Goal: Transaction & Acquisition: Purchase product/service

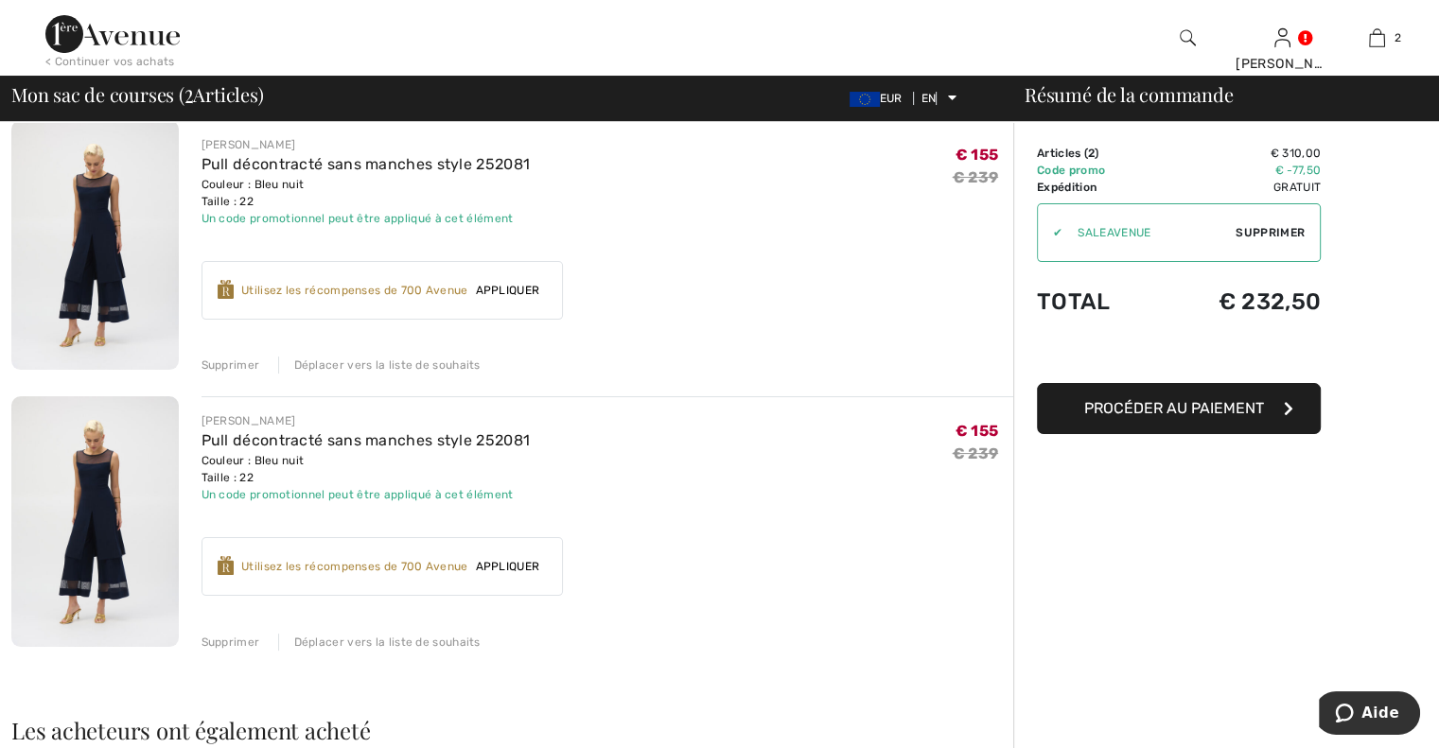
scroll to position [189, 0]
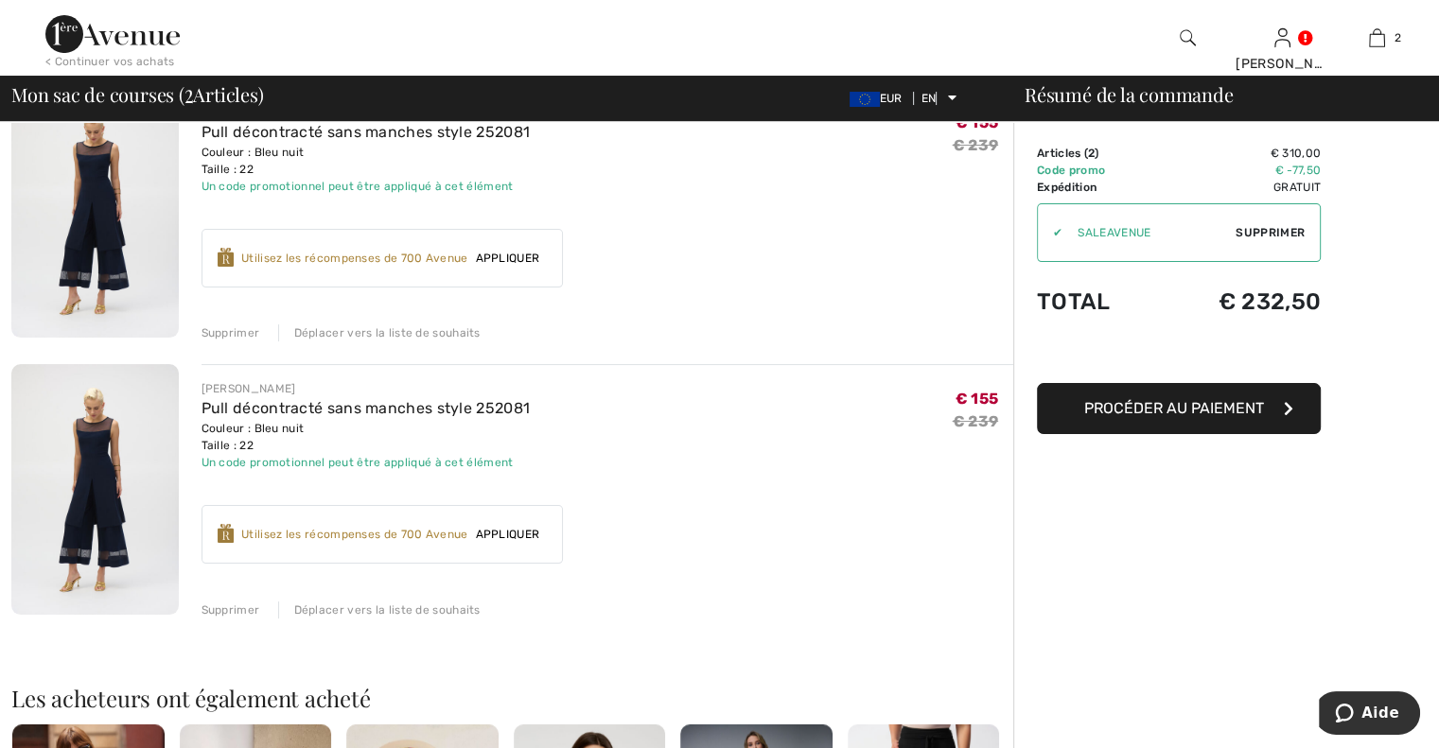
click at [204, 612] on font "Supprimer" at bounding box center [230, 610] width 59 height 13
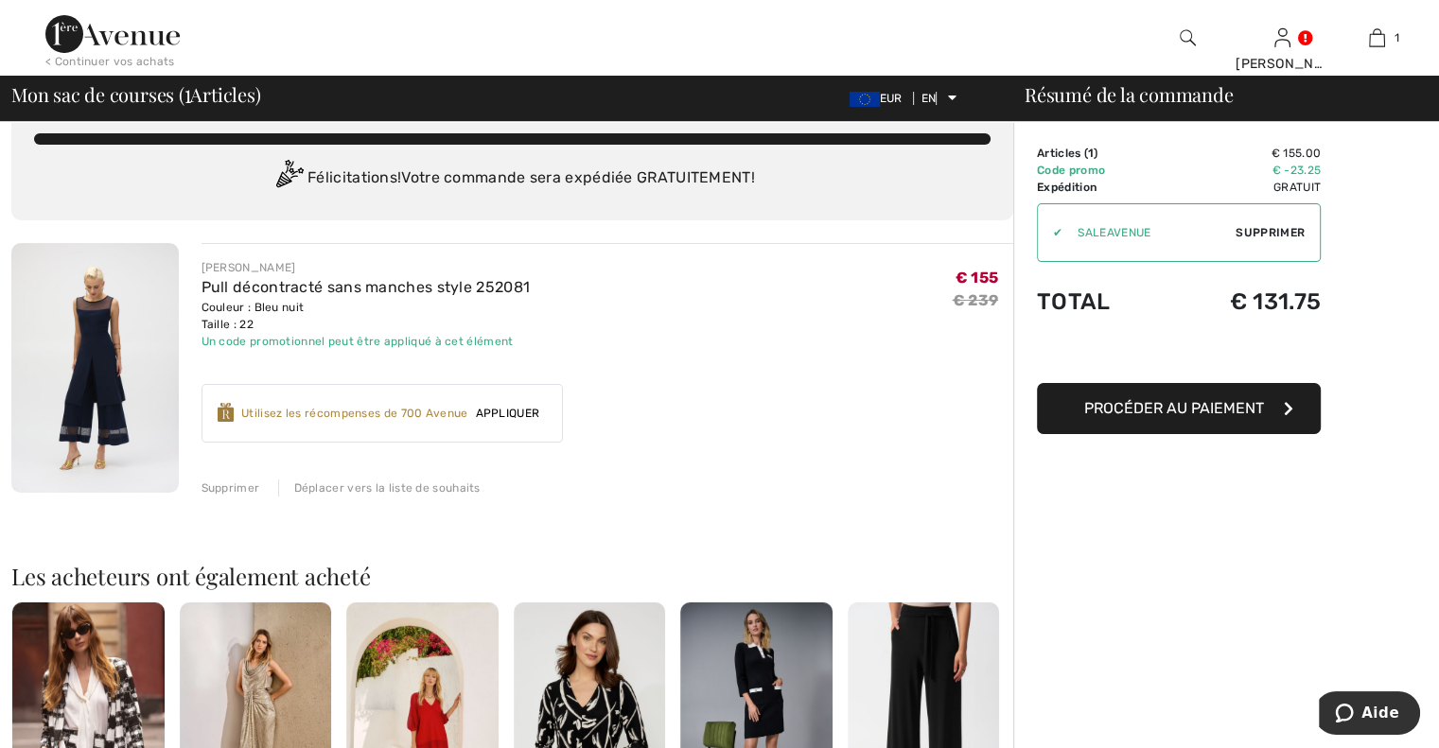
scroll to position [0, 0]
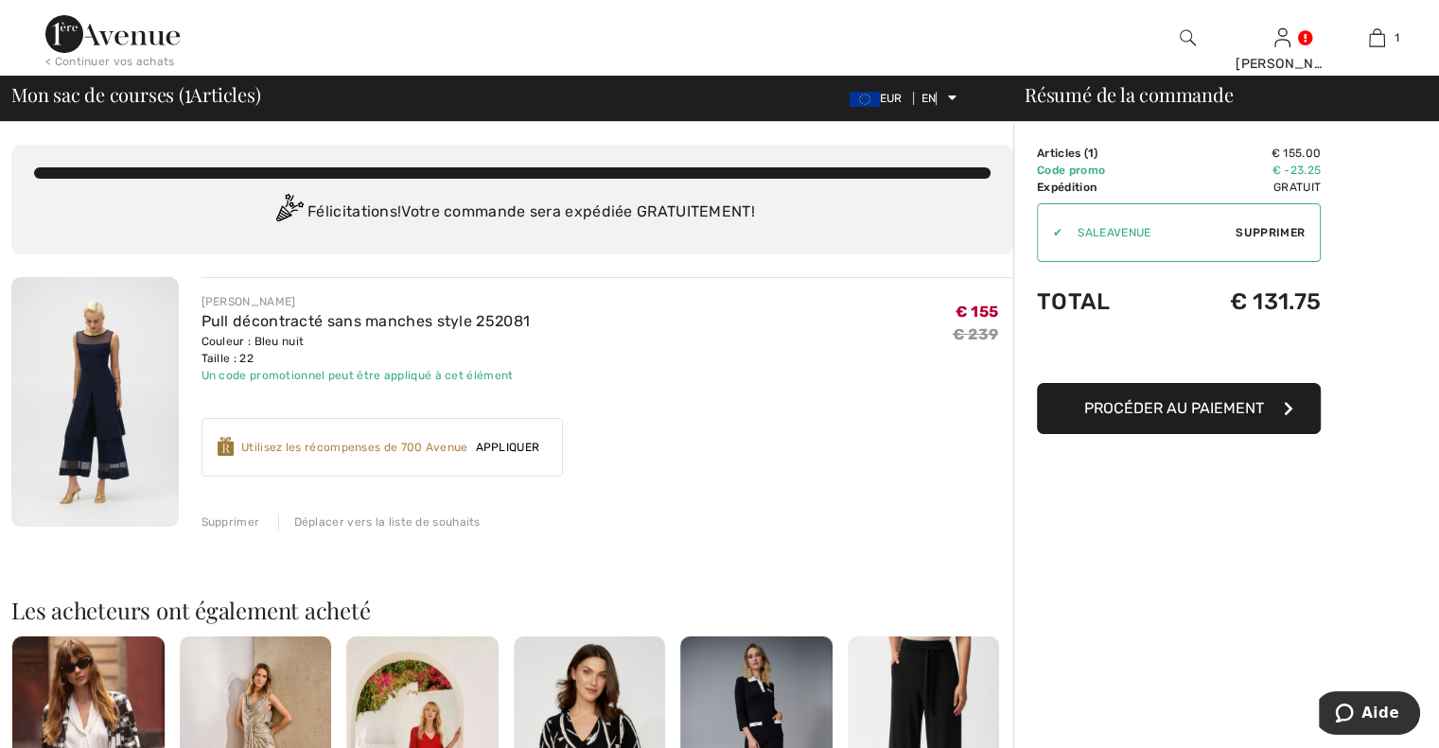
click at [360, 446] on font "Utilisez les récompenses de 700 Avenue" at bounding box center [354, 447] width 226 height 13
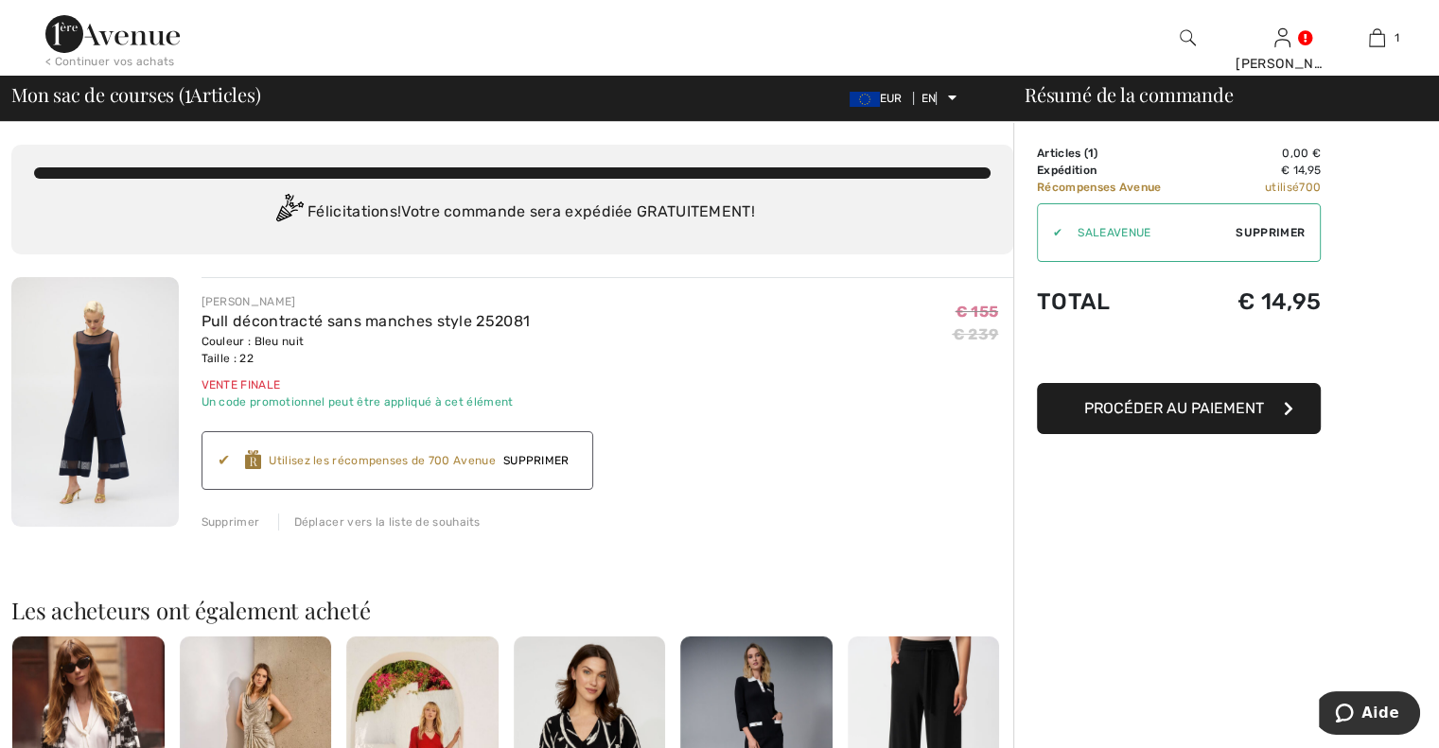
click at [549, 461] on font "Supprimer" at bounding box center [536, 460] width 66 height 13
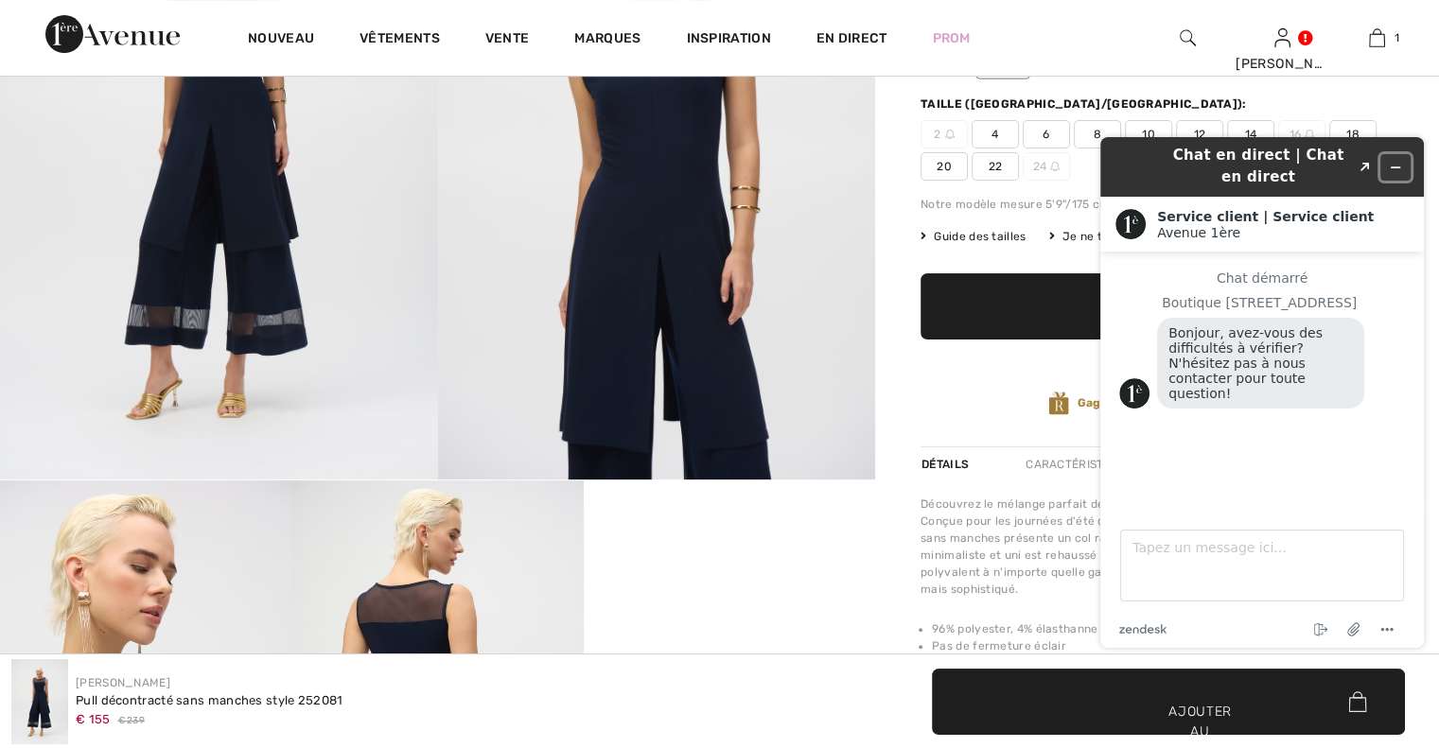
click at [1393, 168] on icon "Minimiser le widget" at bounding box center [1395, 167] width 13 height 13
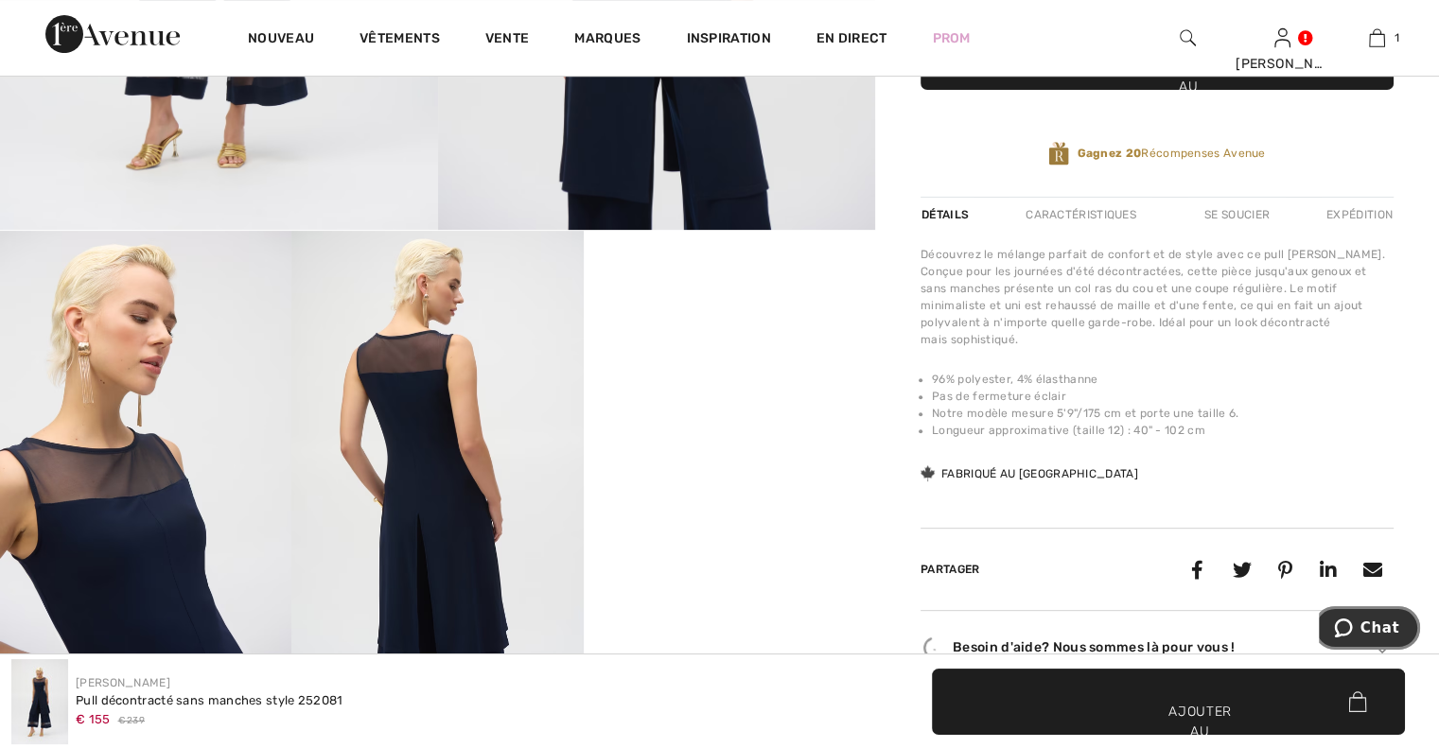
scroll to position [662, 0]
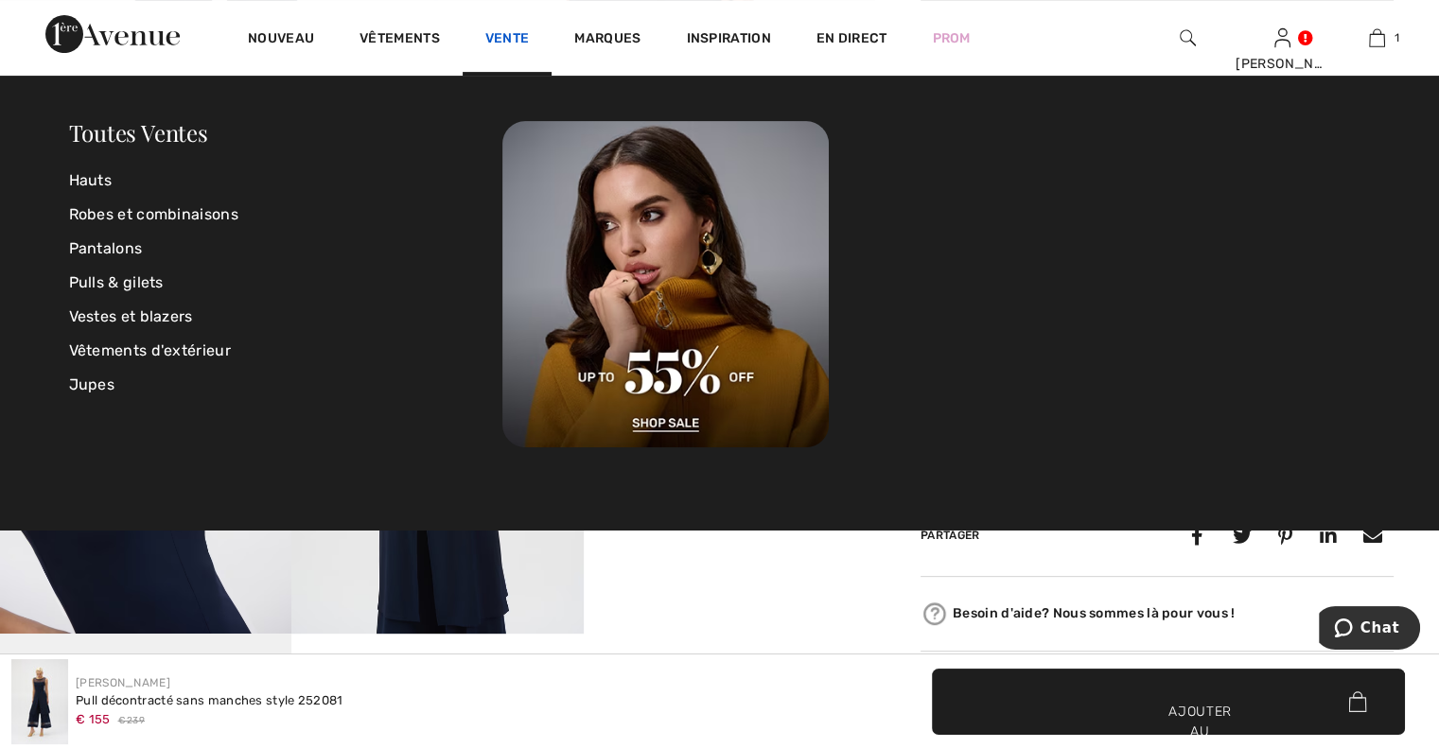
click at [499, 39] on font "Vente" at bounding box center [507, 38] width 44 height 16
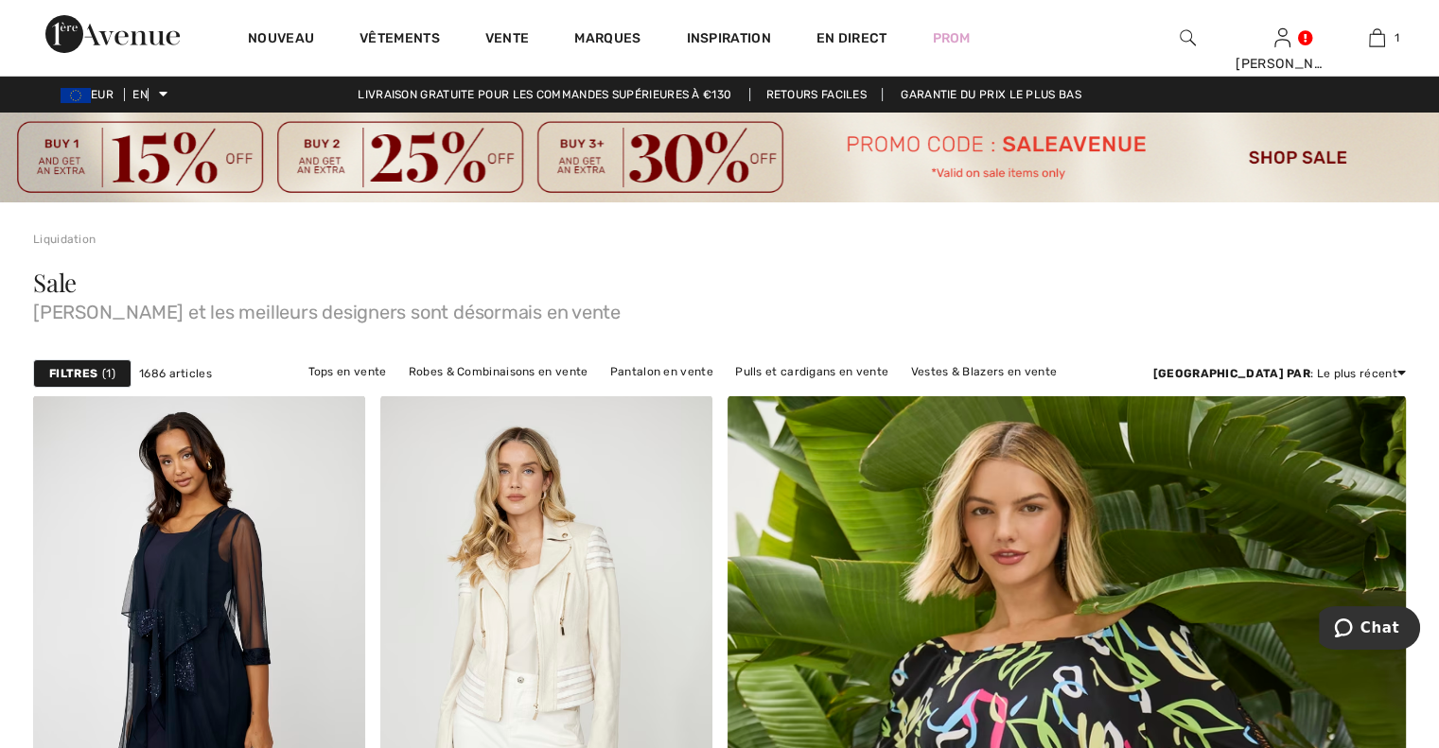
scroll to position [95, 0]
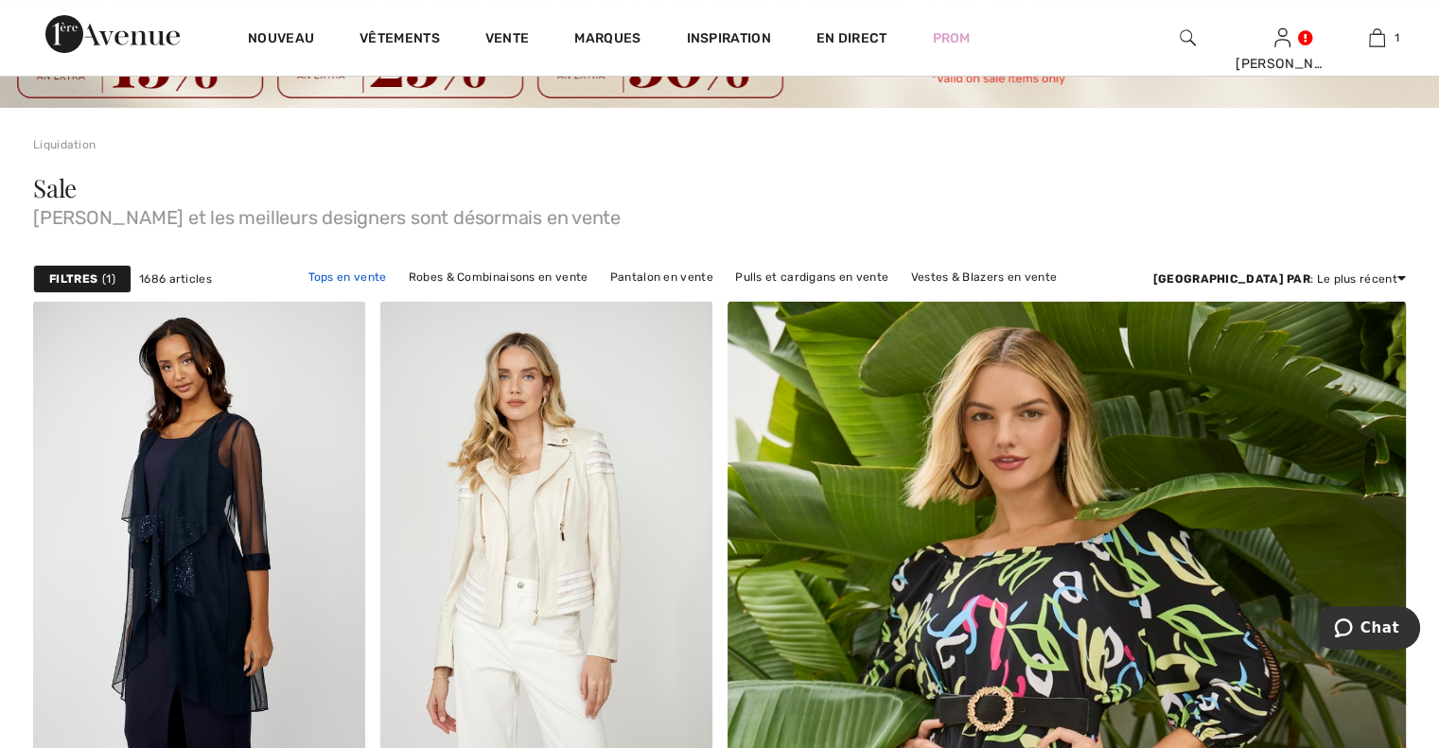
click at [386, 275] on font "Tops en vente" at bounding box center [346, 277] width 79 height 13
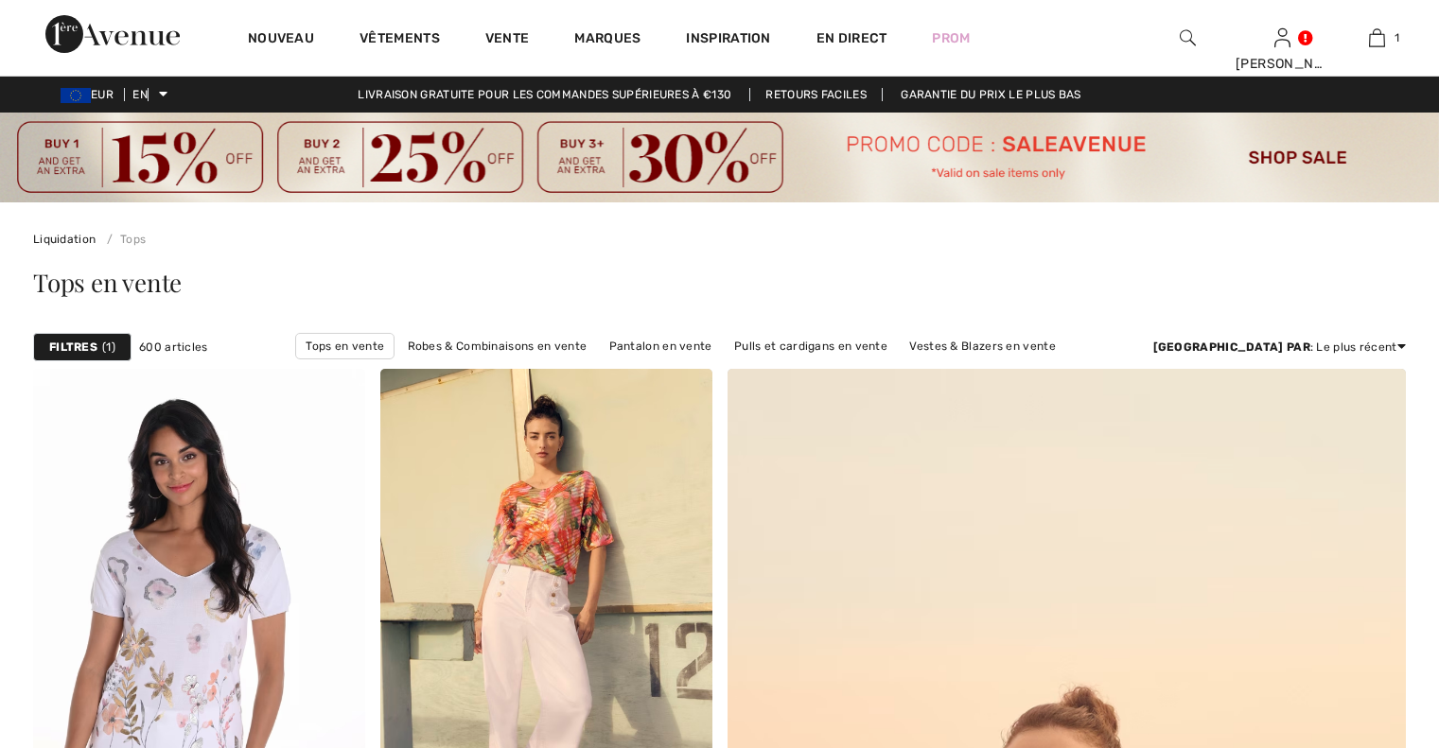
checkbox input "true"
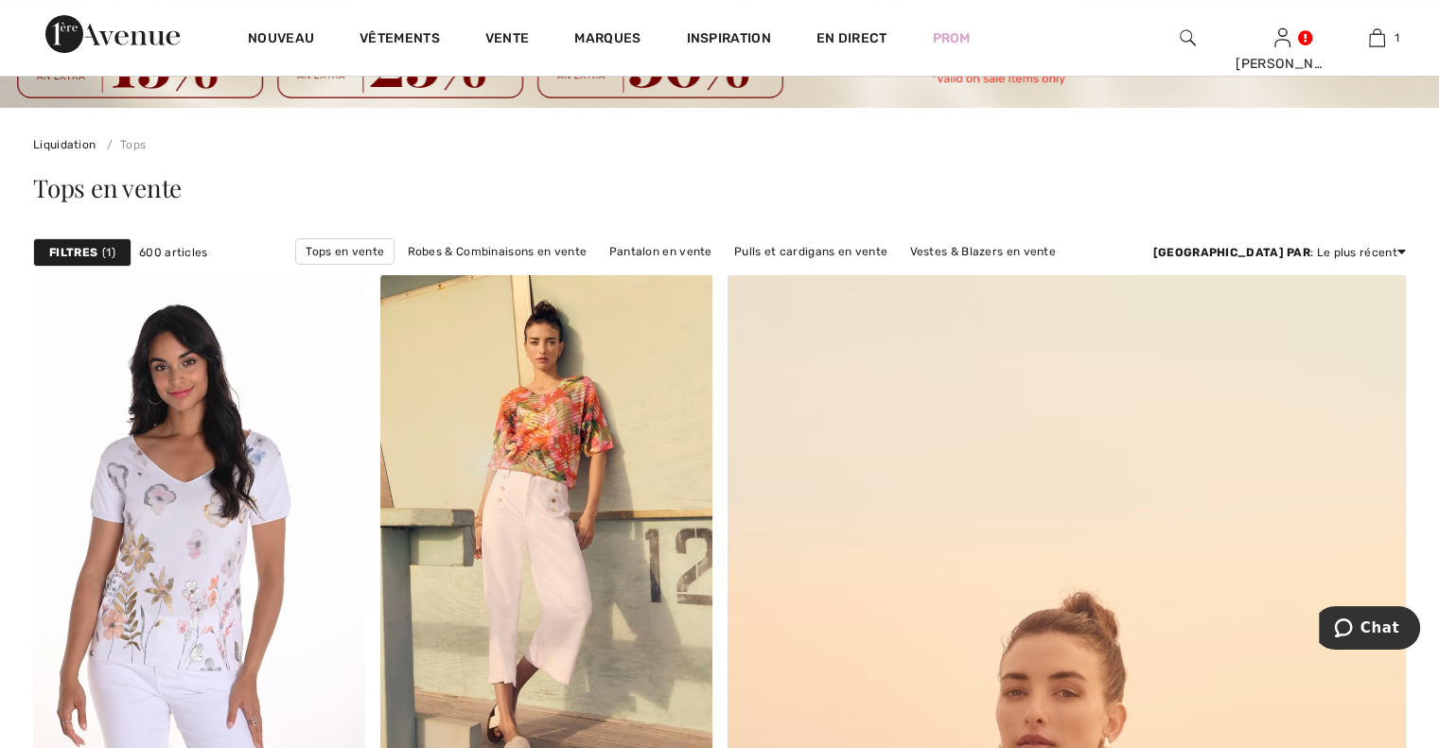
click at [92, 249] on font "Filtres" at bounding box center [73, 252] width 48 height 13
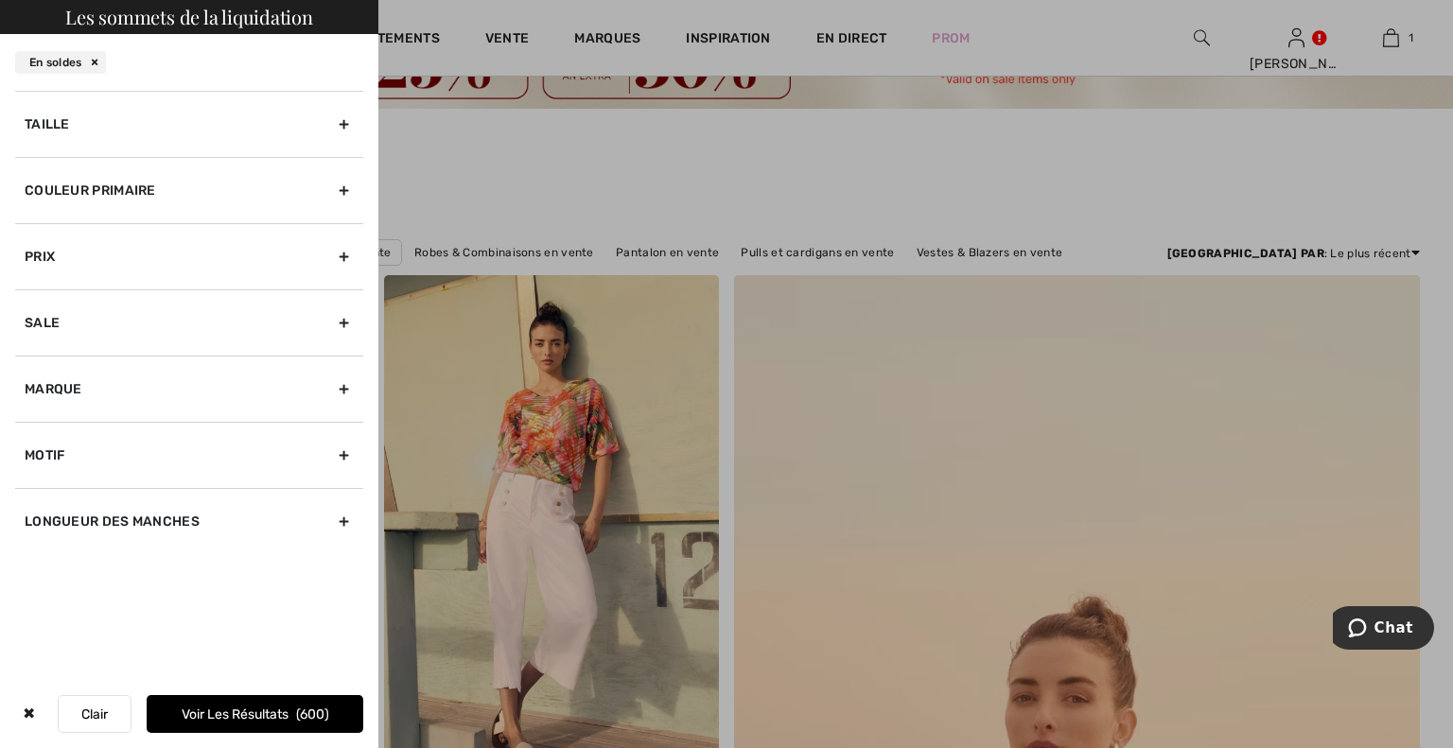
click at [341, 130] on div "Taille" at bounding box center [189, 124] width 348 height 66
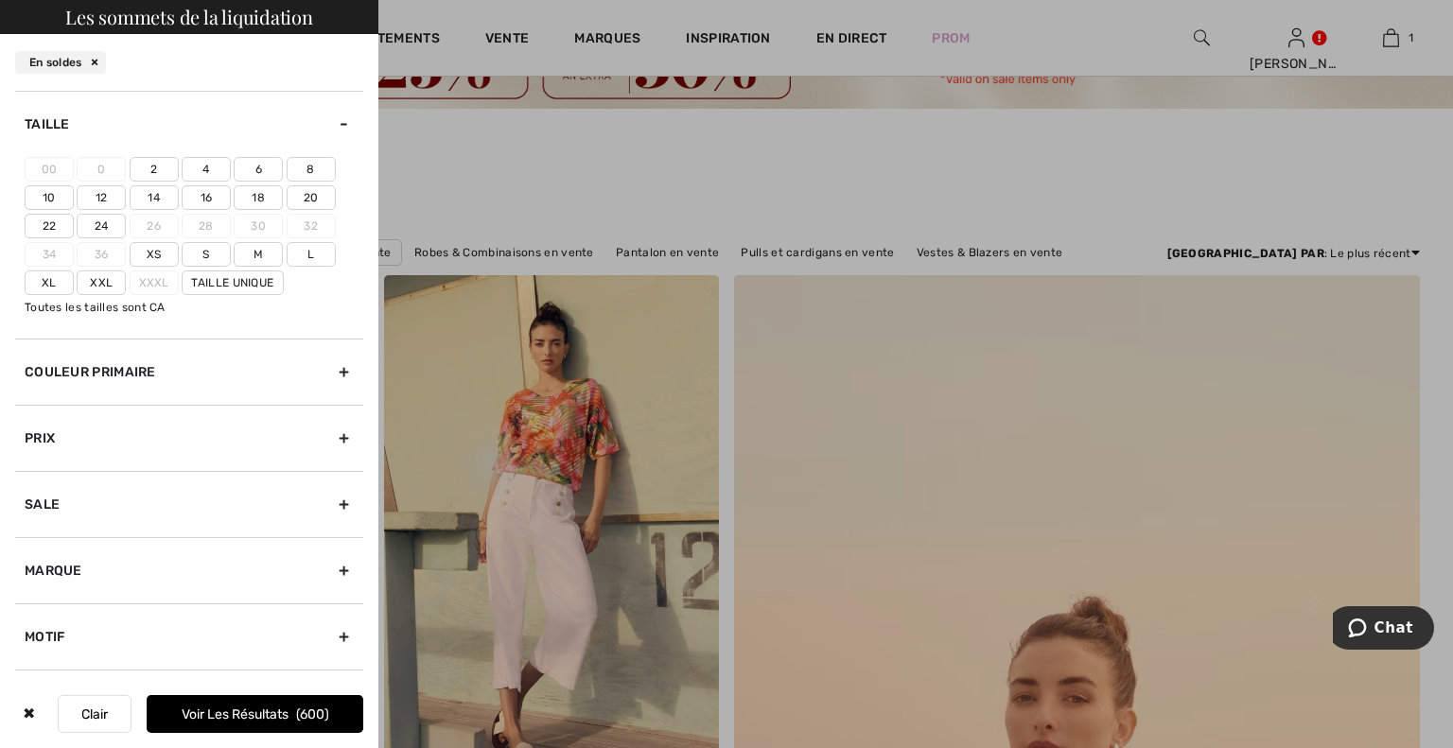
click at [53, 226] on font "22" at bounding box center [50, 225] width 14 height 13
click at [0, 0] on input"] "22" at bounding box center [0, 0] width 0 height 0
click at [431, 202] on div at bounding box center [726, 374] width 1453 height 748
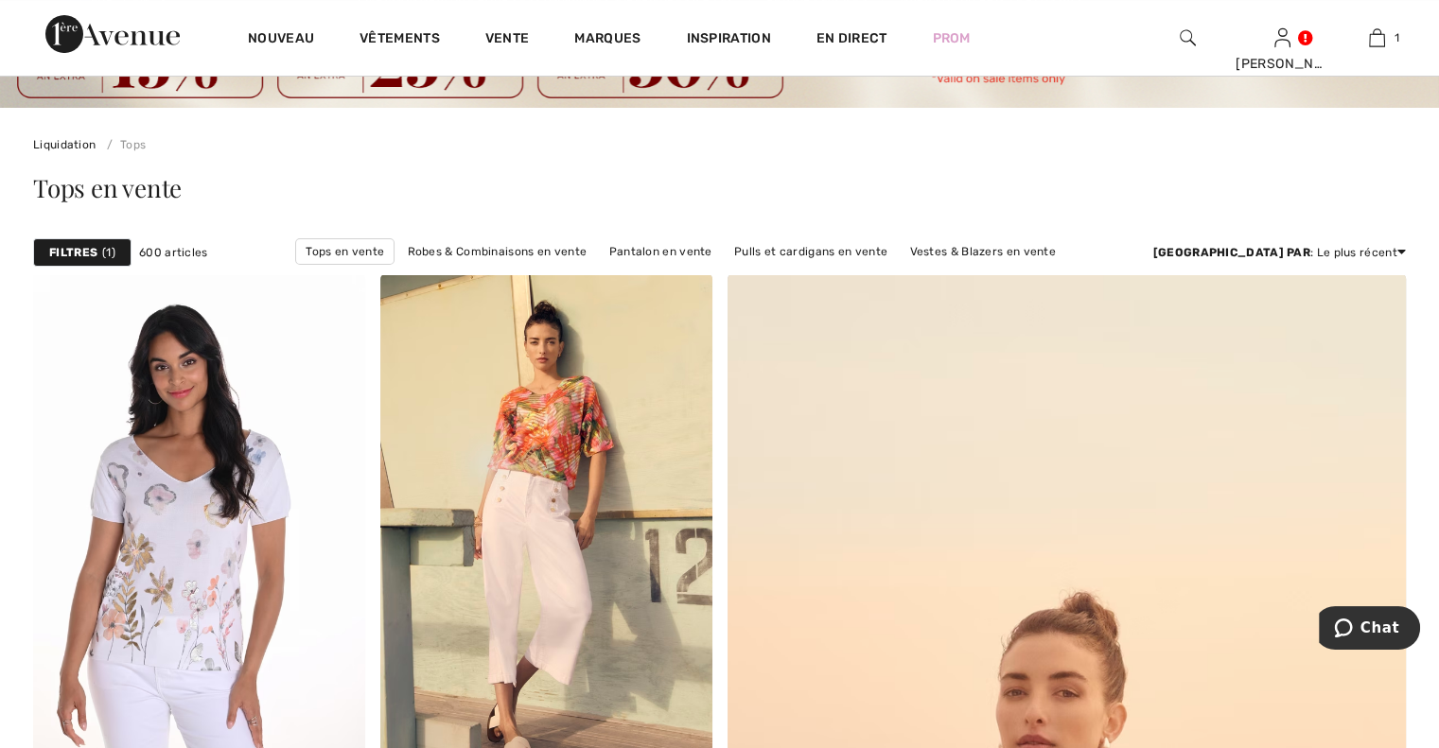
click at [110, 251] on font "1" at bounding box center [108, 252] width 5 height 13
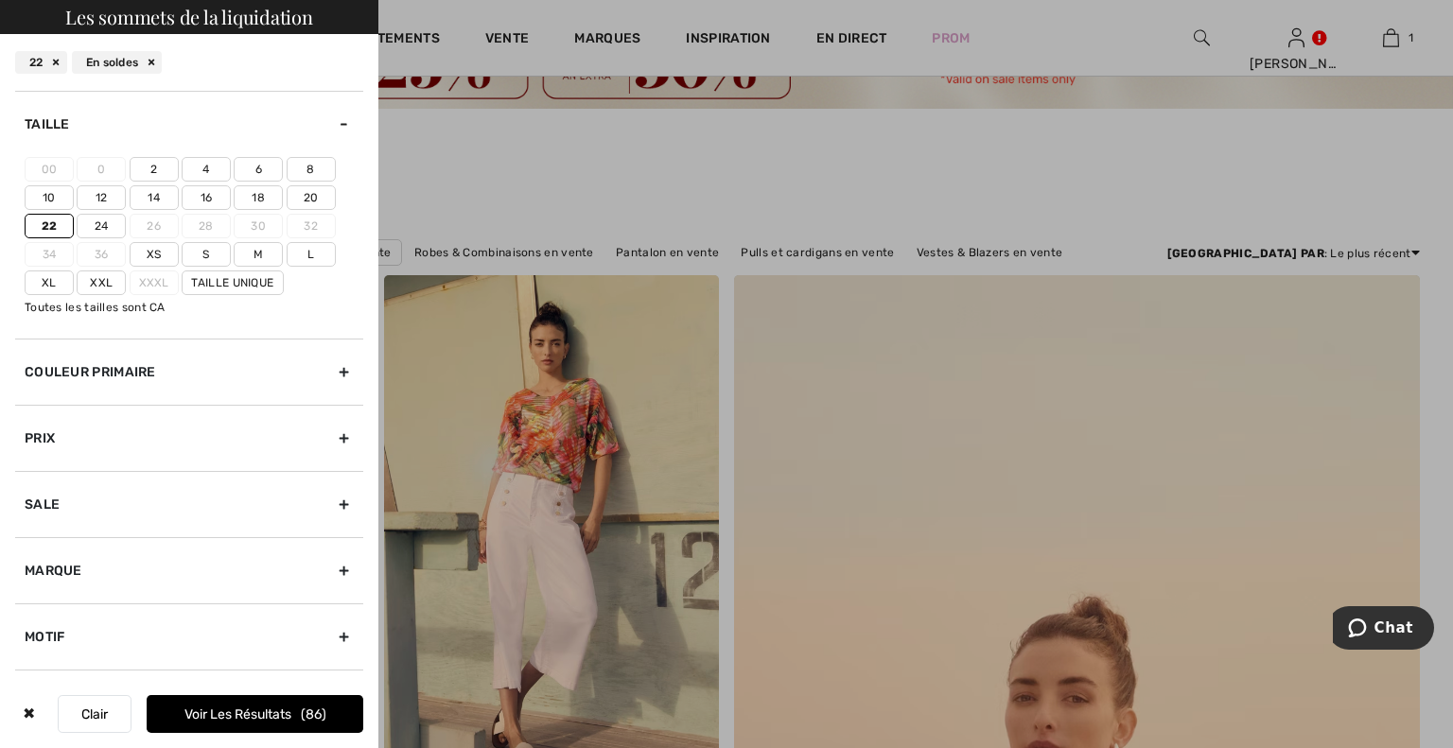
click at [225, 714] on font "Voir les résultats" at bounding box center [237, 715] width 107 height 16
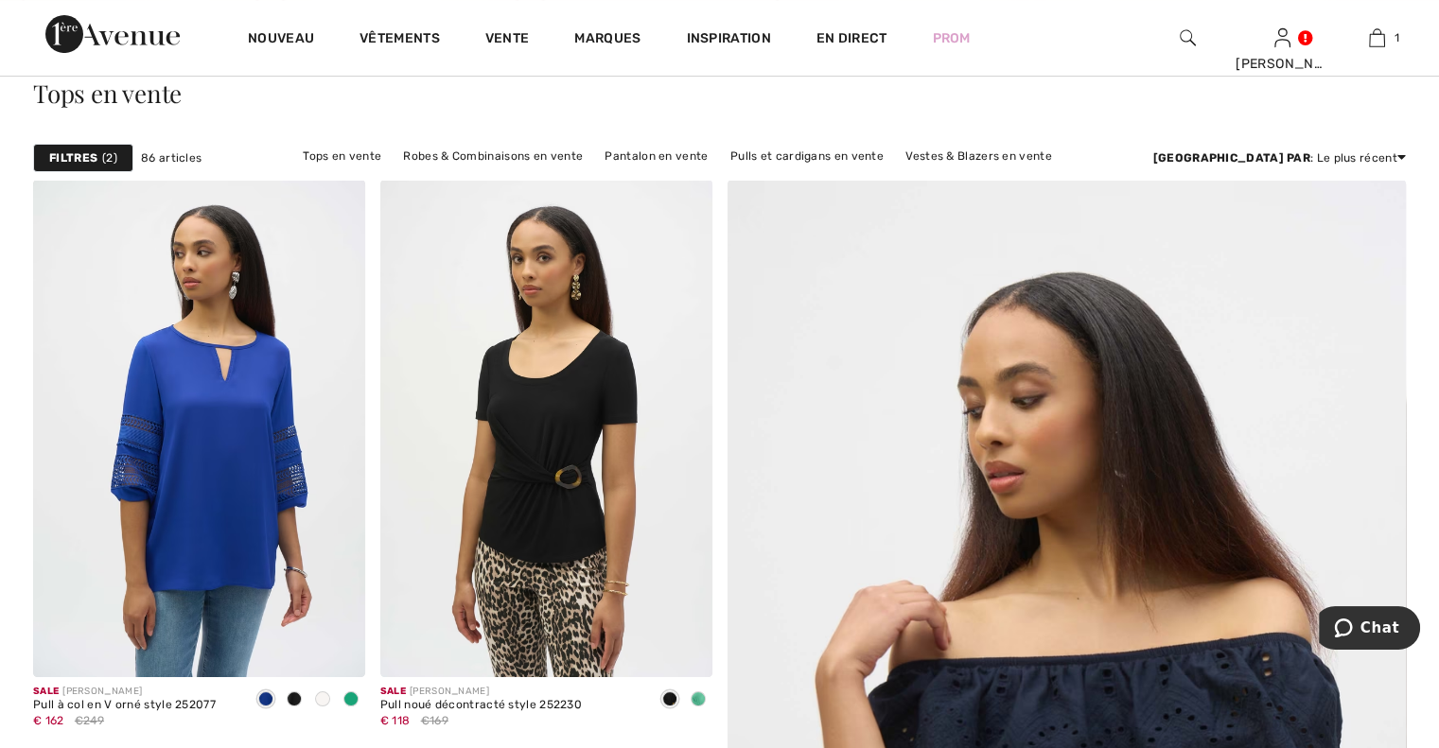
click at [76, 158] on font "Filtres" at bounding box center [73, 157] width 48 height 13
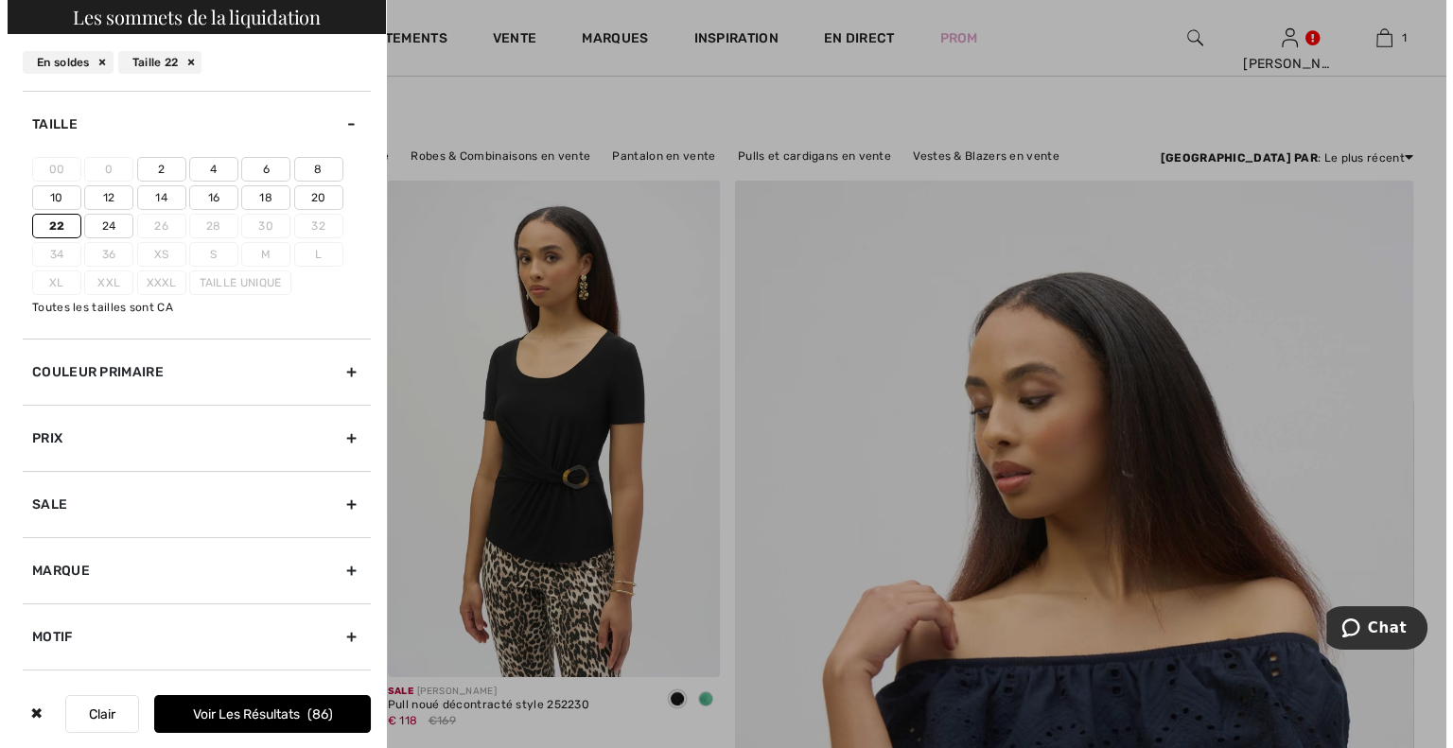
scroll to position [190, 0]
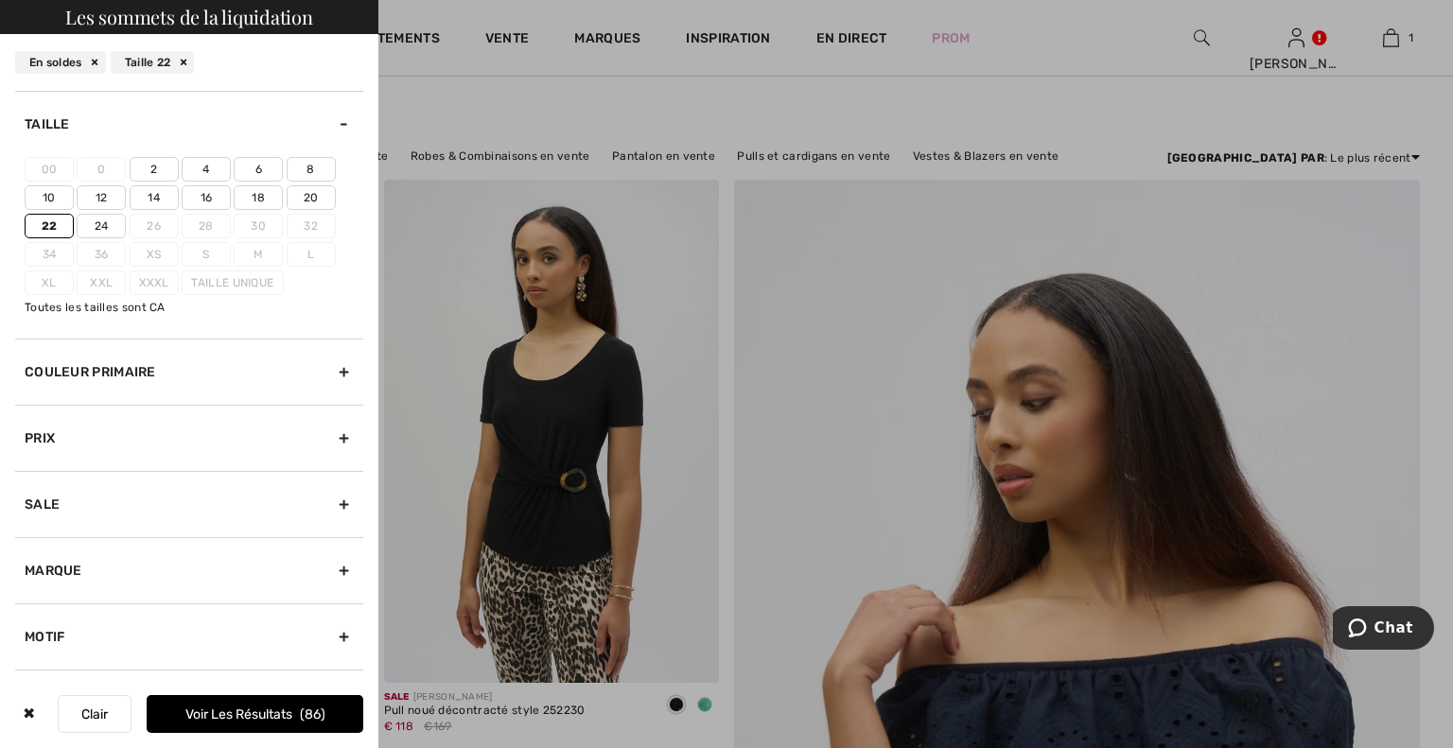
click at [33, 713] on font "✖" at bounding box center [29, 714] width 12 height 18
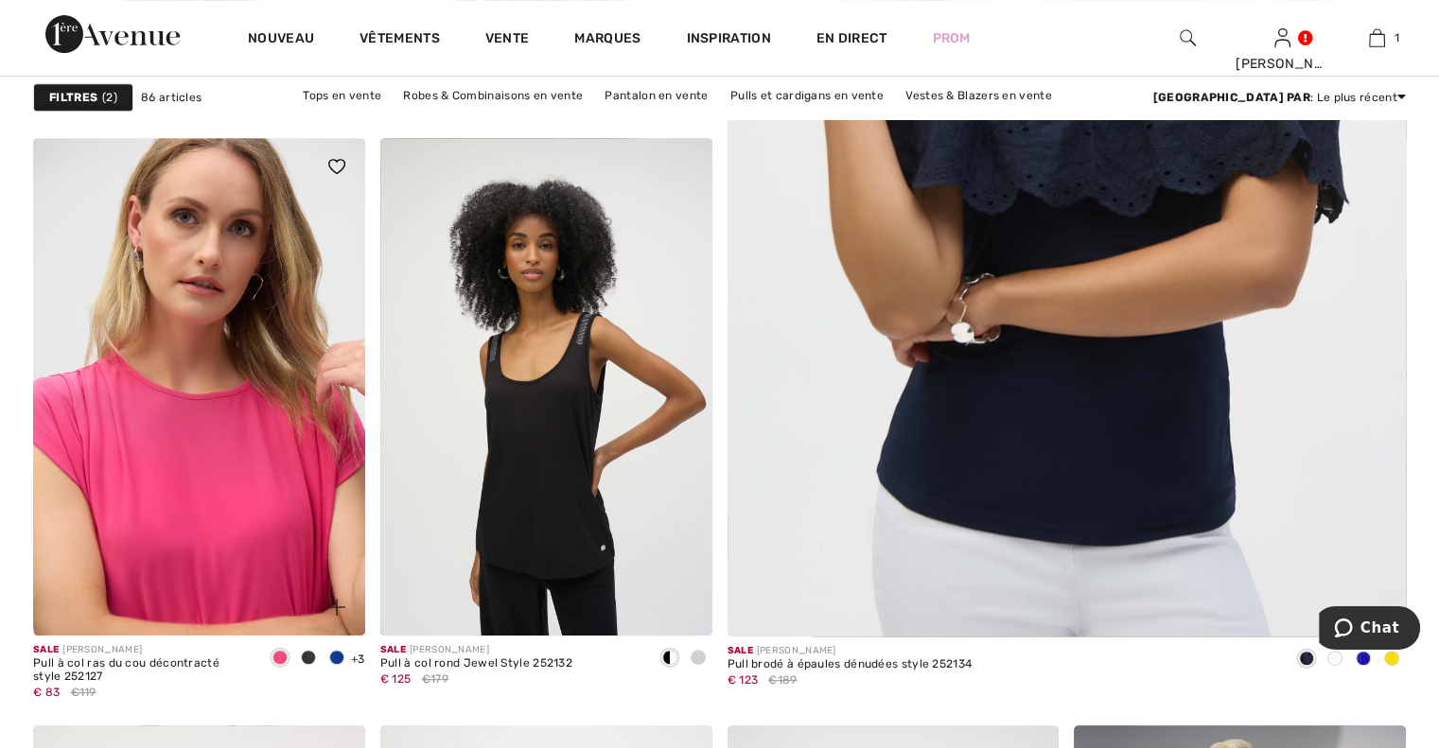
scroll to position [851, 0]
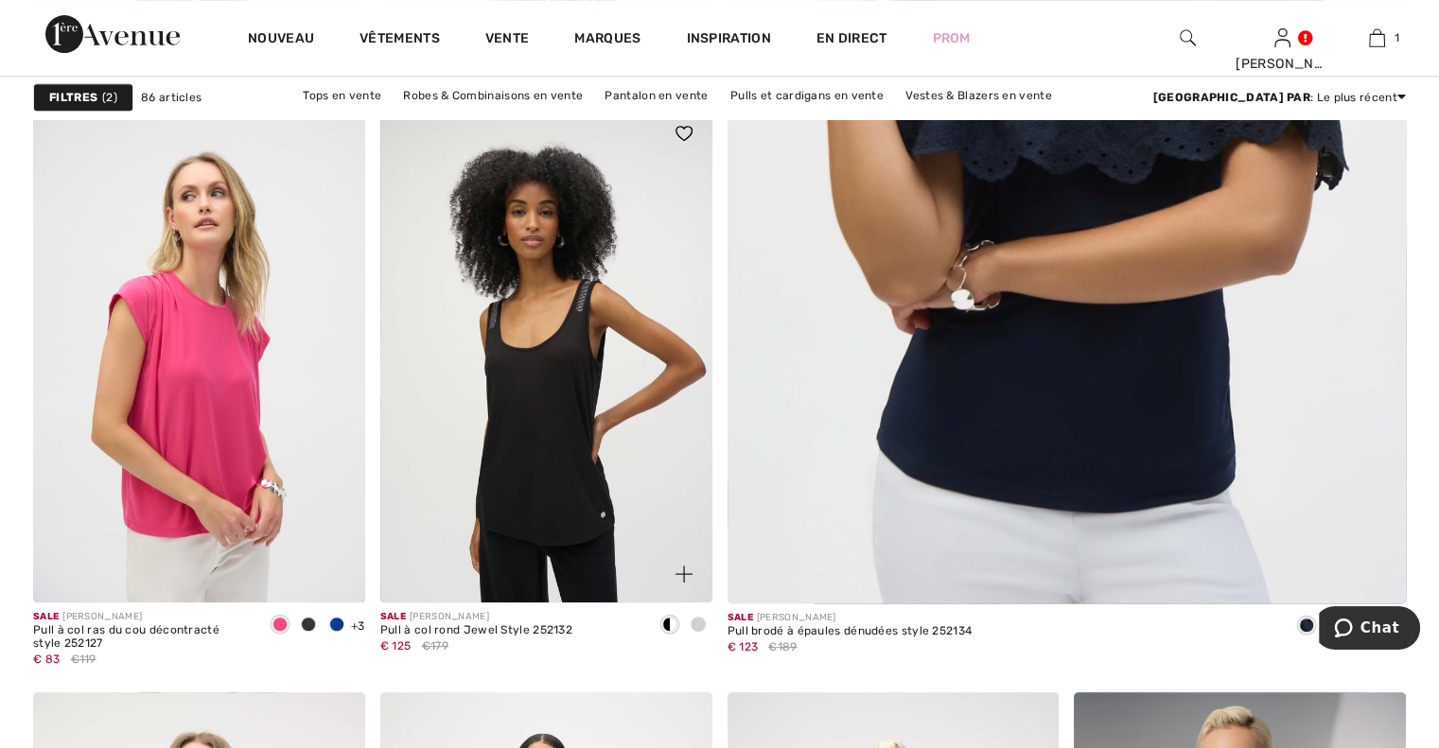
click at [698, 625] on span at bounding box center [698, 624] width 15 height 15
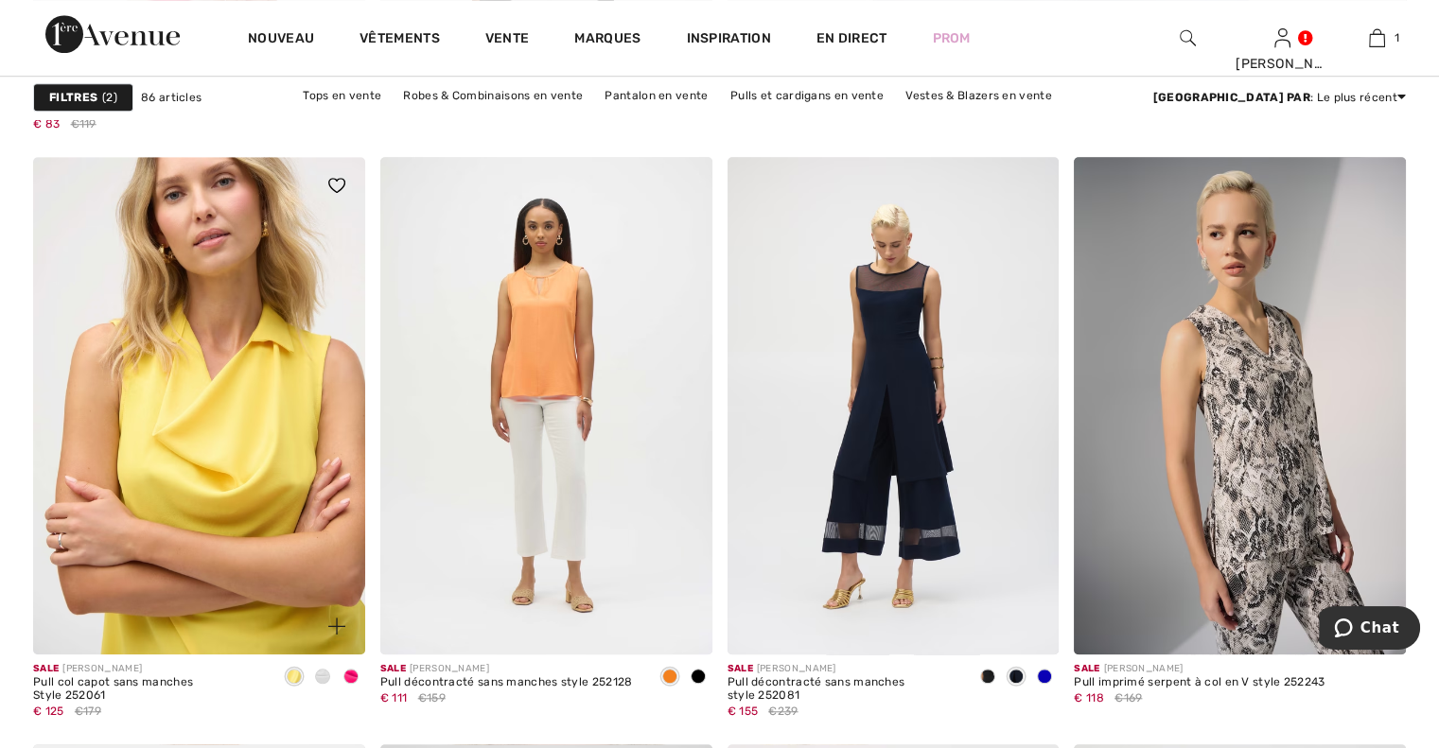
scroll to position [1419, 0]
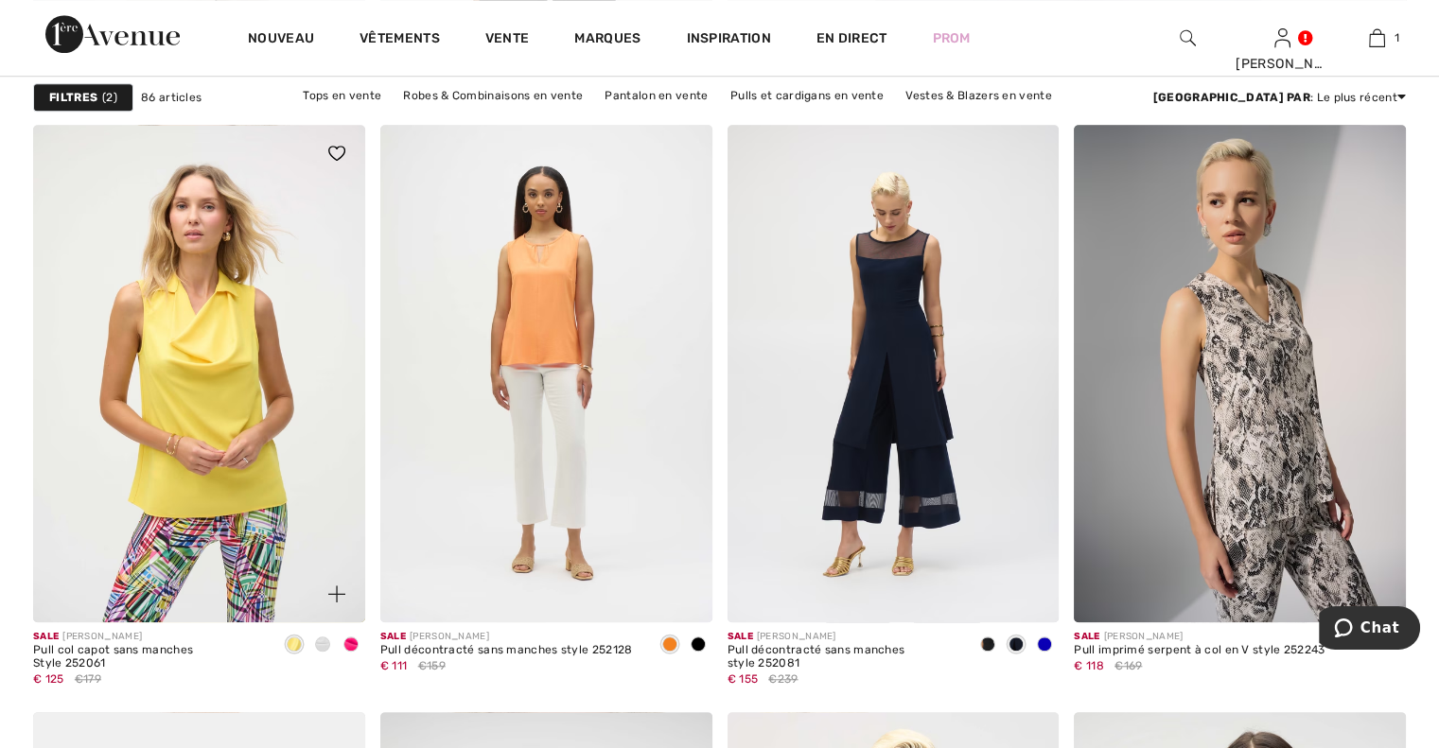
click at [324, 645] on span at bounding box center [322, 644] width 15 height 15
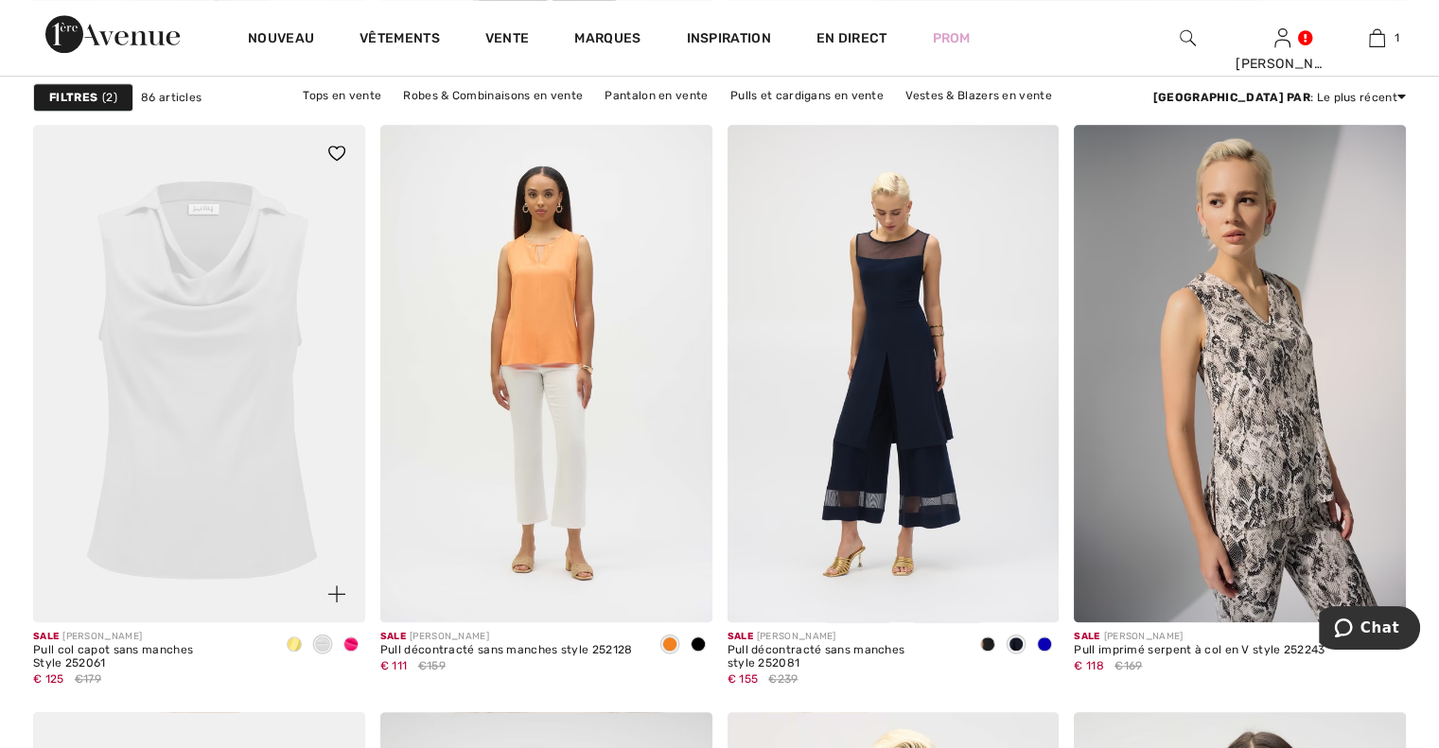
click at [347, 643] on span at bounding box center [350, 644] width 15 height 15
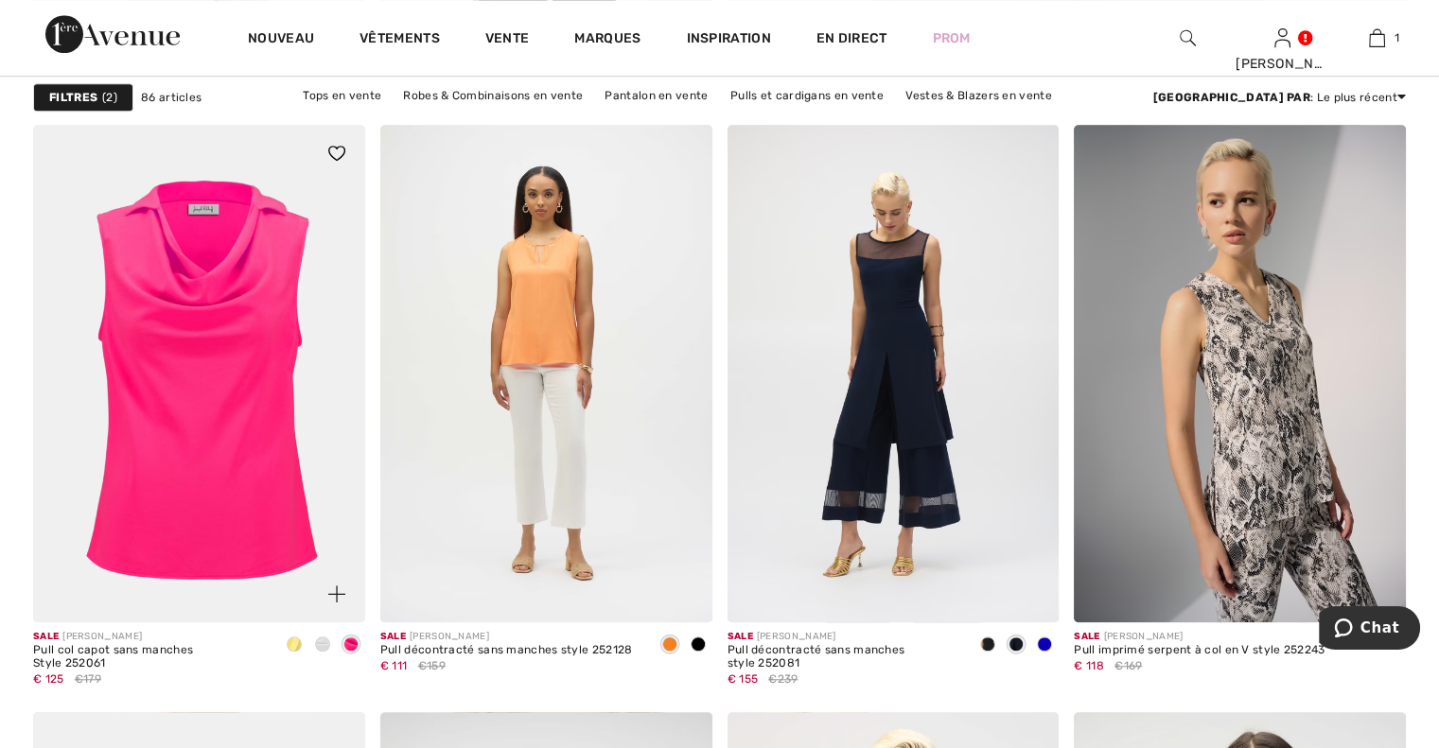
click at [291, 642] on span at bounding box center [294, 644] width 15 height 15
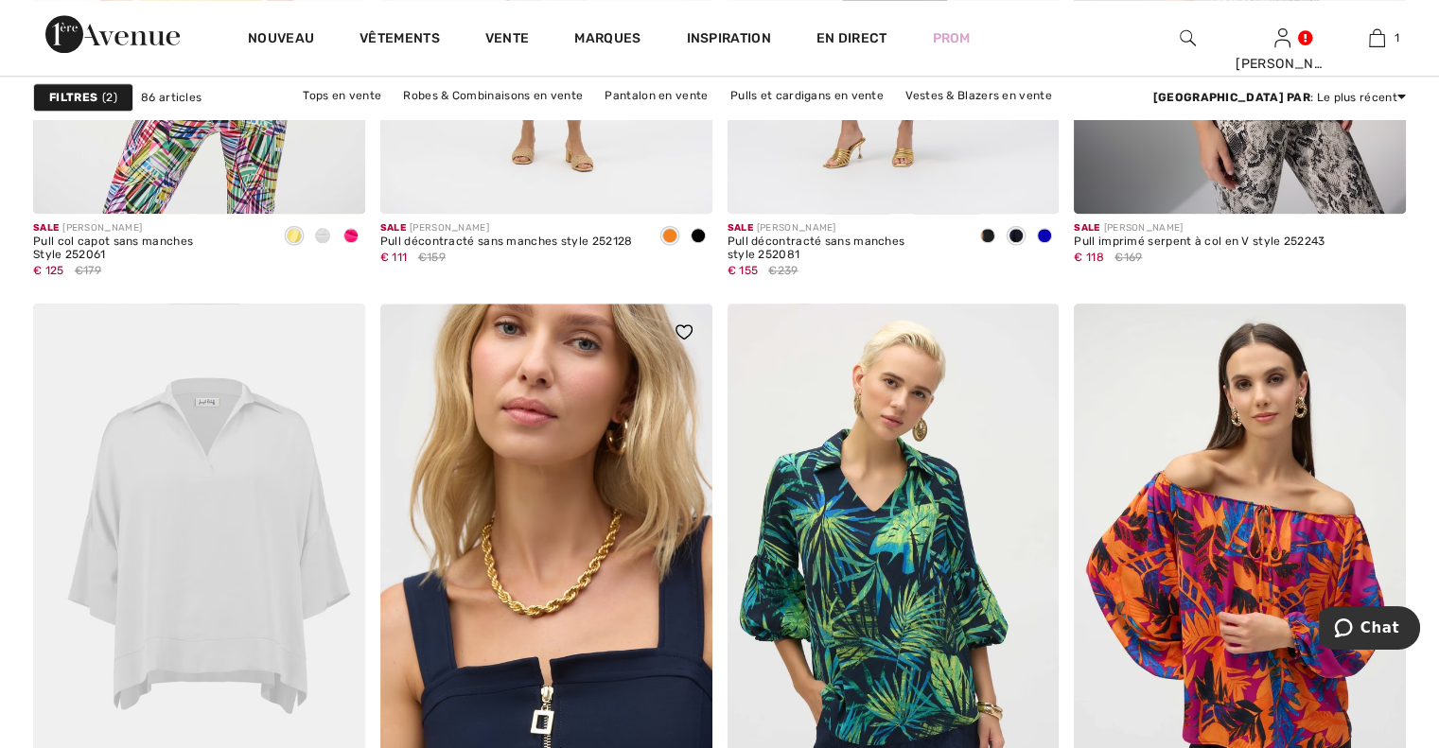
scroll to position [1987, 0]
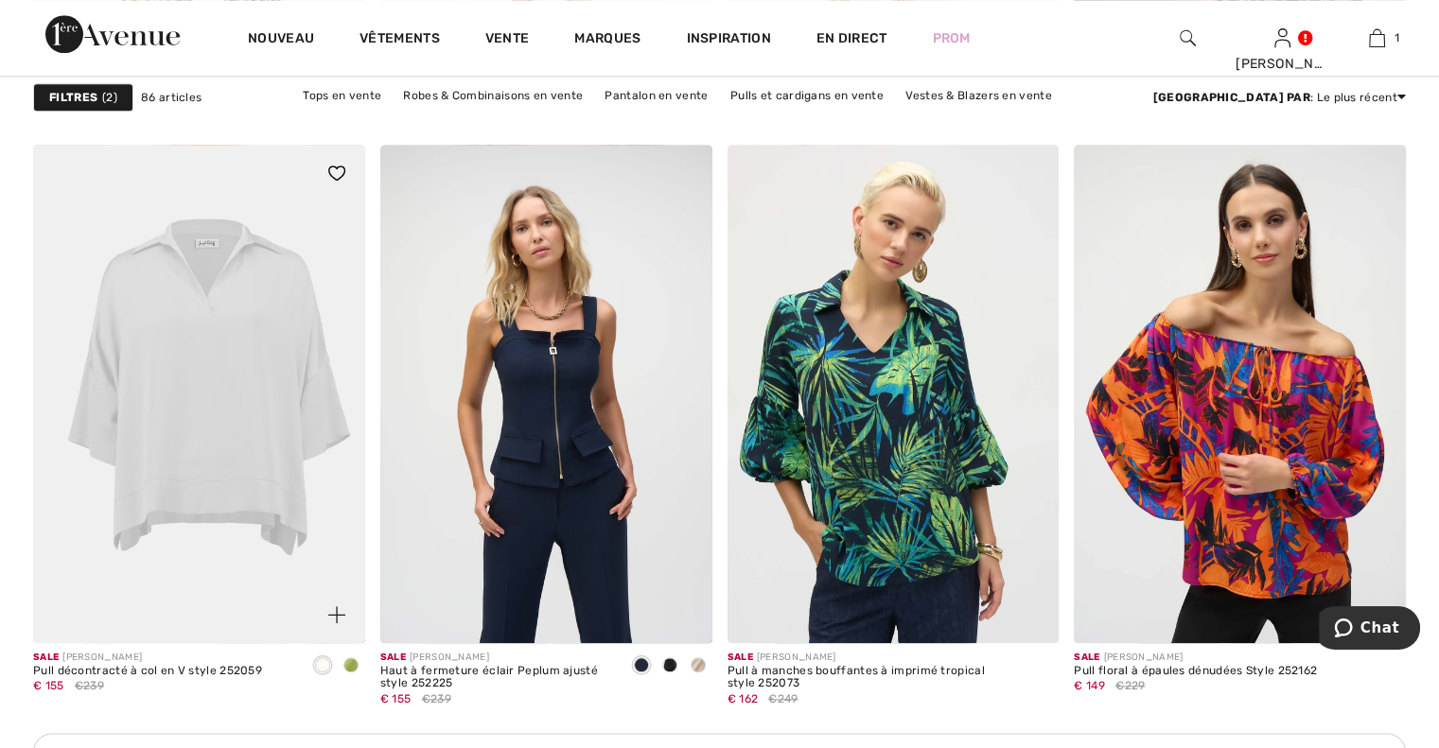
click at [351, 662] on span at bounding box center [350, 664] width 15 height 15
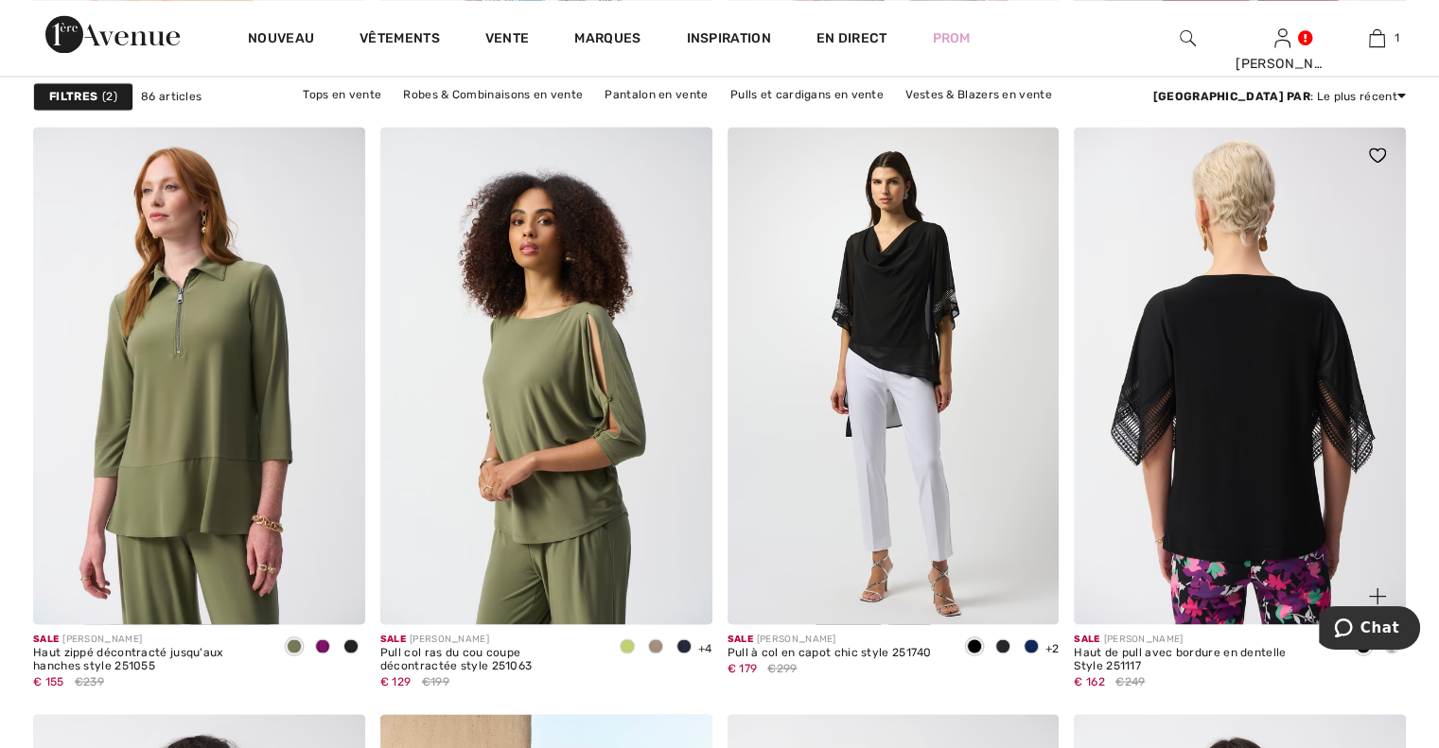
scroll to position [3311, 0]
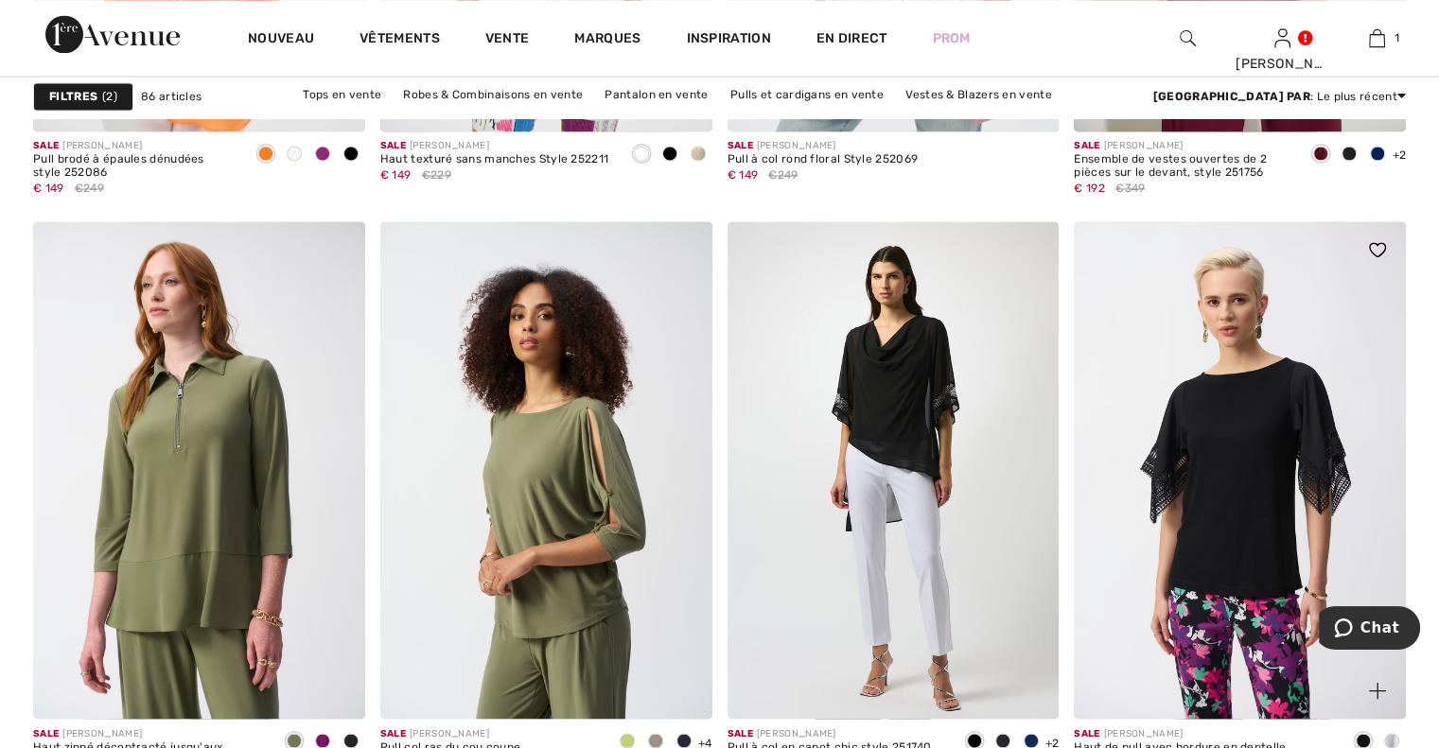
click at [1392, 736] on span at bounding box center [1391, 740] width 15 height 15
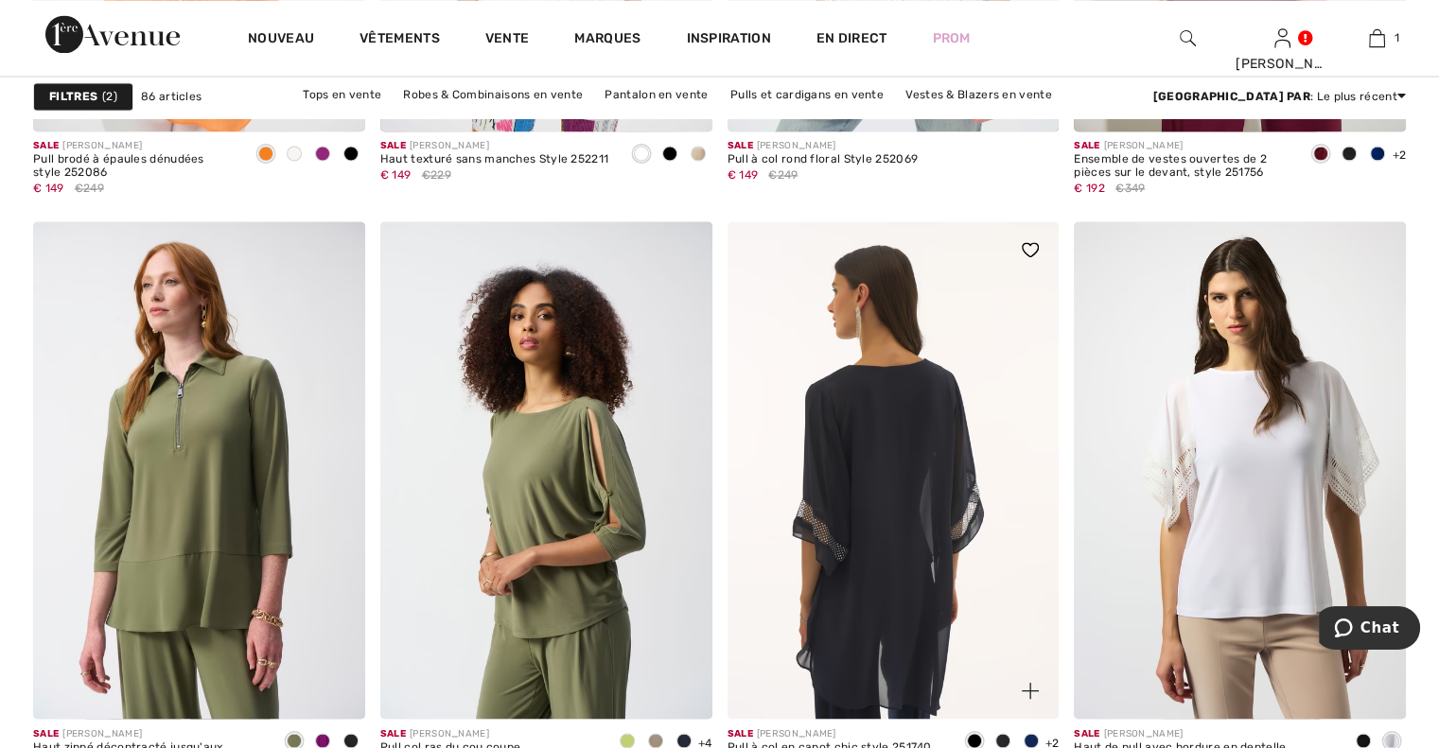
scroll to position [3500, 0]
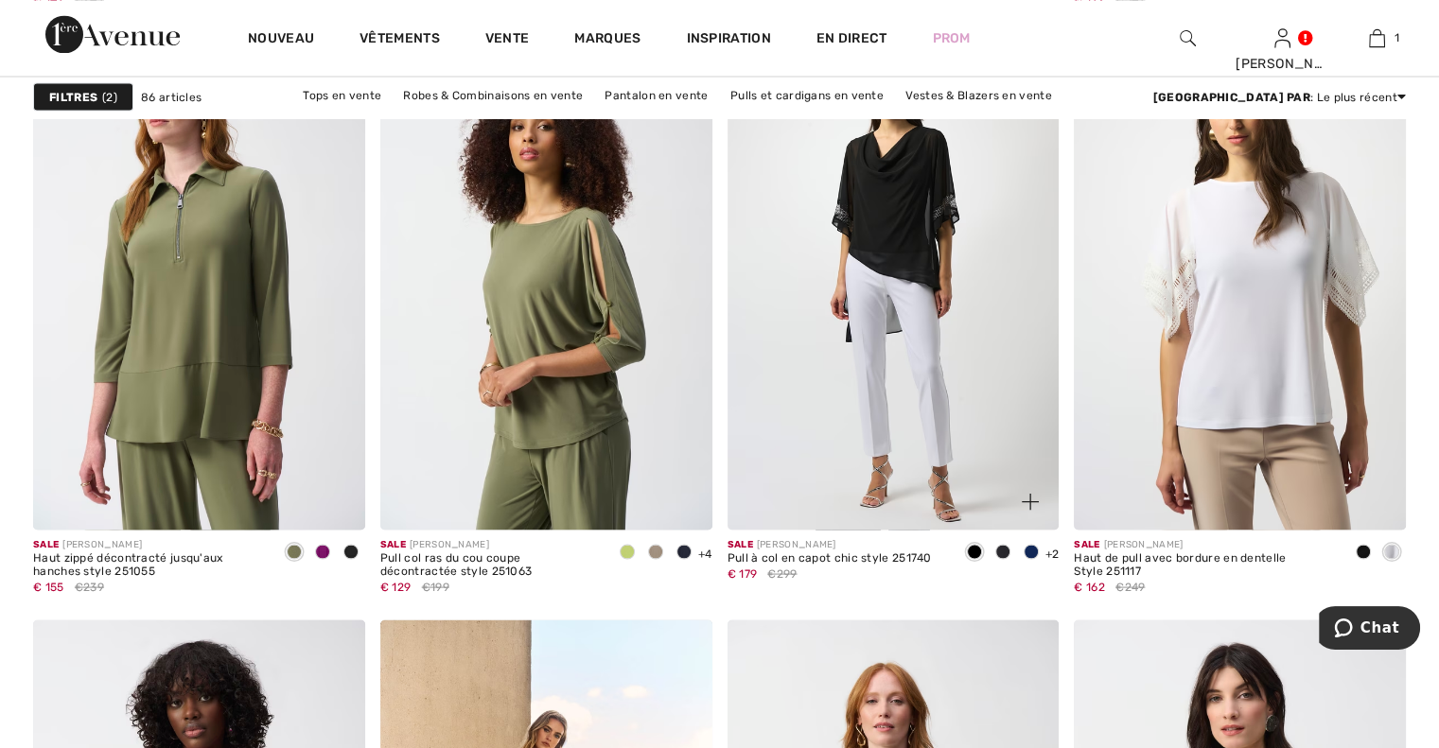
click at [1028, 550] on span at bounding box center [1031, 551] width 15 height 15
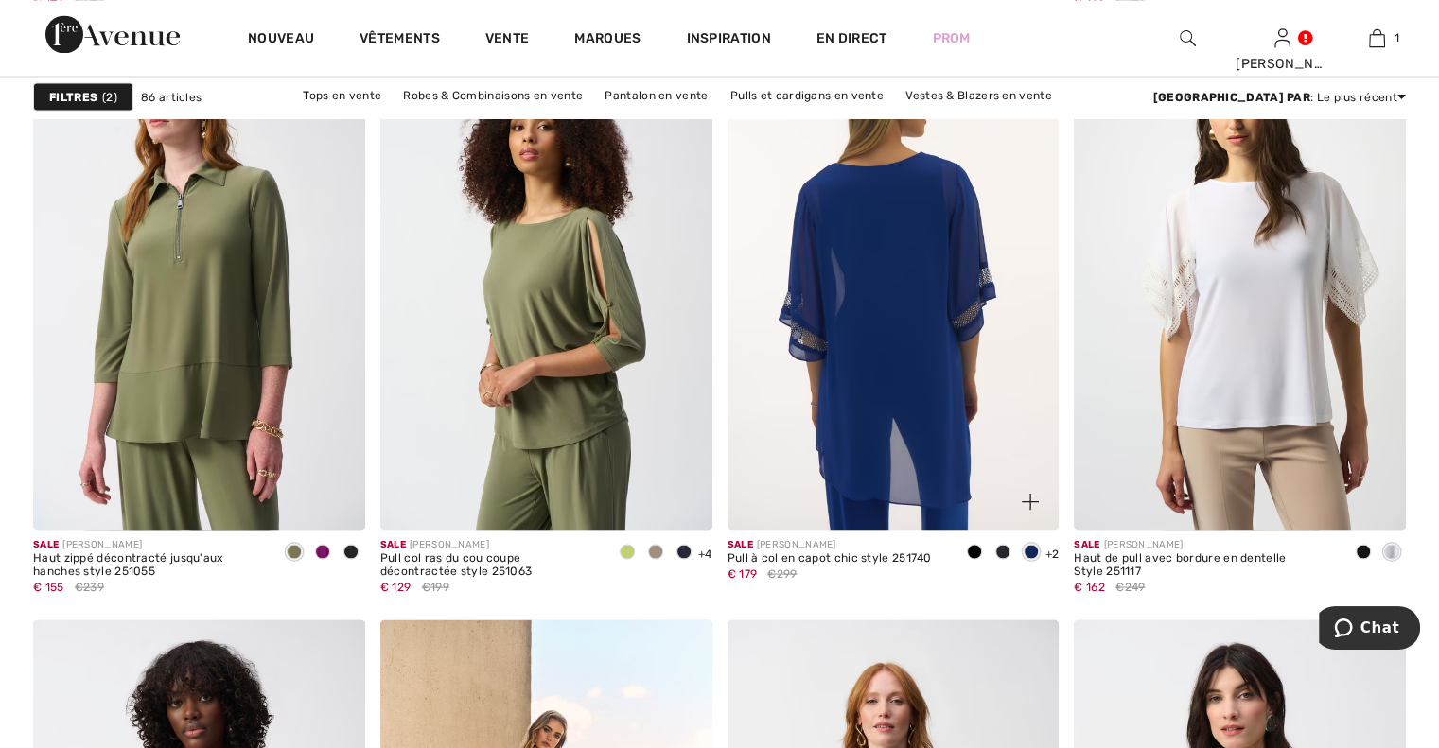
click at [938, 413] on img at bounding box center [893, 281] width 332 height 498
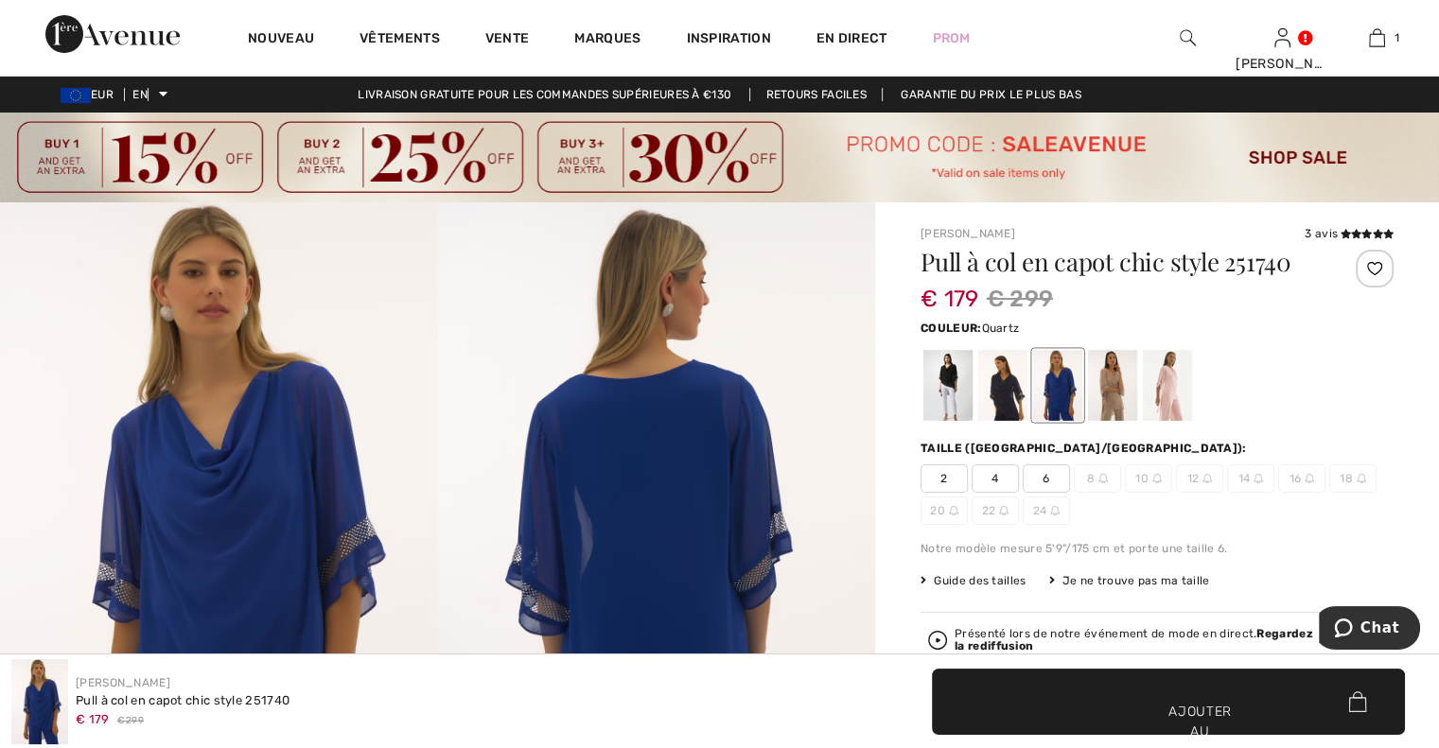
click at [1171, 391] on div at bounding box center [1167, 385] width 49 height 71
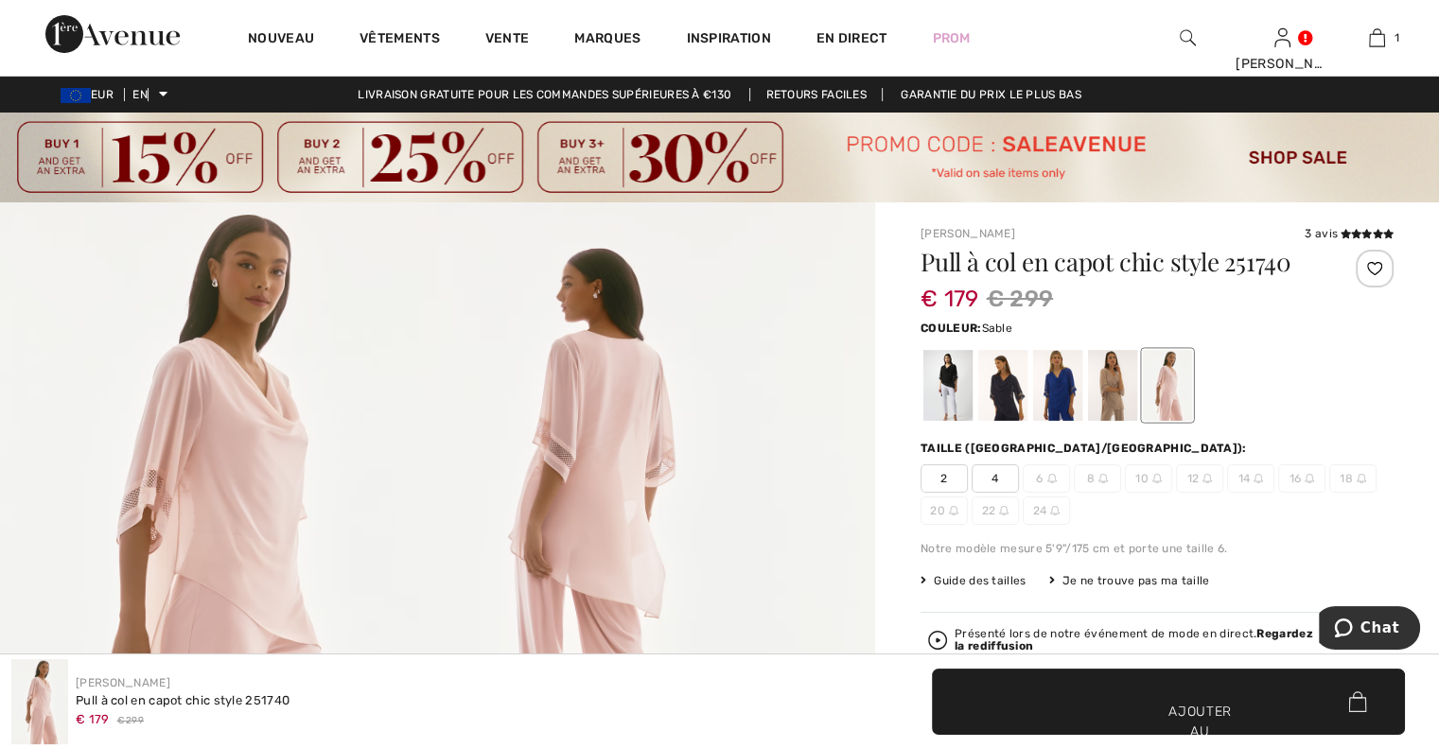
click at [1105, 389] on div at bounding box center [1112, 385] width 49 height 71
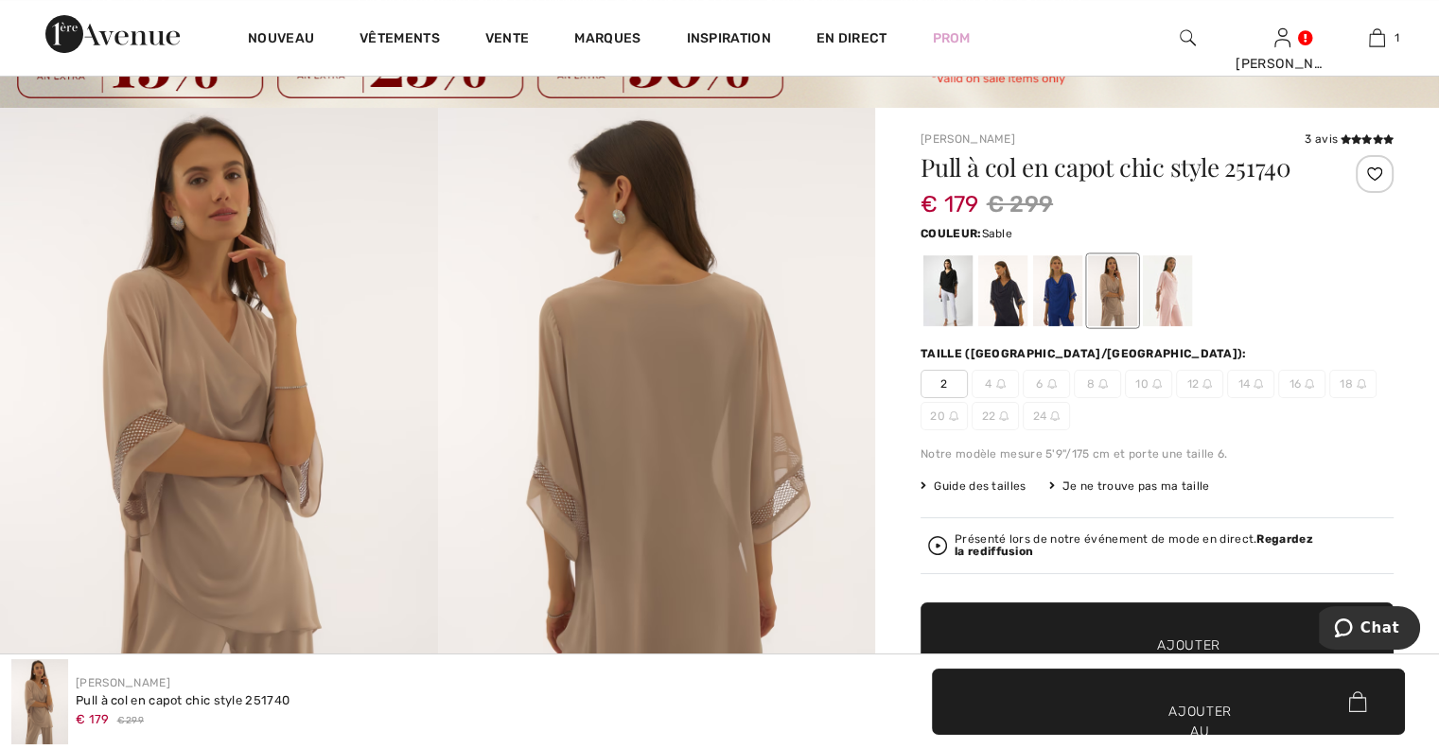
scroll to position [95, 0]
click at [1010, 290] on div at bounding box center [1002, 290] width 49 height 71
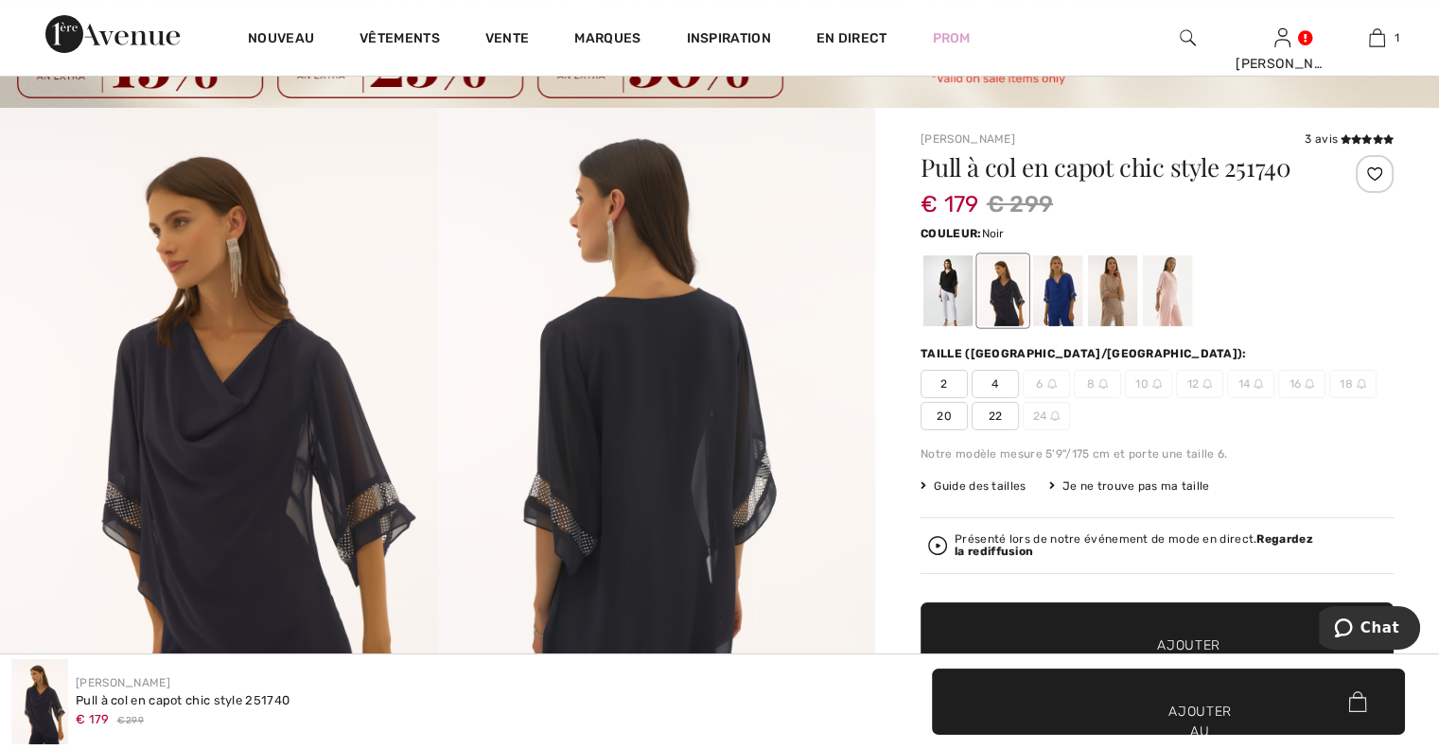
click at [953, 282] on div at bounding box center [947, 290] width 49 height 71
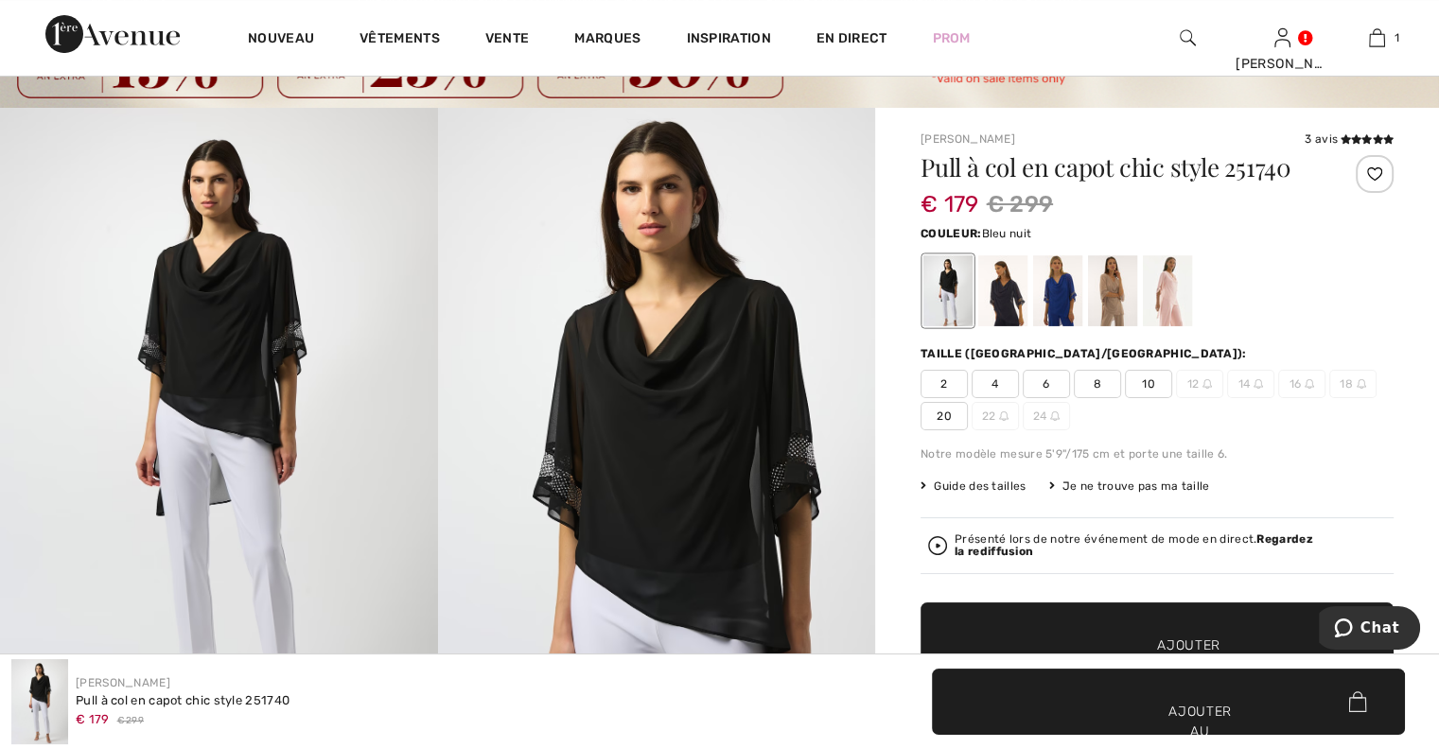
click at [1007, 289] on div at bounding box center [1002, 290] width 49 height 71
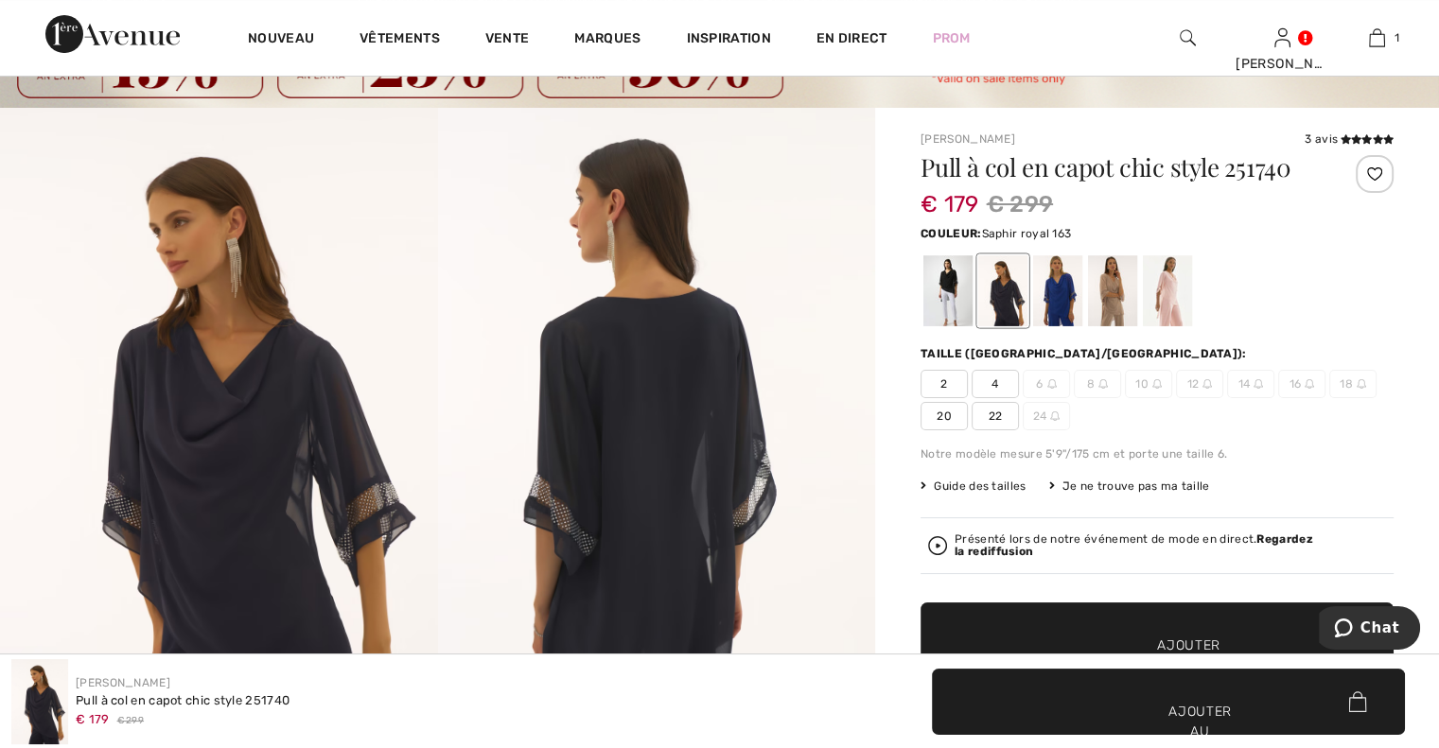
click at [1056, 293] on div at bounding box center [1057, 290] width 49 height 71
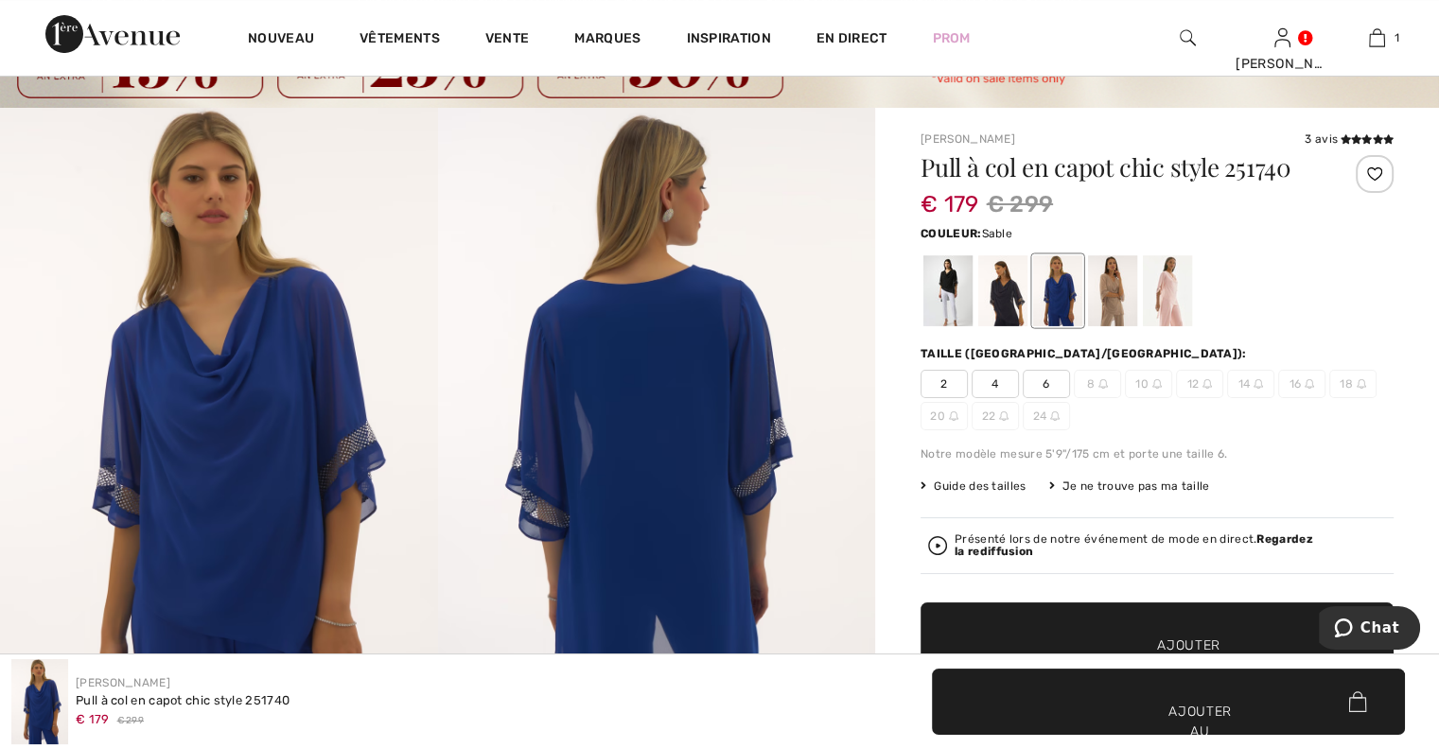
click at [1112, 298] on div at bounding box center [1112, 290] width 49 height 71
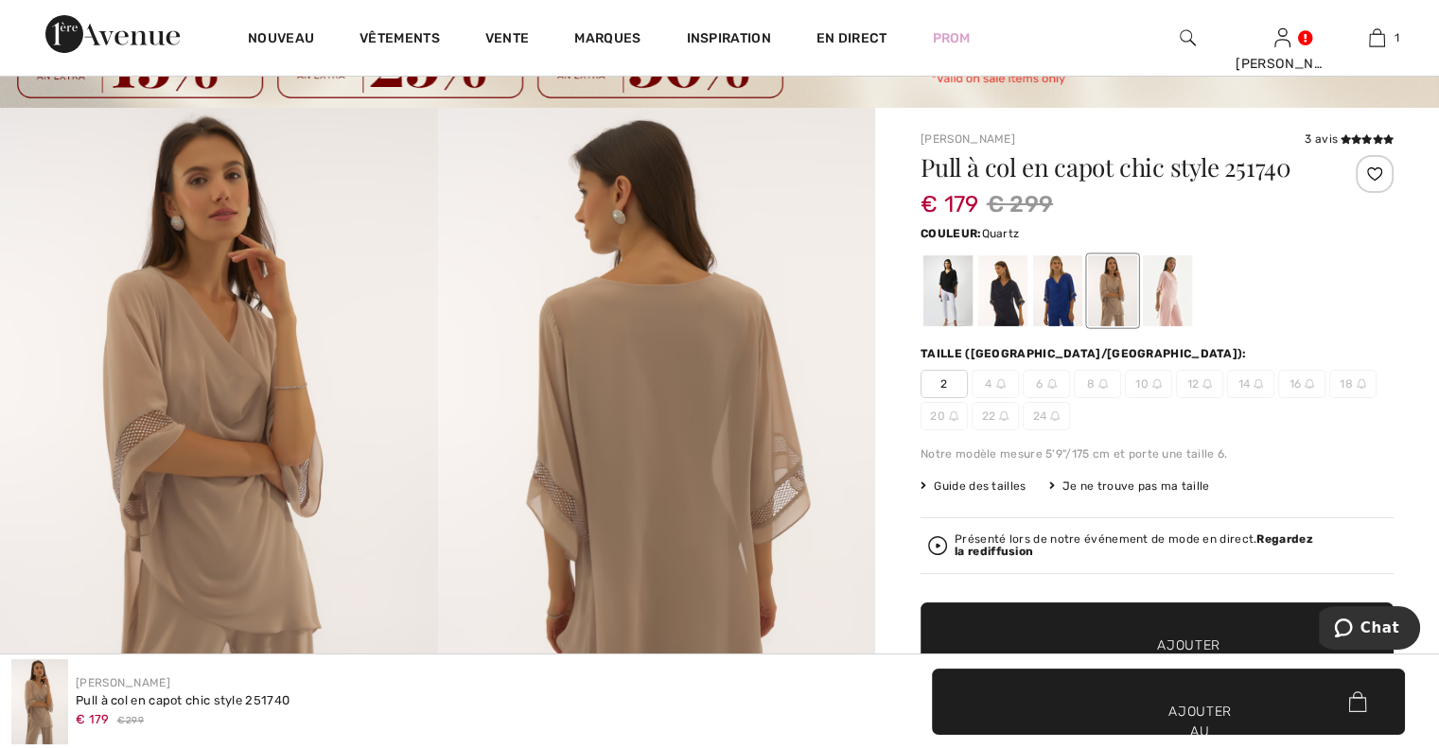
click at [1164, 293] on div at bounding box center [1167, 290] width 49 height 71
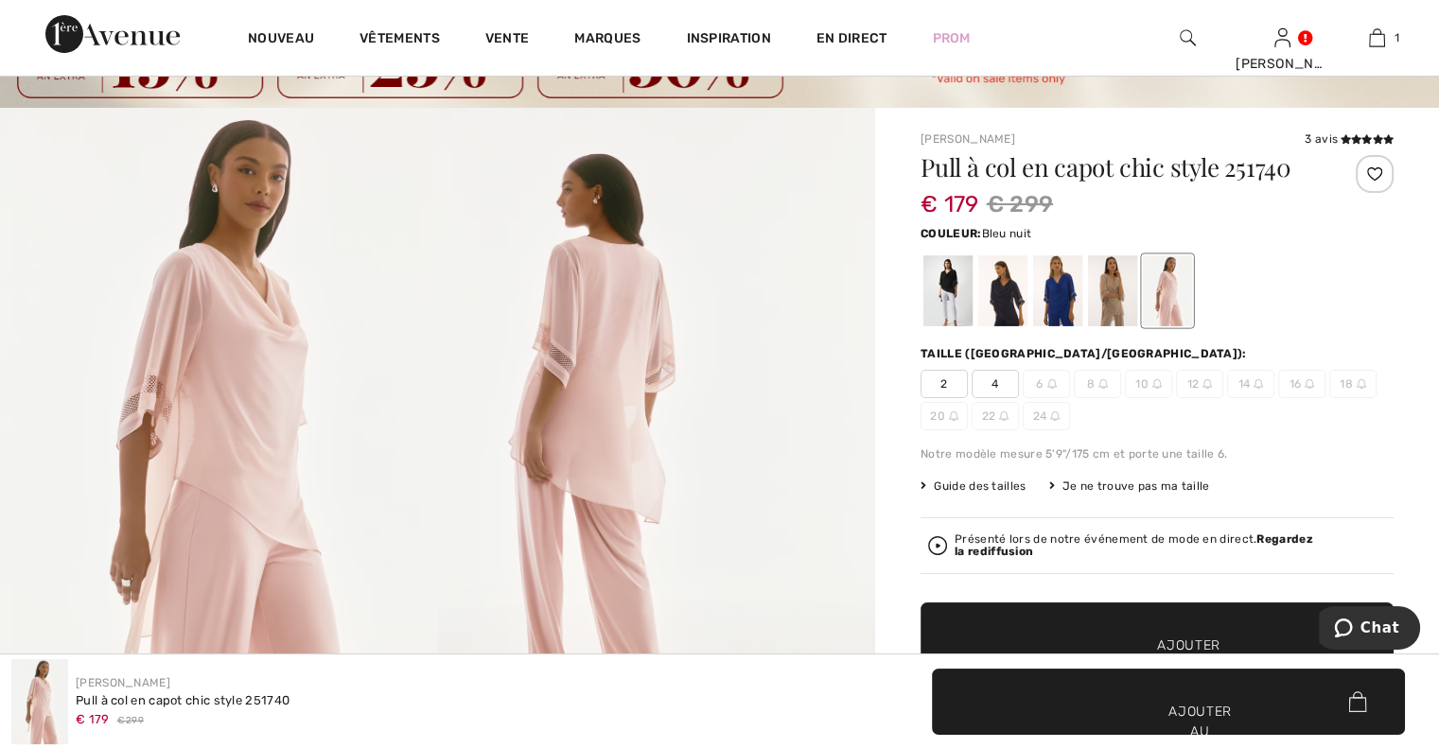
click at [991, 294] on div at bounding box center [1002, 290] width 49 height 71
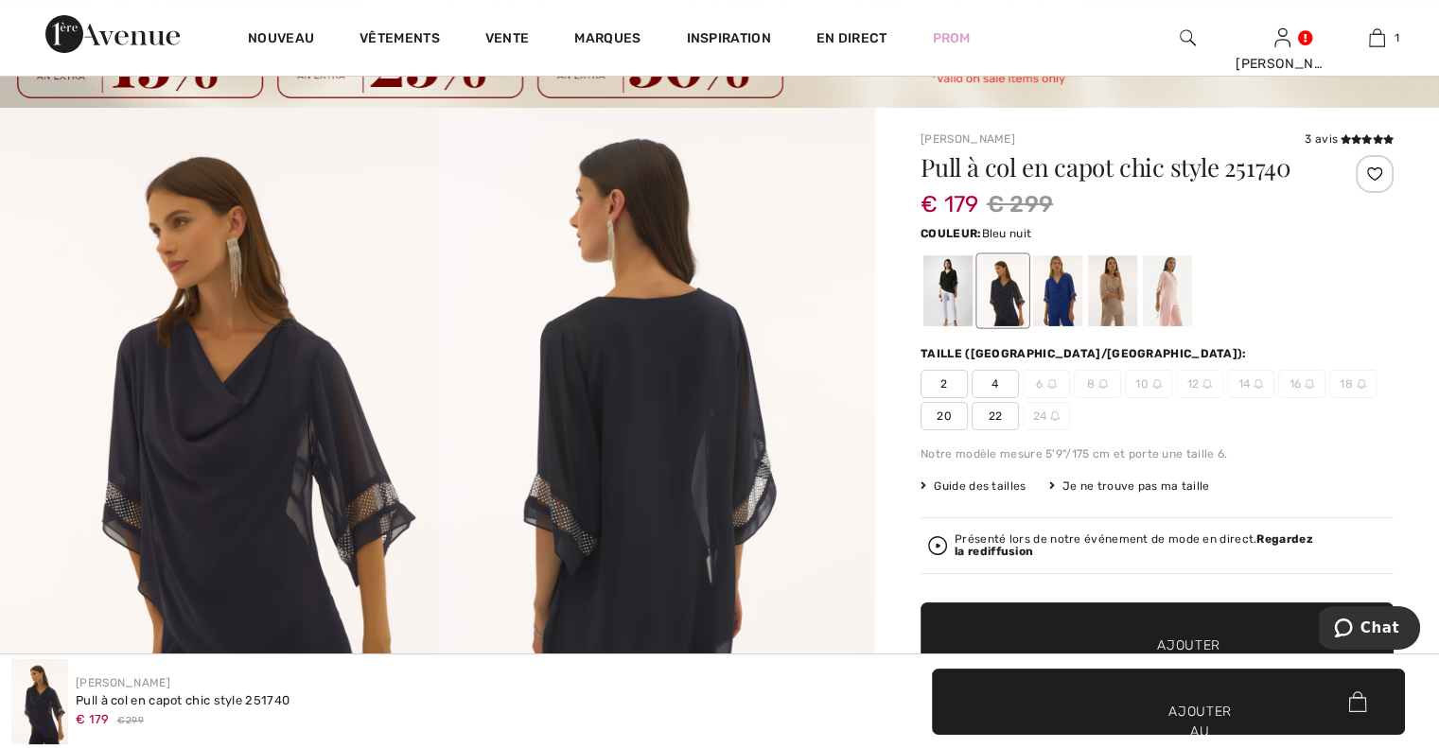
click at [999, 413] on font "22" at bounding box center [996, 416] width 14 height 13
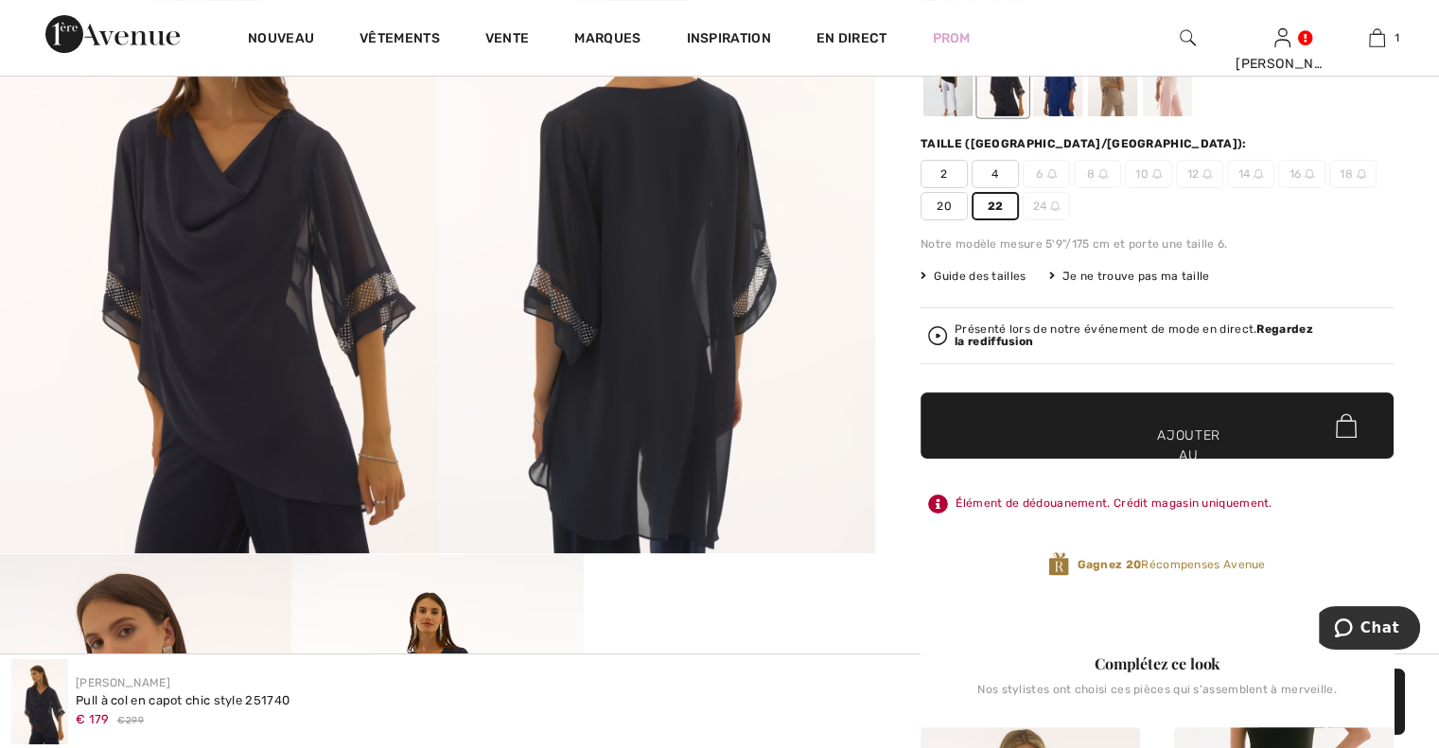
scroll to position [284, 0]
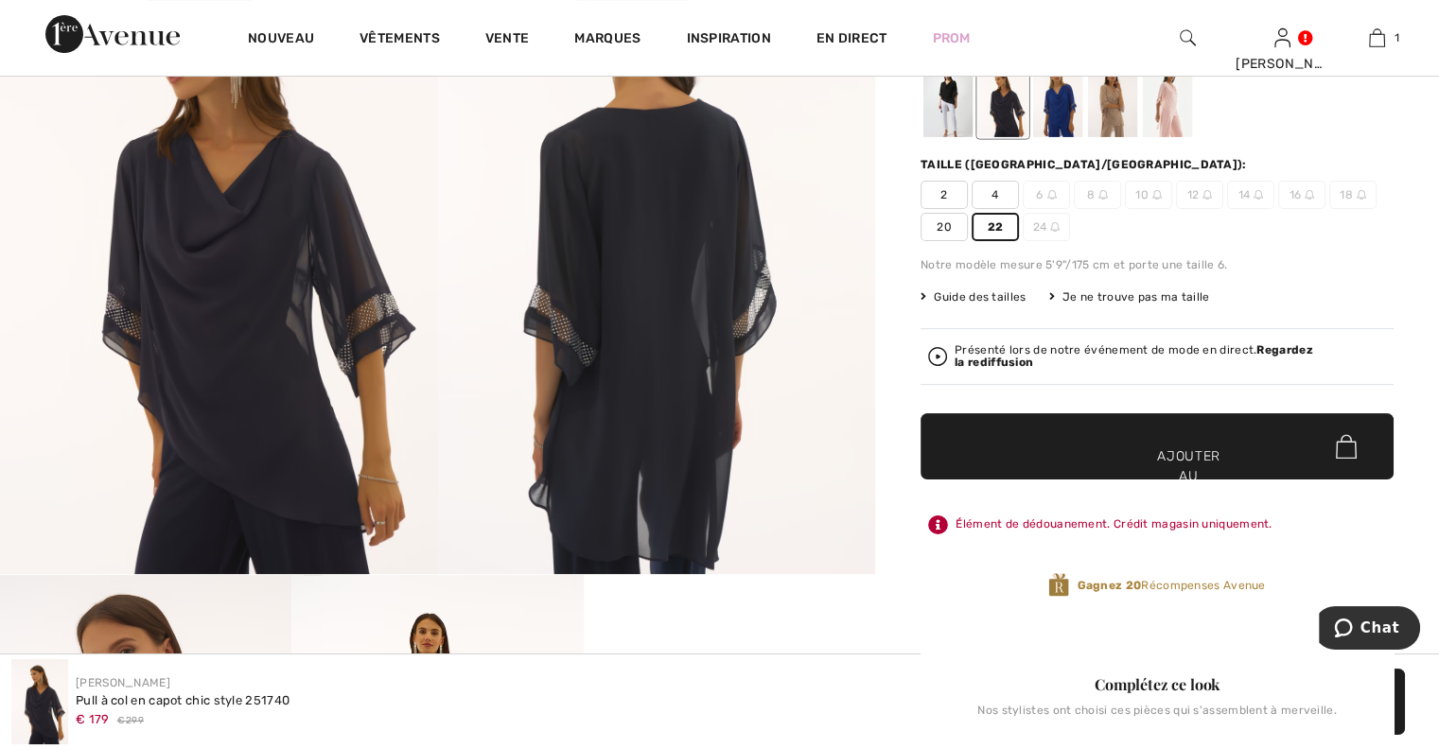
click at [1133, 450] on font "✔ Ajouté au sac" at bounding box center [1156, 476] width 54 height 60
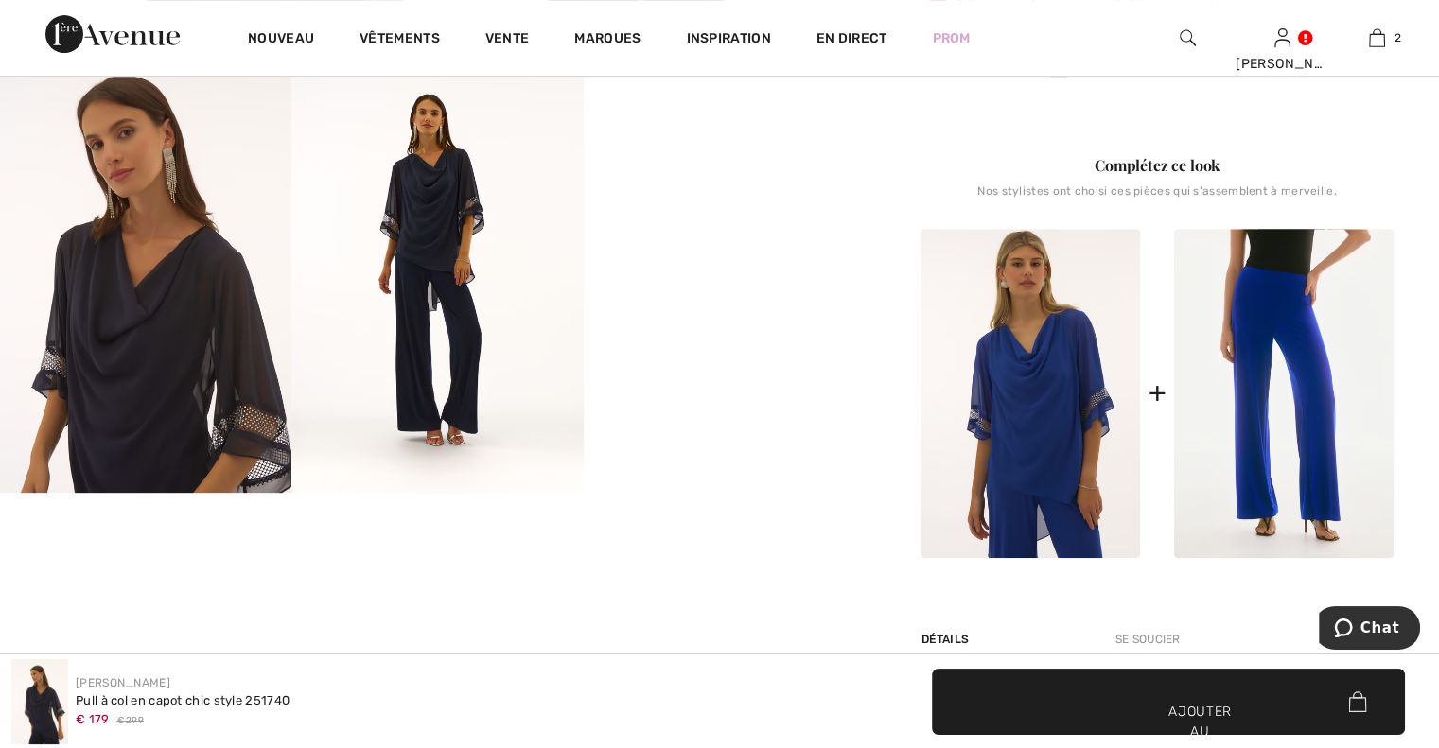
scroll to position [757, 0]
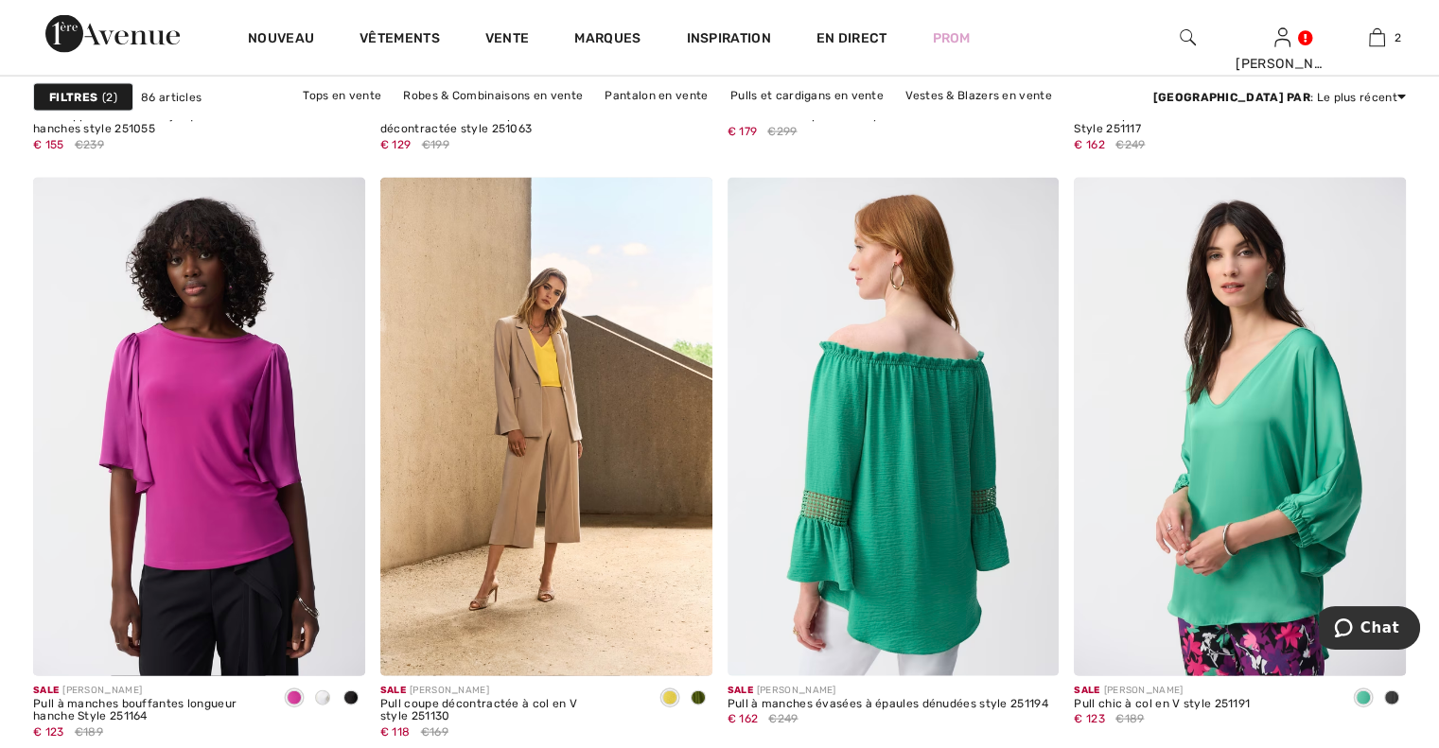
scroll to position [3973, 0]
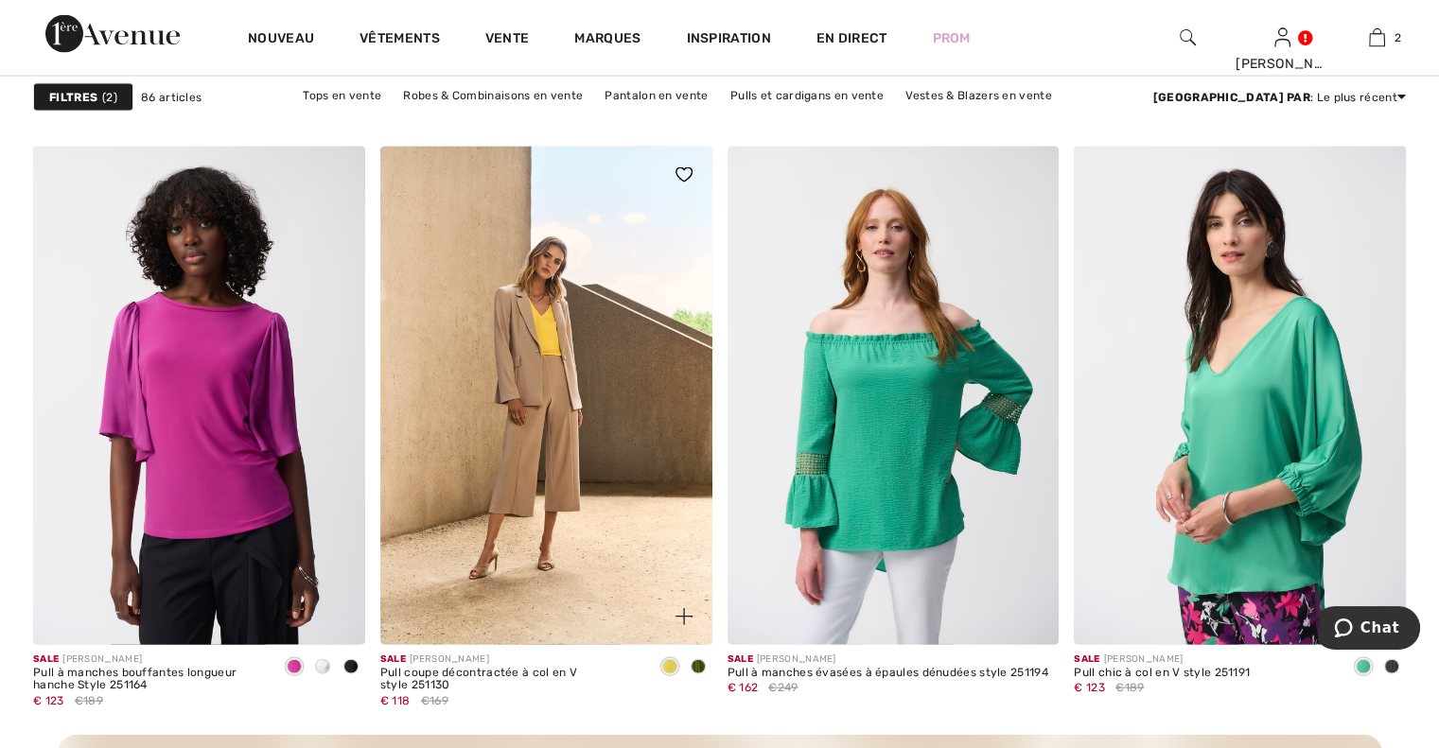
click at [693, 669] on span at bounding box center [698, 666] width 15 height 15
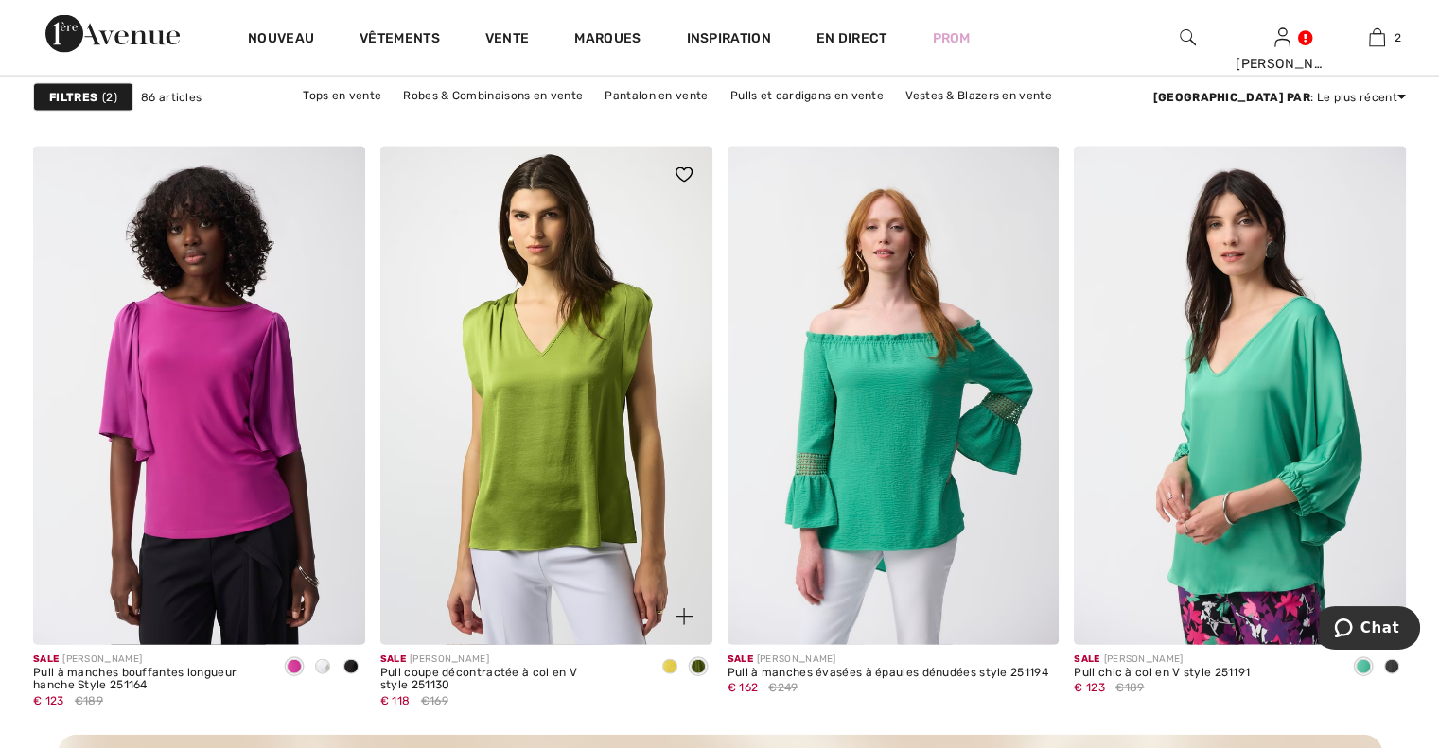
click at [693, 669] on span at bounding box center [698, 666] width 15 height 15
click at [664, 669] on span at bounding box center [669, 666] width 15 height 15
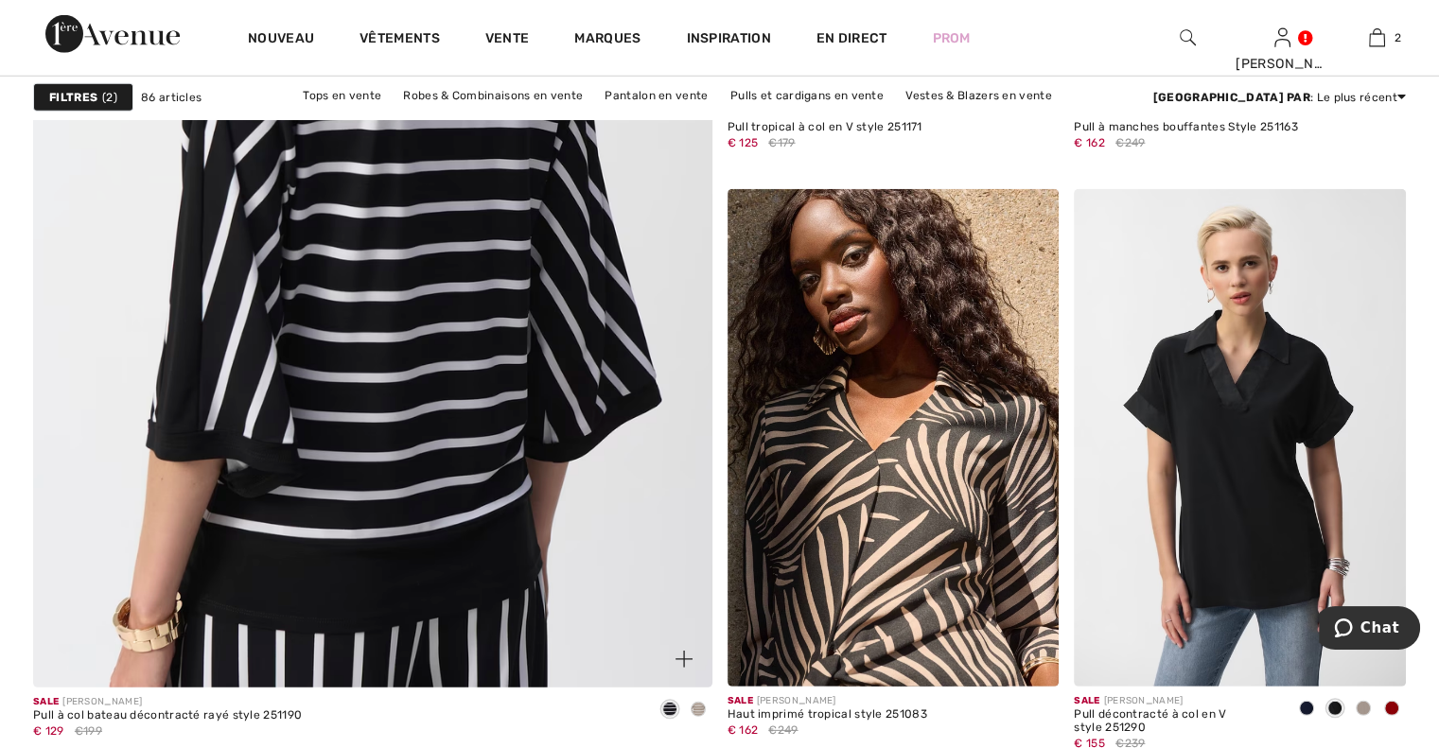
scroll to position [5487, 0]
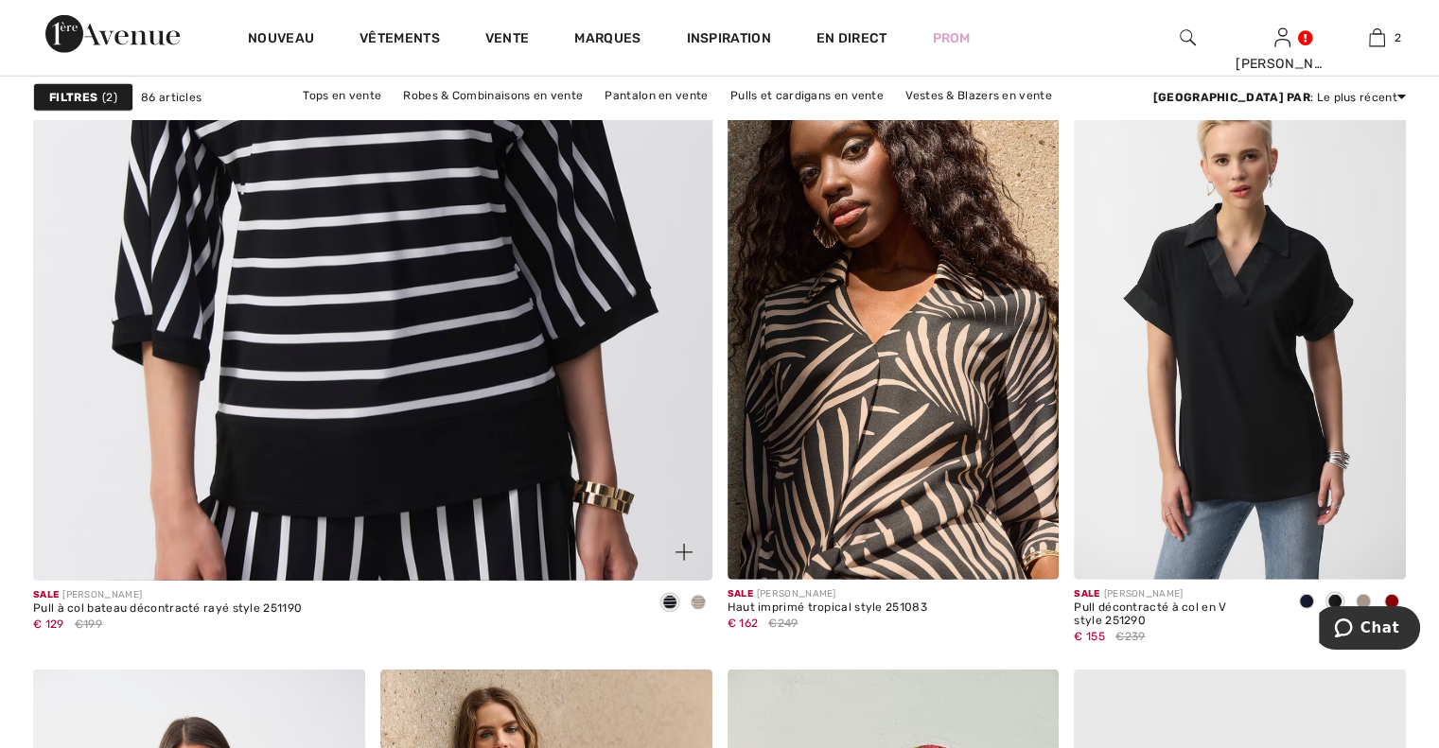
click at [696, 599] on span at bounding box center [698, 602] width 15 height 15
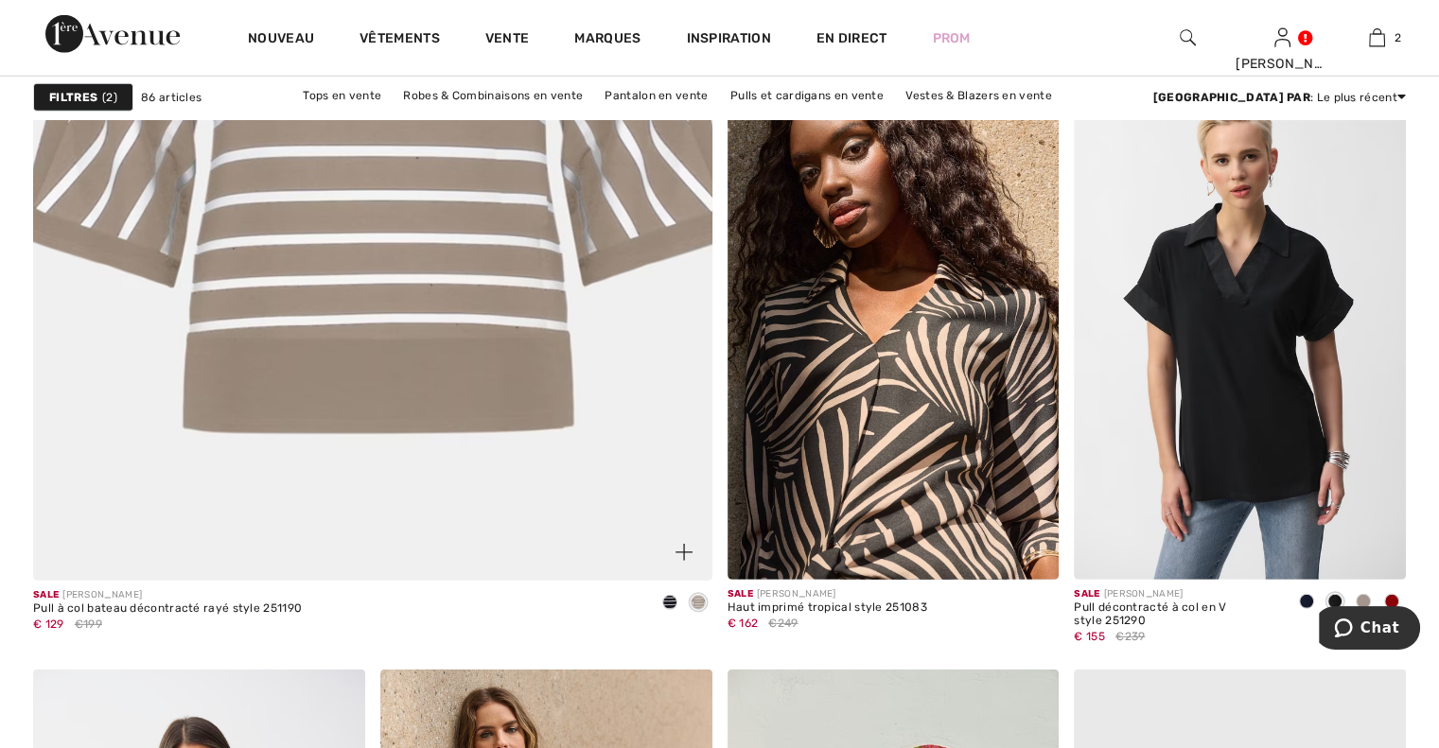
click at [427, 417] on img at bounding box center [372, 106] width 814 height 1222
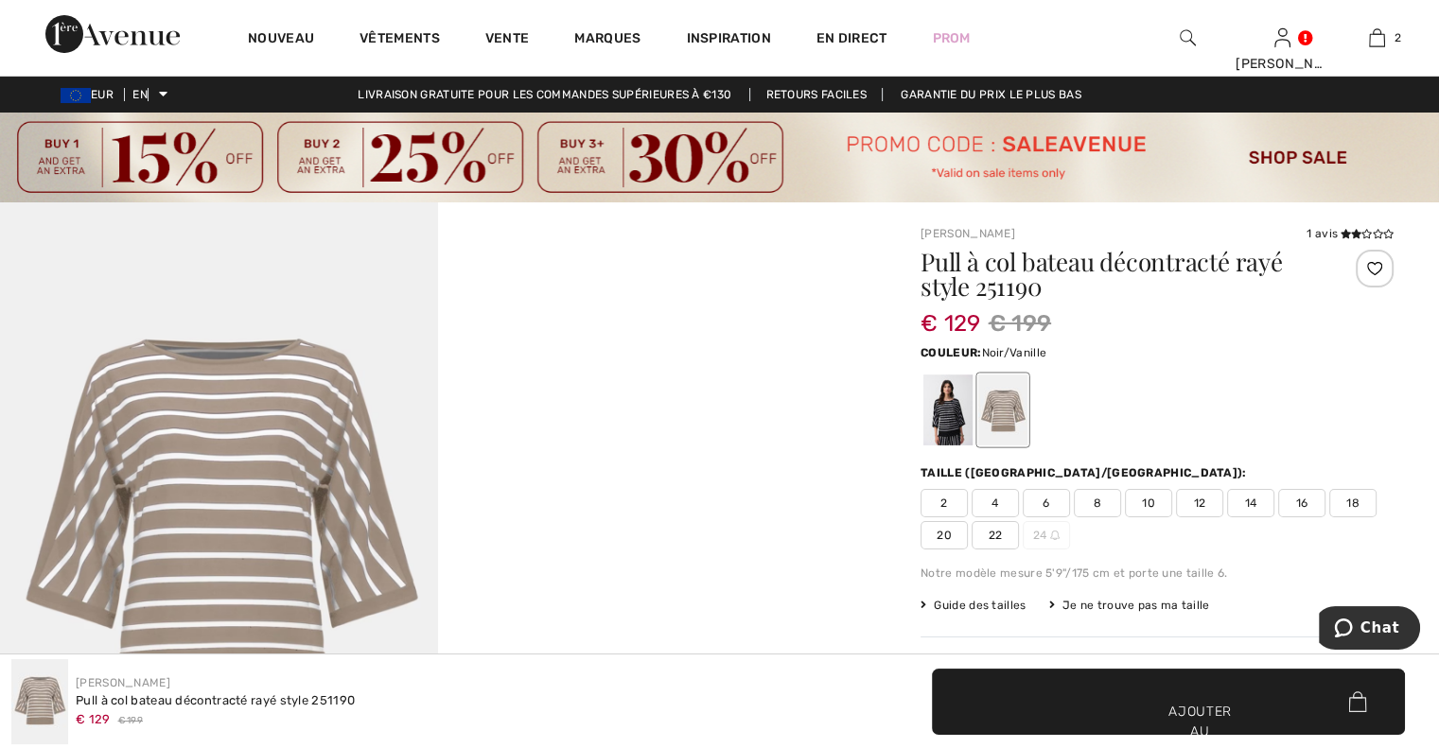
click at [947, 415] on div at bounding box center [947, 410] width 49 height 71
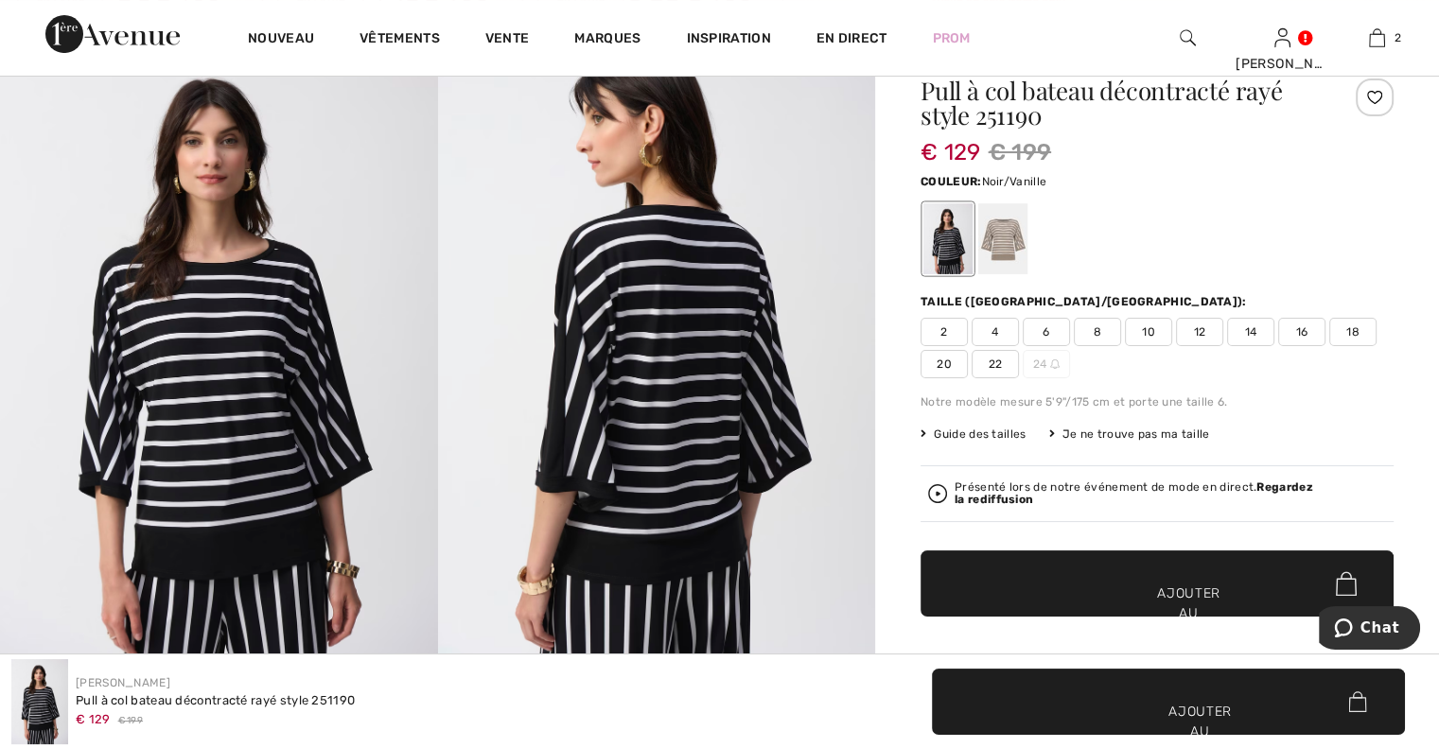
scroll to position [189, 0]
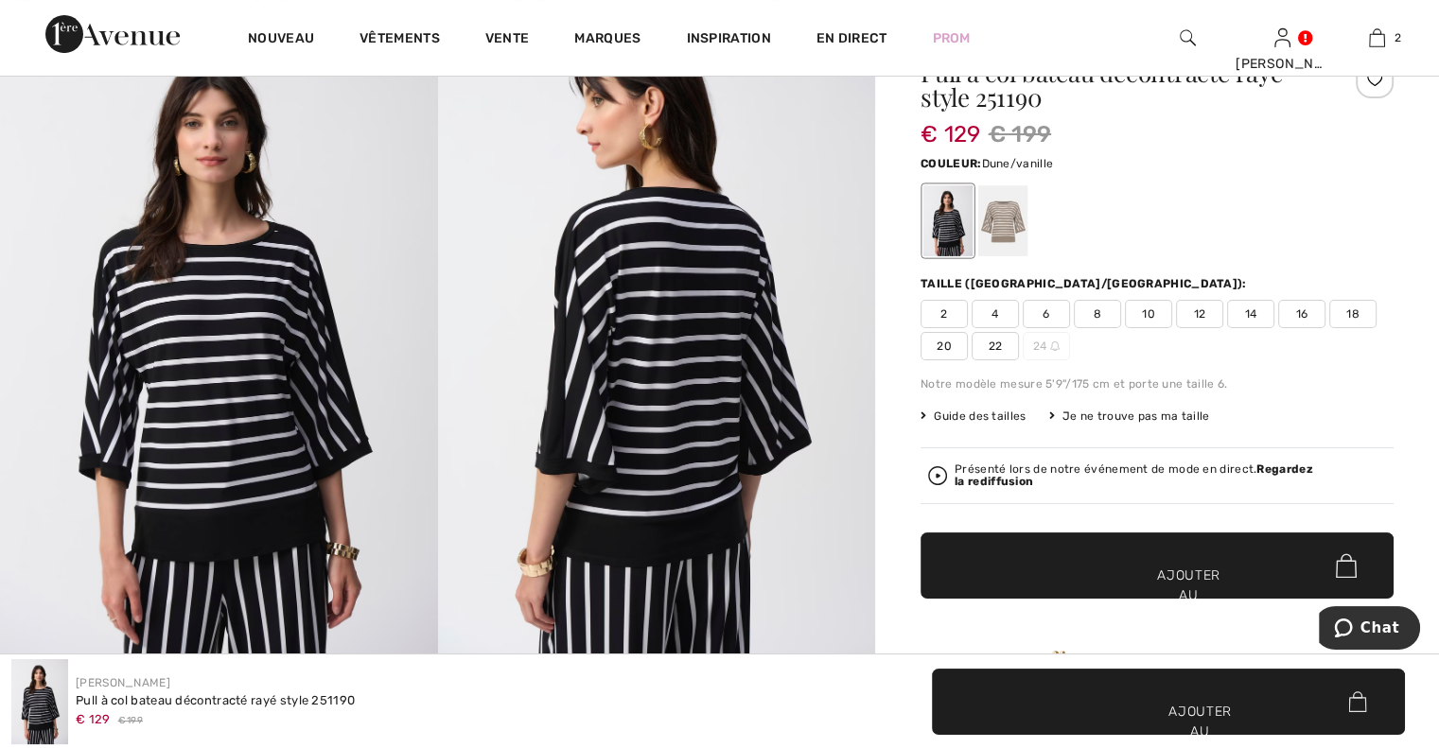
click at [1003, 211] on div at bounding box center [1002, 220] width 49 height 71
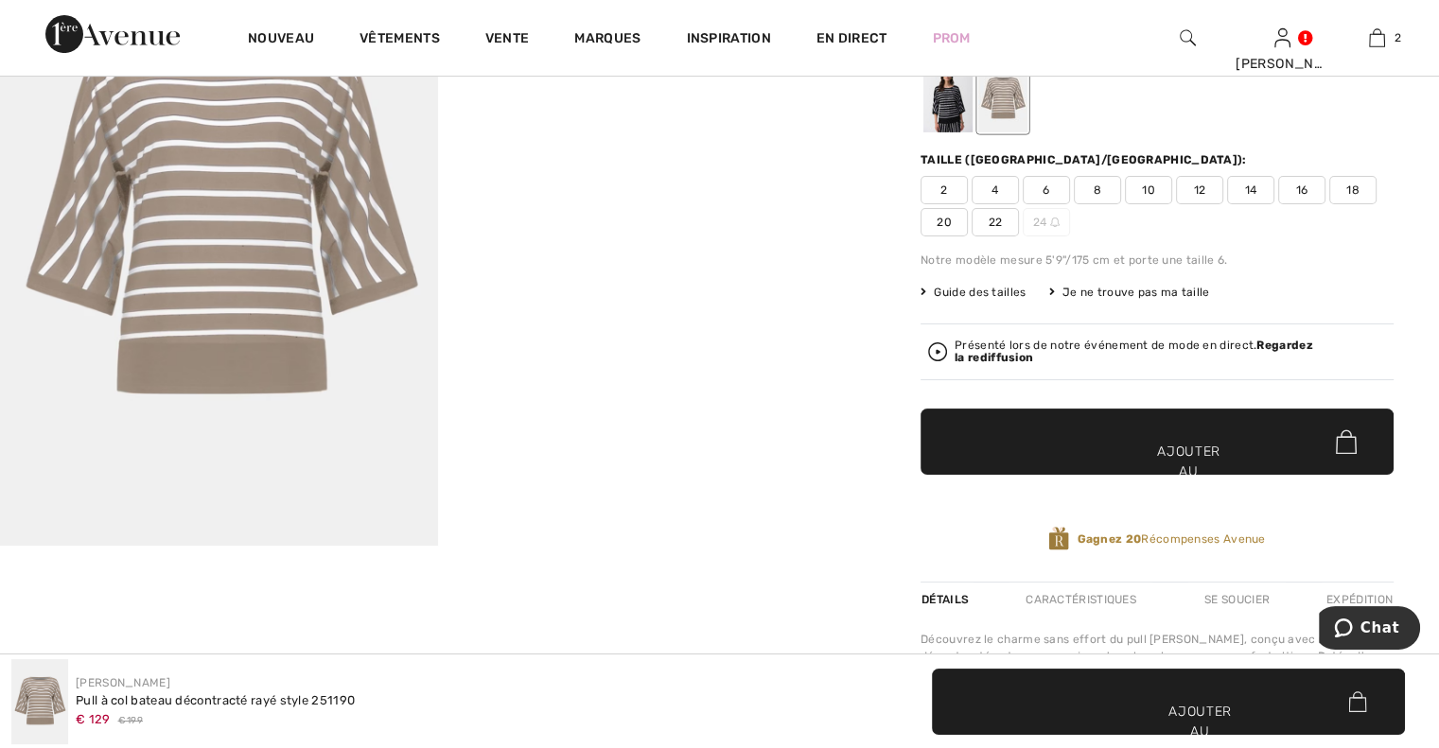
scroll to position [284, 0]
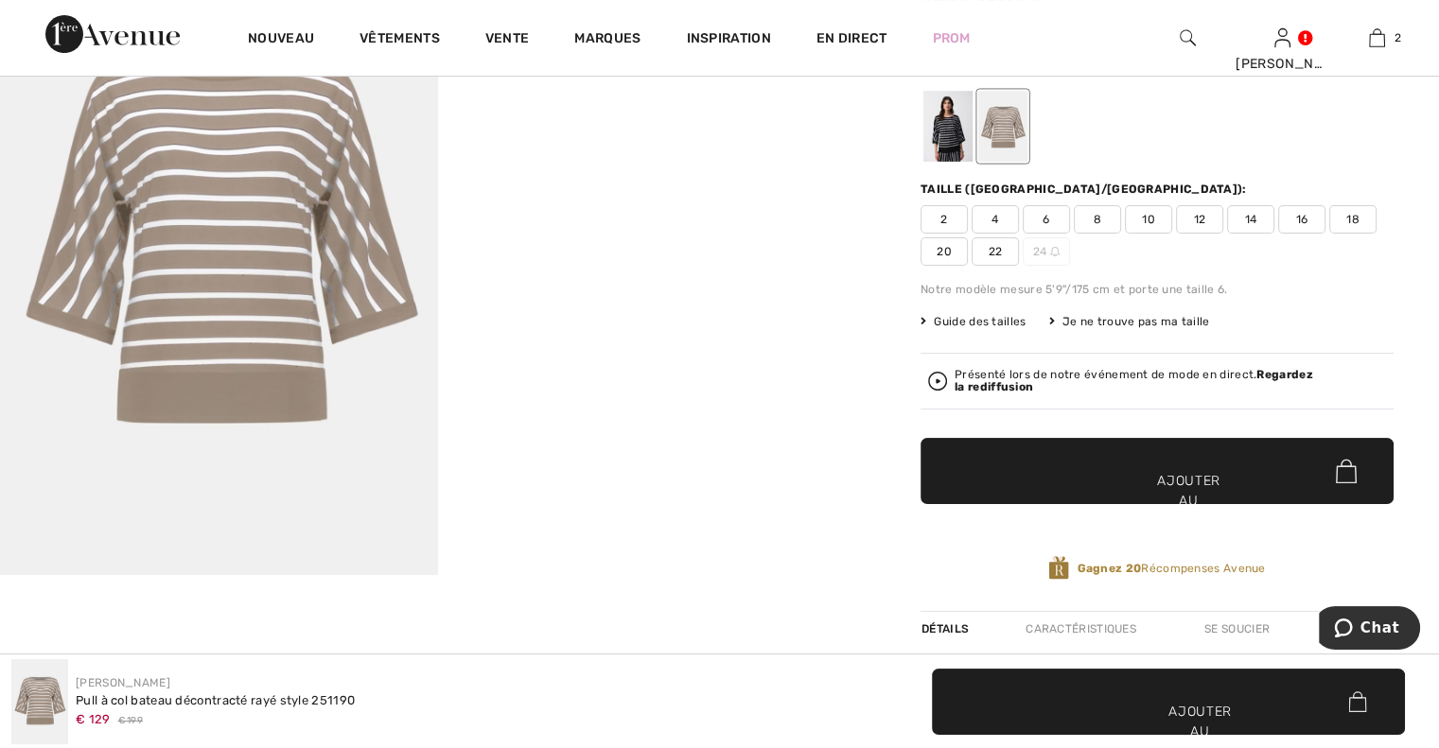
click at [1110, 483] on span "✔ Ajouté au sac Ajouter au panier" at bounding box center [1156, 471] width 473 height 66
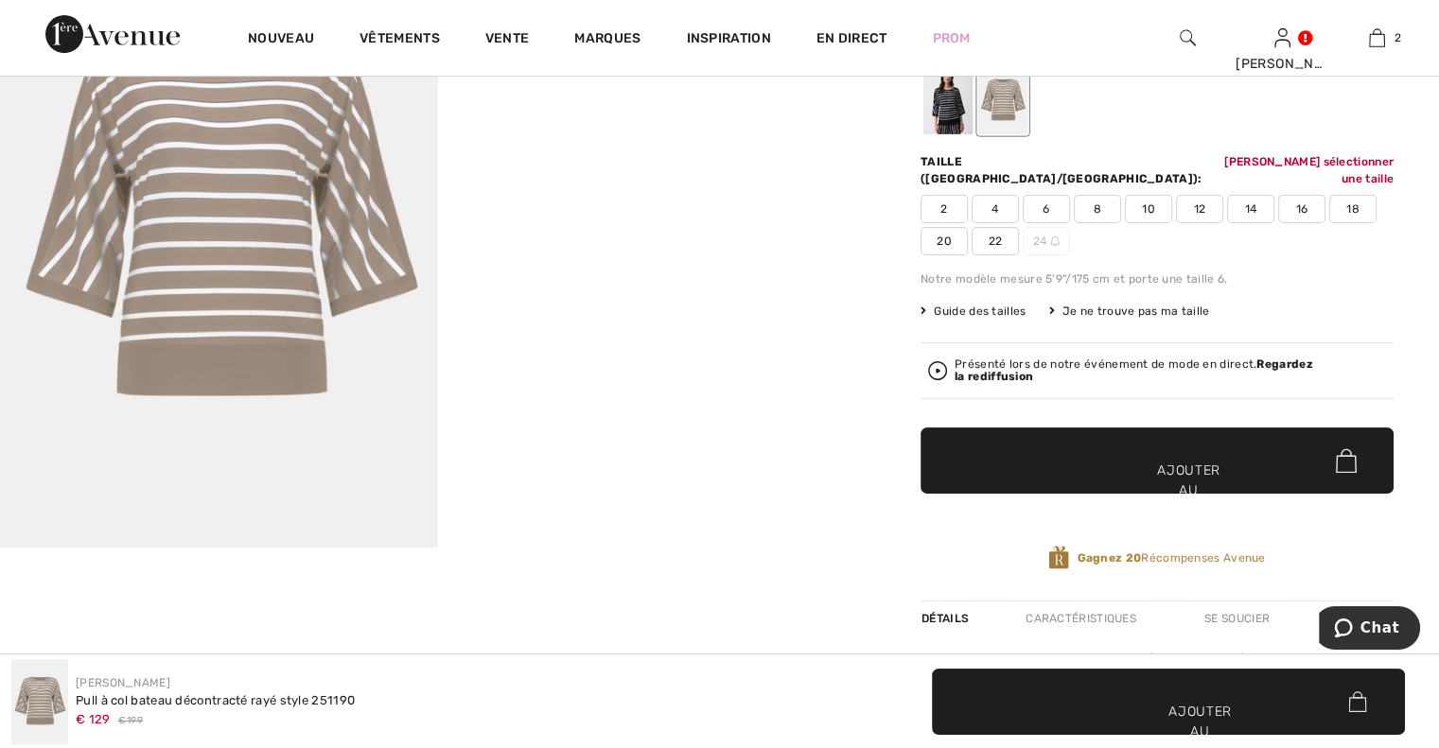
scroll to position [313, 0]
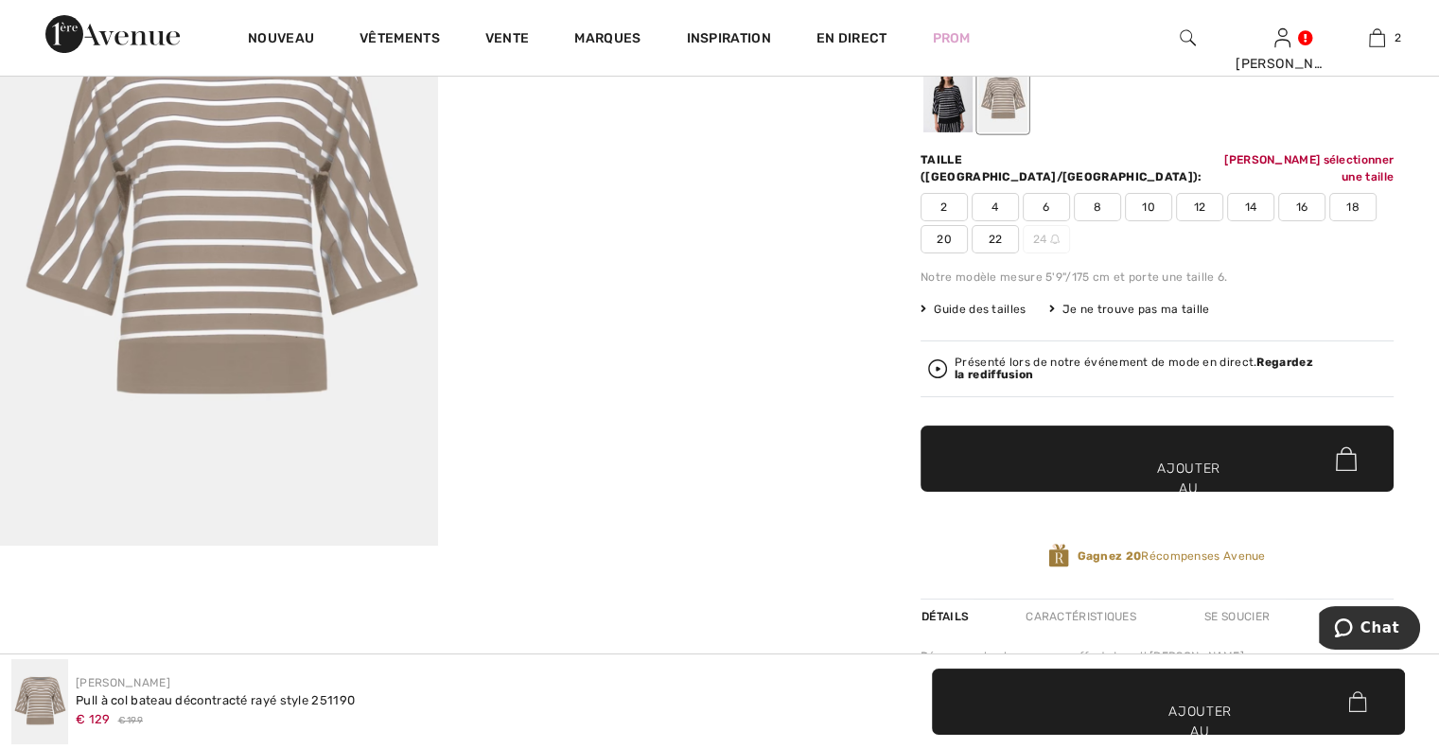
click at [990, 233] on font "22" at bounding box center [996, 239] width 14 height 13
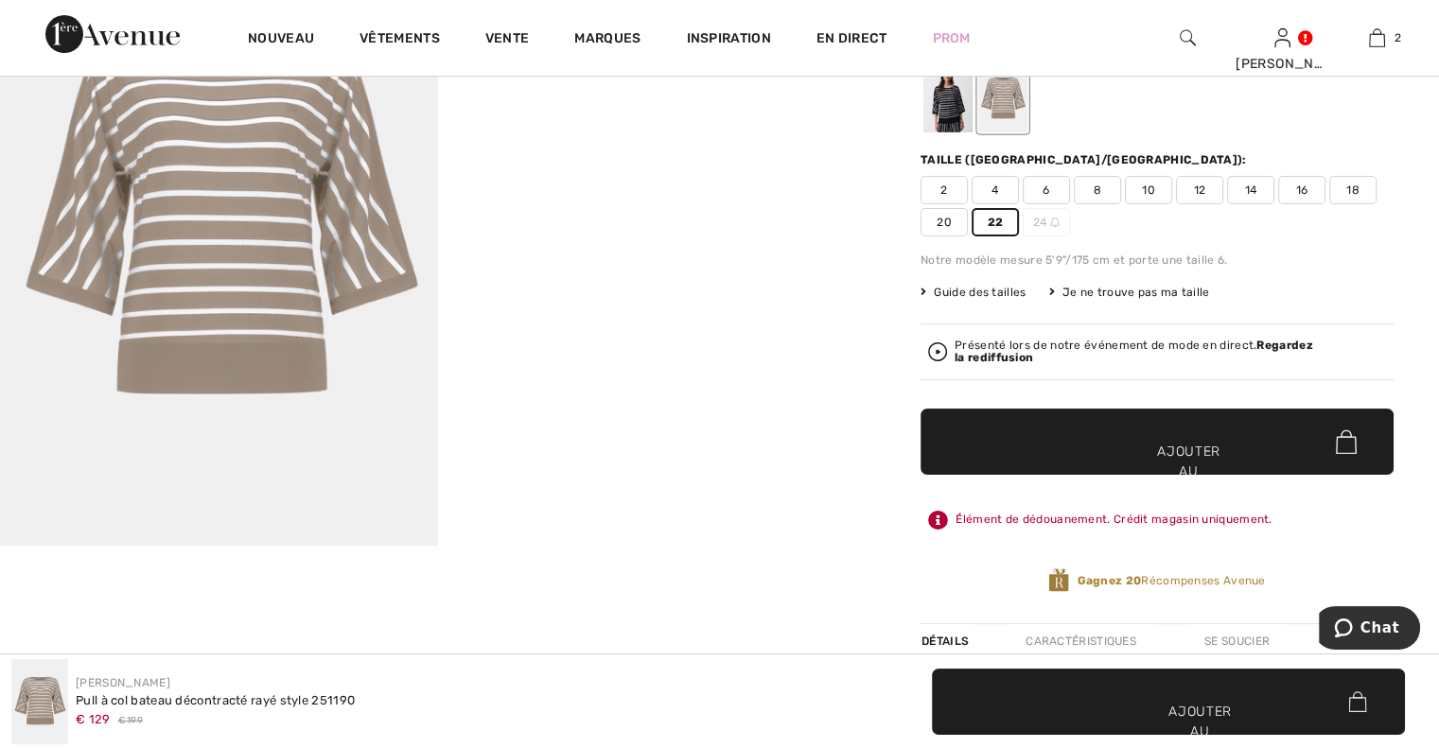
click at [1122, 446] on span "✔ Ajouté au sac Ajouter au panier" at bounding box center [1156, 442] width 473 height 66
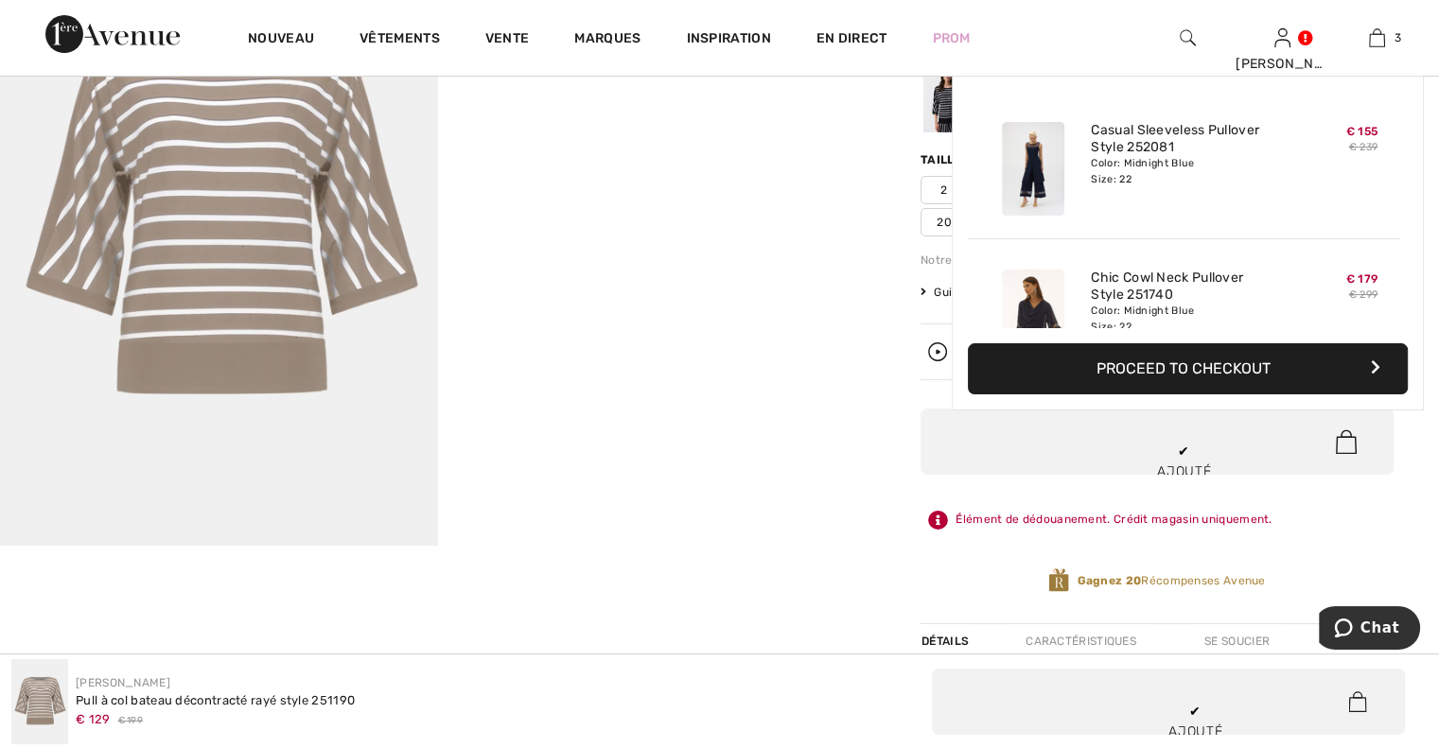
scroll to position [204, 0]
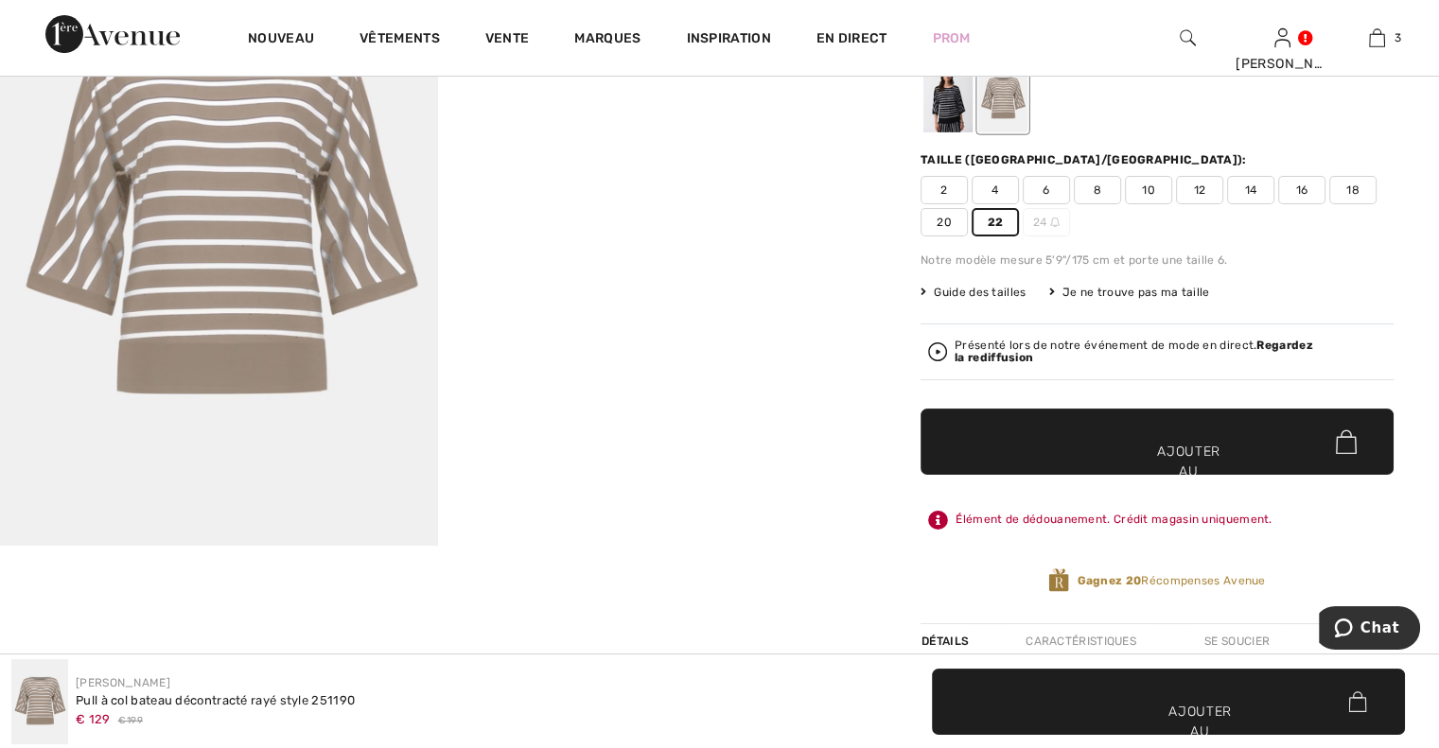
click at [993, 359] on font "Regardez la rediffusion" at bounding box center [1133, 352] width 359 height 26
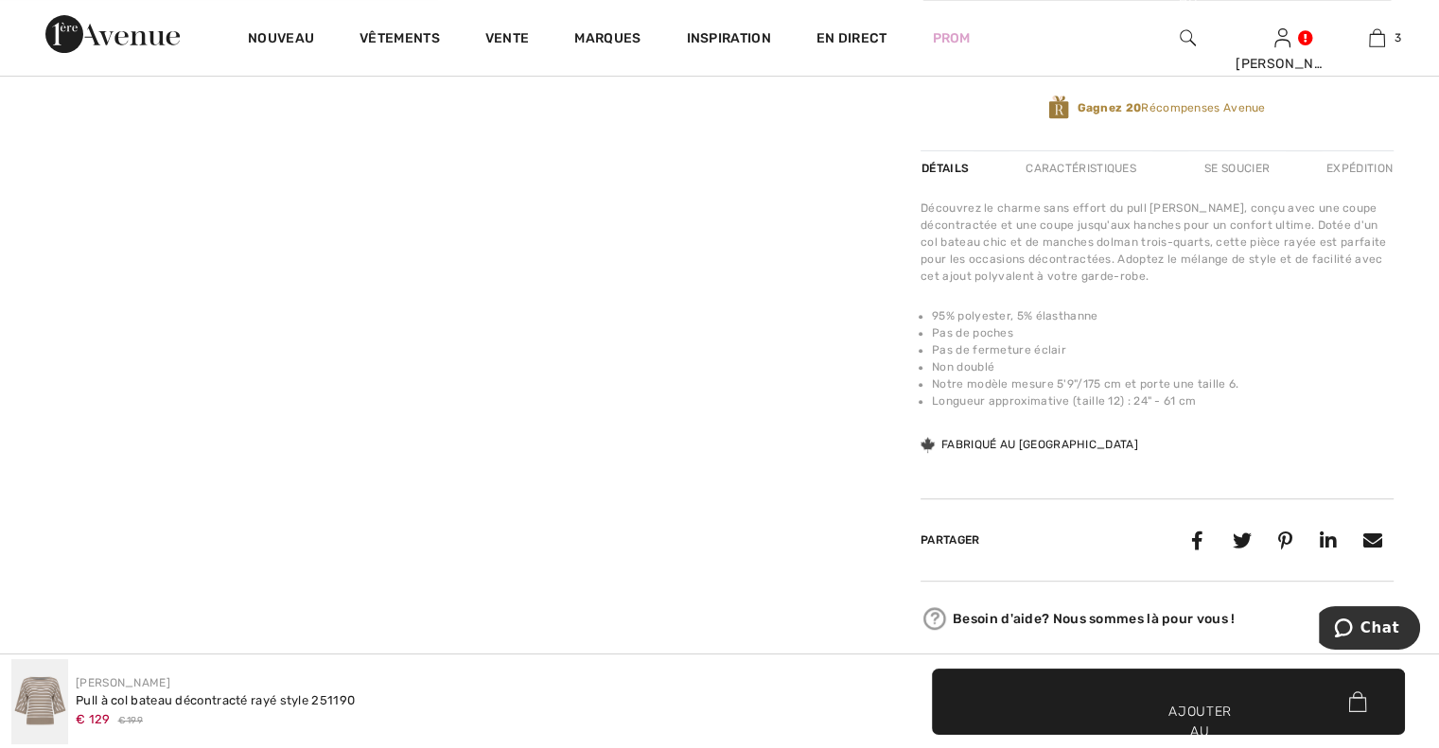
scroll to position [860, 0]
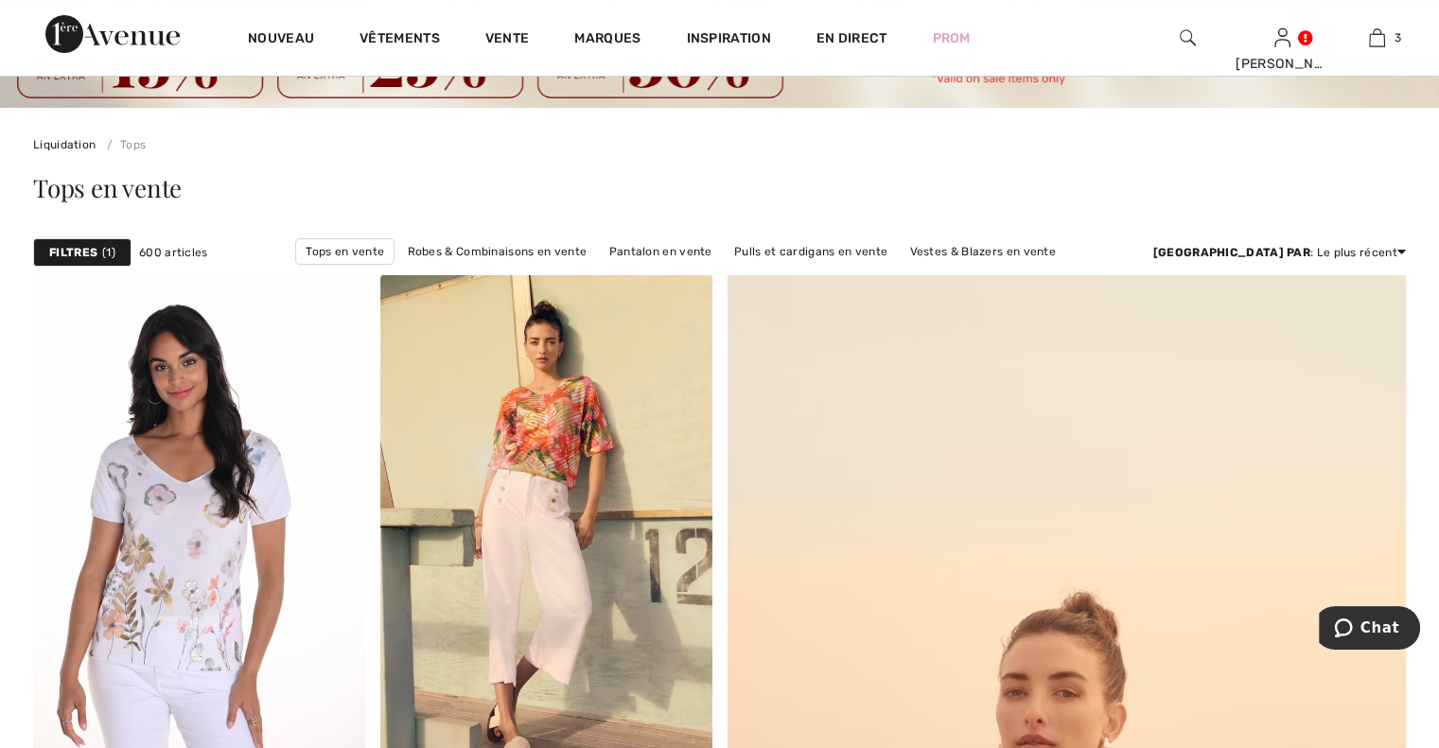
click at [85, 250] on font "Filtres" at bounding box center [73, 252] width 48 height 13
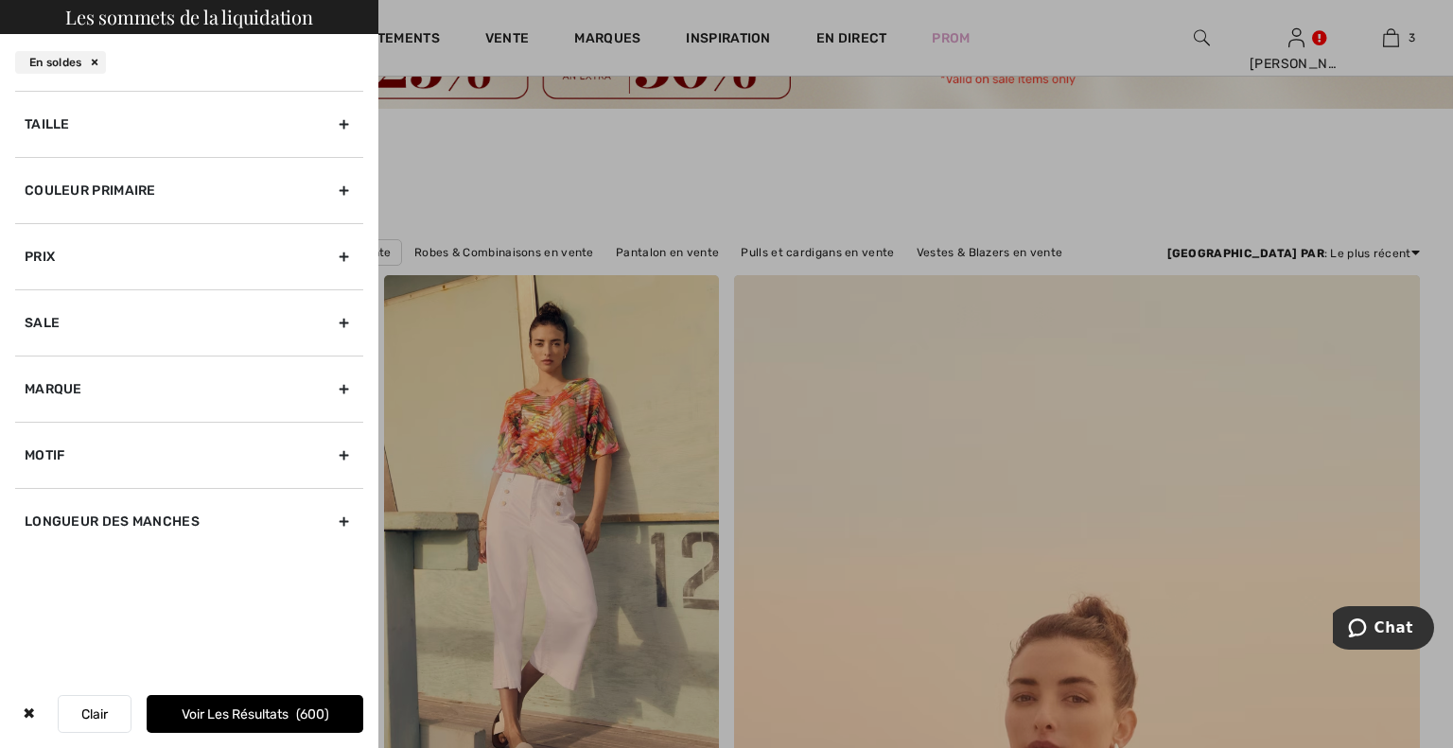
click at [339, 123] on div "Taille" at bounding box center [189, 124] width 348 height 66
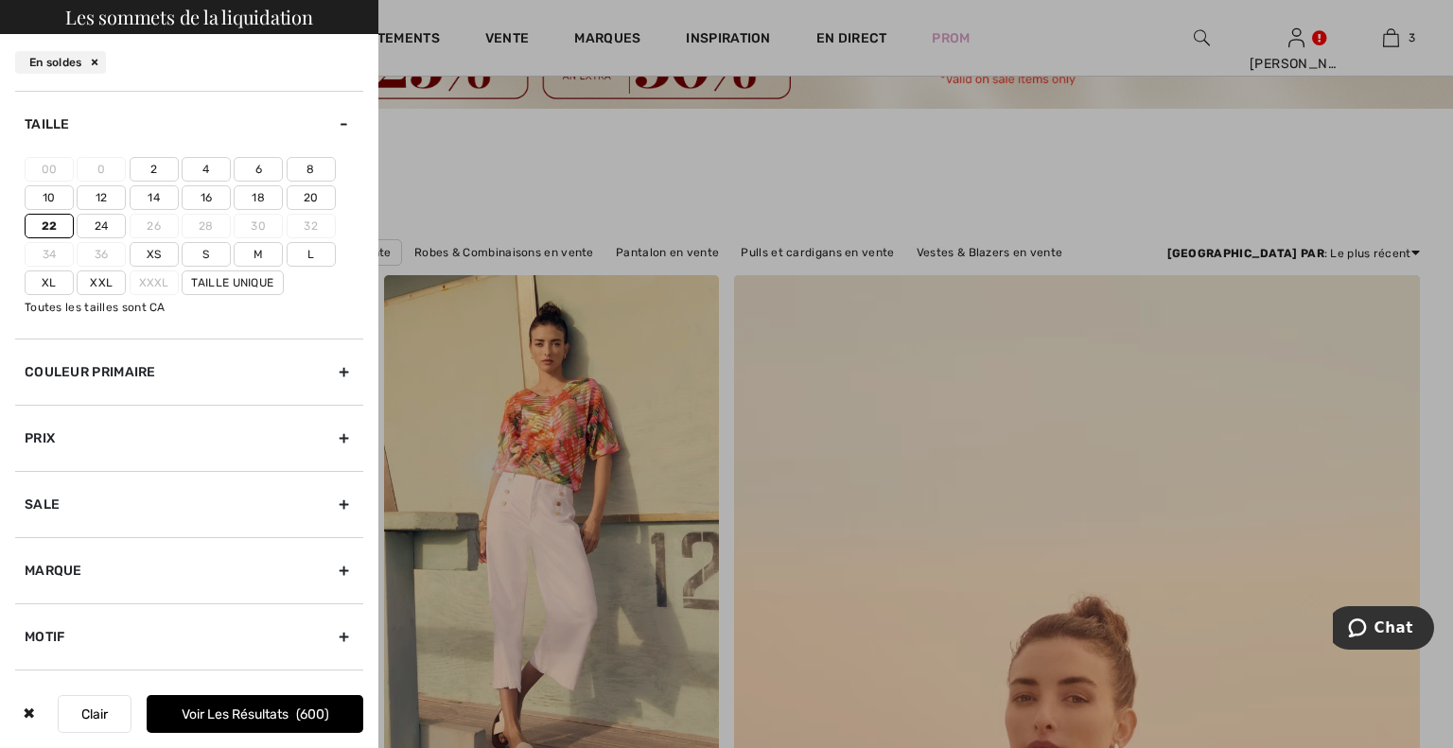
click at [53, 223] on font "22" at bounding box center [50, 225] width 16 height 13
click at [0, 0] on input"] "22" at bounding box center [0, 0] width 0 height 0
click at [53, 223] on font "22" at bounding box center [50, 225] width 14 height 13
click at [0, 0] on input"] "22" at bounding box center [0, 0] width 0 height 0
click at [328, 501] on div "Sale" at bounding box center [189, 504] width 348 height 66
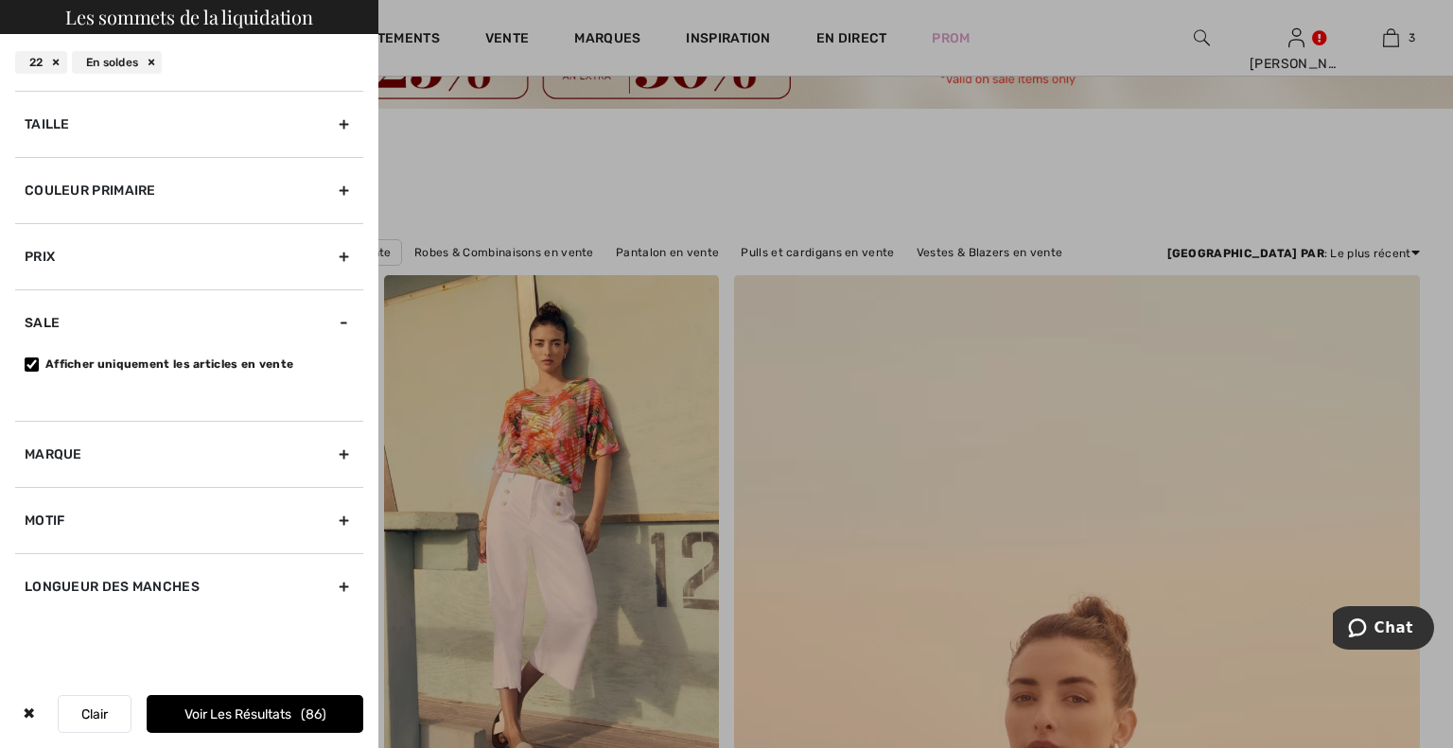
click at [32, 714] on font "✖" at bounding box center [29, 714] width 12 height 18
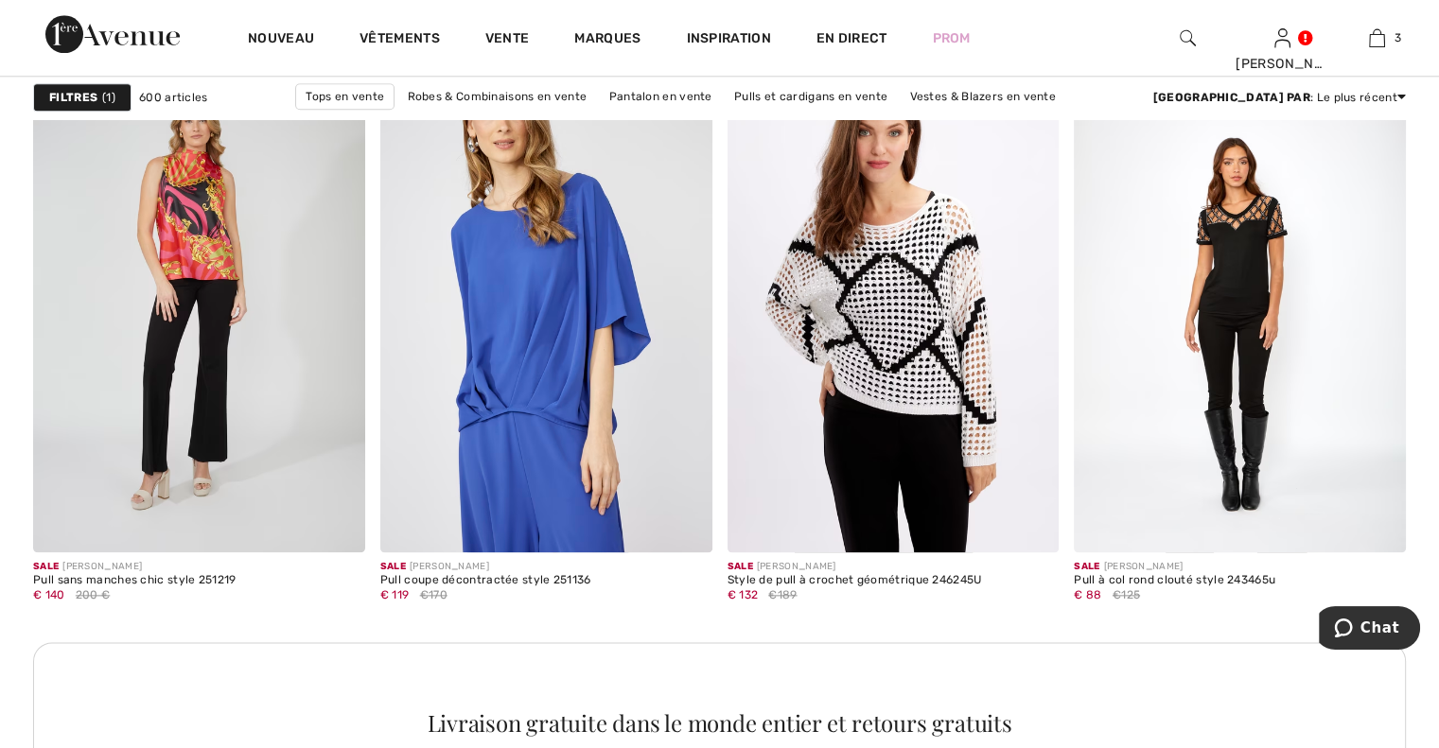
scroll to position [2081, 0]
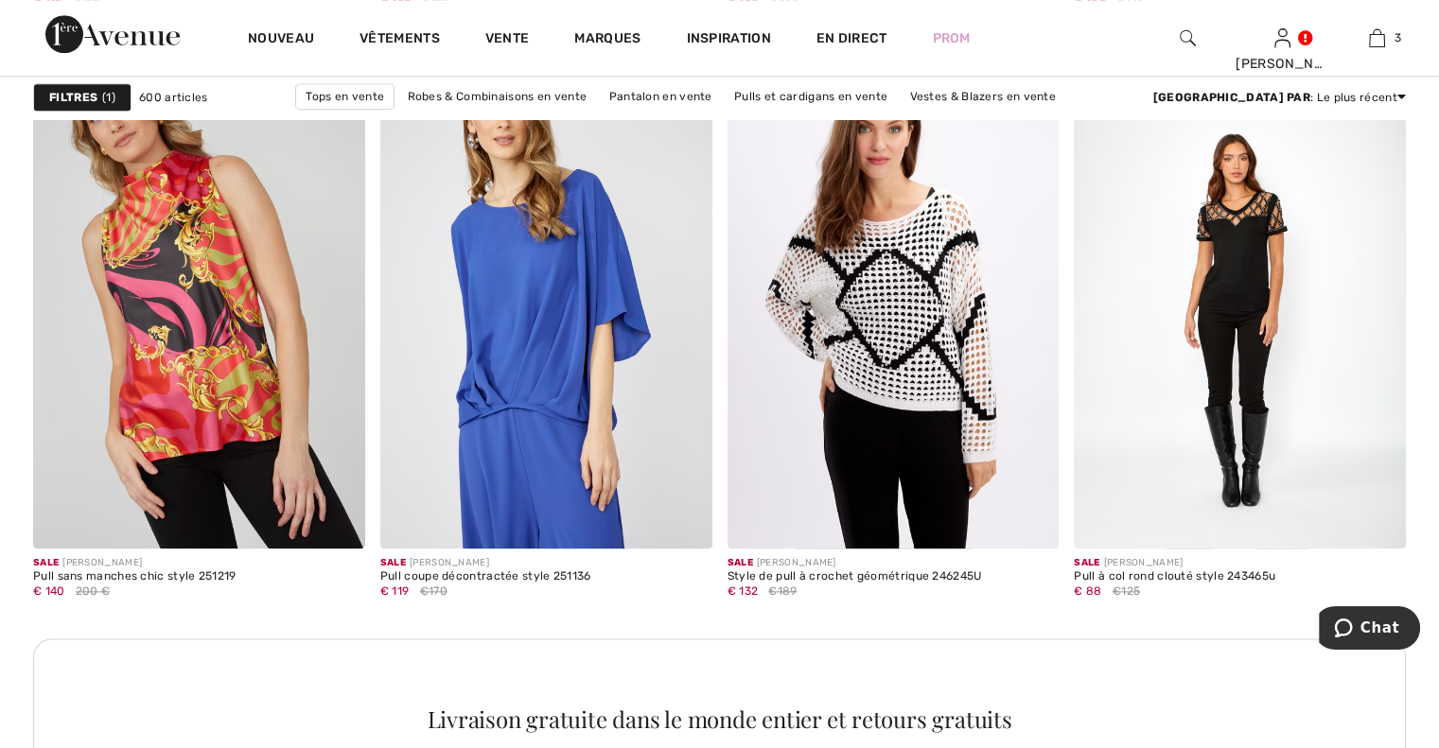
click at [69, 96] on font "Filtres" at bounding box center [73, 97] width 48 height 13
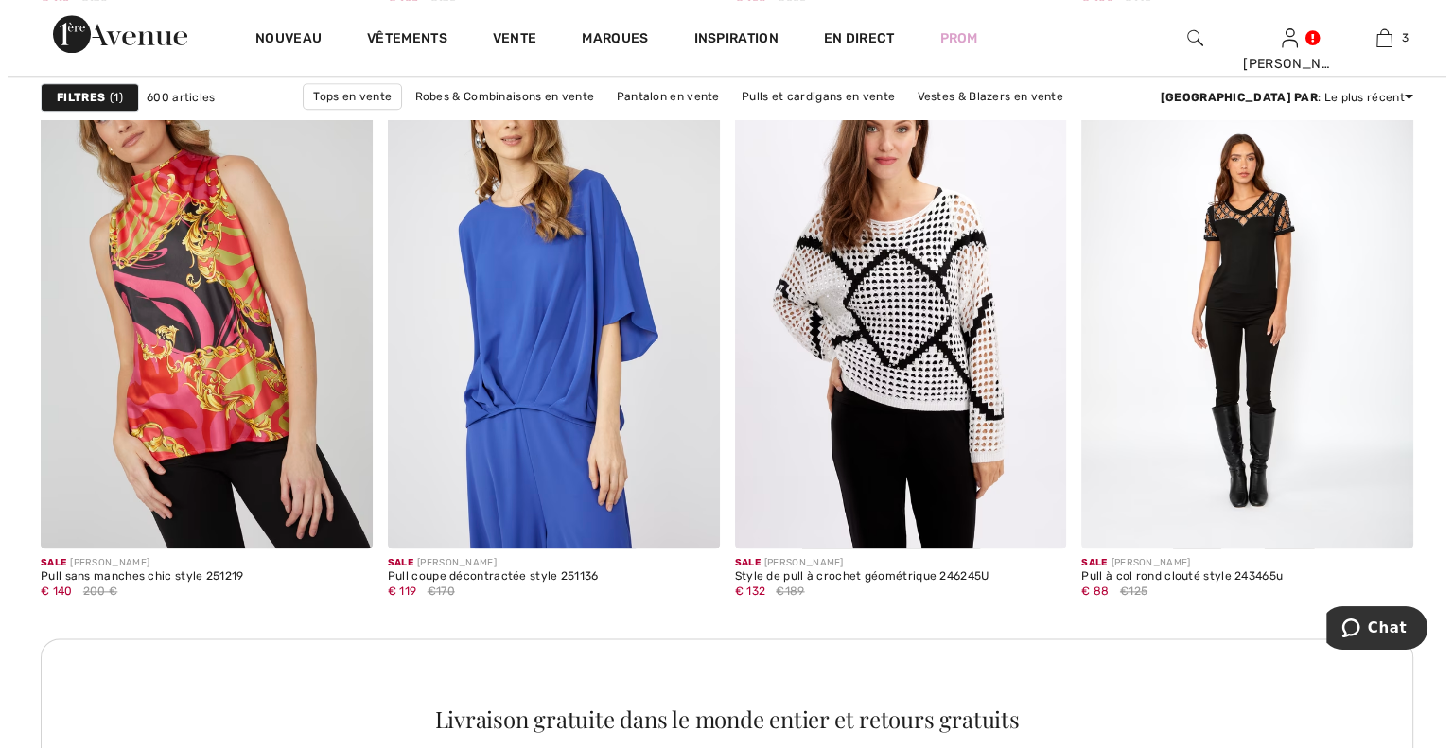
scroll to position [2098, 0]
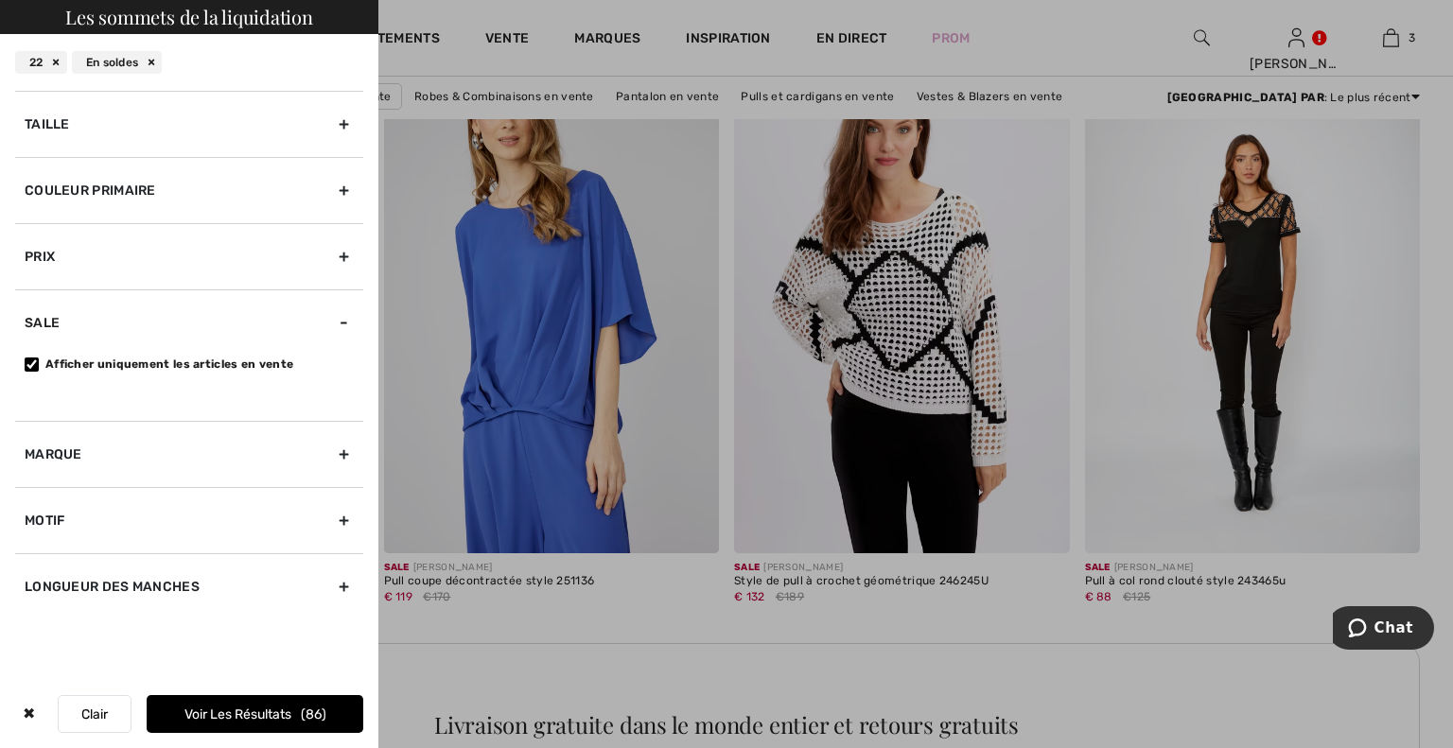
click at [349, 454] on div "Marque" at bounding box center [189, 454] width 348 height 66
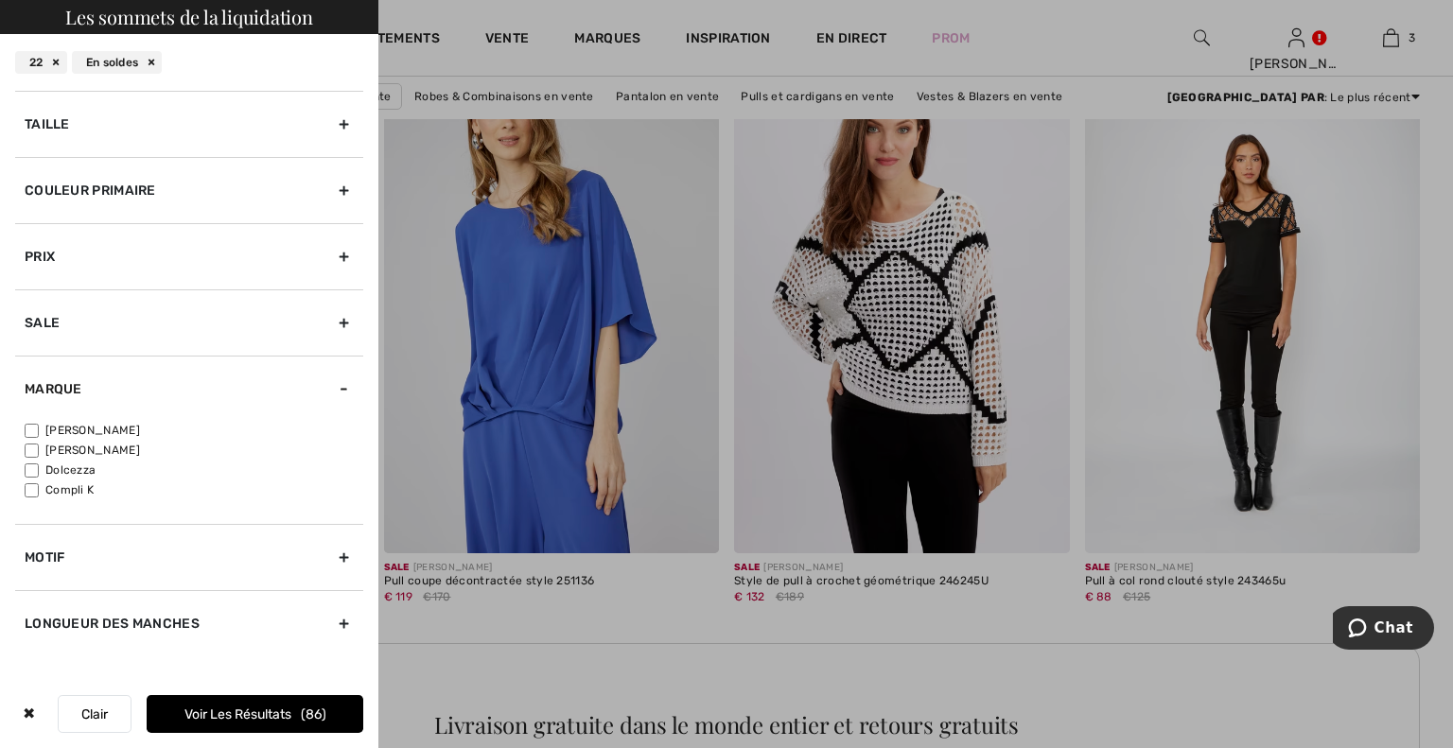
click at [32, 430] on input"] "[PERSON_NAME]" at bounding box center [32, 431] width 14 height 14
checkbox input"] "true"
click at [232, 715] on font "Voir les résultats" at bounding box center [237, 715] width 107 height 16
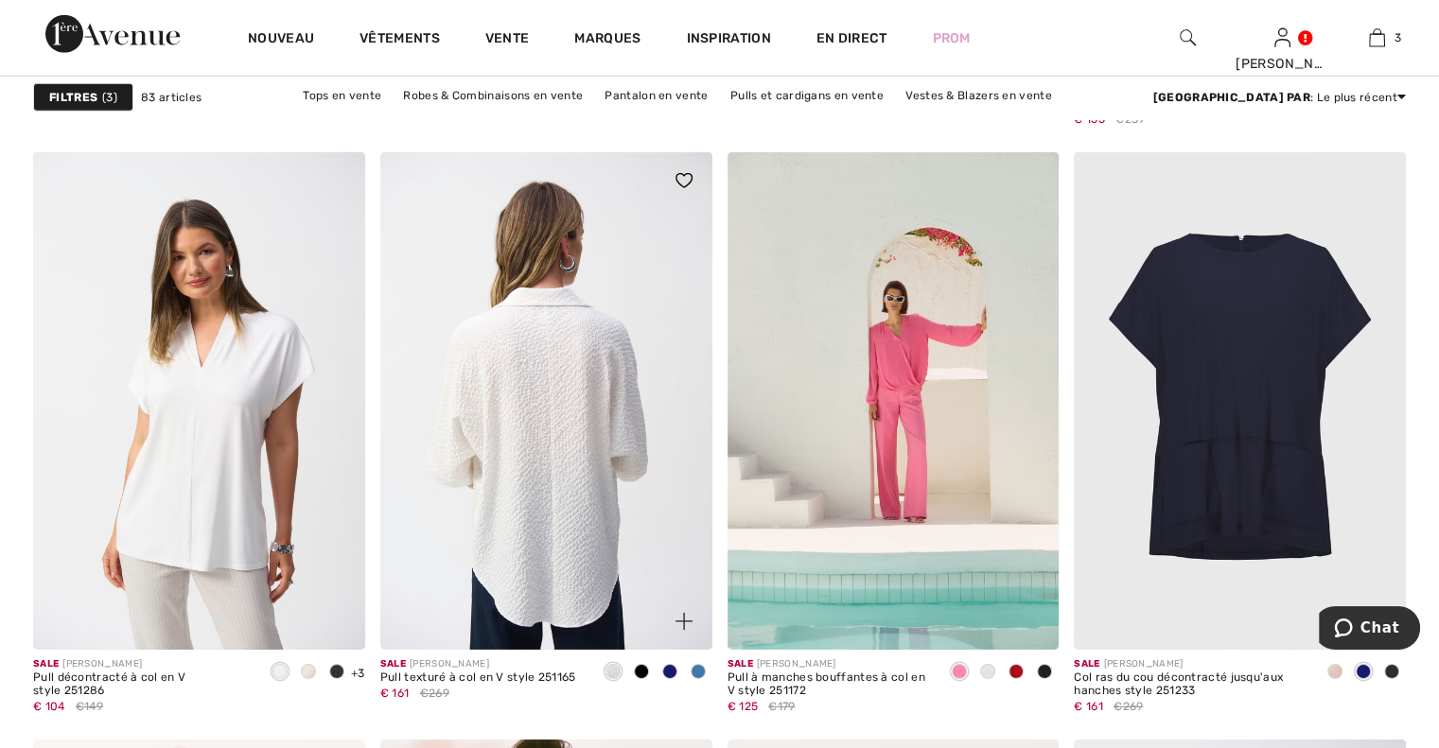
scroll to position [6054, 0]
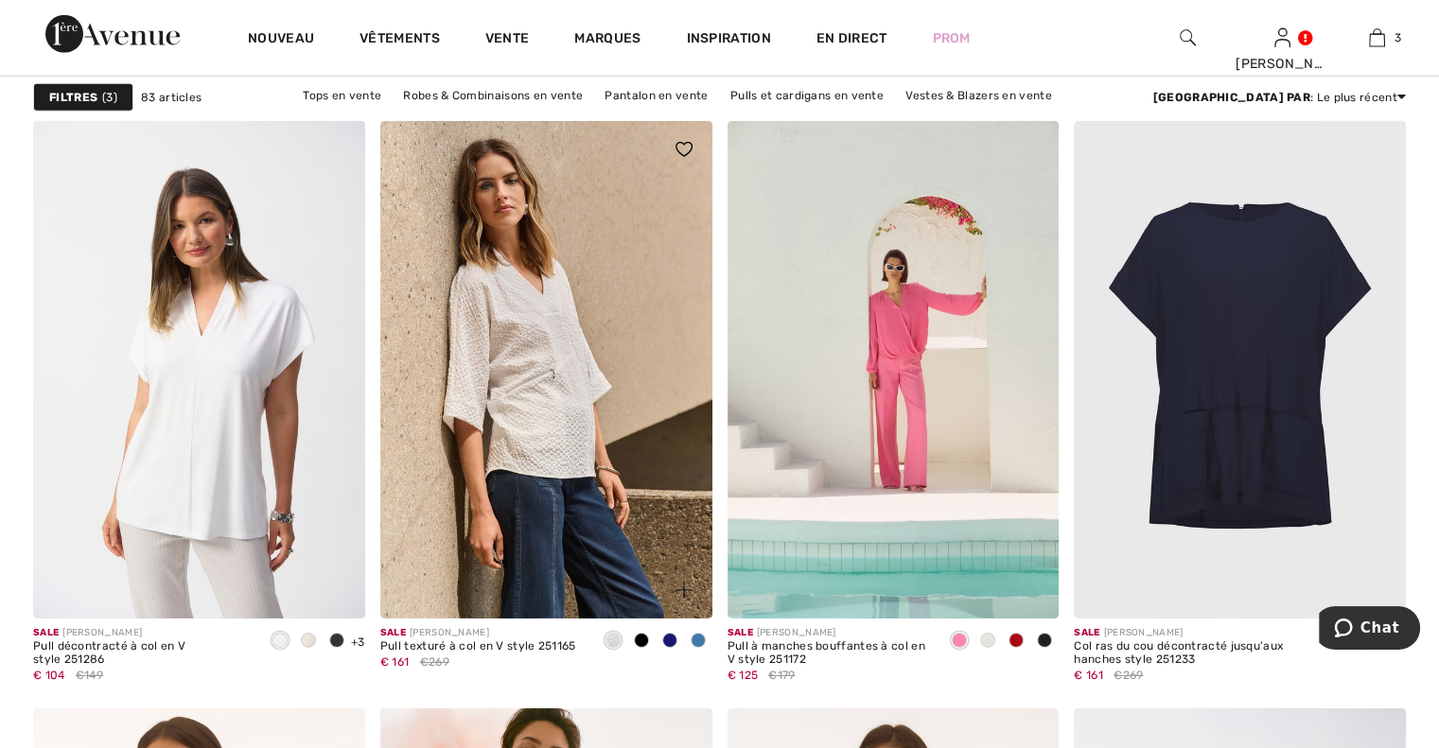
click at [639, 641] on span at bounding box center [641, 640] width 15 height 15
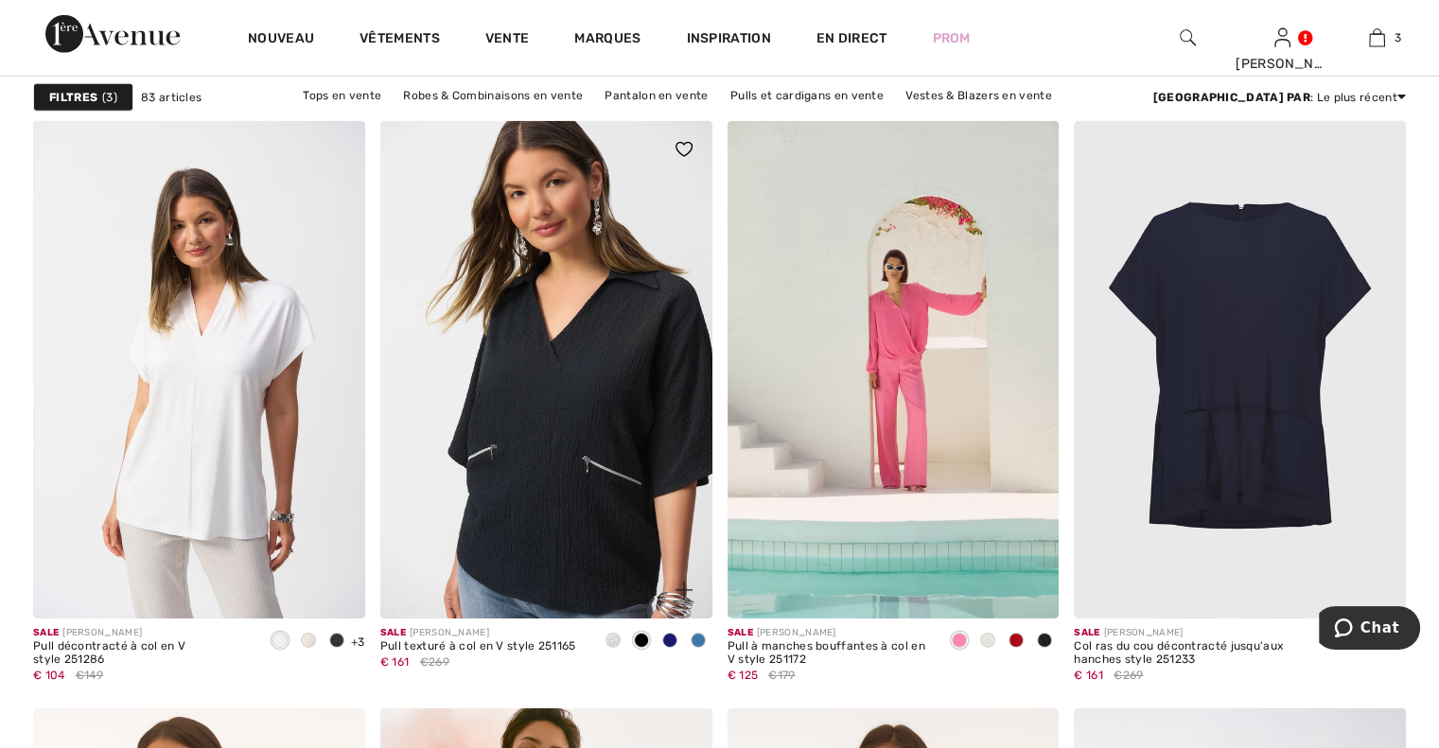
click at [670, 635] on span at bounding box center [669, 640] width 15 height 15
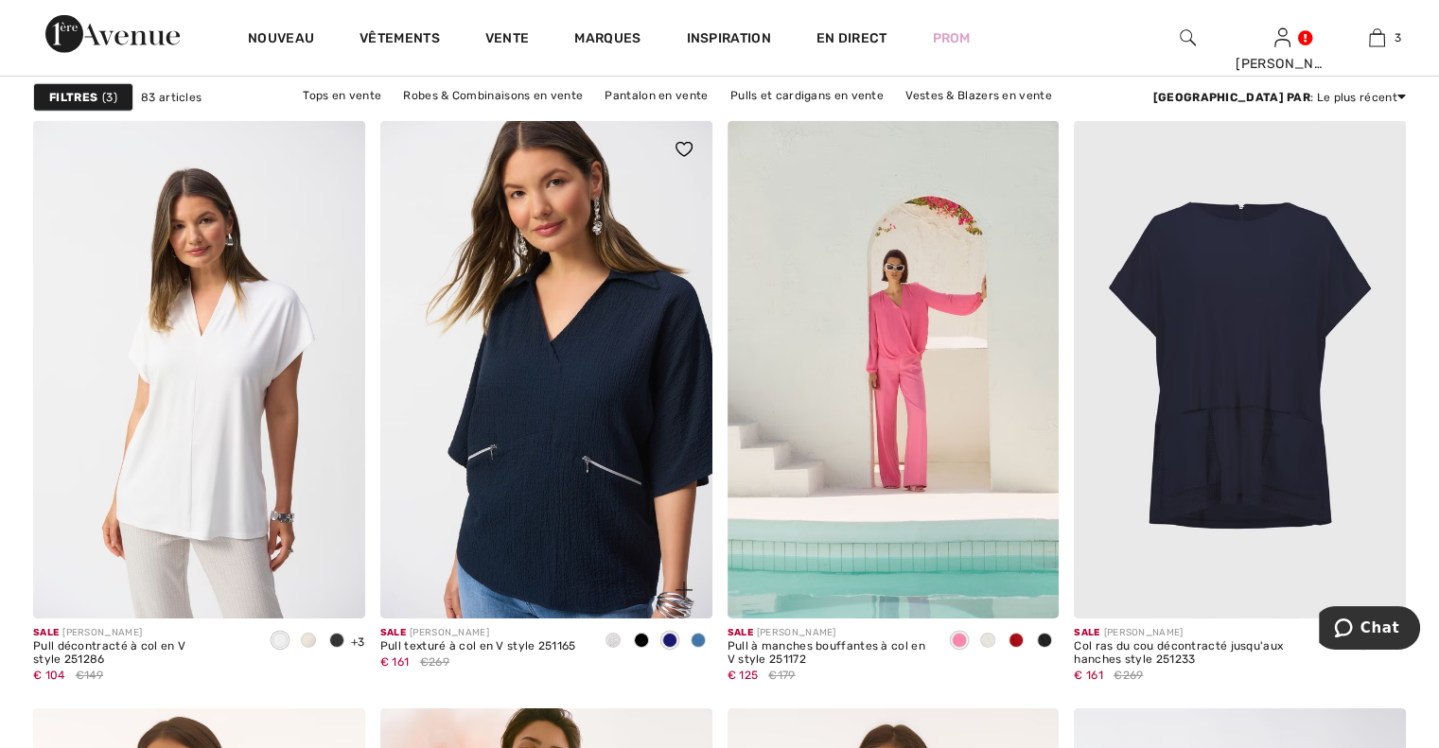
click at [699, 637] on span at bounding box center [698, 640] width 15 height 15
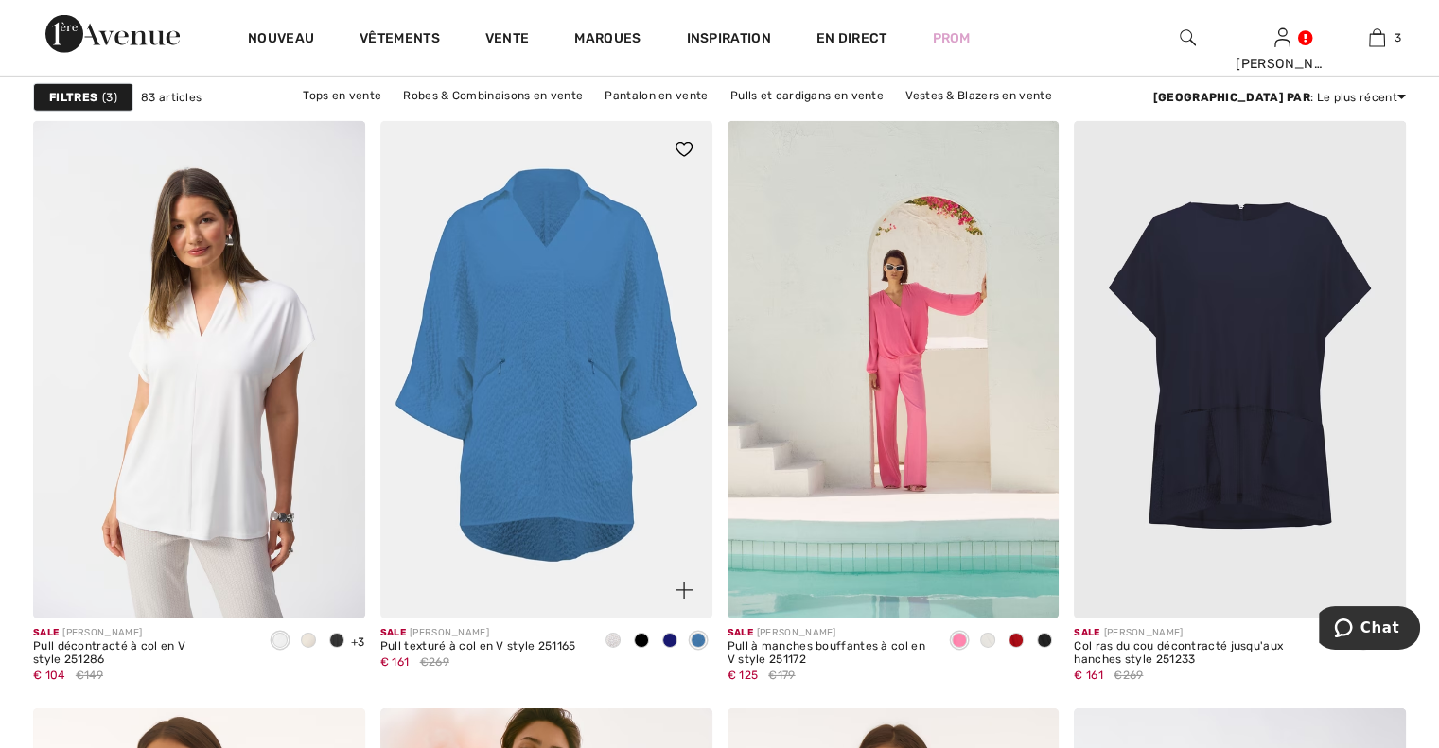
click at [575, 477] on img at bounding box center [546, 370] width 332 height 498
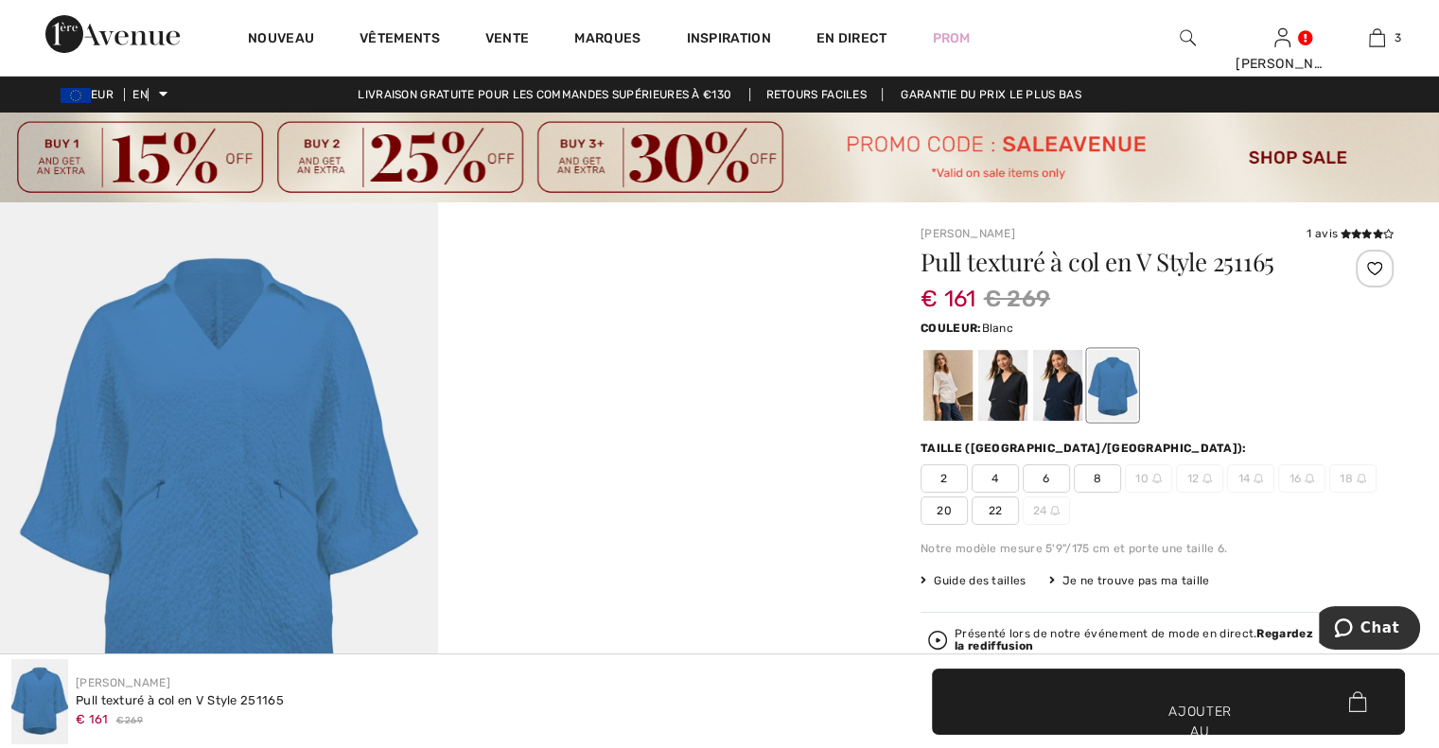
click at [943, 394] on div at bounding box center [947, 385] width 49 height 71
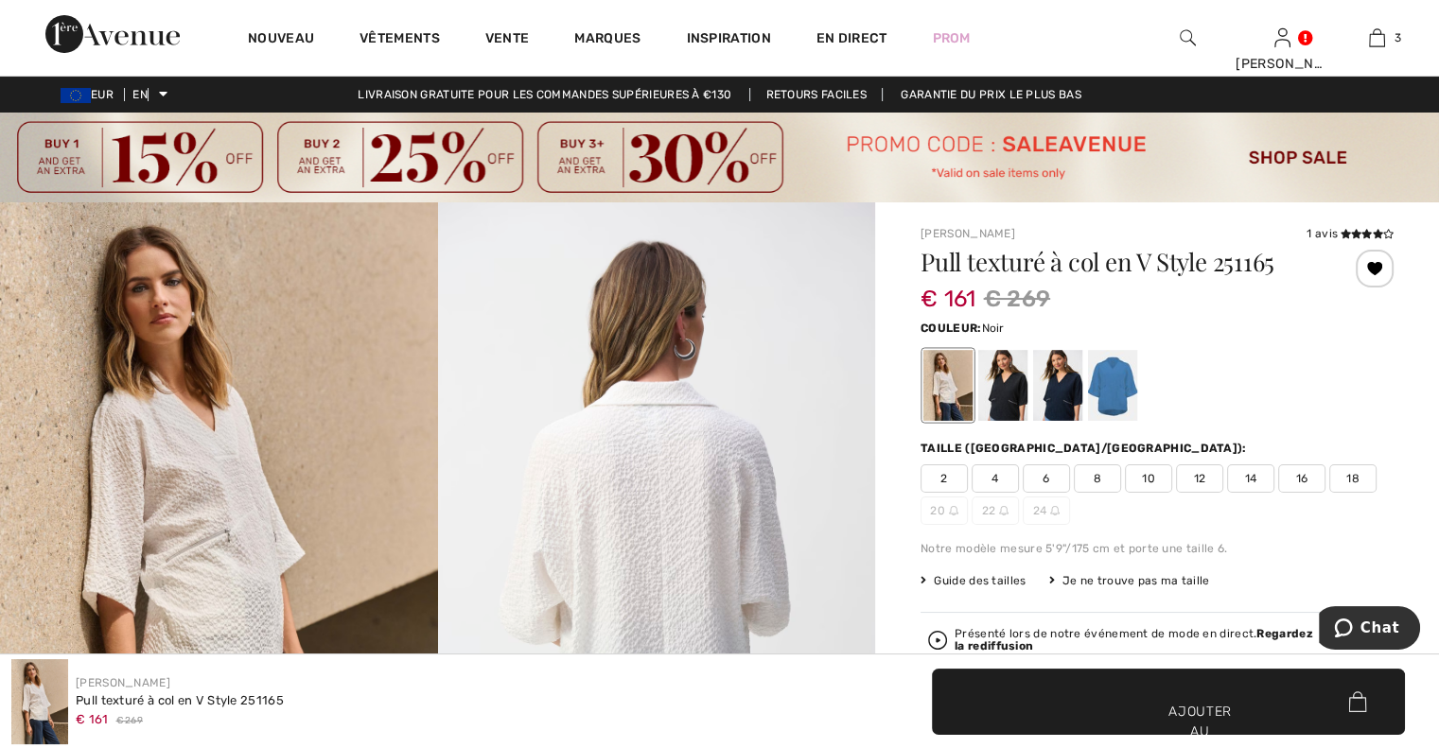
click at [1007, 394] on div at bounding box center [1002, 385] width 49 height 71
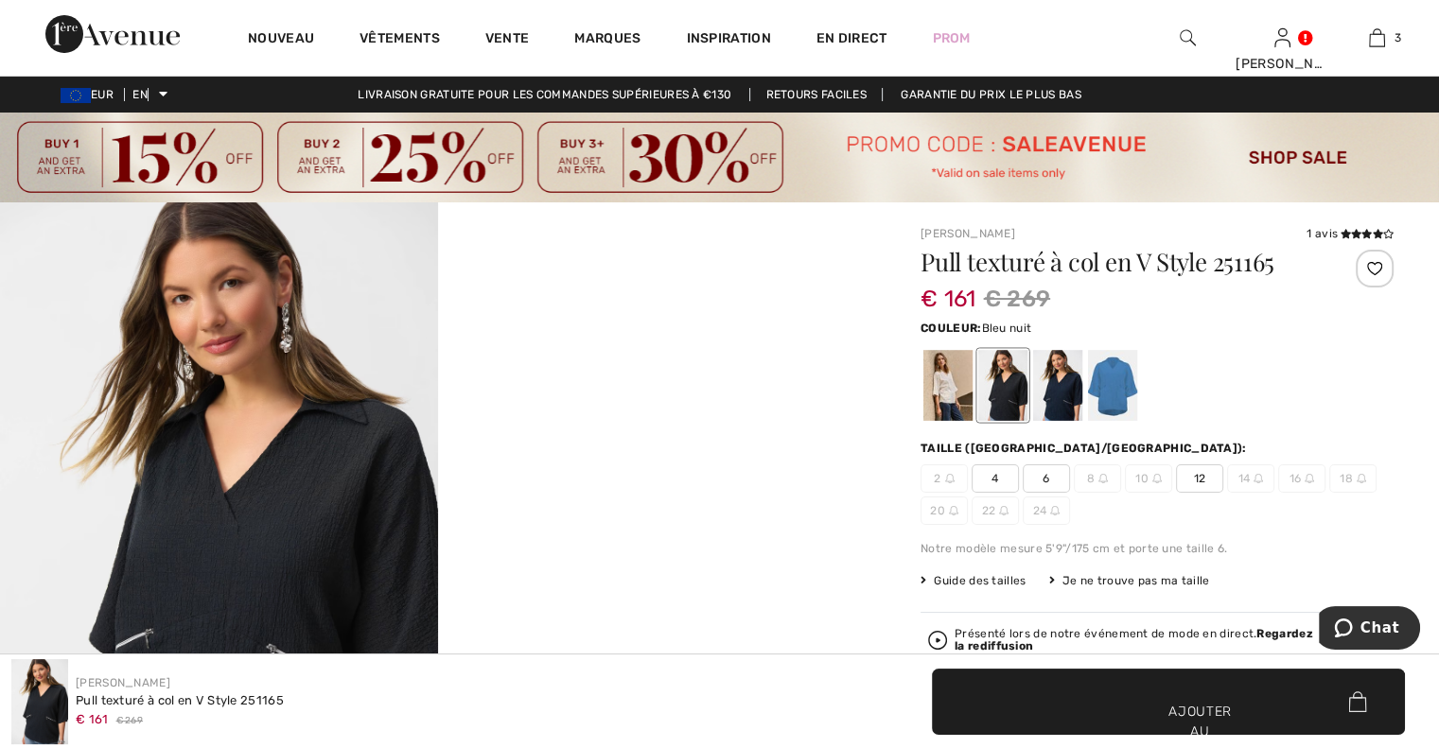
click at [1059, 399] on div at bounding box center [1057, 385] width 49 height 71
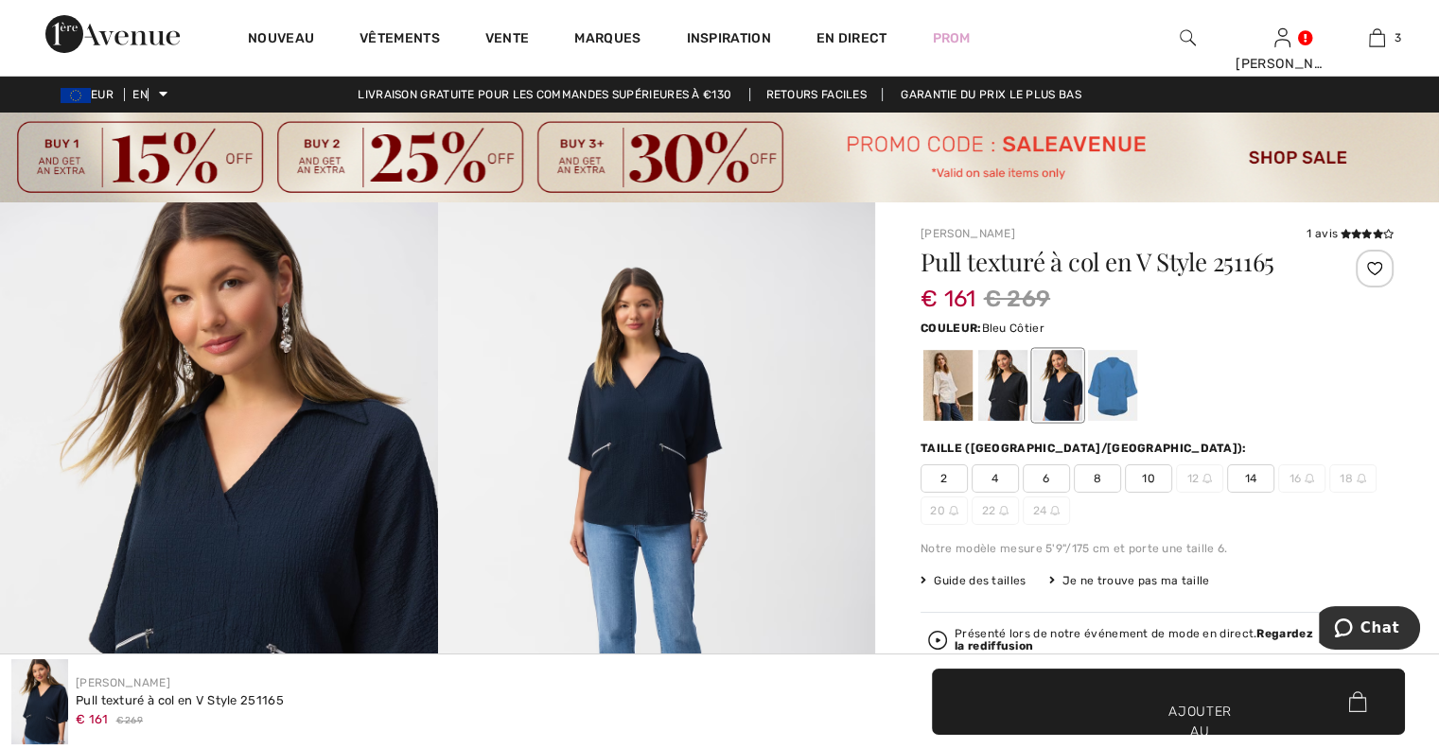
click at [1120, 394] on div at bounding box center [1112, 385] width 49 height 71
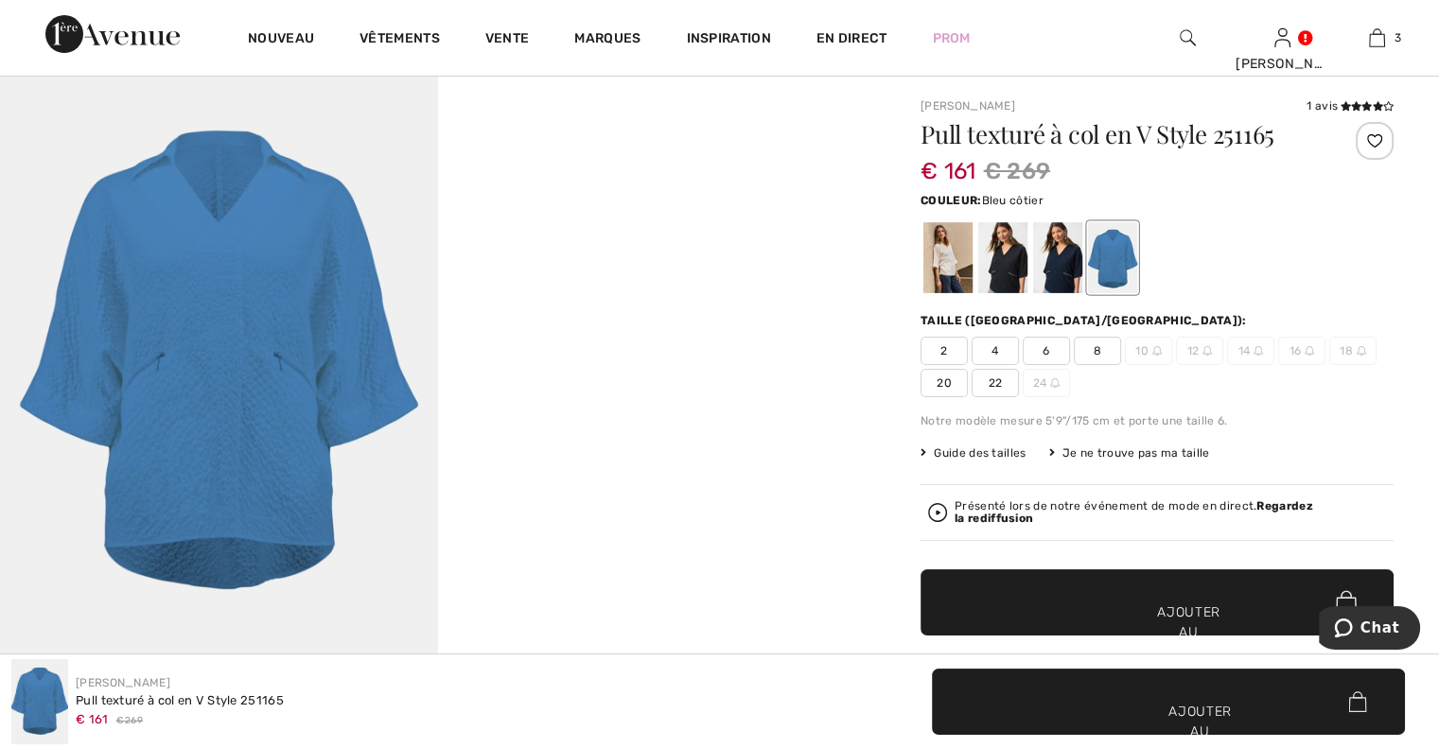
scroll to position [95, 0]
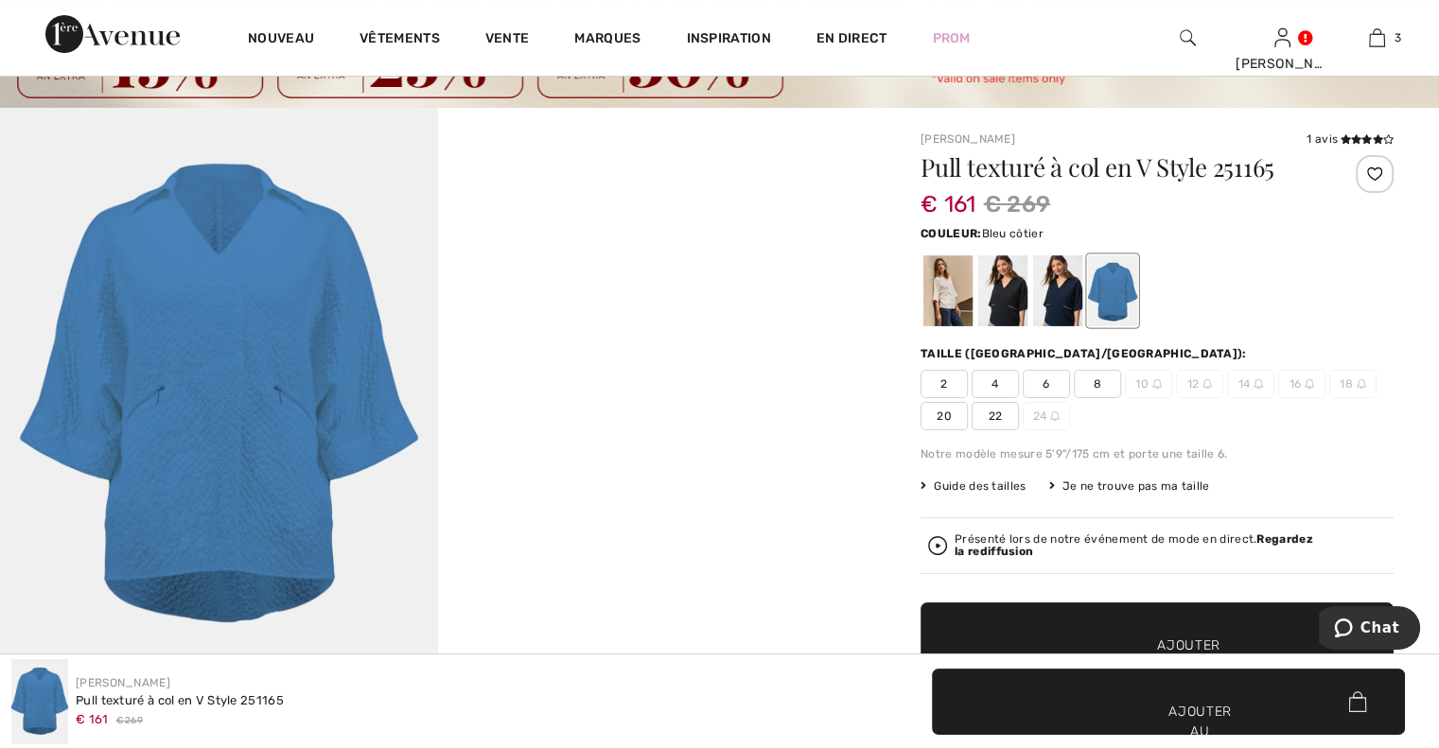
click at [1107, 289] on div at bounding box center [1112, 290] width 49 height 71
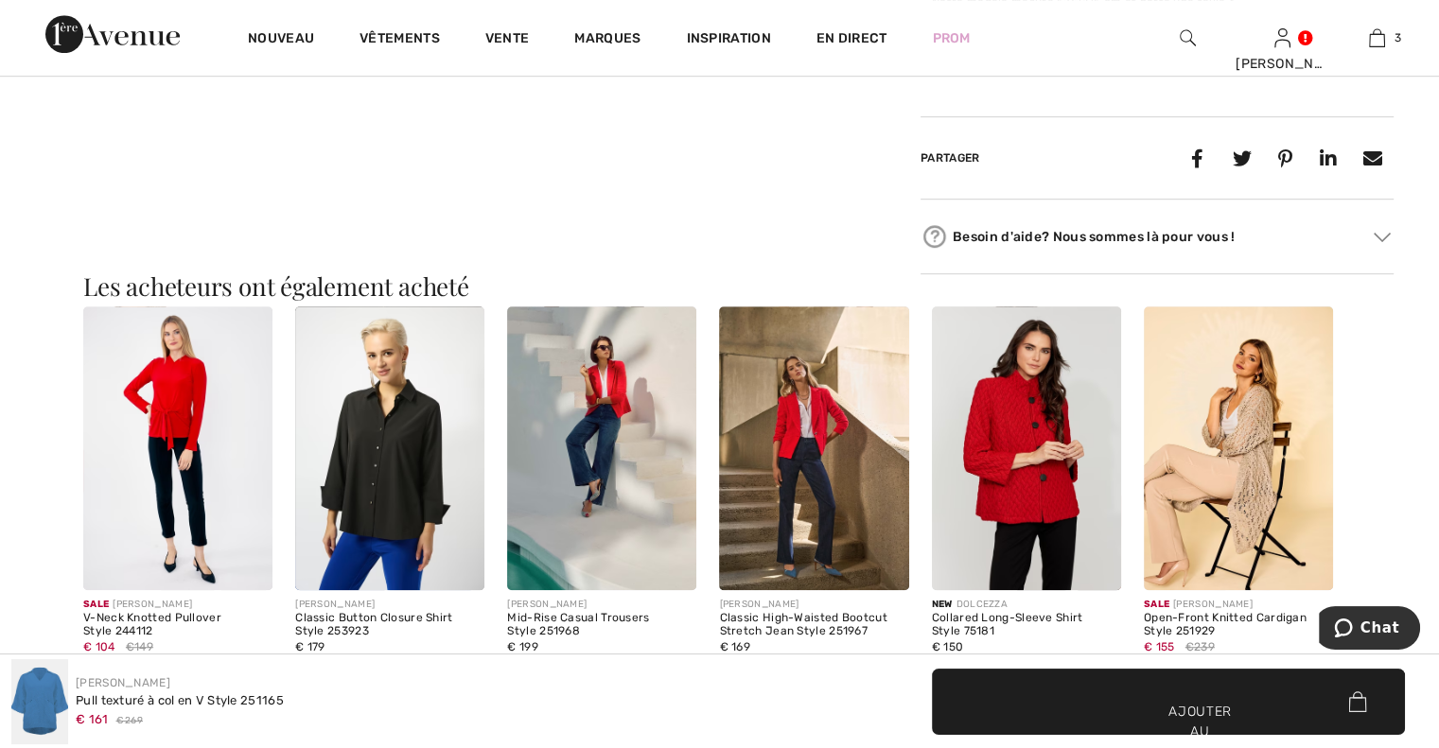
scroll to position [1135, 0]
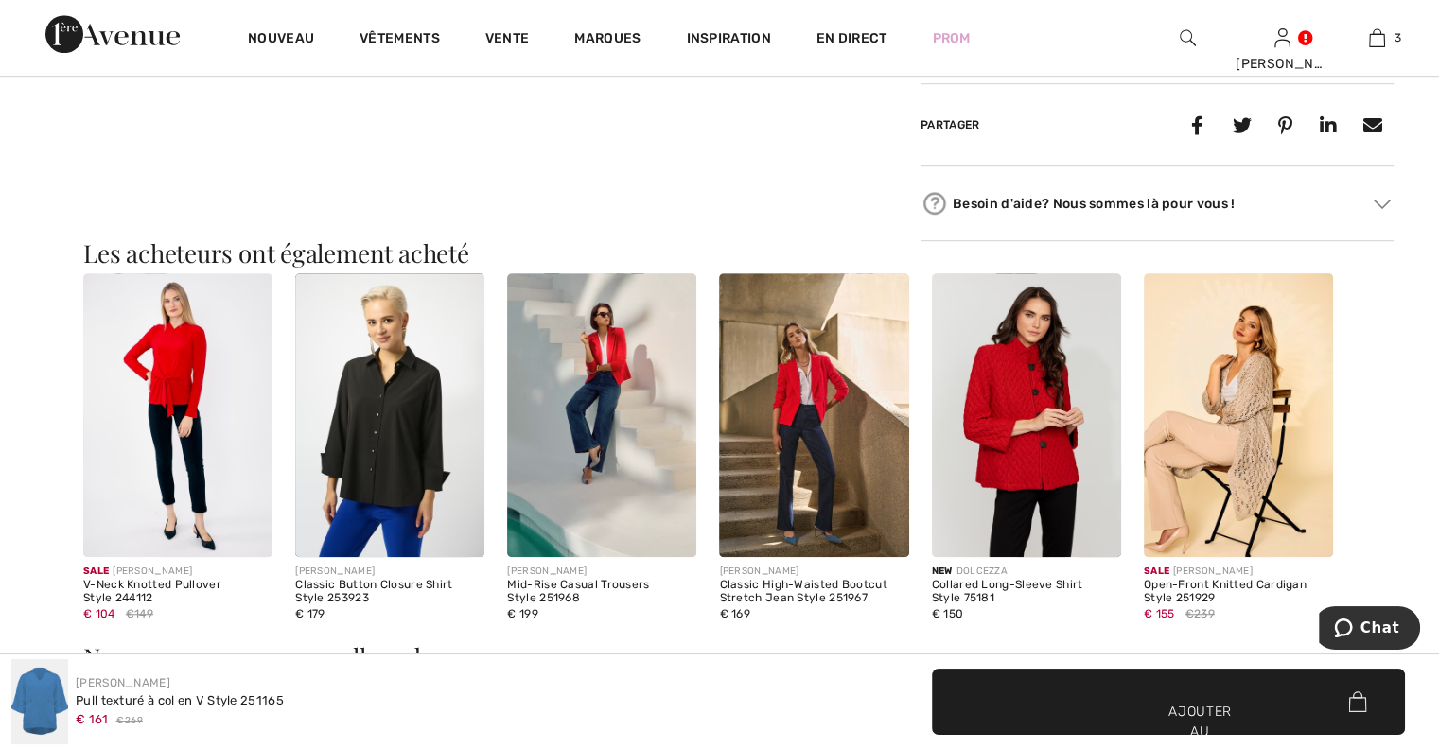
click at [1237, 472] on img at bounding box center [1238, 415] width 189 height 284
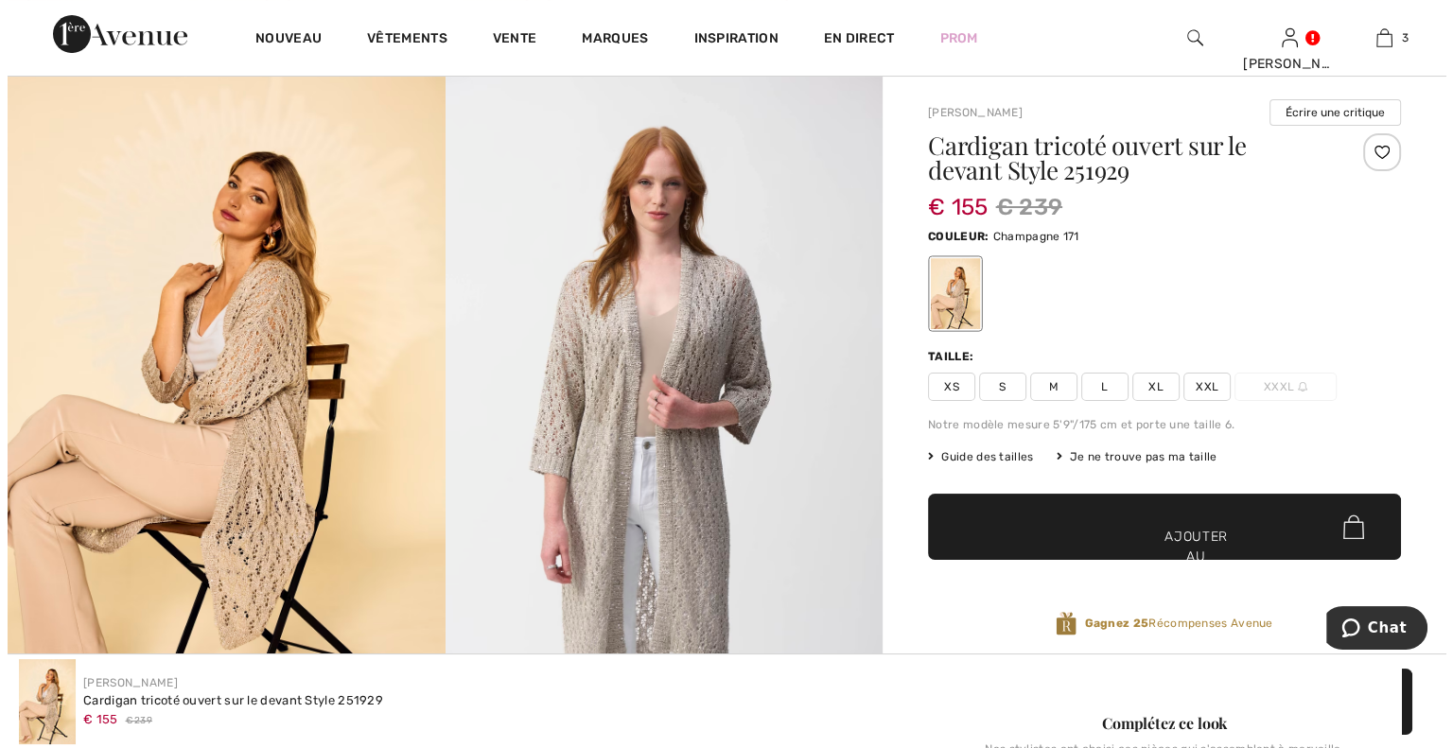
scroll to position [95, 0]
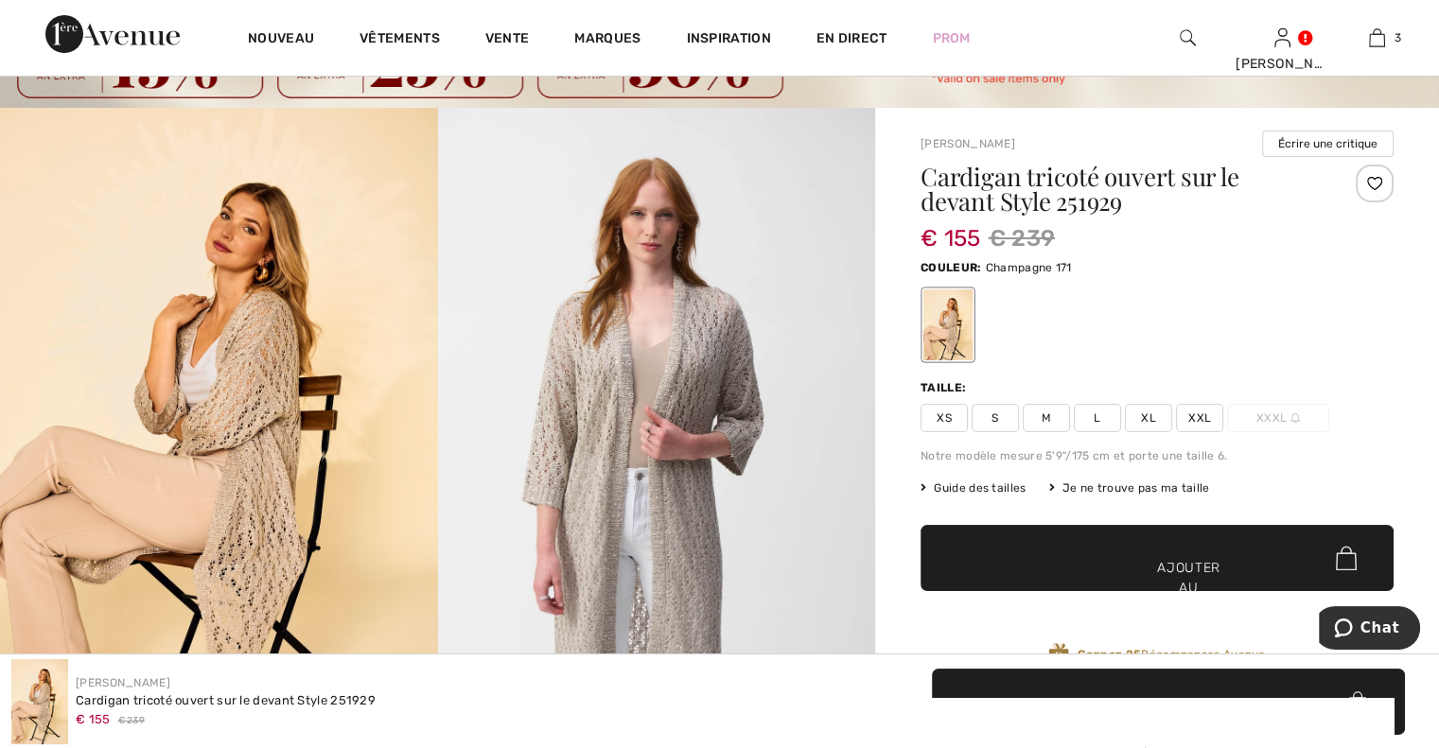
click at [972, 487] on font "Guide des tailles" at bounding box center [980, 487] width 92 height 13
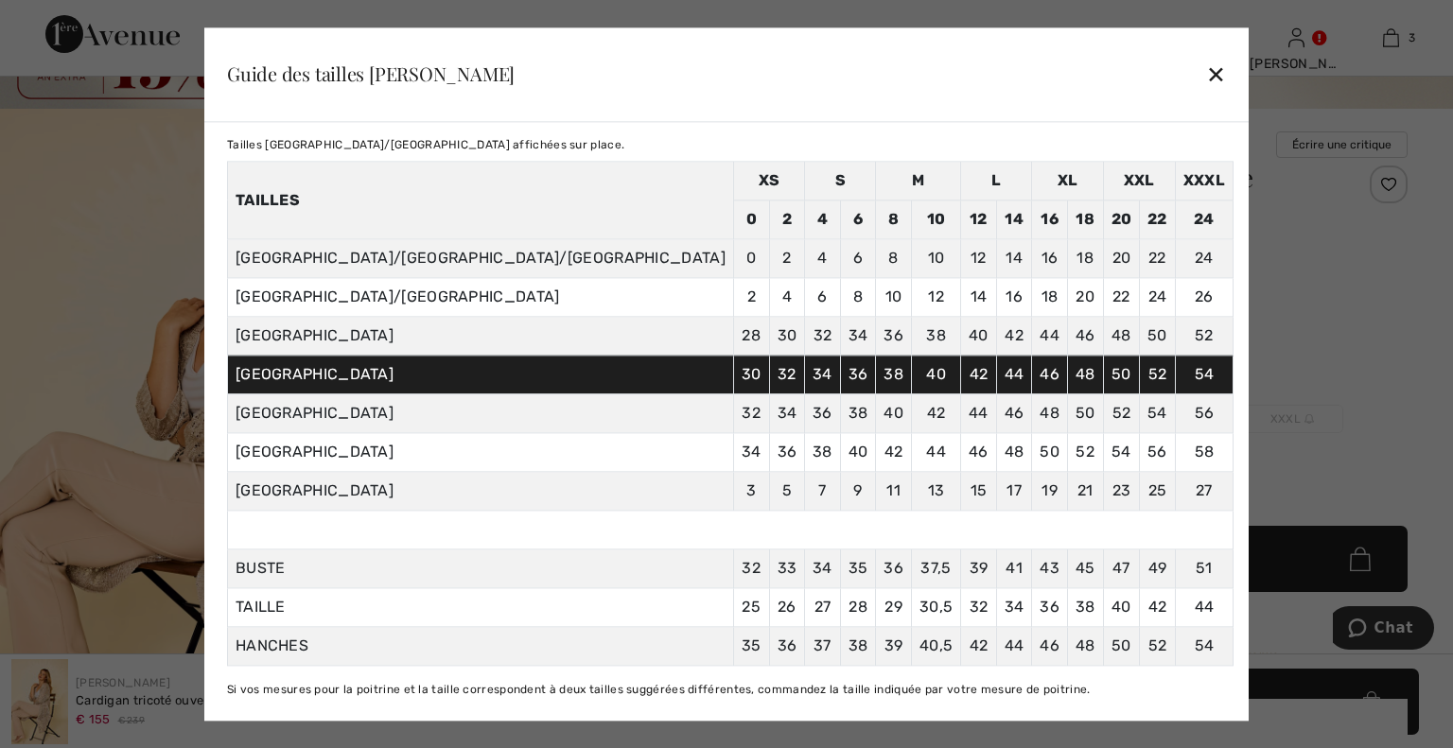
scroll to position [0, 0]
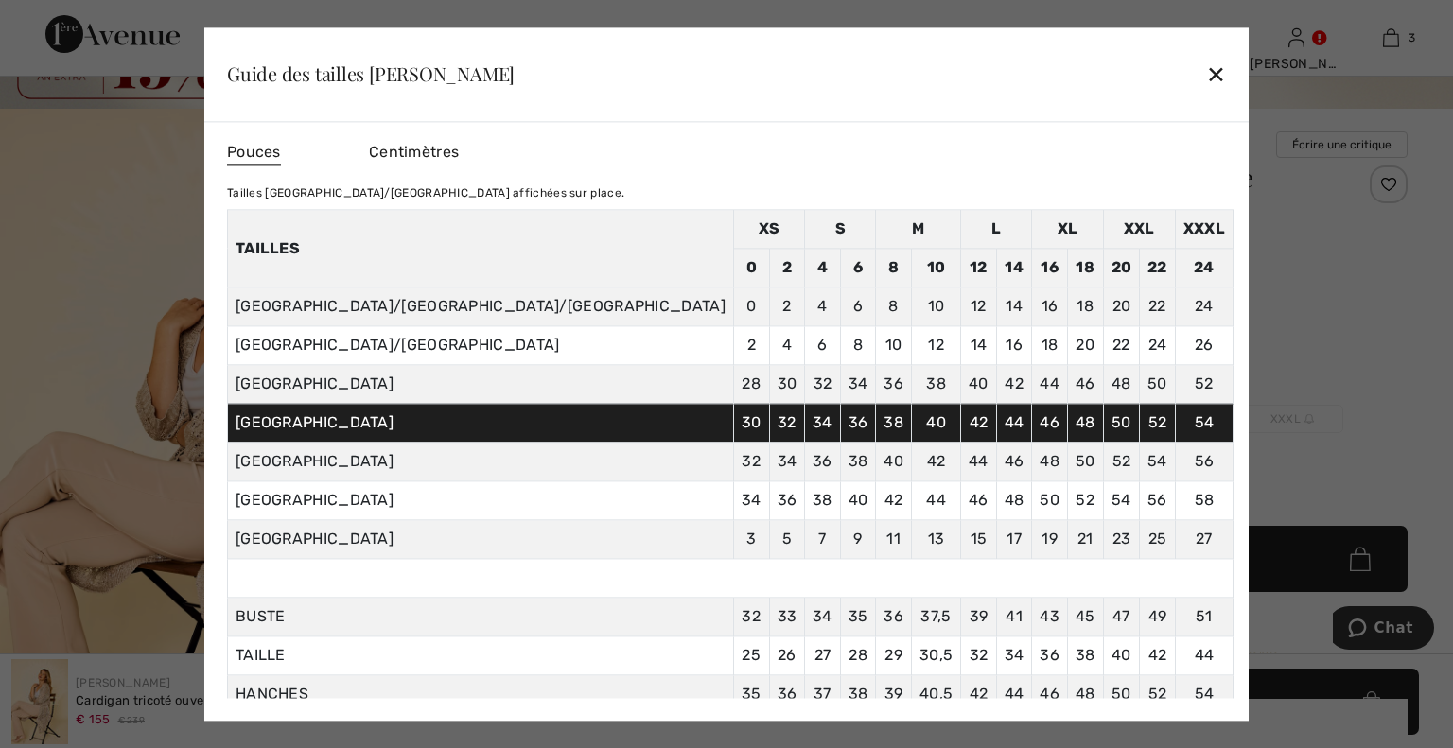
click at [459, 144] on font "Centimètres" at bounding box center [414, 152] width 90 height 18
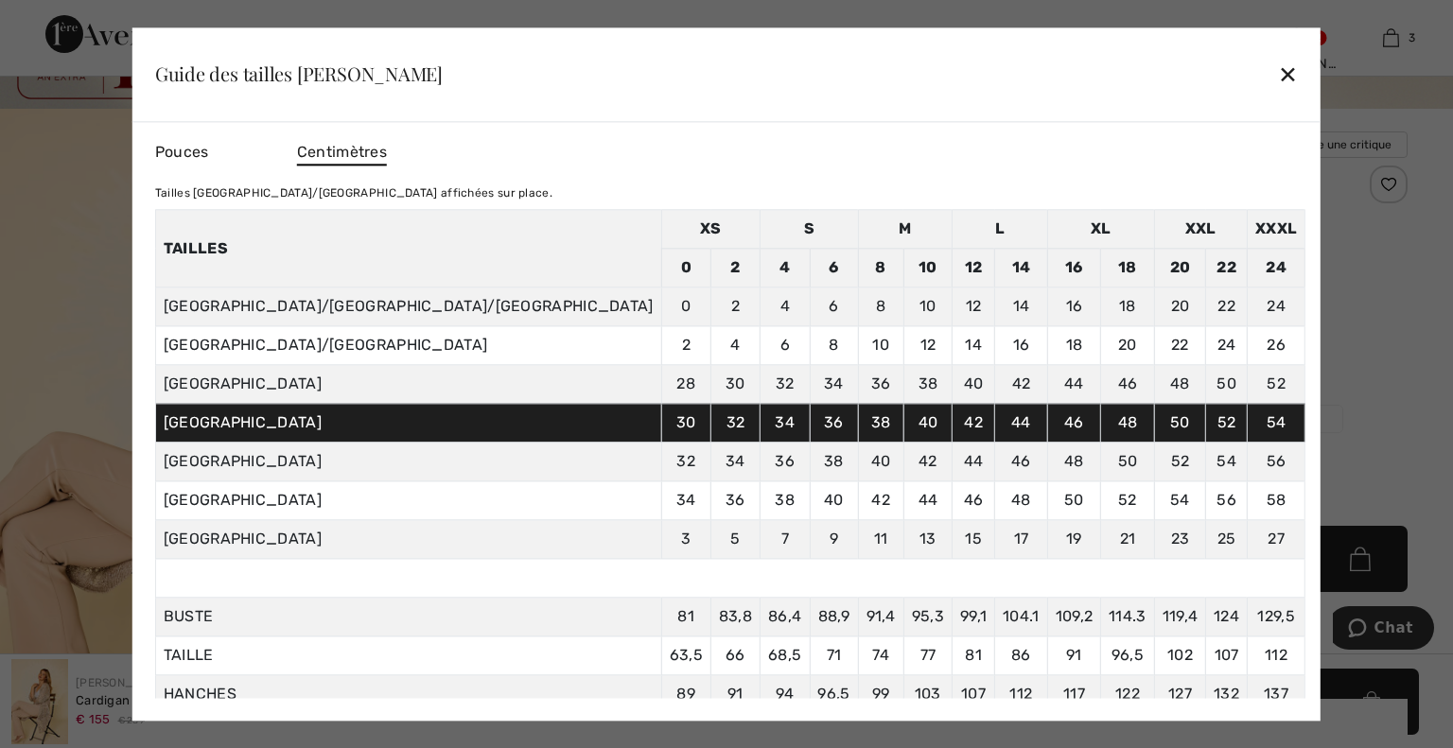
click at [1278, 75] on font "✕" at bounding box center [1288, 75] width 20 height 27
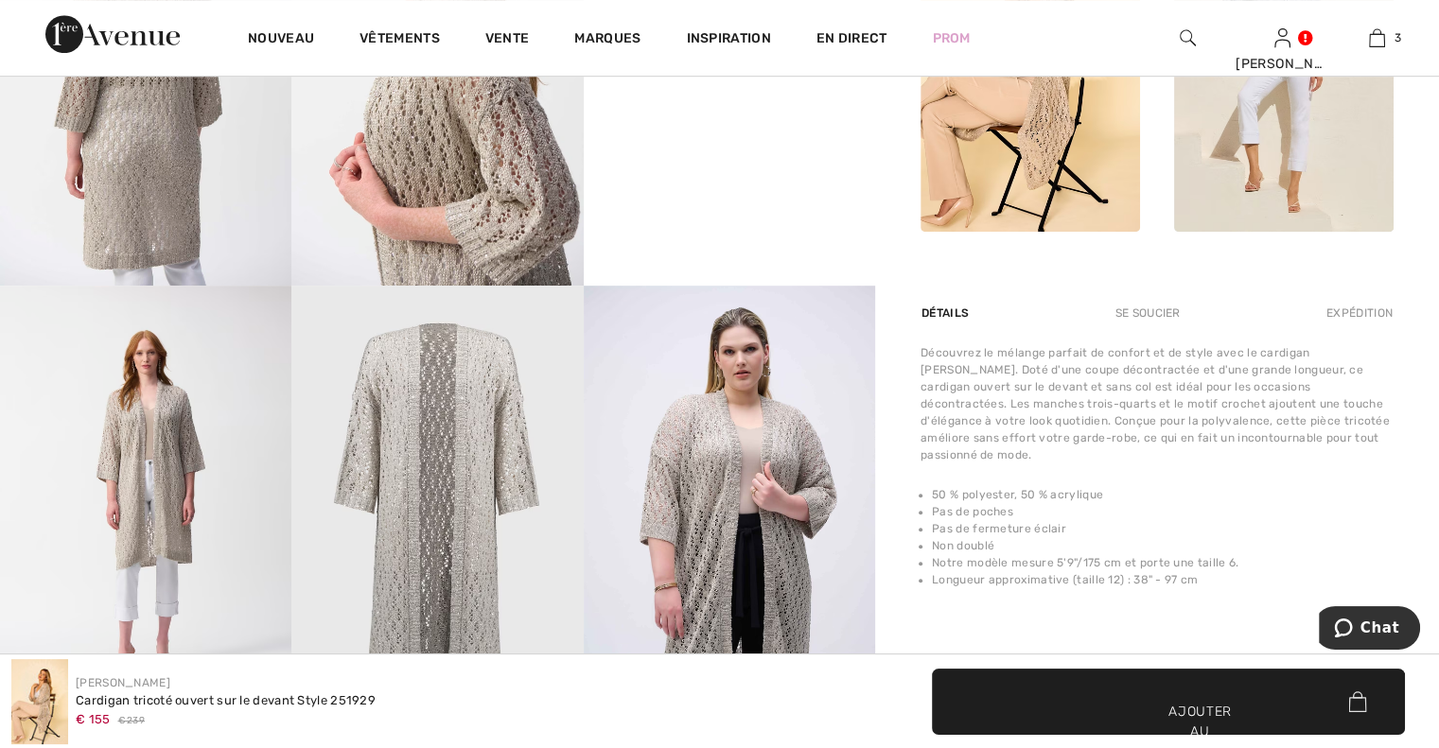
scroll to position [1041, 0]
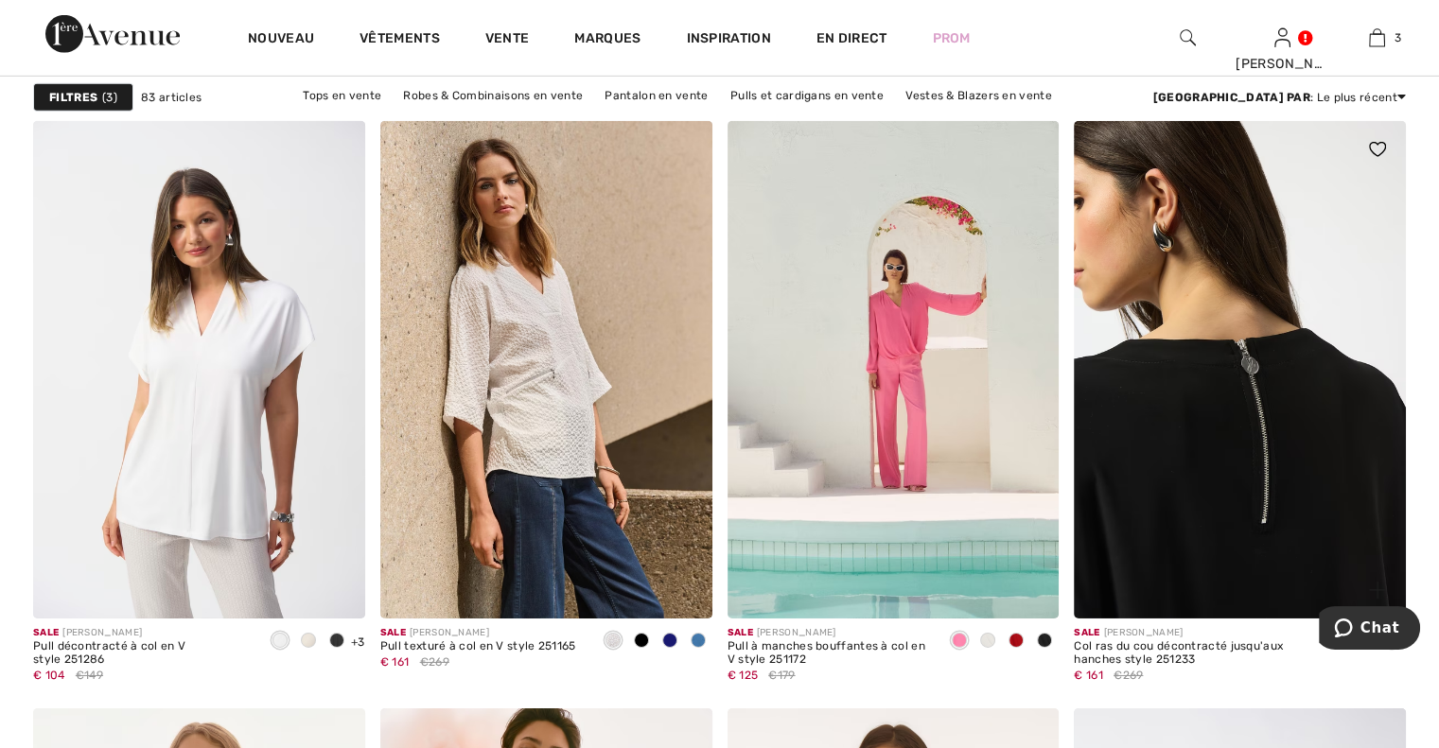
click at [1239, 442] on img at bounding box center [1240, 370] width 332 height 498
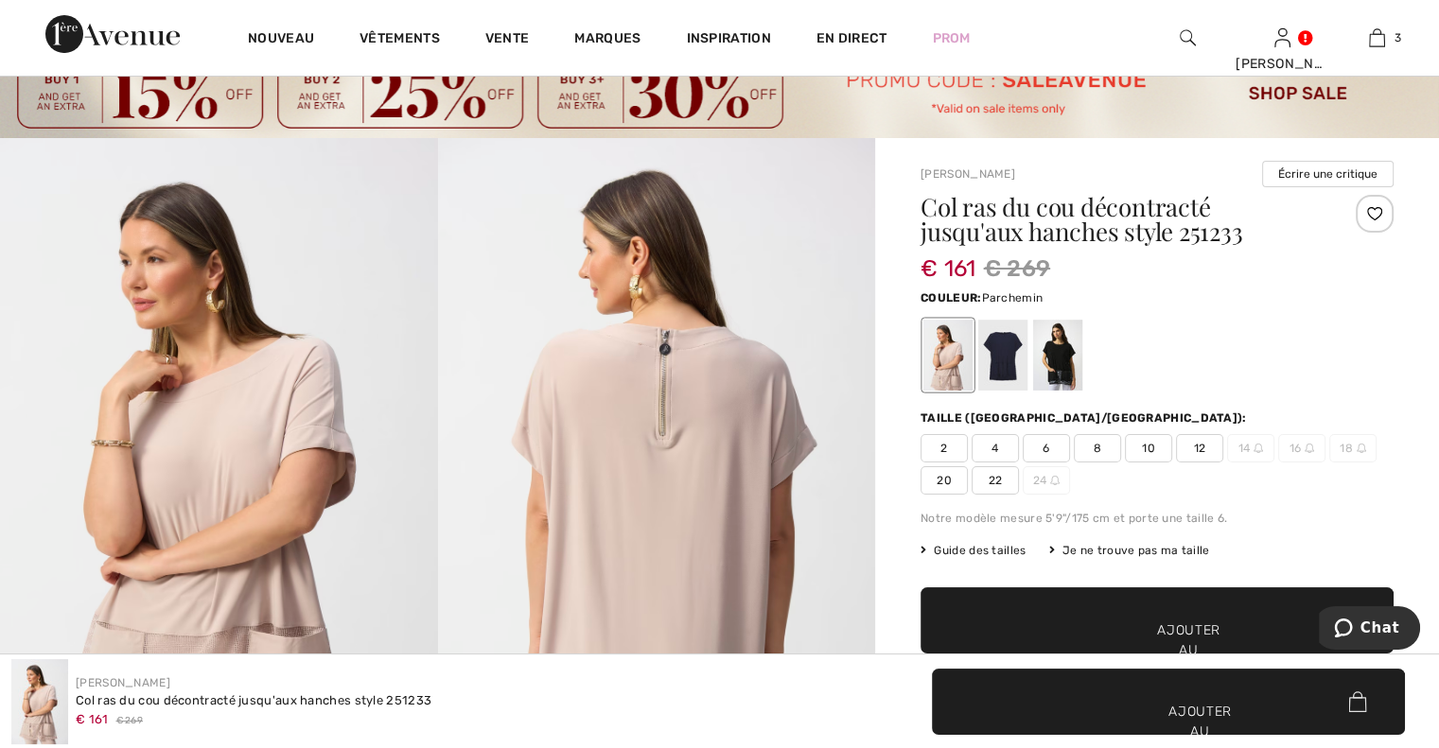
scroll to position [189, 0]
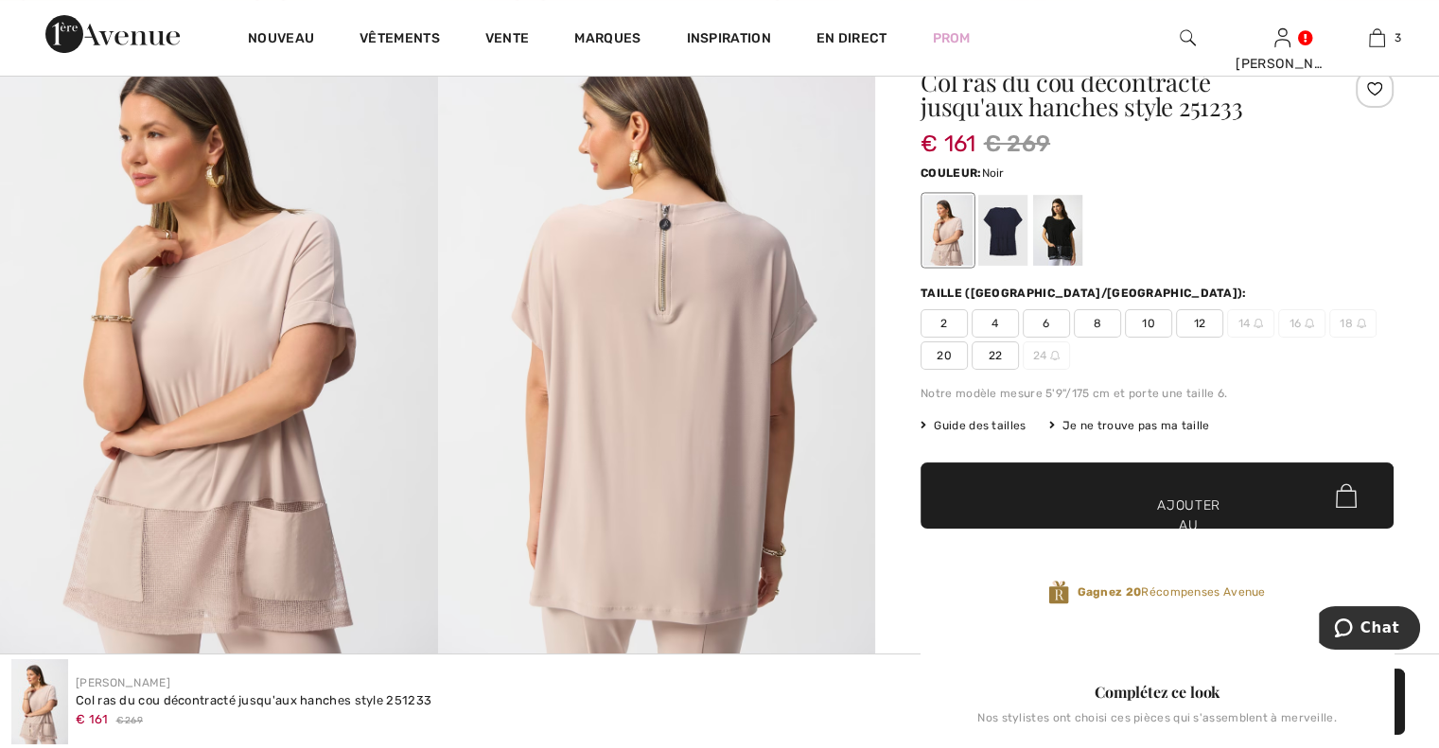
click at [1055, 224] on div at bounding box center [1057, 230] width 49 height 71
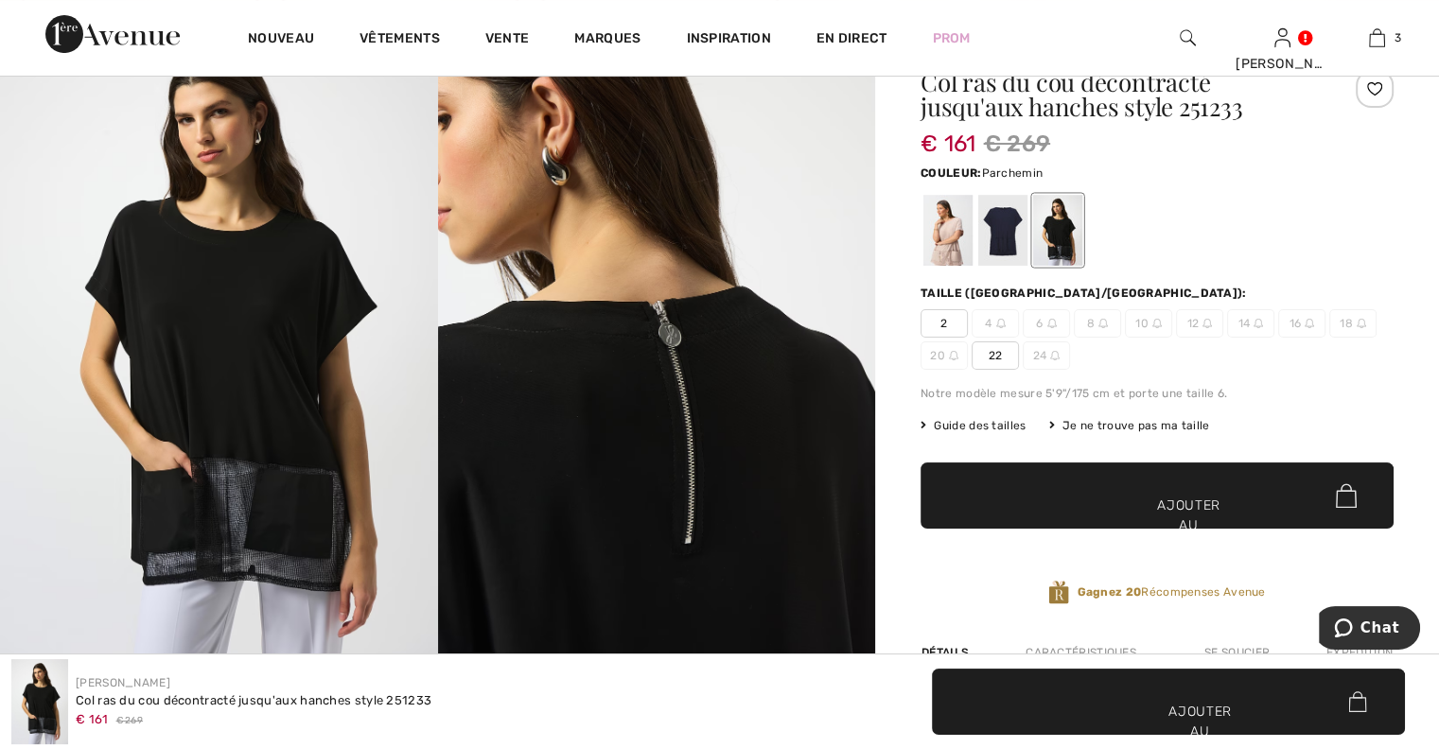
click at [949, 230] on div at bounding box center [947, 230] width 49 height 71
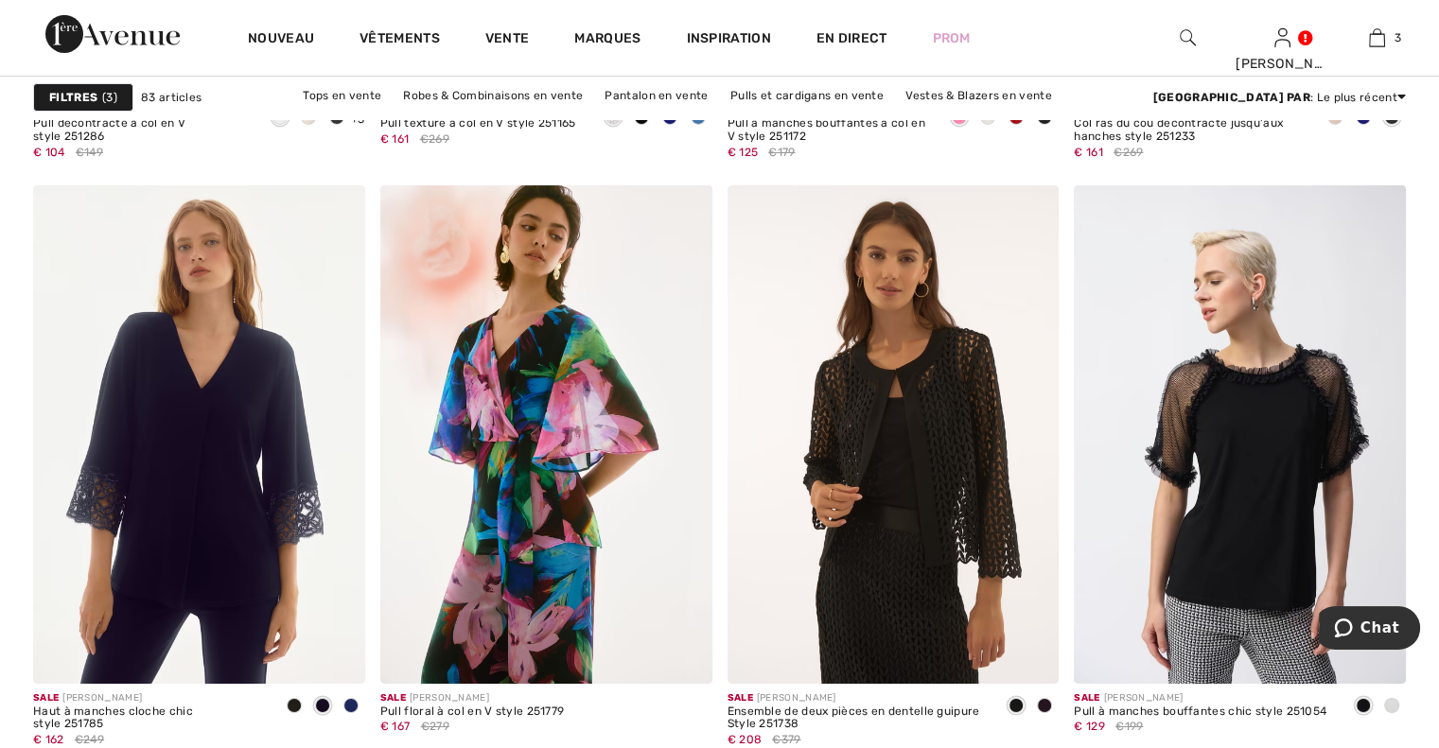
scroll to position [6622, 0]
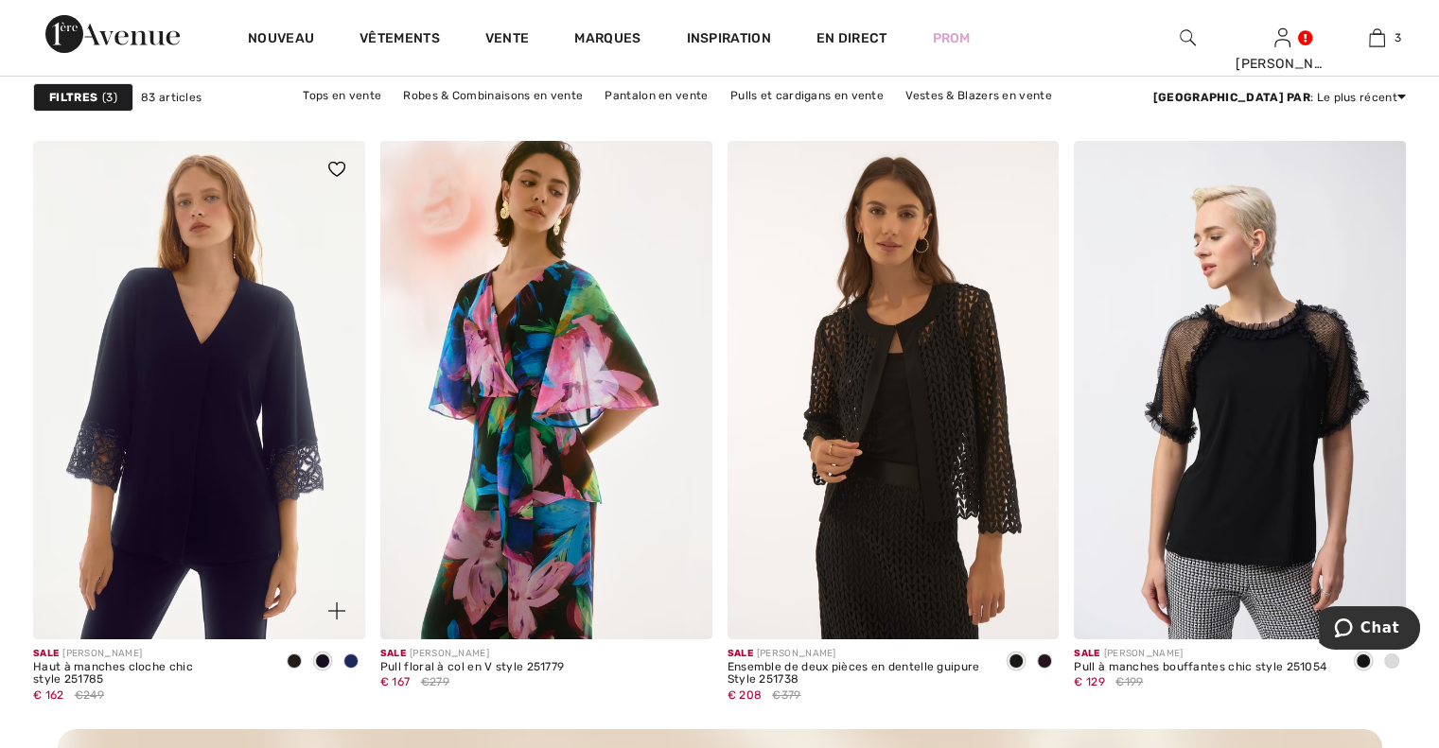
click at [294, 656] on span at bounding box center [294, 661] width 15 height 15
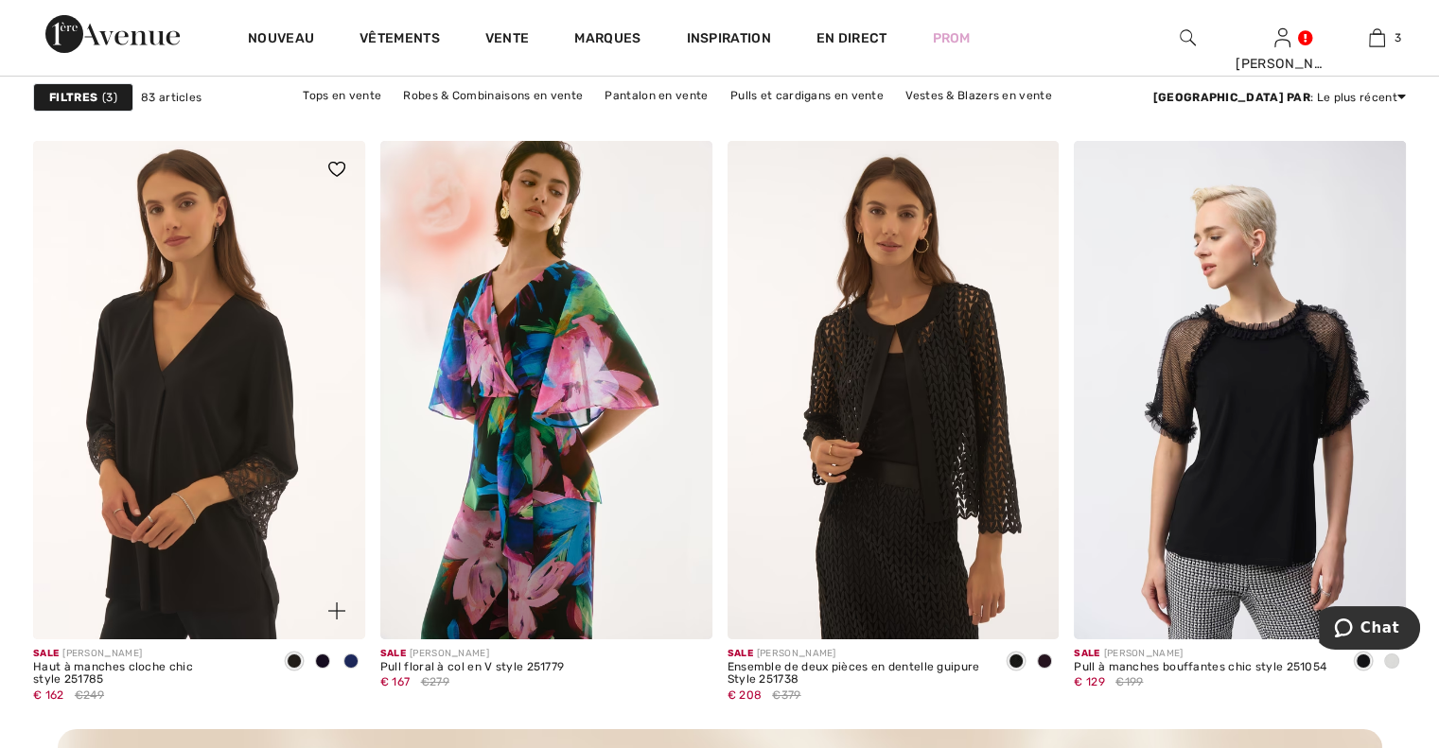
click at [324, 659] on span at bounding box center [322, 661] width 15 height 15
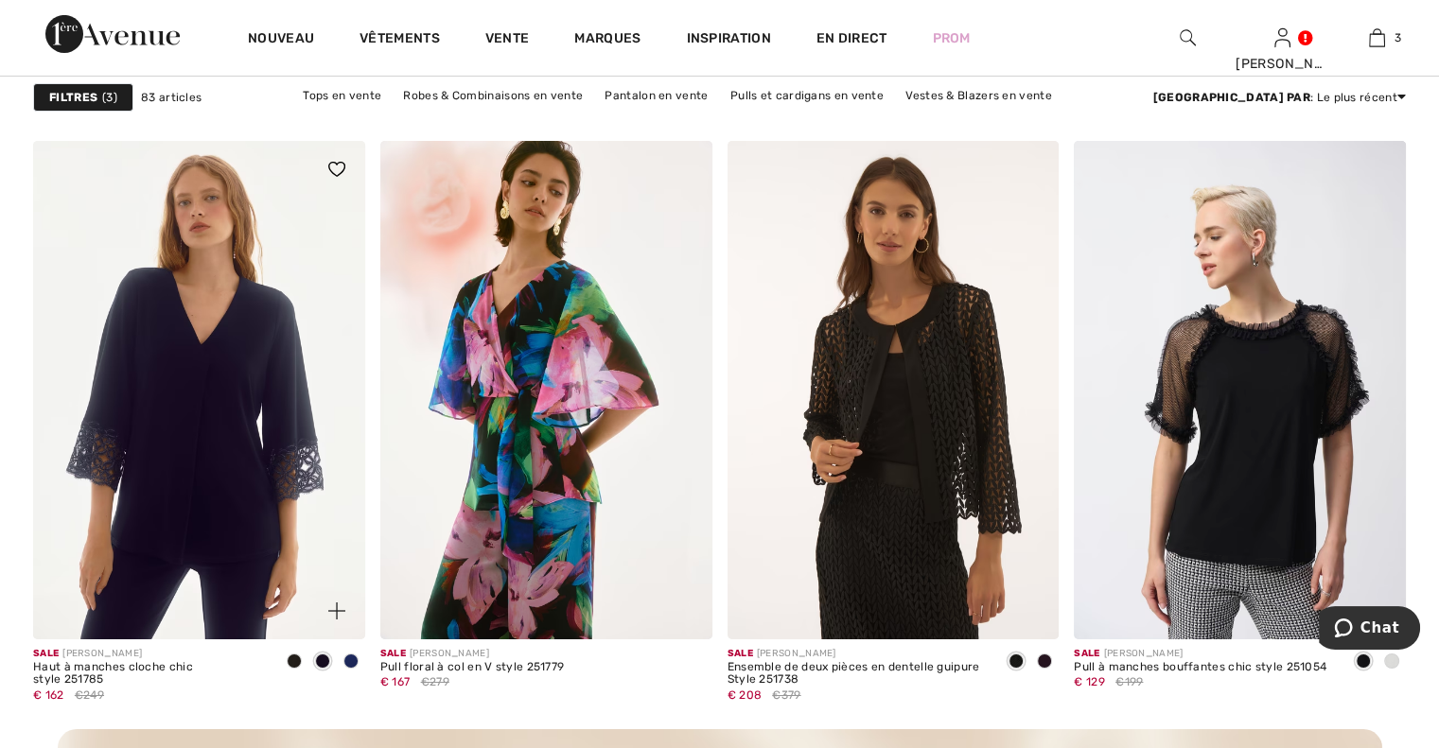
click at [349, 661] on span at bounding box center [350, 661] width 15 height 15
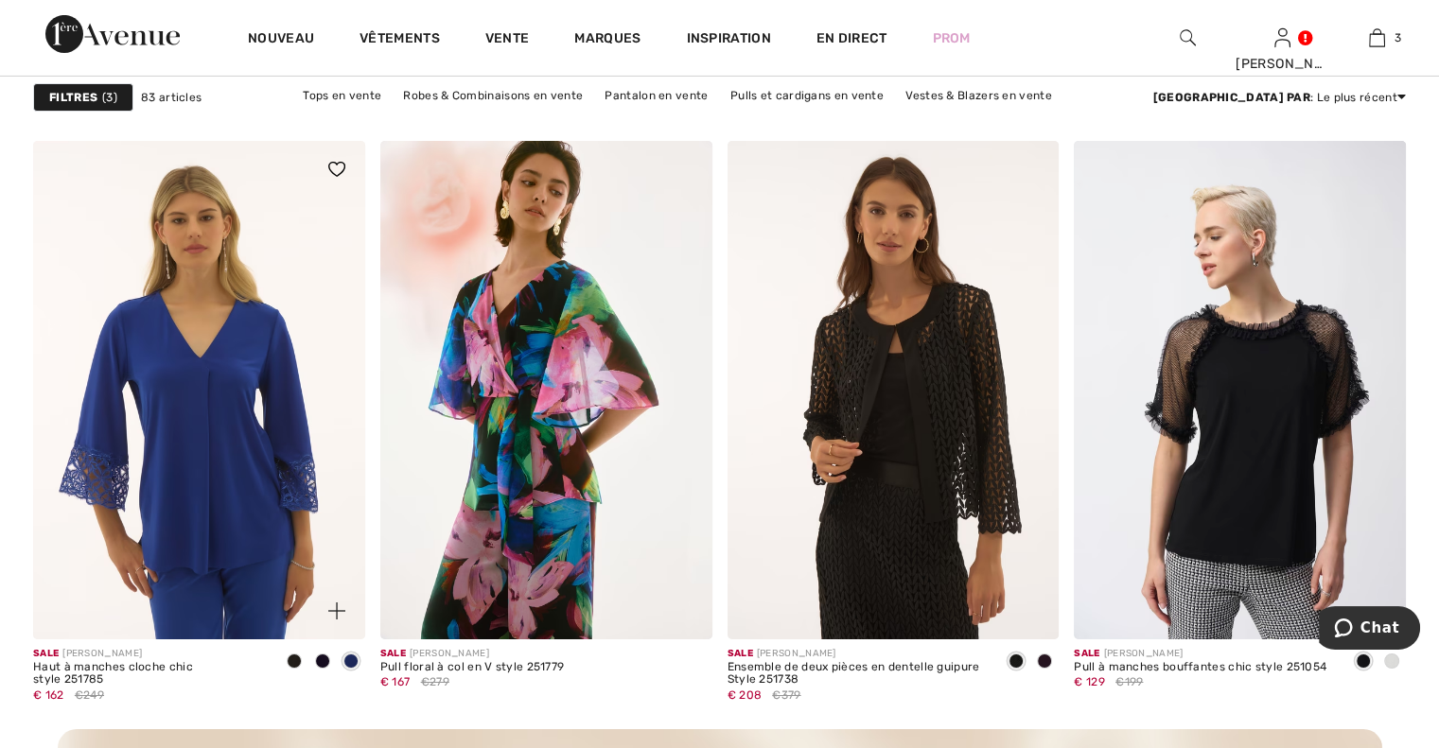
click at [289, 657] on span at bounding box center [294, 661] width 15 height 15
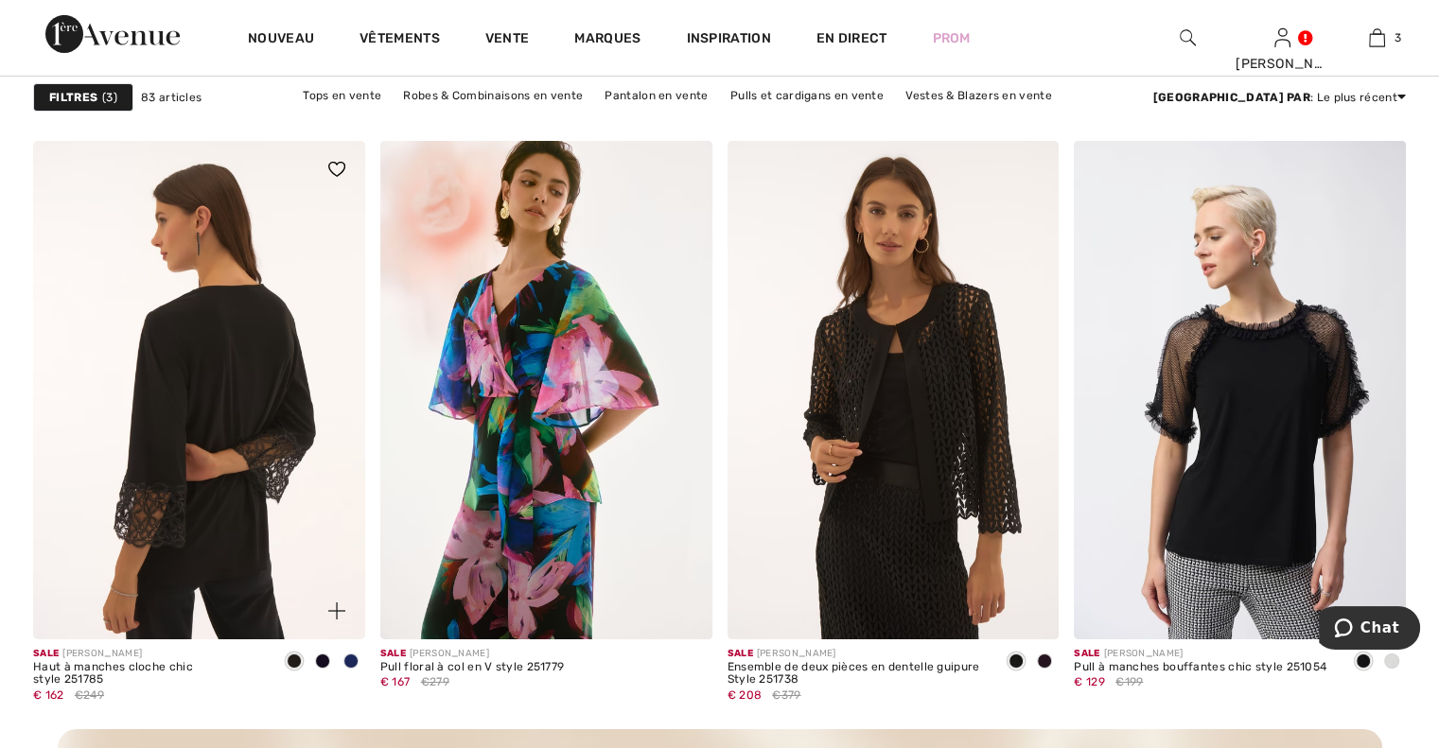
click at [219, 525] on img at bounding box center [199, 390] width 332 height 498
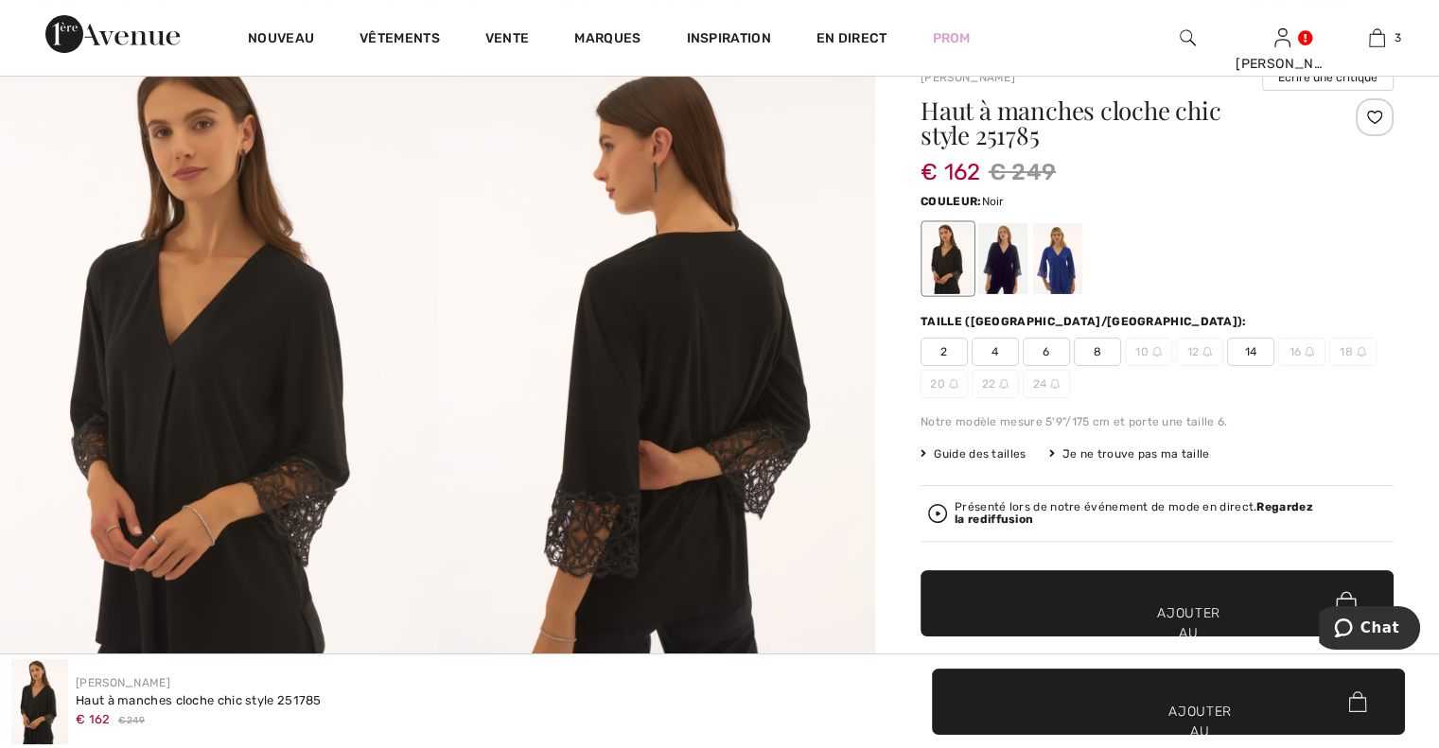
scroll to position [189, 0]
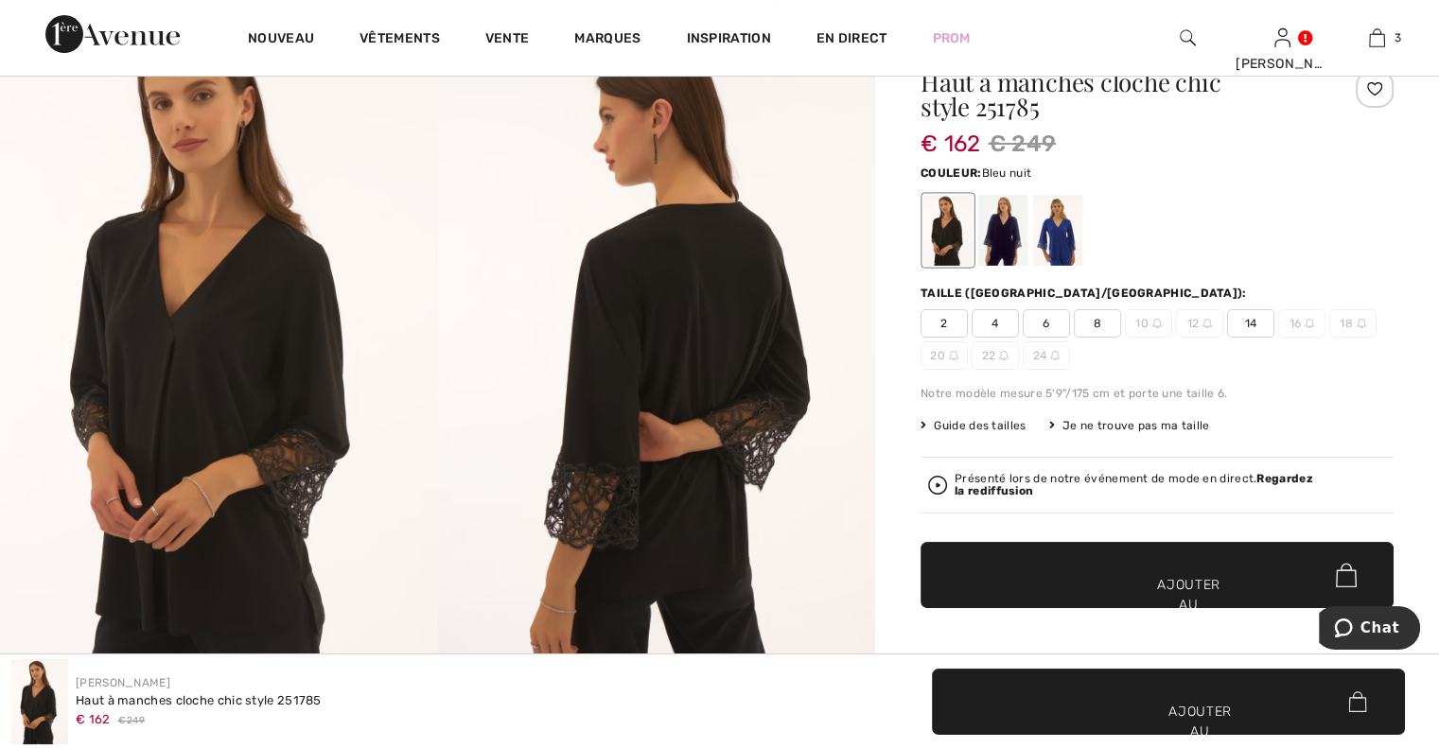
click at [994, 235] on div at bounding box center [1002, 230] width 49 height 71
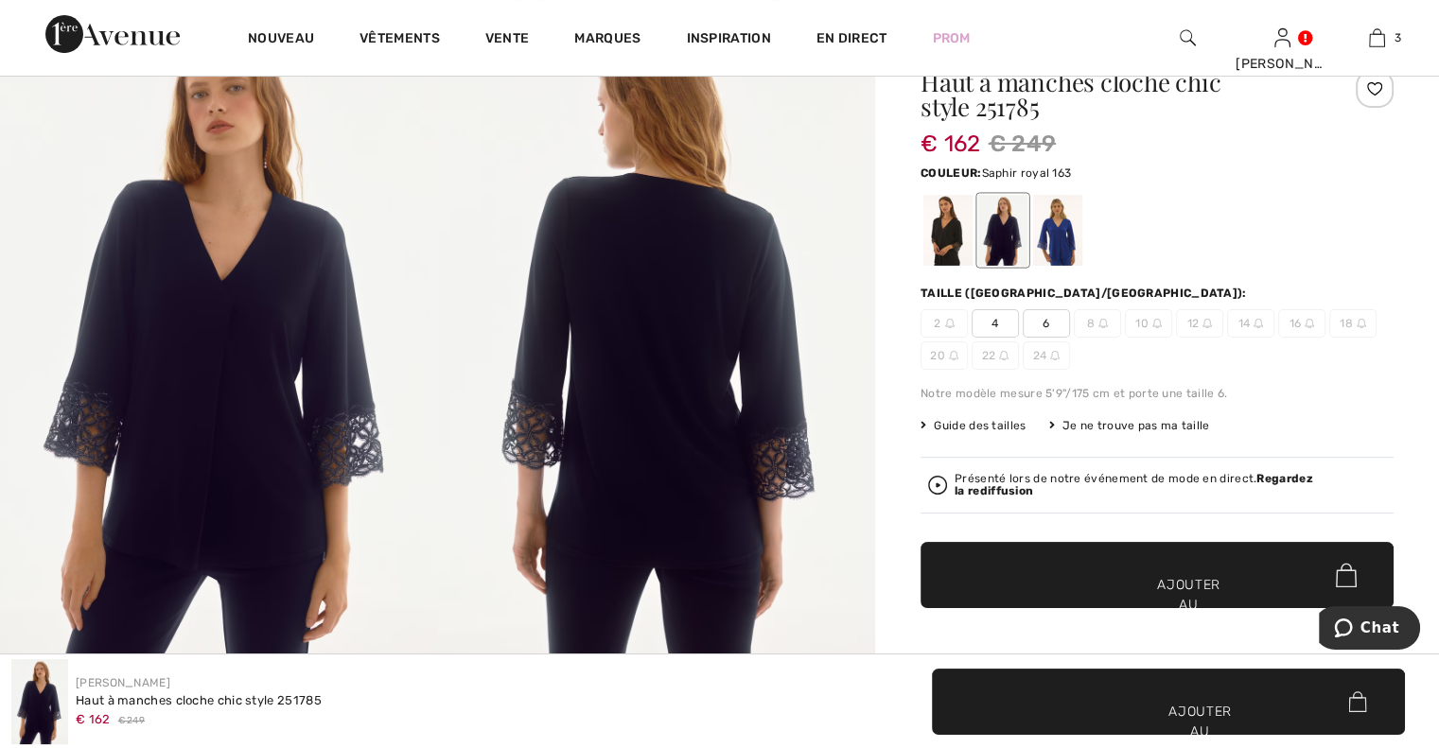
click at [1067, 234] on div at bounding box center [1057, 230] width 49 height 71
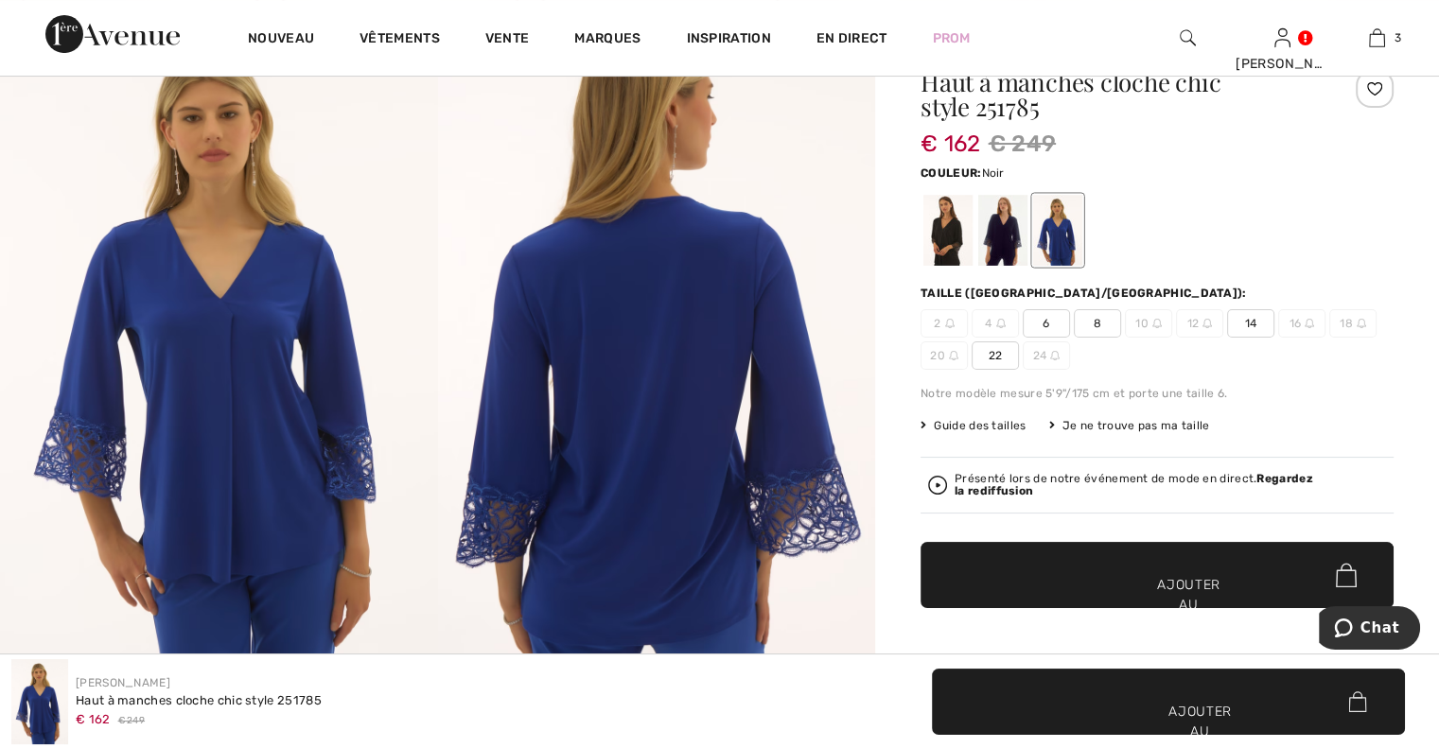
click at [938, 221] on div at bounding box center [947, 230] width 49 height 71
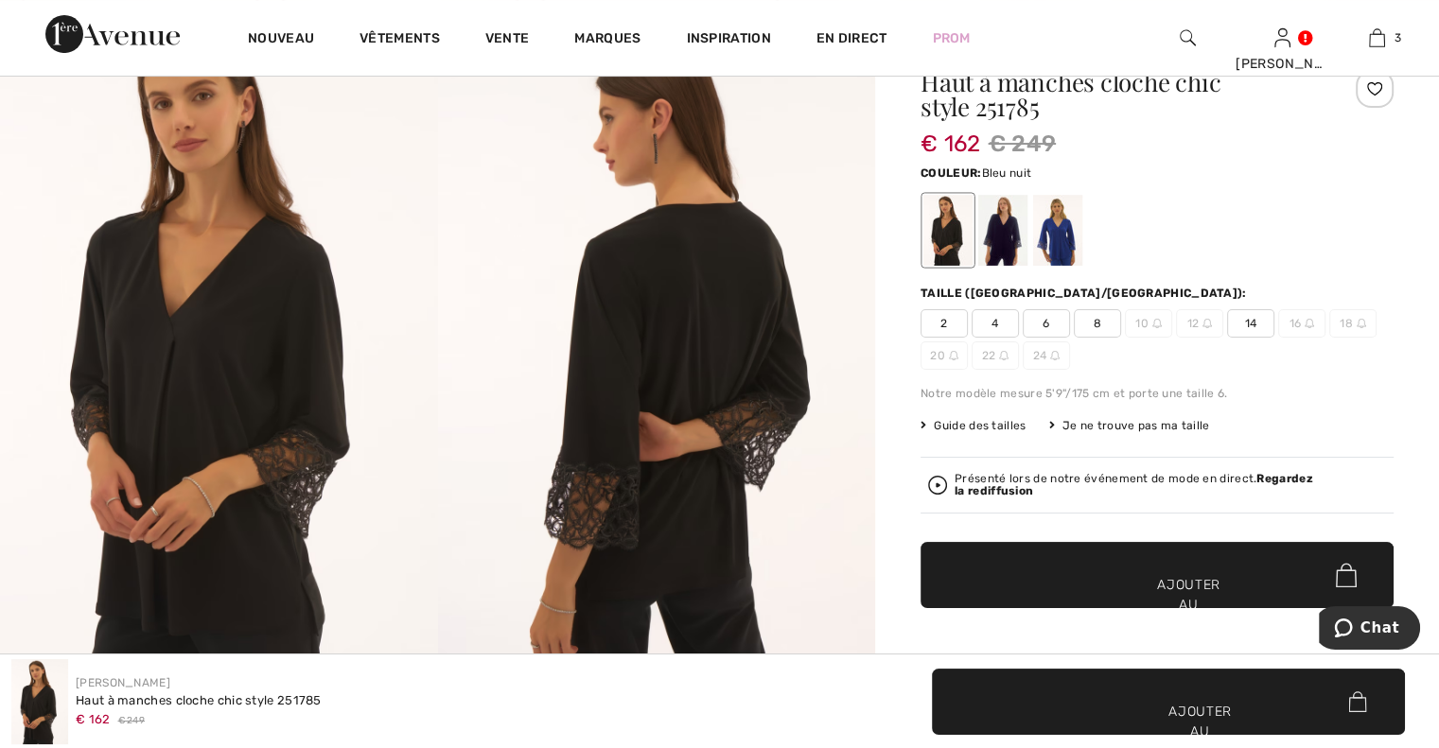
click at [994, 237] on div at bounding box center [1002, 230] width 49 height 71
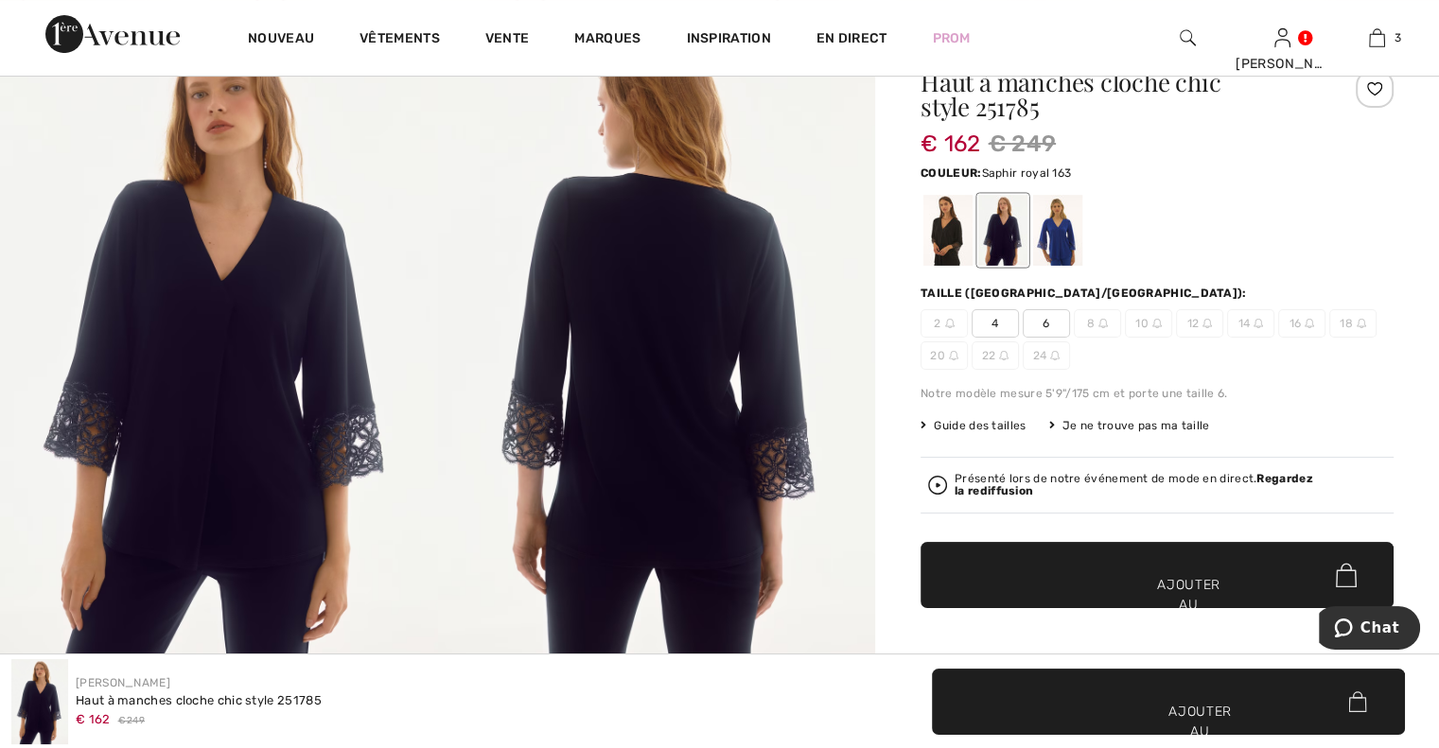
click at [1056, 243] on div at bounding box center [1057, 230] width 49 height 71
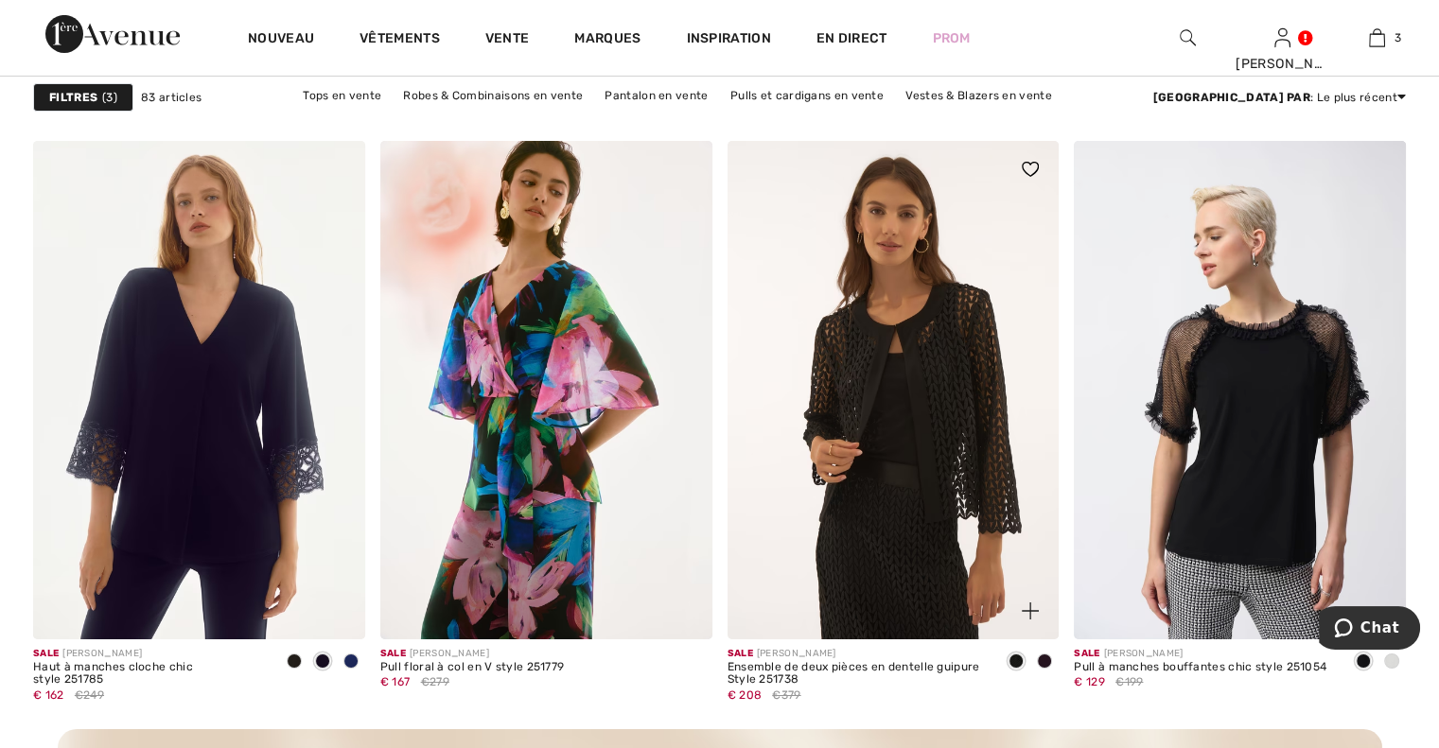
click at [1046, 658] on span at bounding box center [1044, 661] width 15 height 15
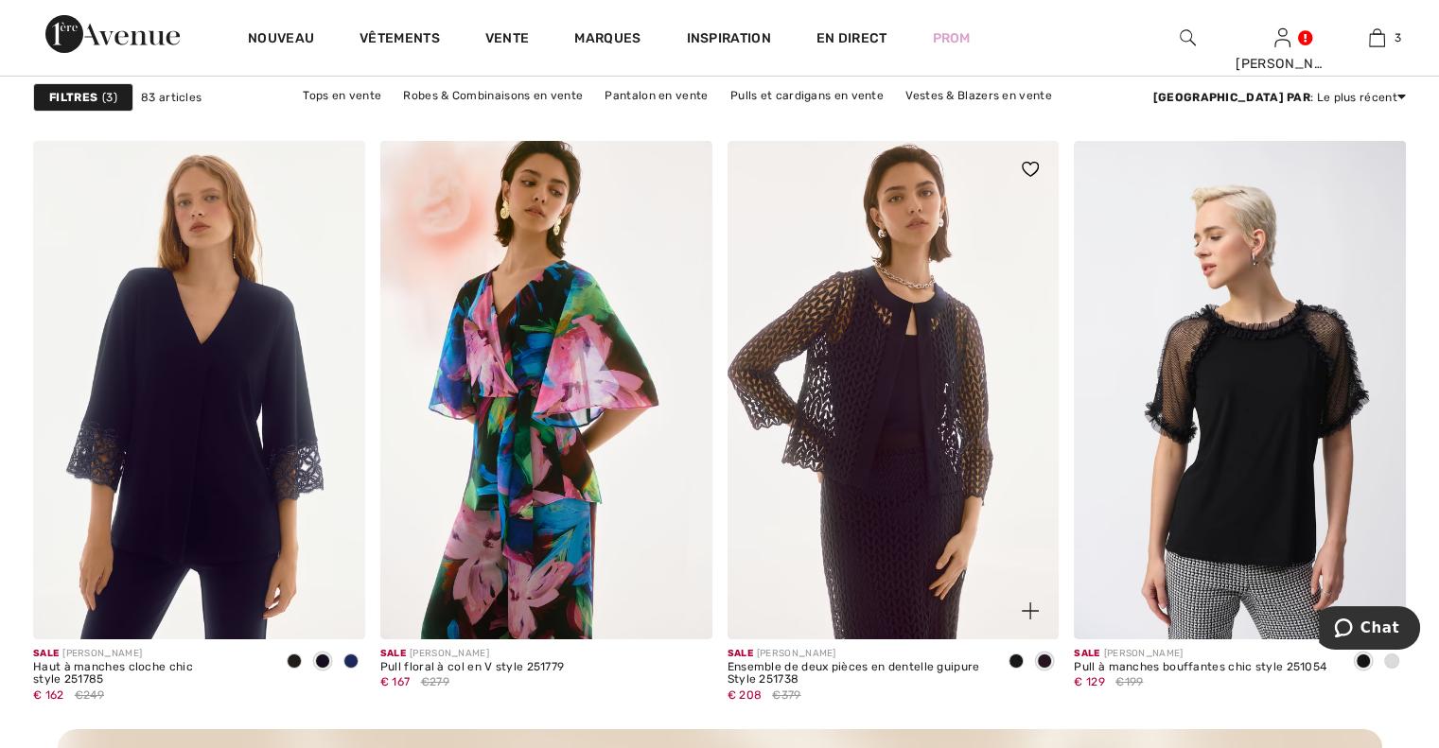
click at [1010, 660] on span at bounding box center [1015, 661] width 15 height 15
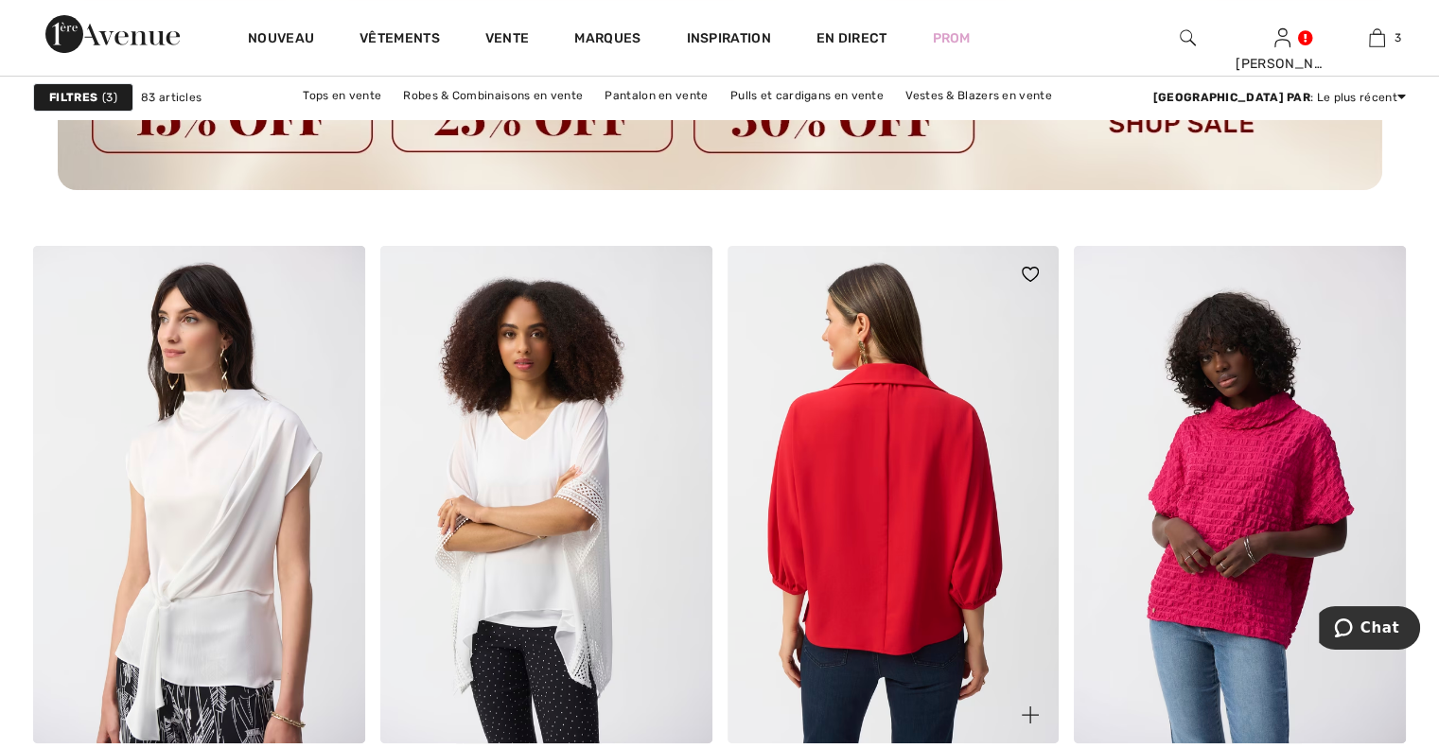
scroll to position [7473, 0]
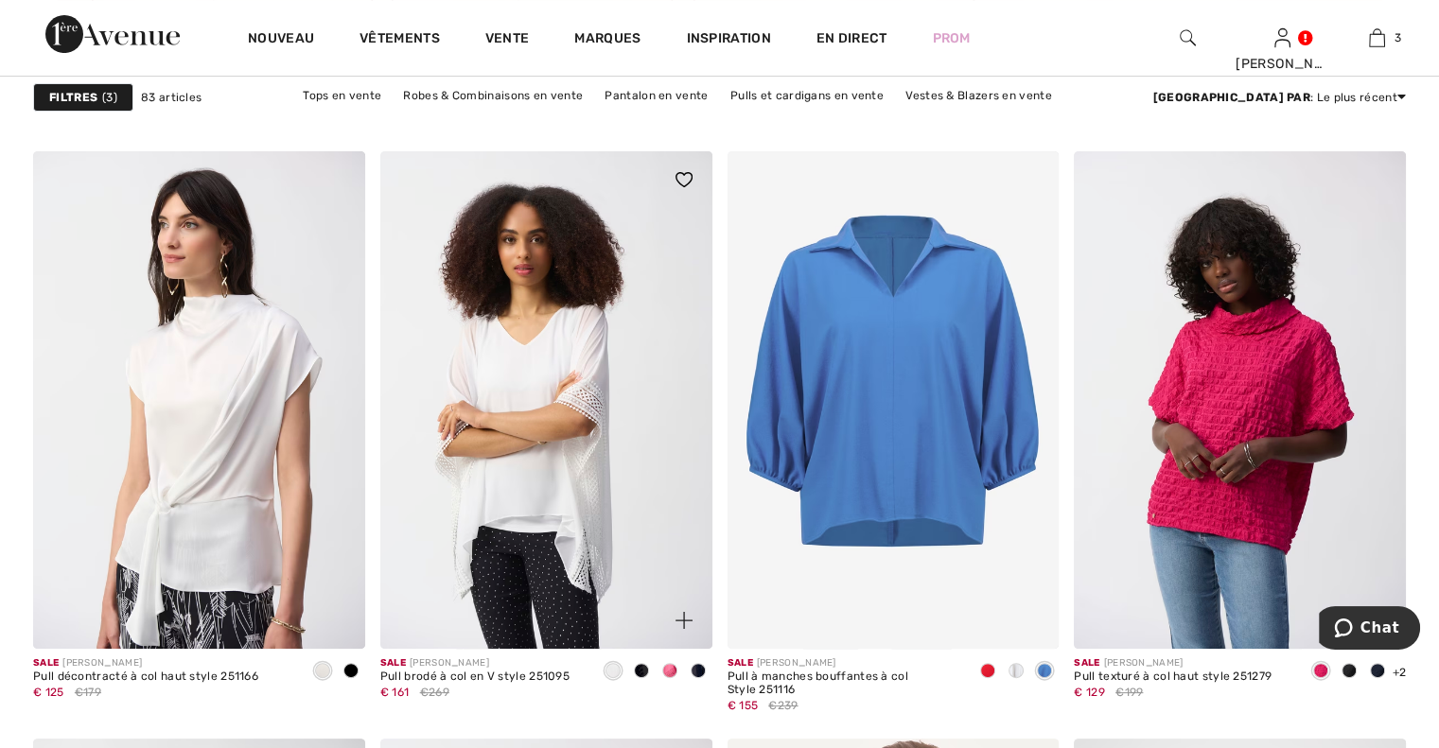
click at [639, 673] on span at bounding box center [641, 670] width 15 height 15
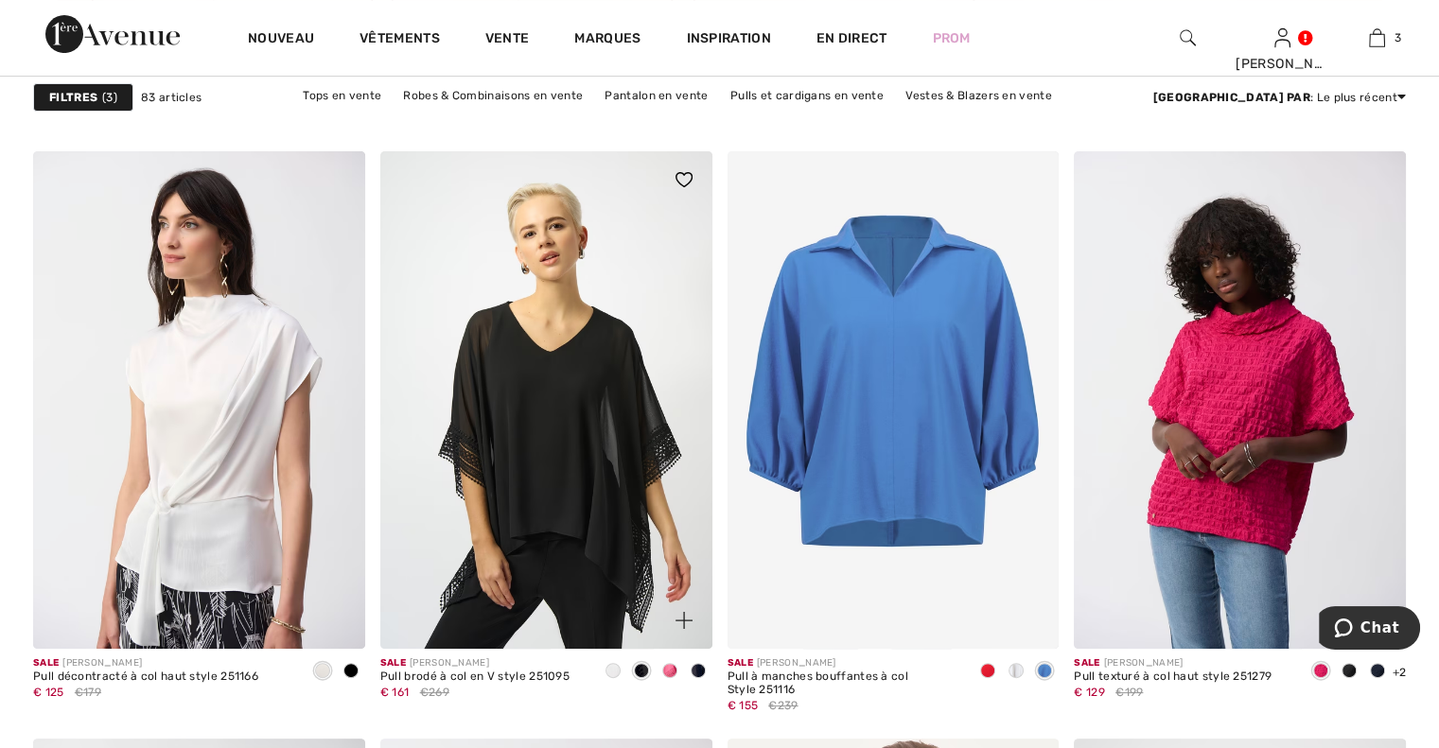
click at [671, 672] on span at bounding box center [669, 670] width 15 height 15
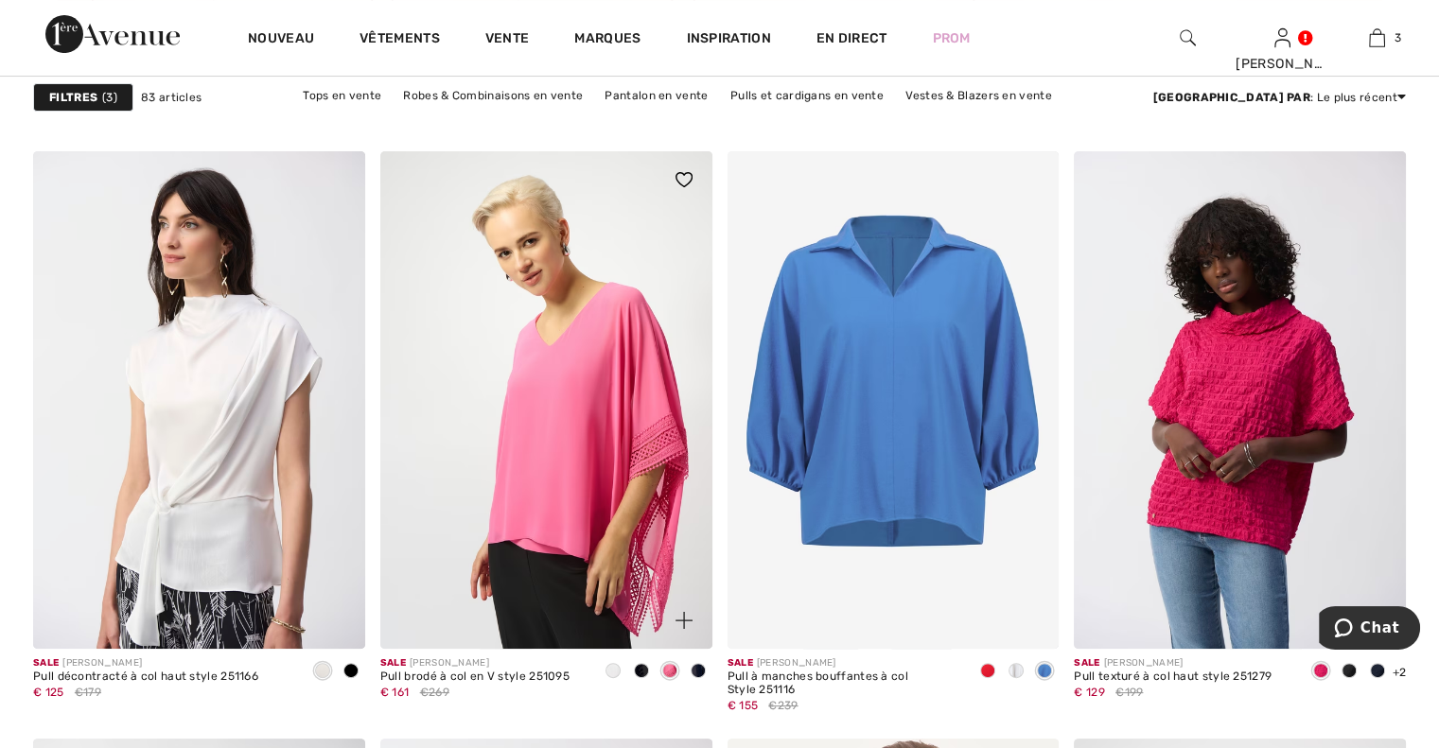
click at [695, 670] on span at bounding box center [698, 670] width 15 height 15
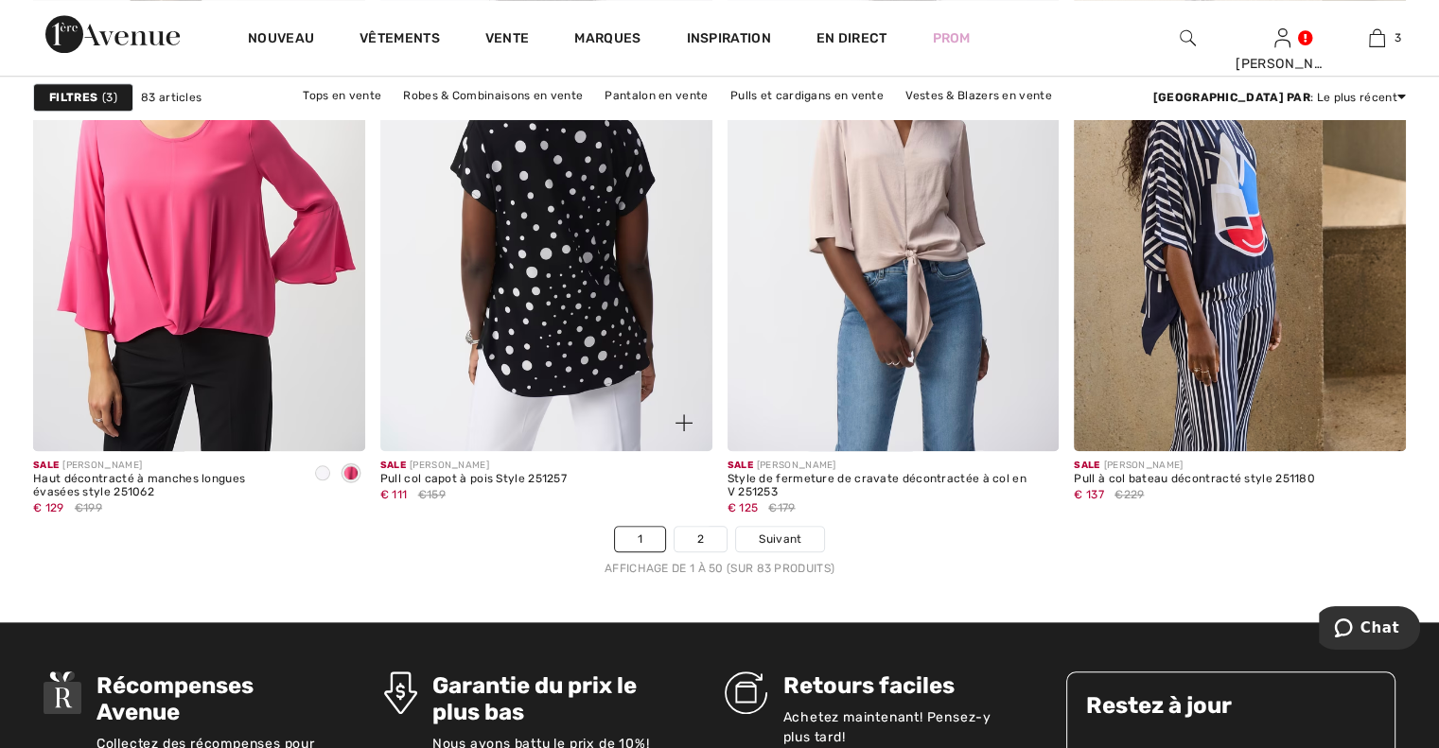
scroll to position [8892, 0]
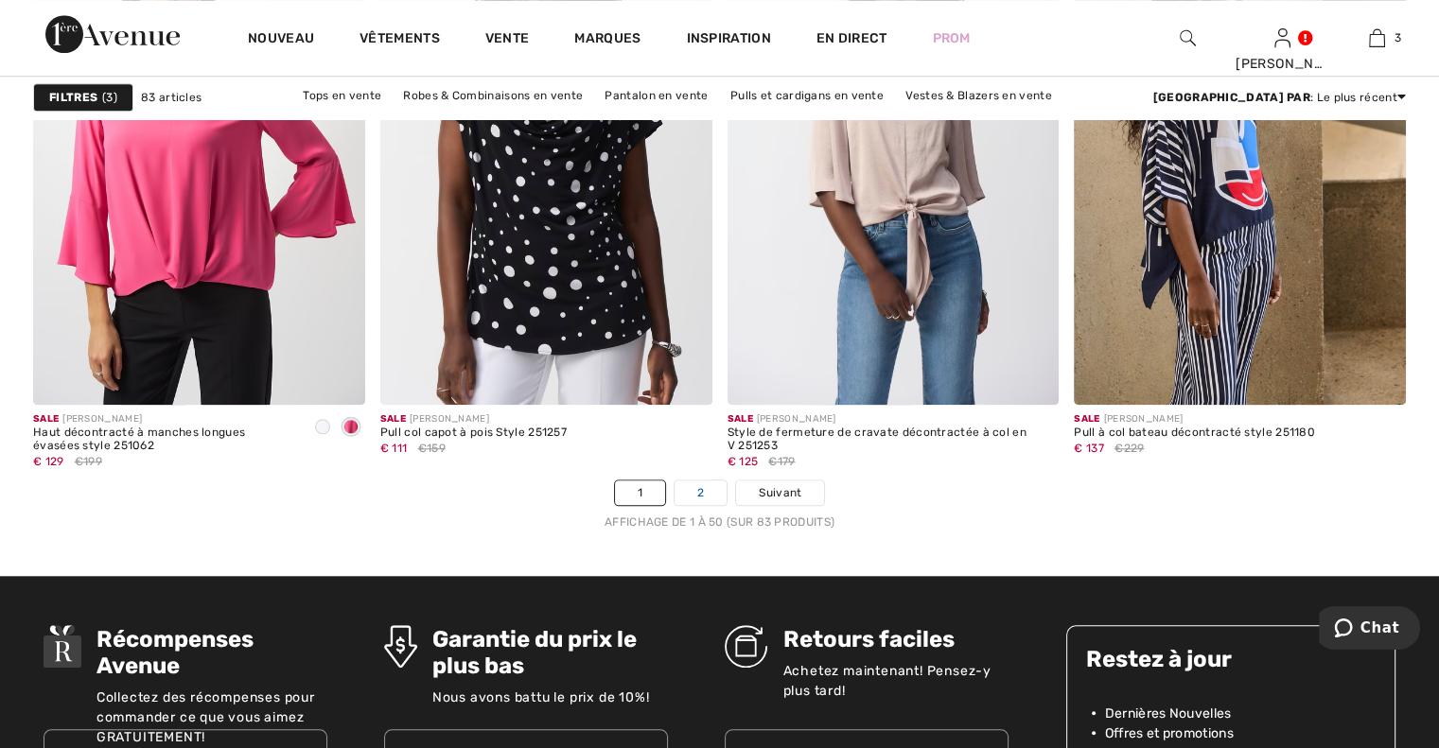
click at [698, 490] on font "2" at bounding box center [700, 492] width 7 height 13
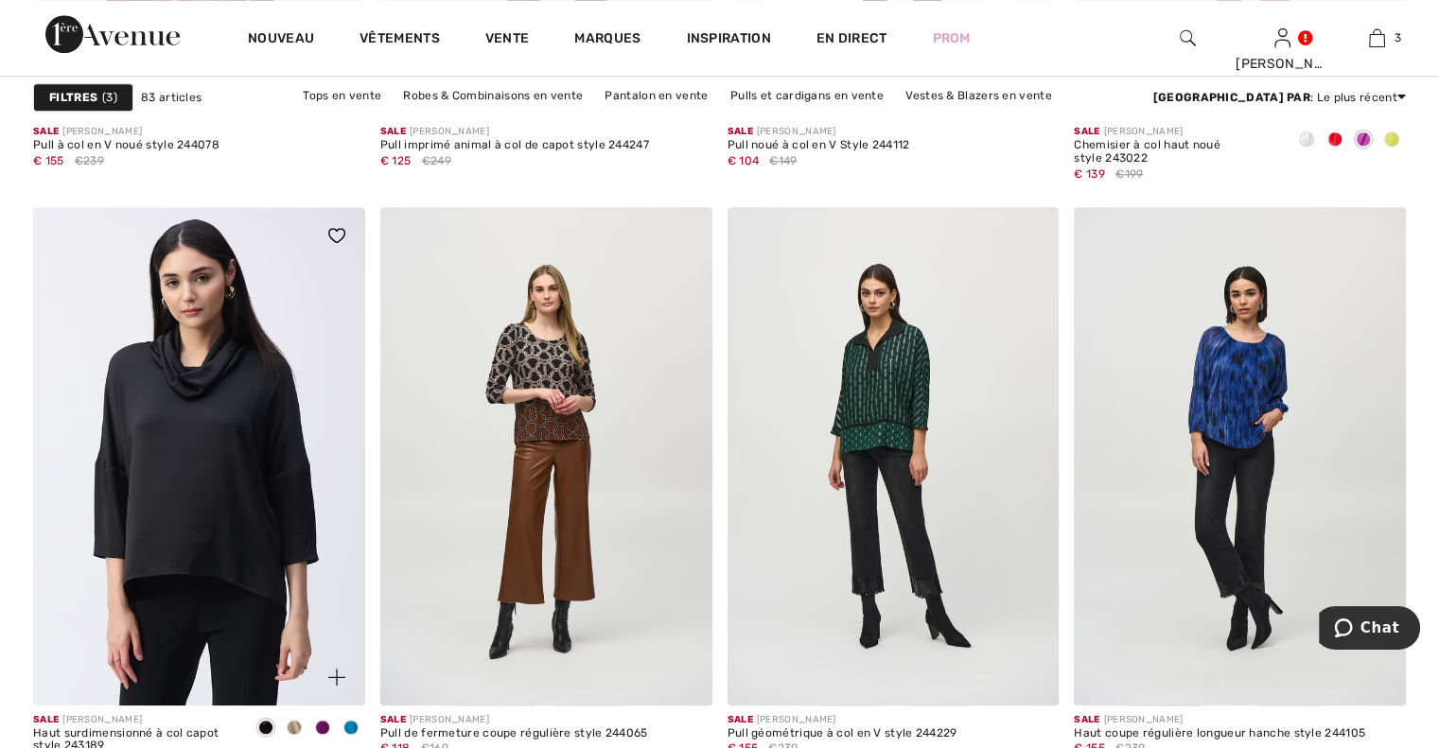
scroll to position [1987, 0]
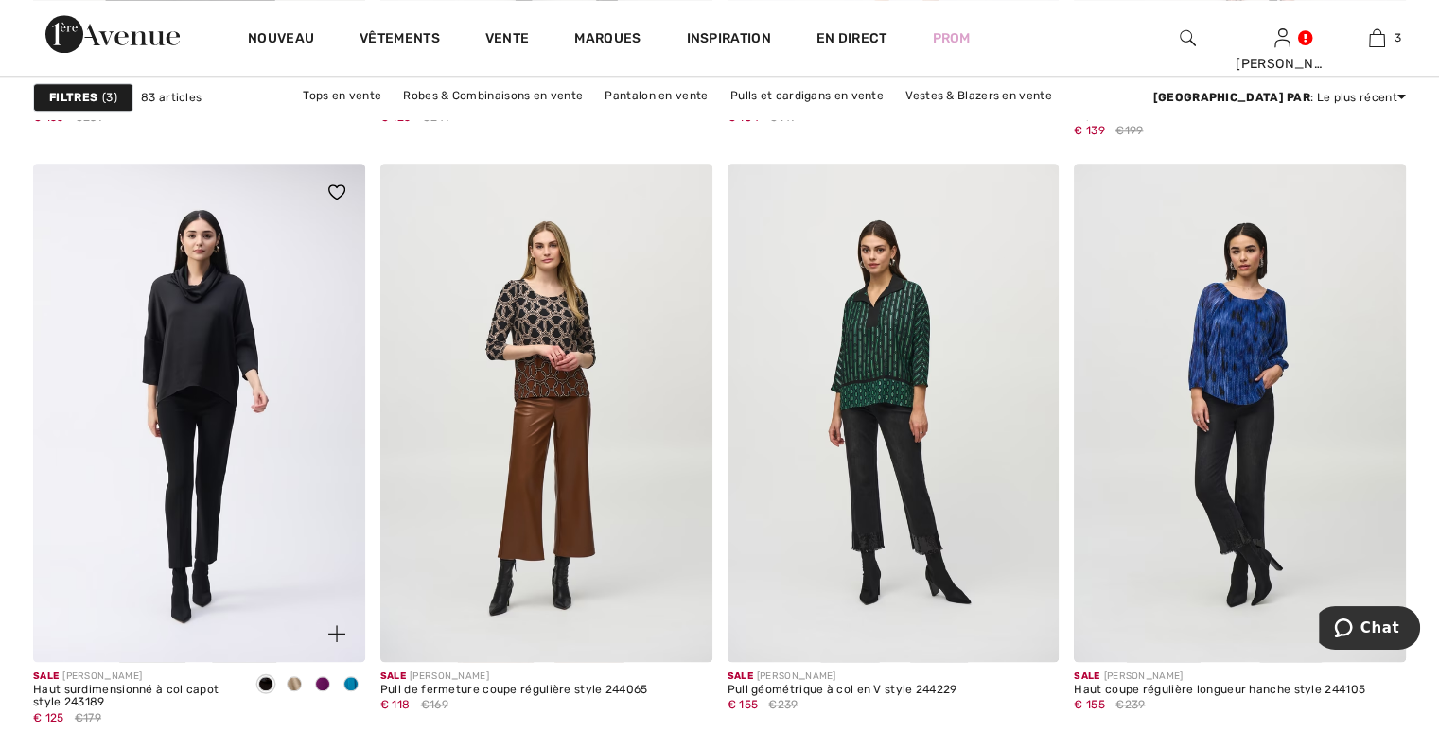
click at [297, 679] on span at bounding box center [294, 683] width 15 height 15
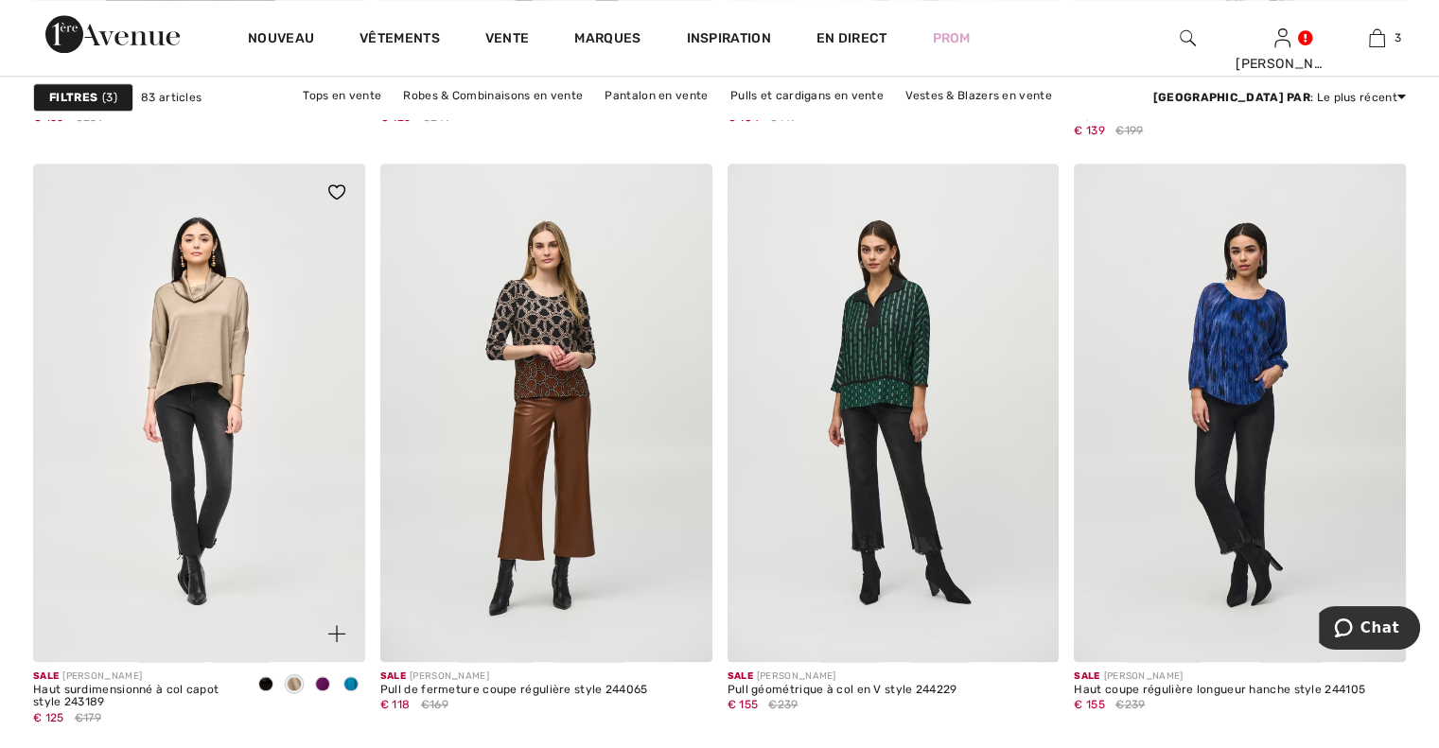
click at [321, 681] on span at bounding box center [322, 683] width 15 height 15
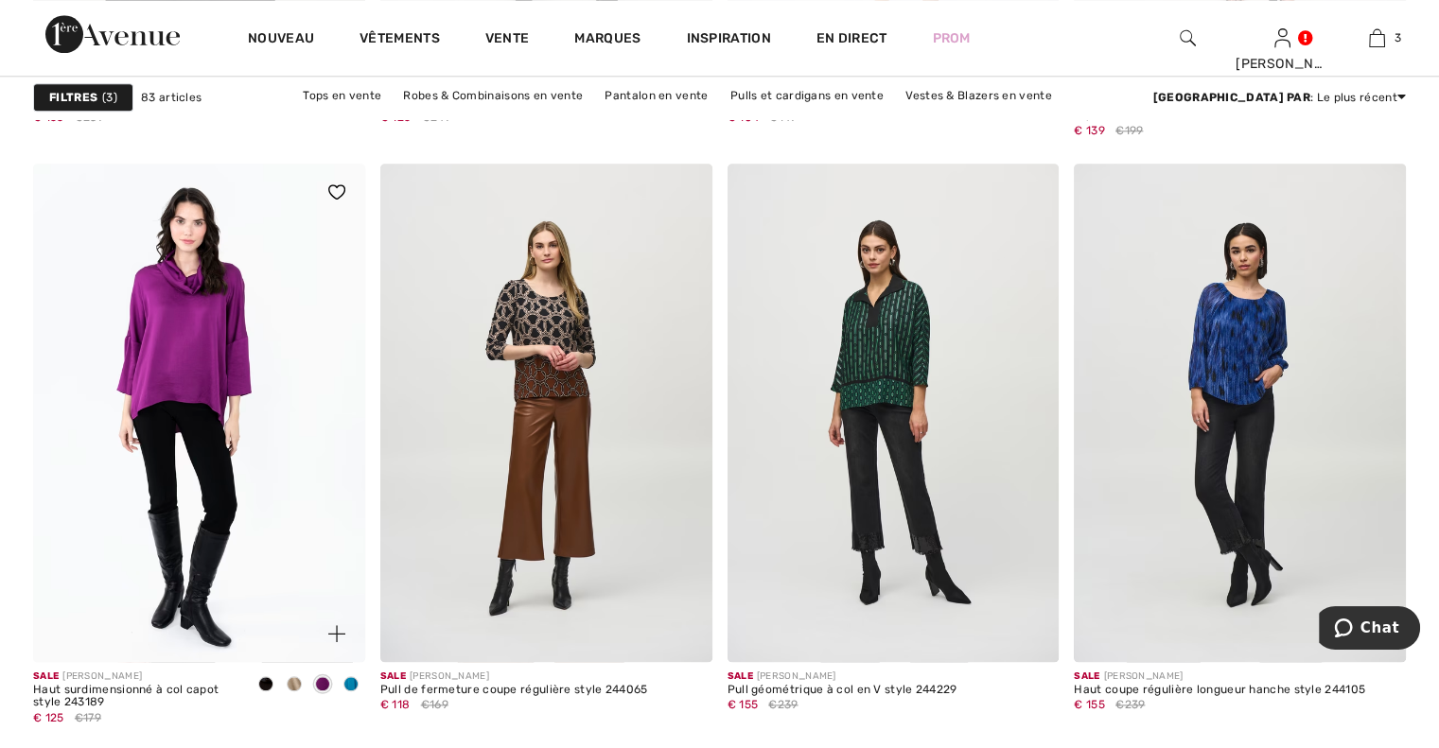
click at [353, 686] on span at bounding box center [350, 683] width 15 height 15
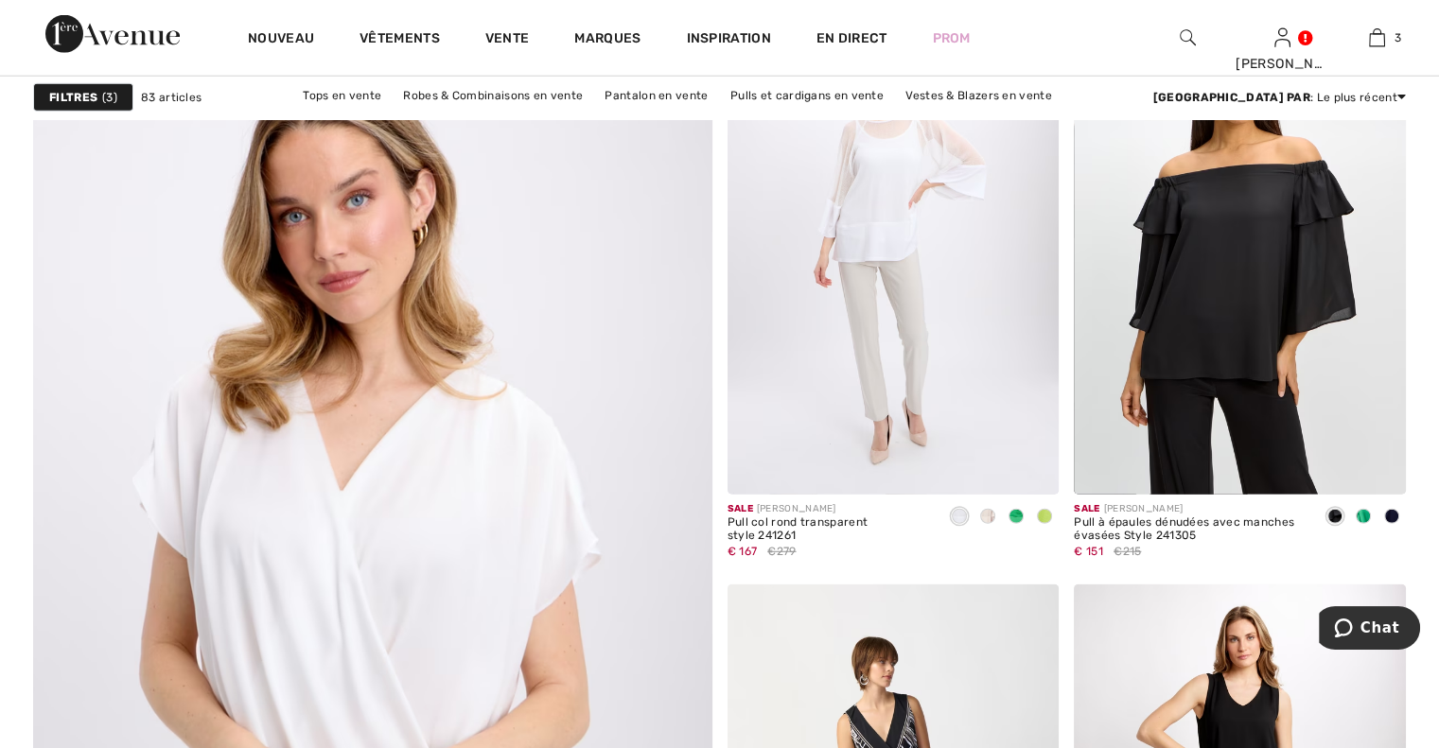
scroll to position [4919, 0]
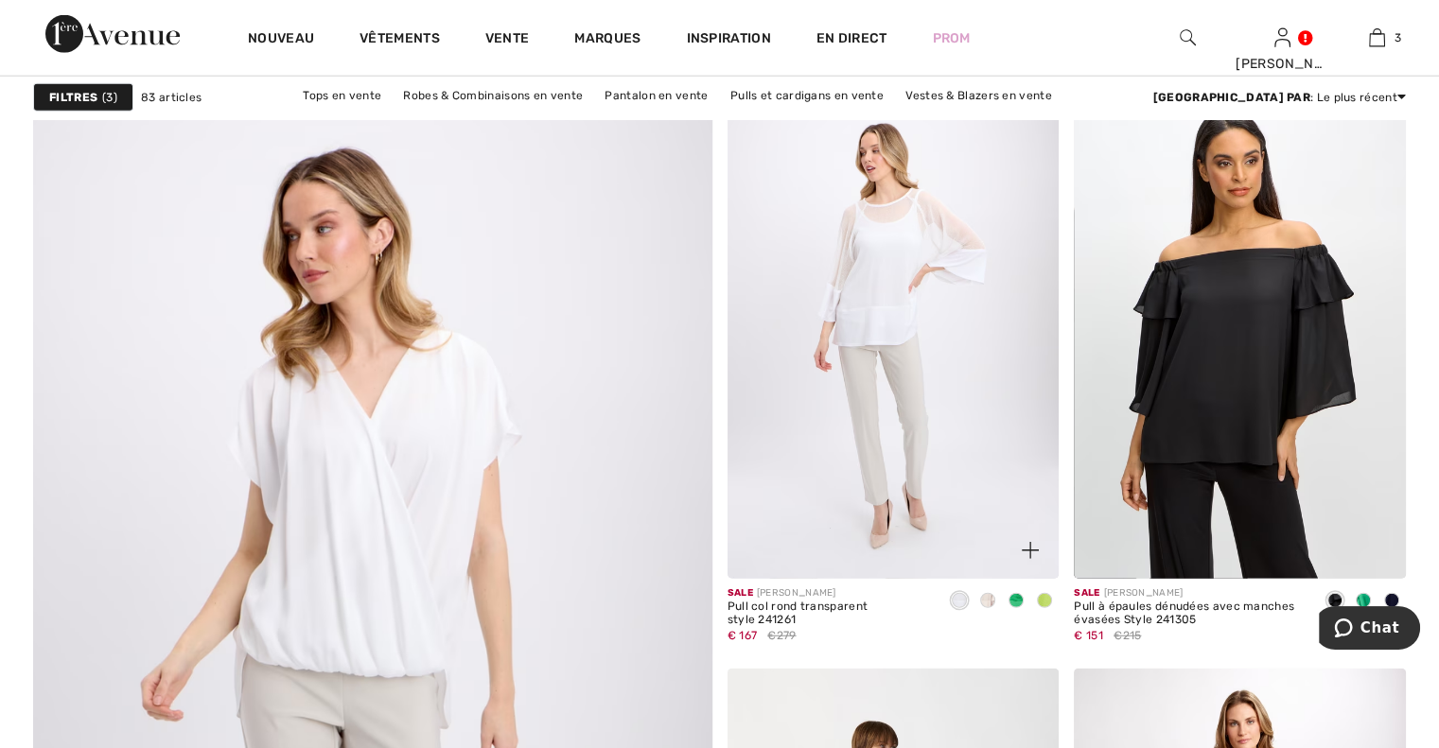
click at [987, 600] on span at bounding box center [987, 600] width 15 height 15
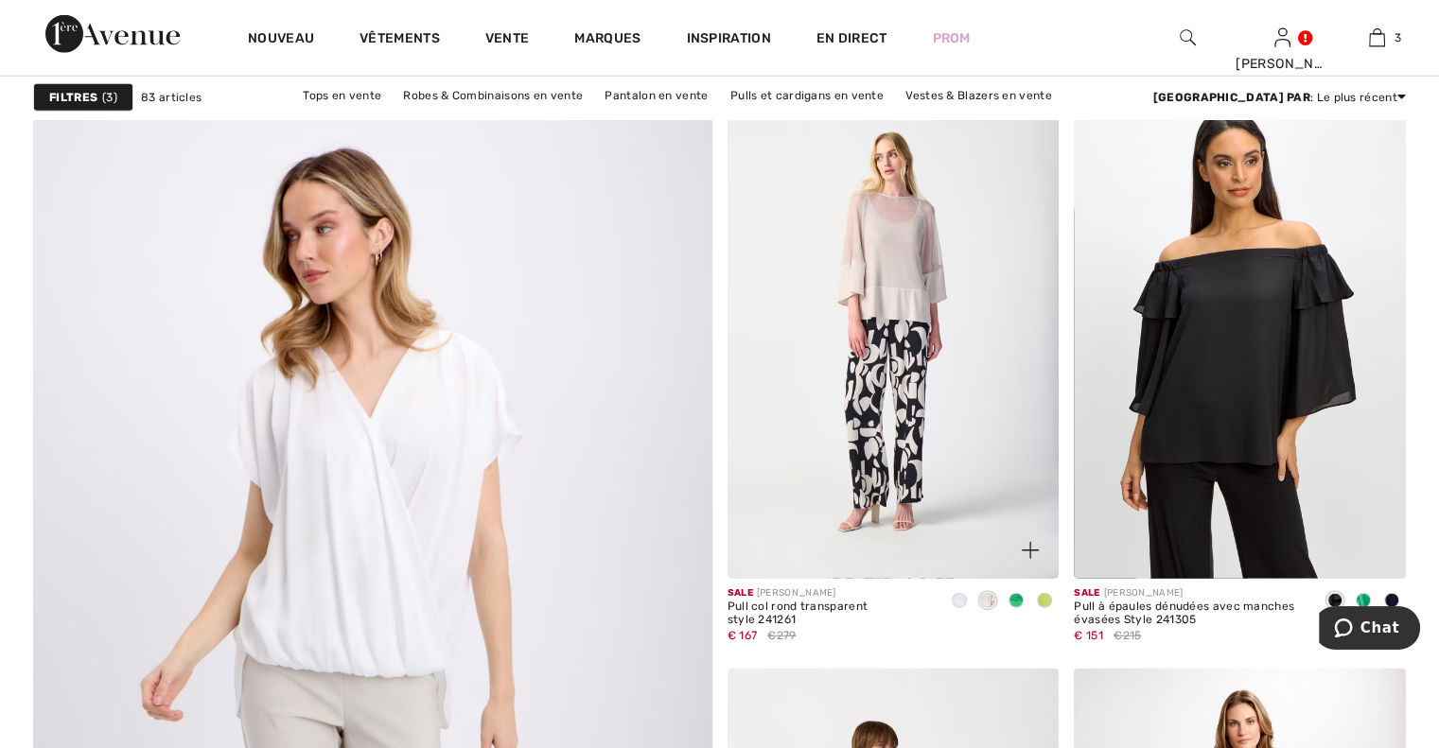
click at [1016, 598] on span at bounding box center [1015, 600] width 15 height 15
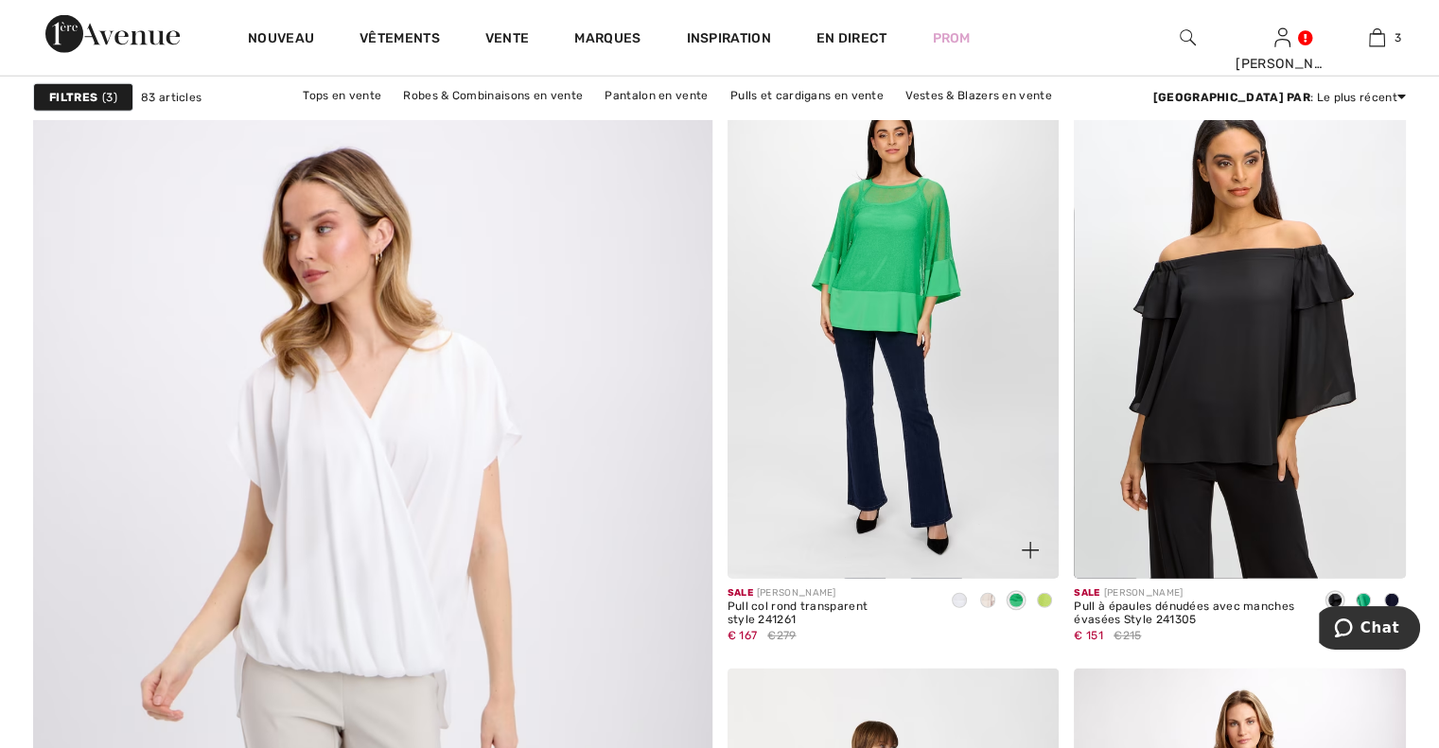
click at [1043, 600] on span at bounding box center [1044, 600] width 15 height 15
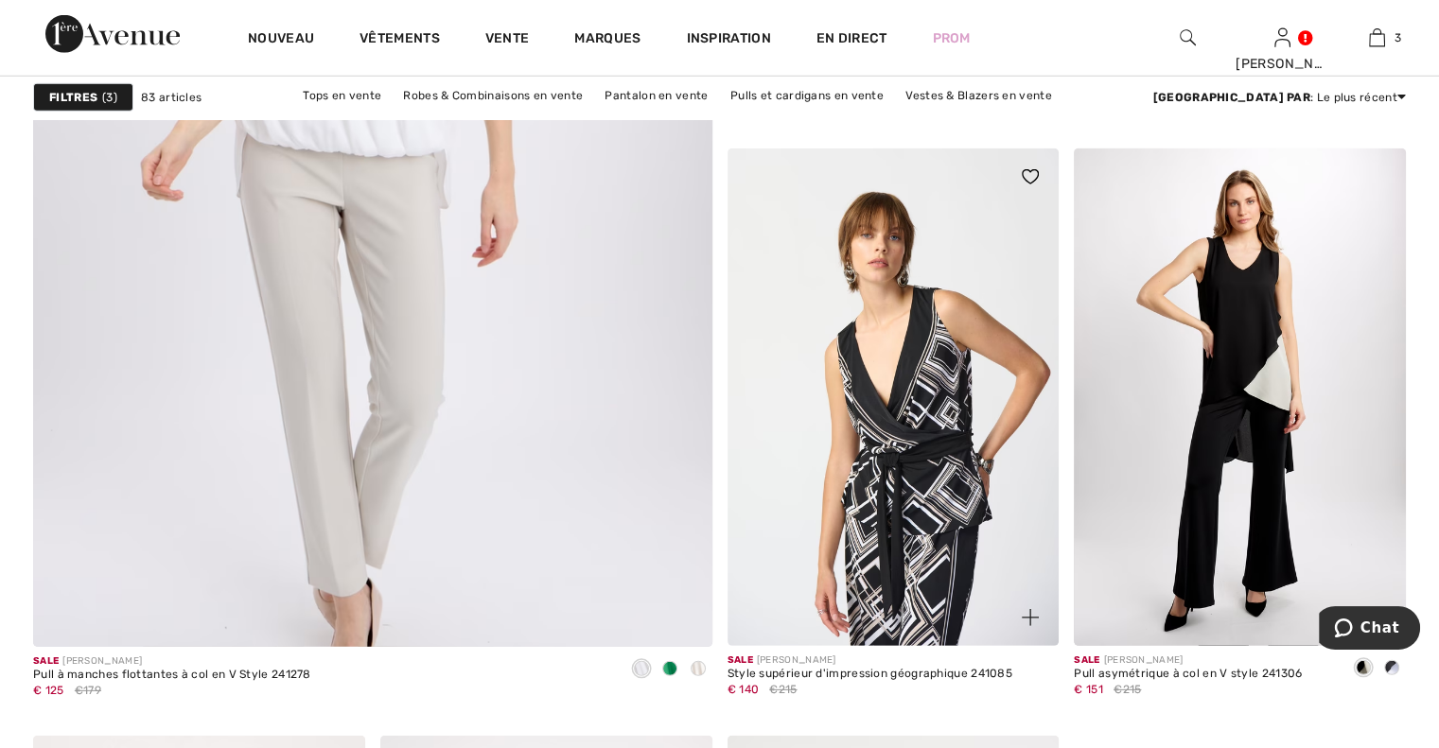
scroll to position [5487, 0]
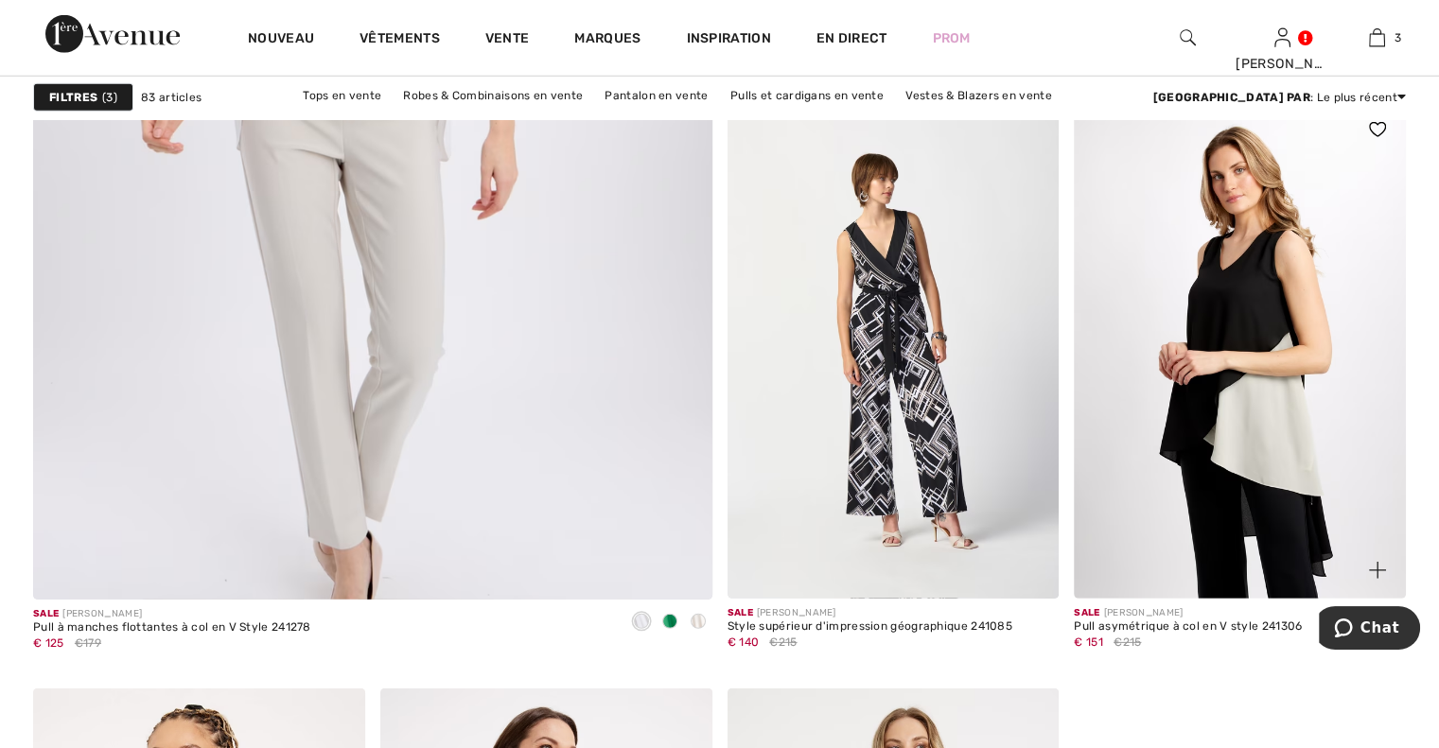
click at [1208, 531] on img at bounding box center [1240, 350] width 332 height 498
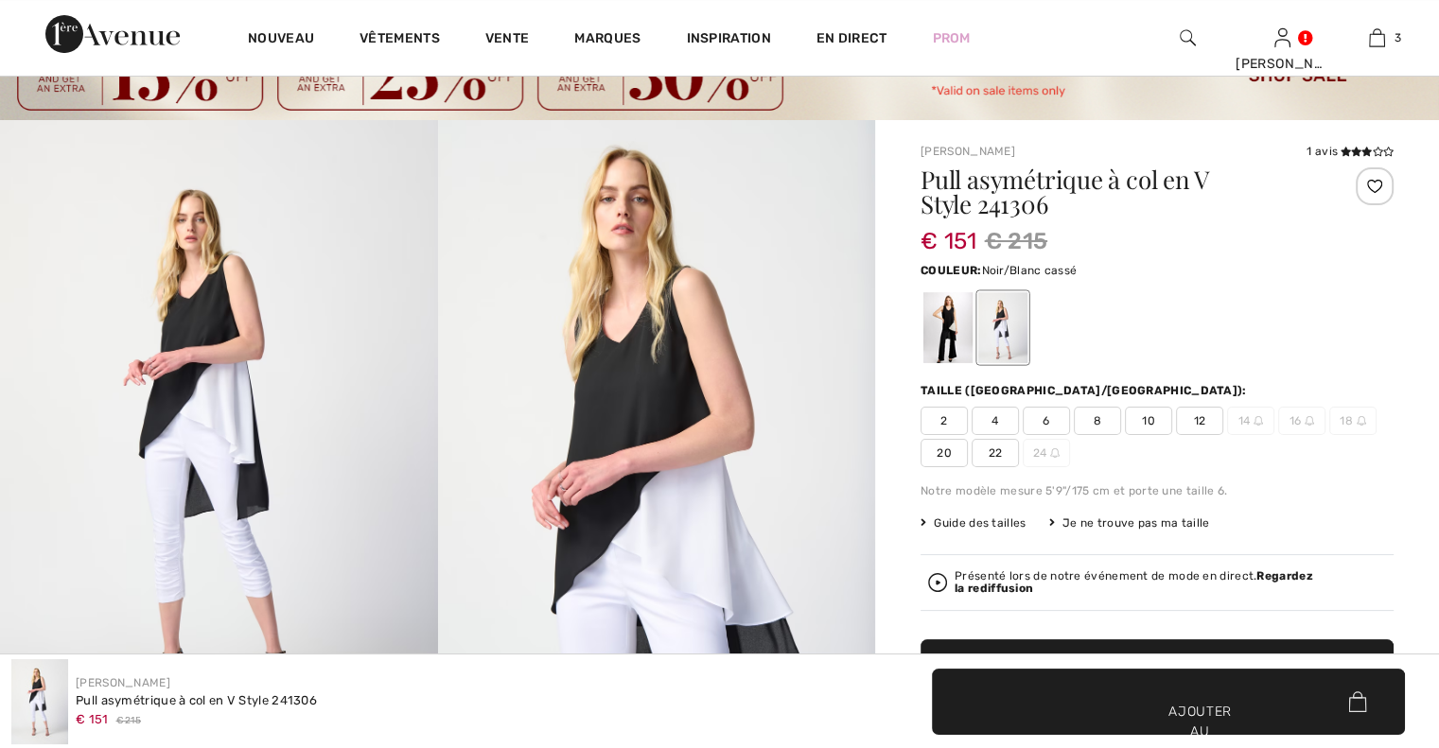
scroll to position [95, 0]
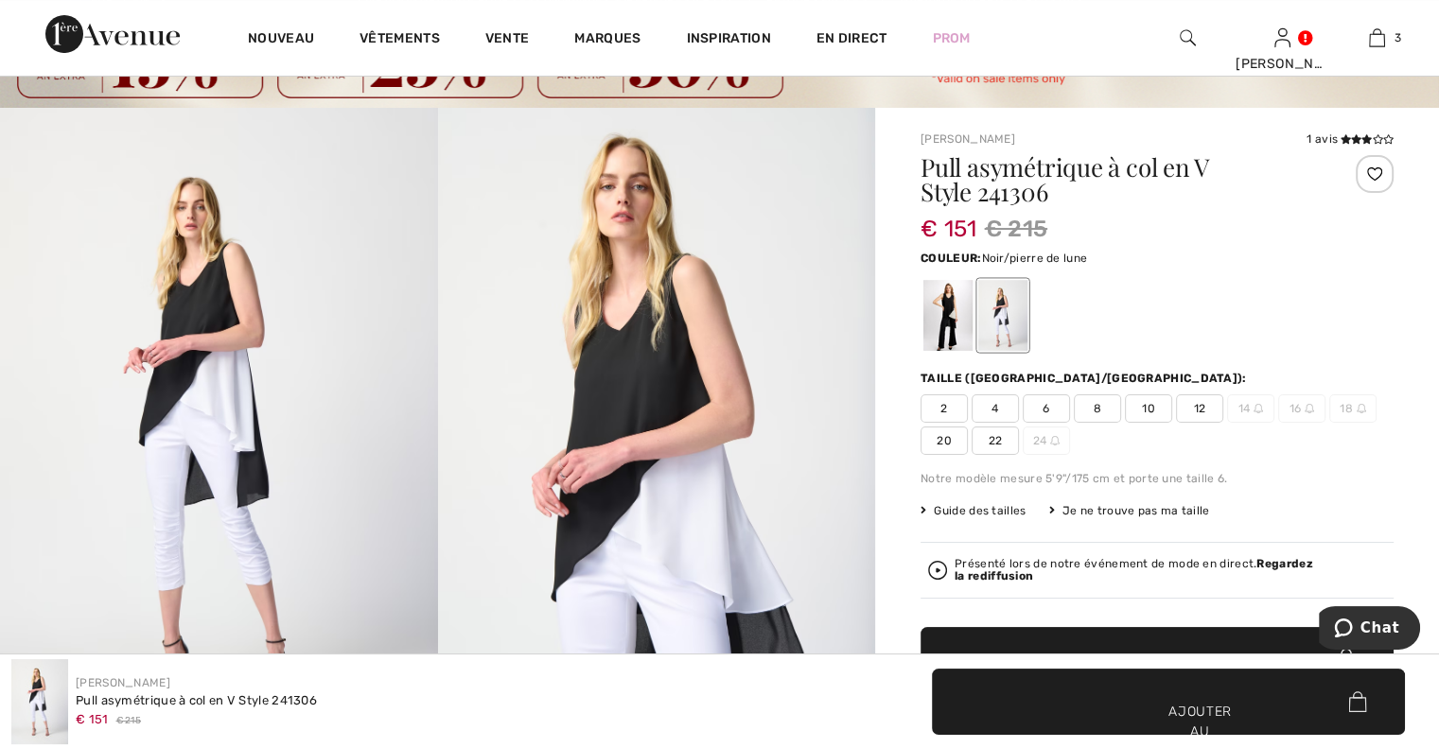
click at [954, 312] on div at bounding box center [947, 315] width 49 height 71
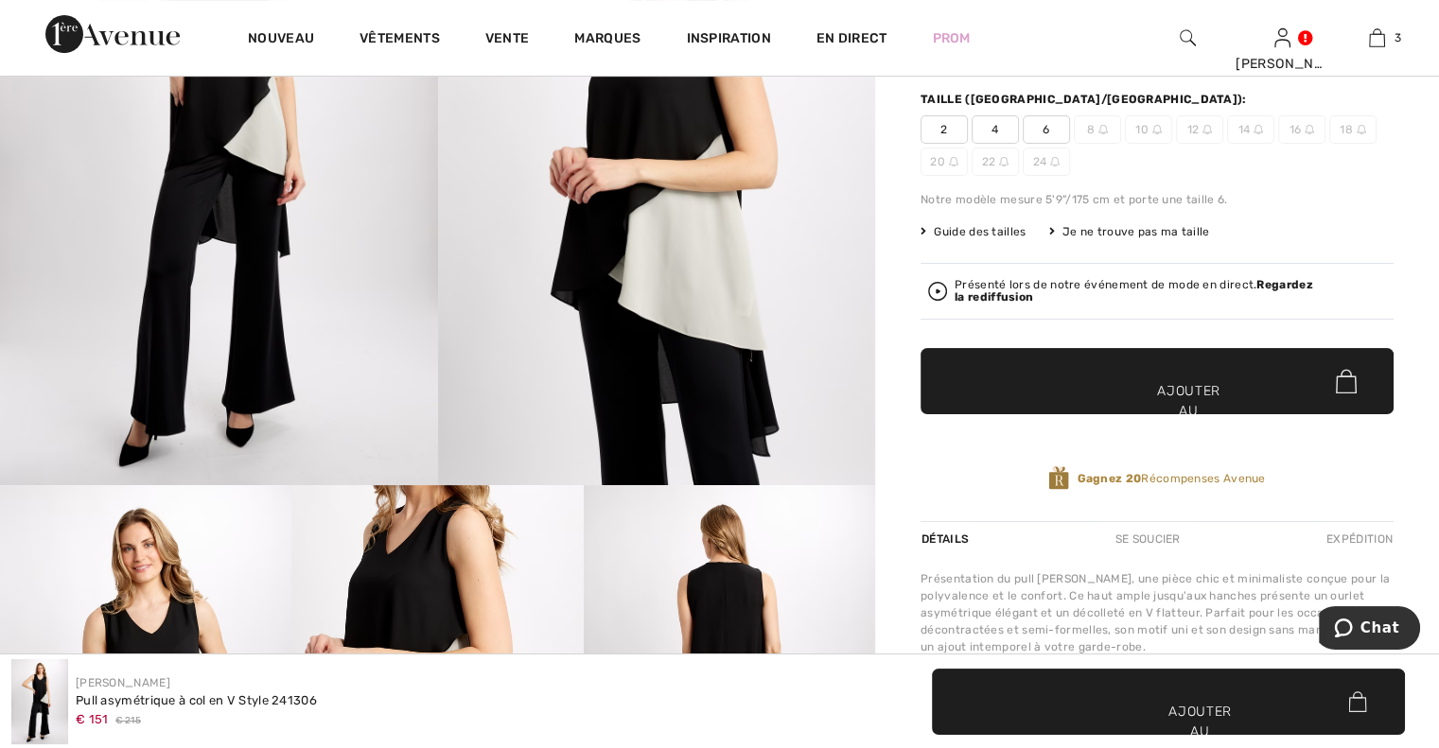
scroll to position [284, 0]
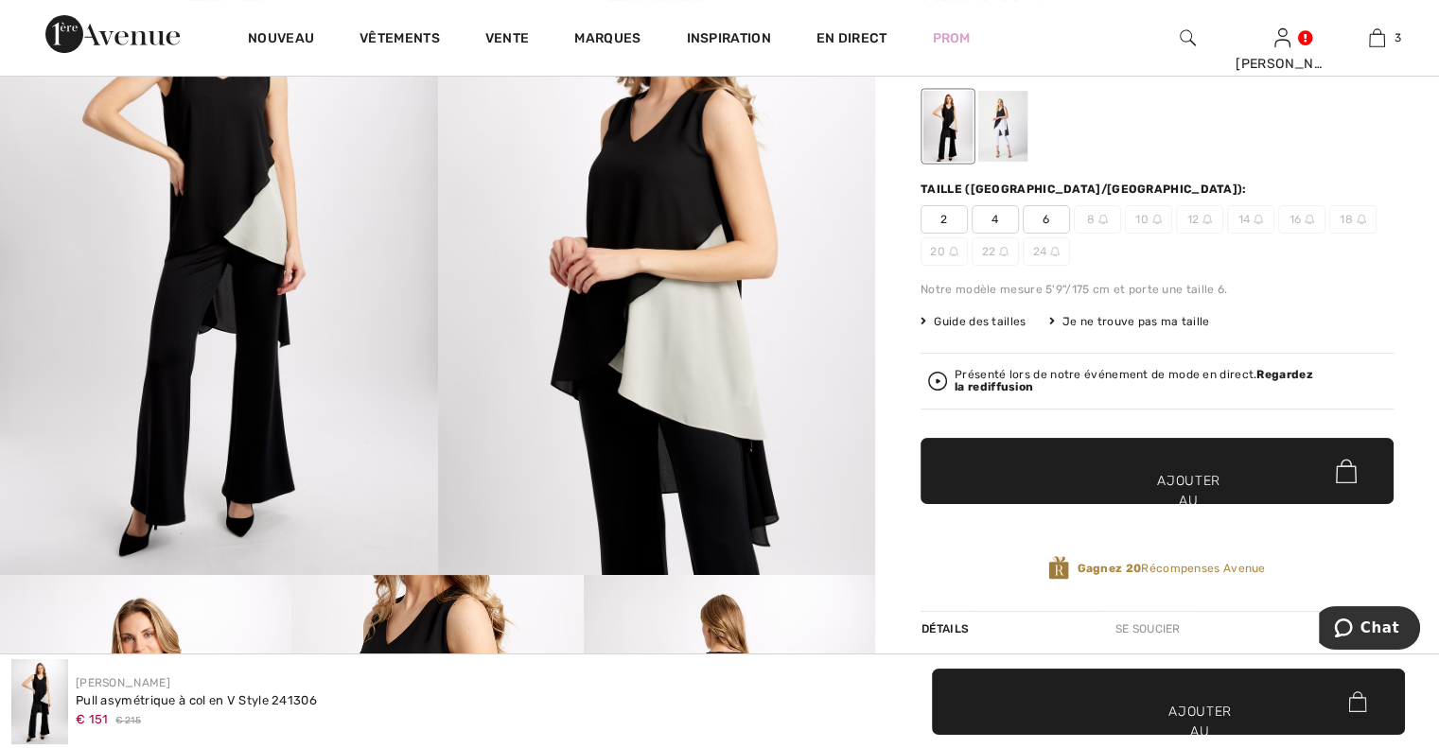
click at [990, 125] on div at bounding box center [1002, 126] width 49 height 71
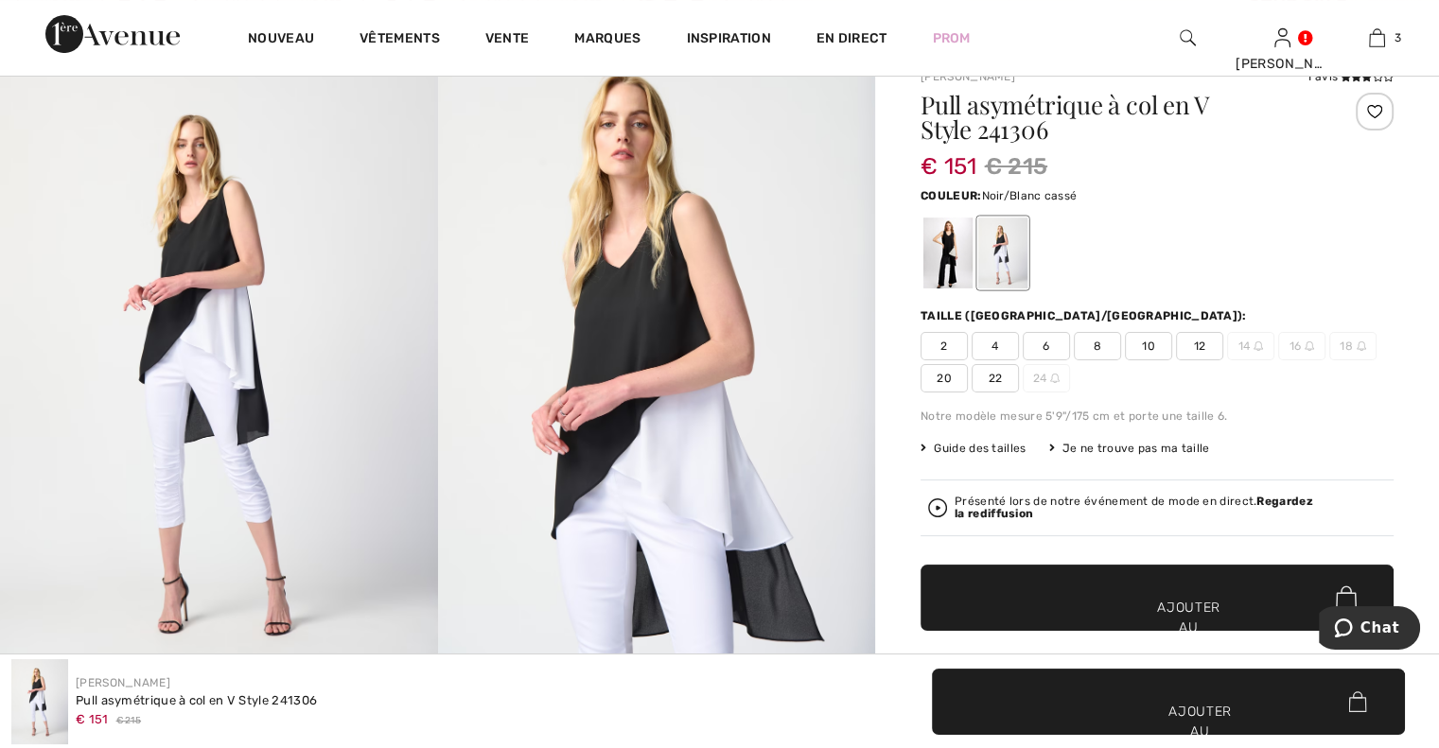
scroll to position [189, 0]
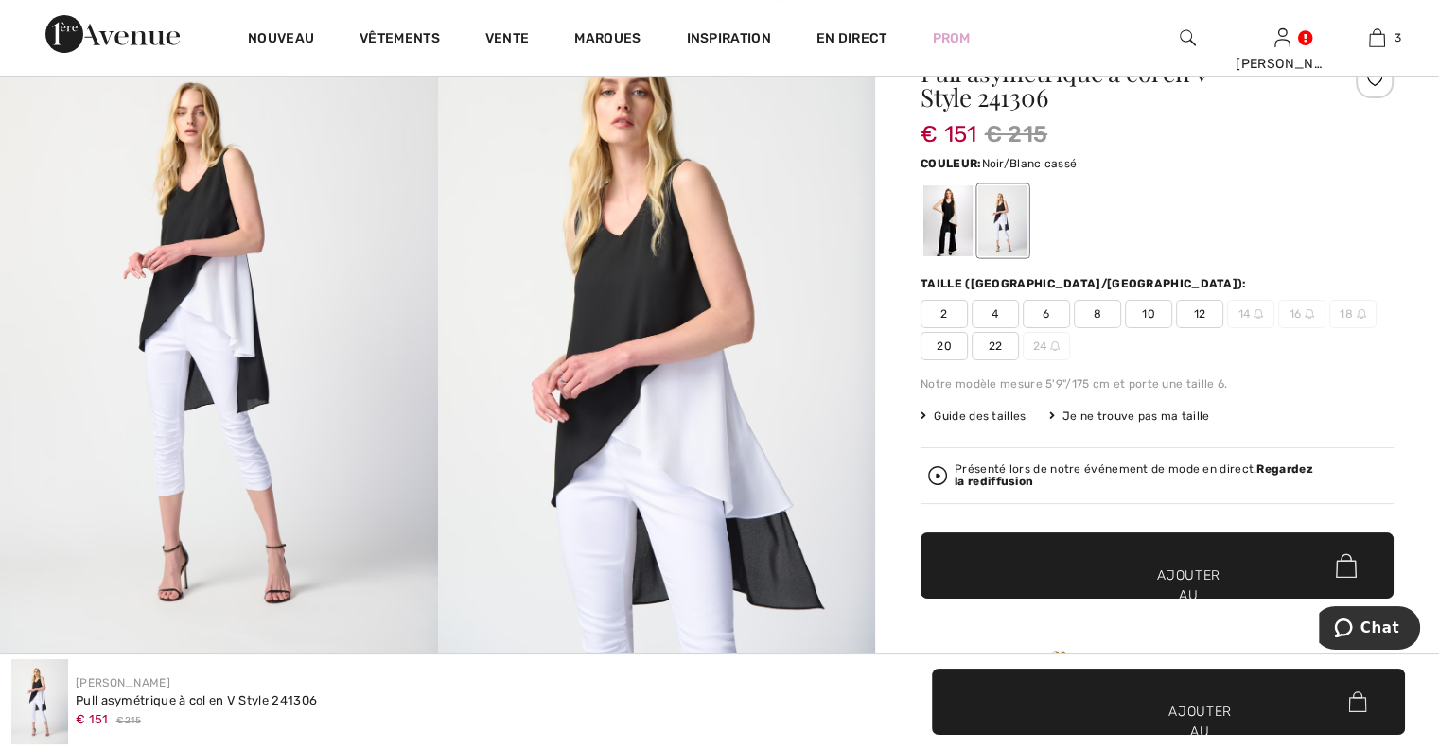
click at [638, 421] on img at bounding box center [657, 341] width 438 height 656
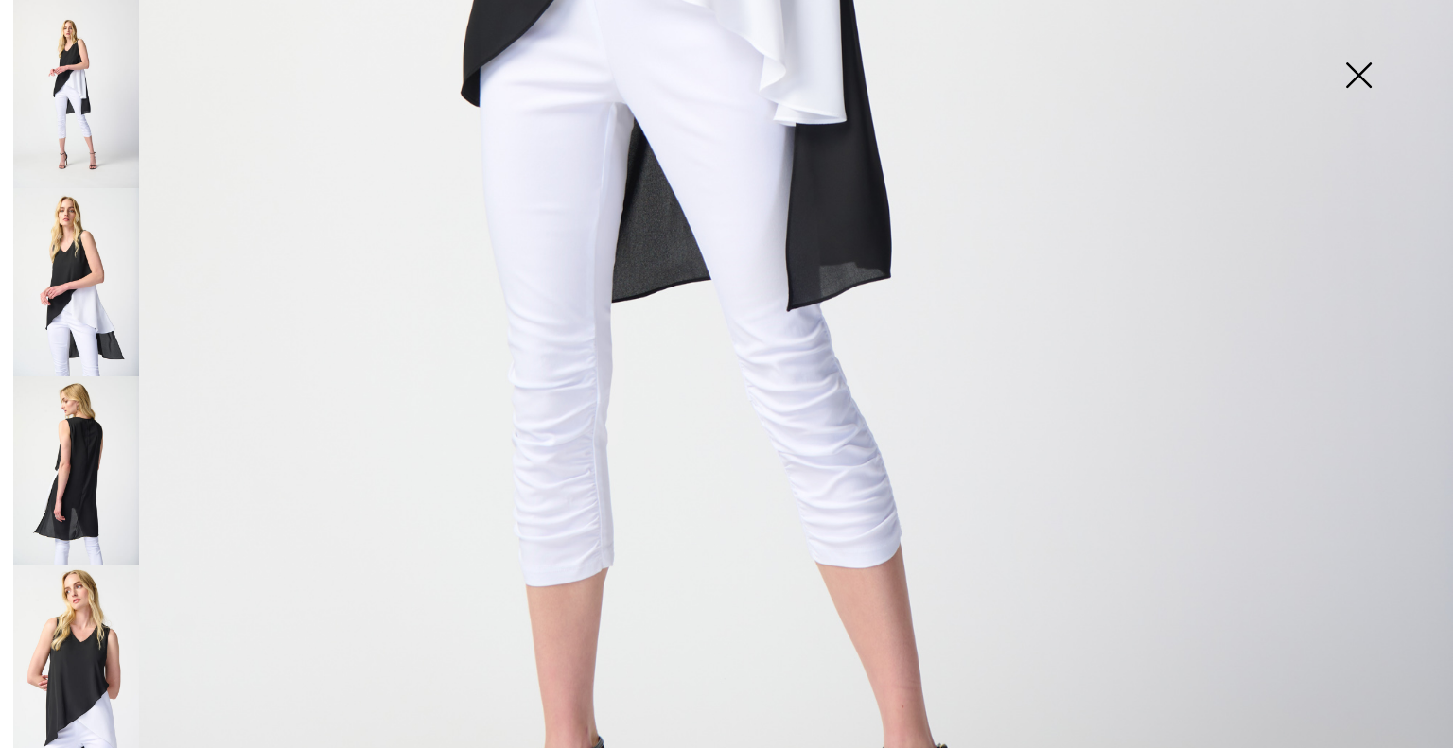
scroll to position [1041, 0]
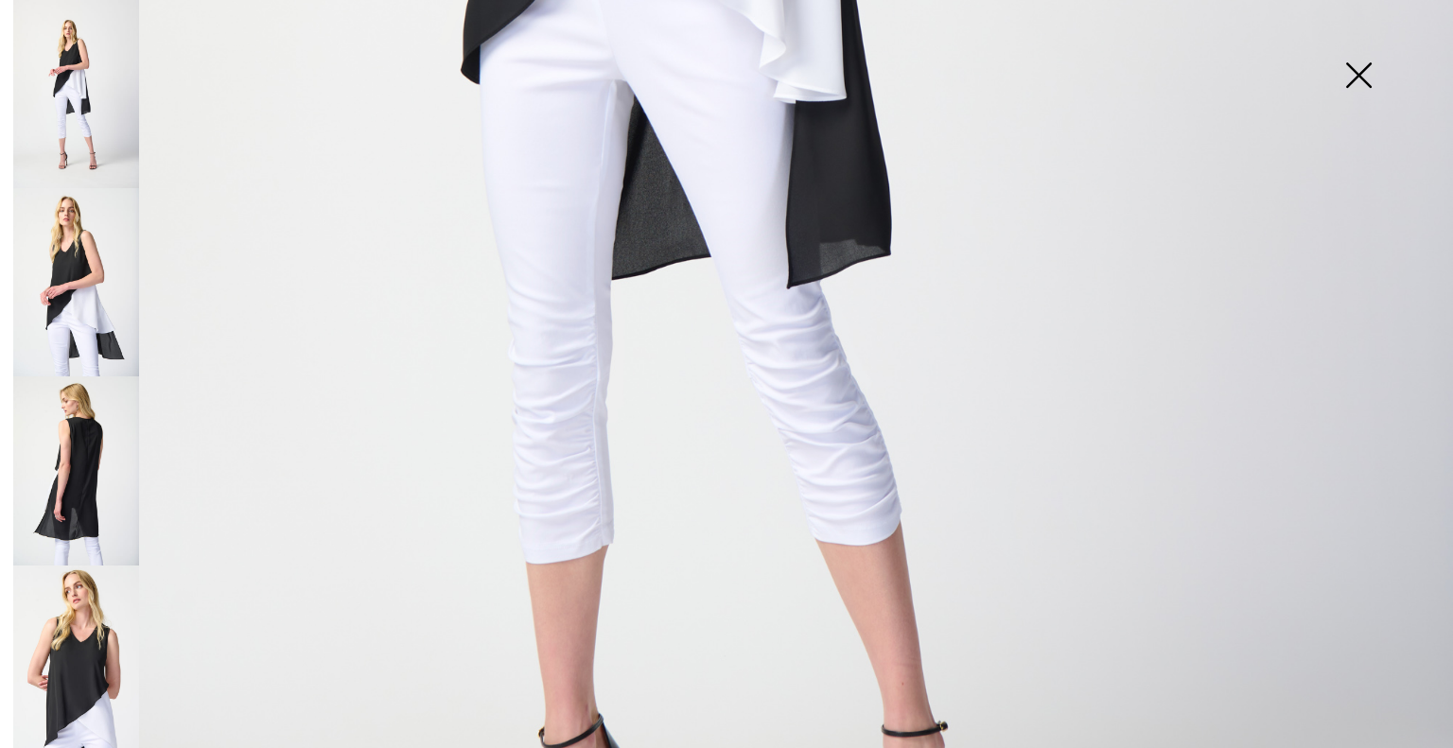
click at [1359, 73] on img at bounding box center [1358, 76] width 95 height 97
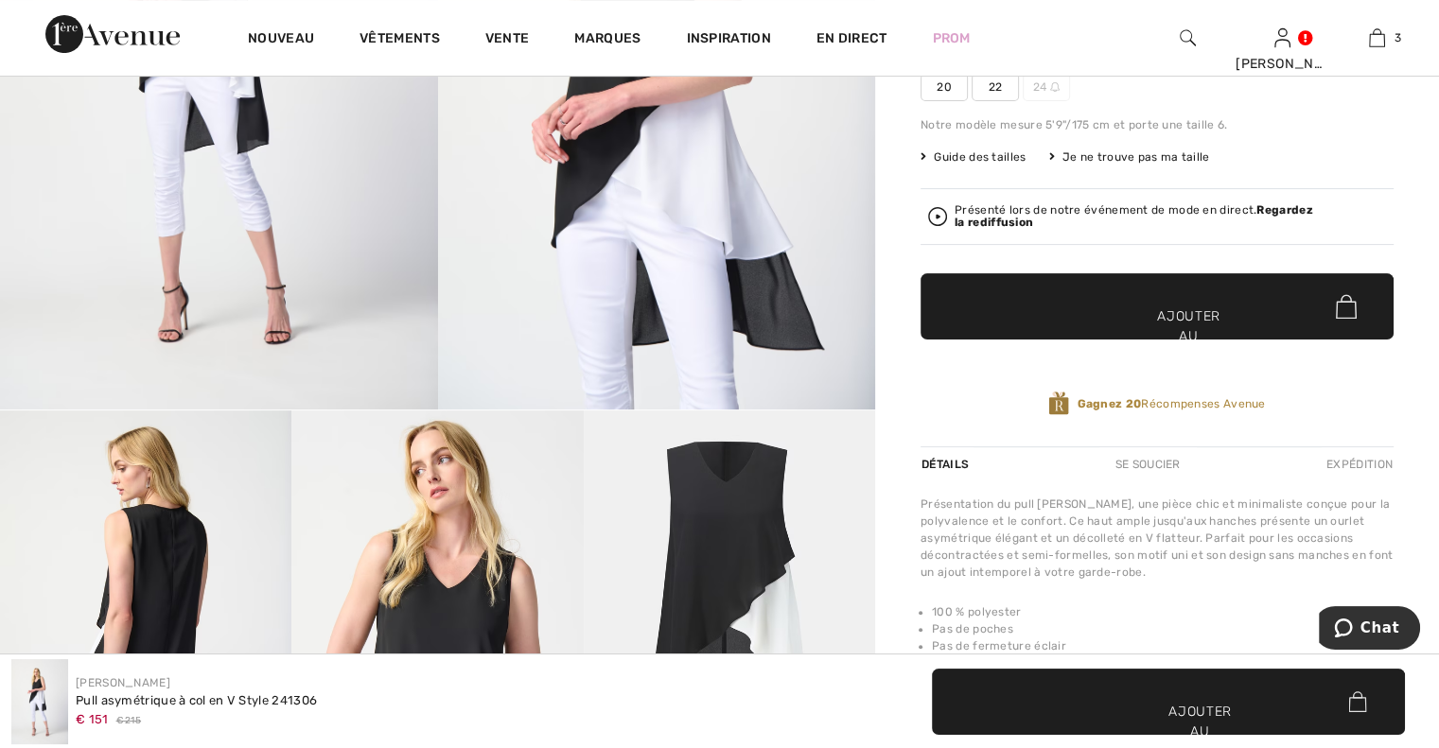
scroll to position [568, 0]
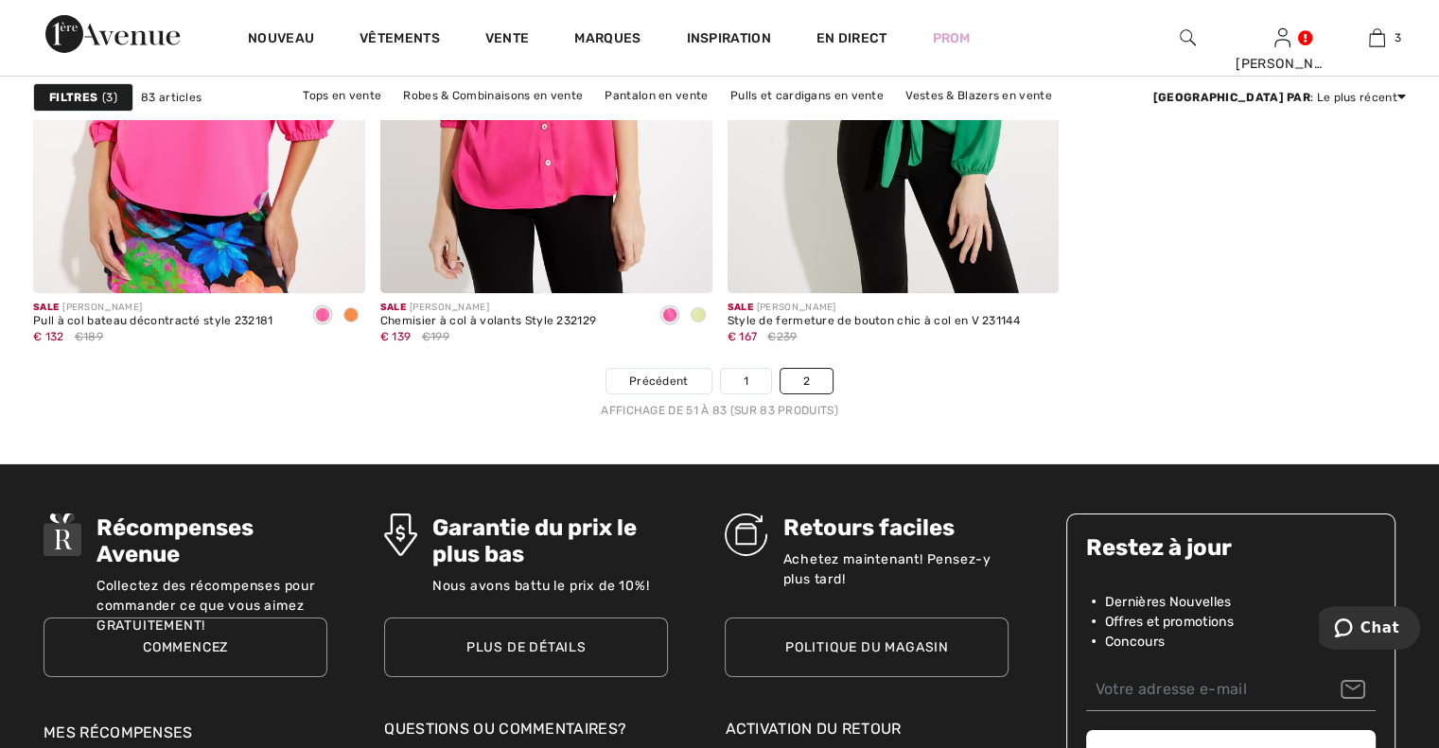
scroll to position [6338, 0]
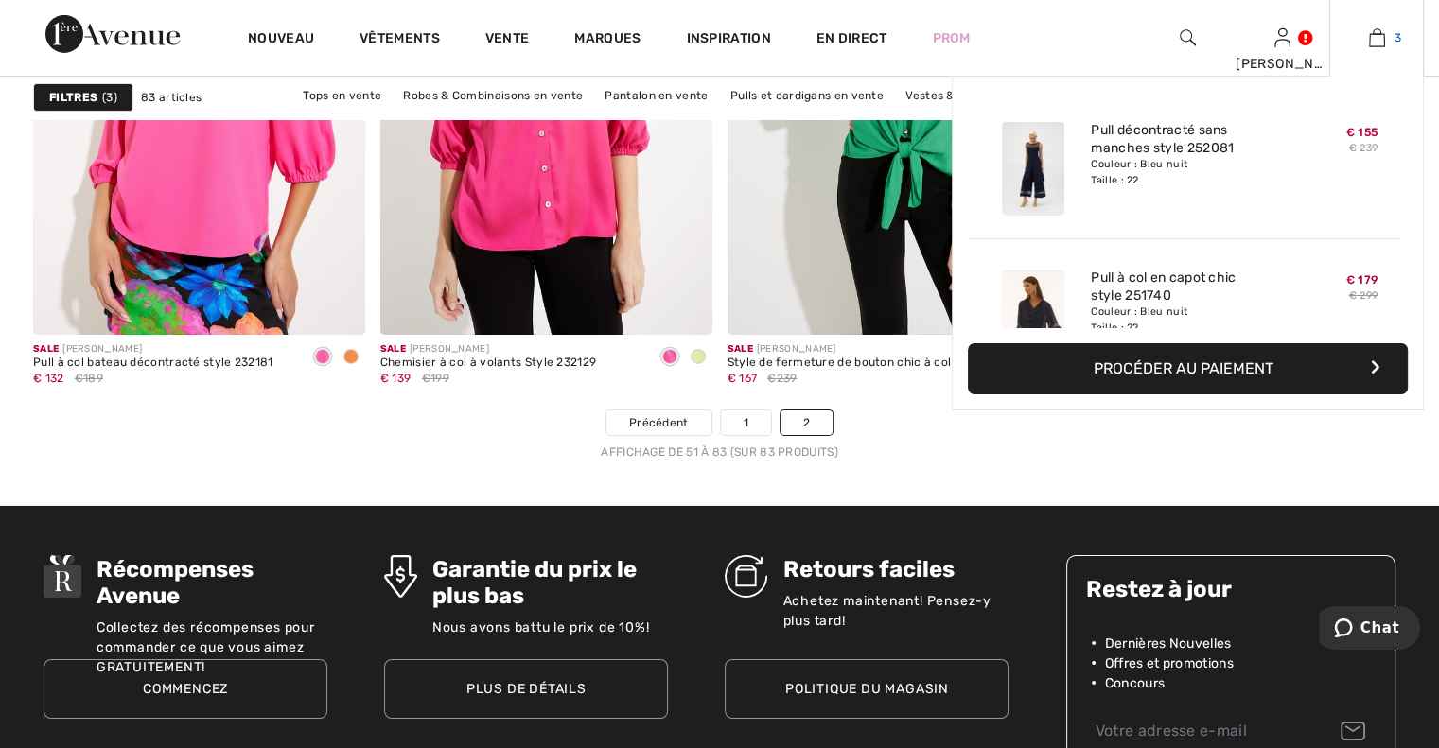
click at [1377, 34] on img at bounding box center [1377, 37] width 16 height 23
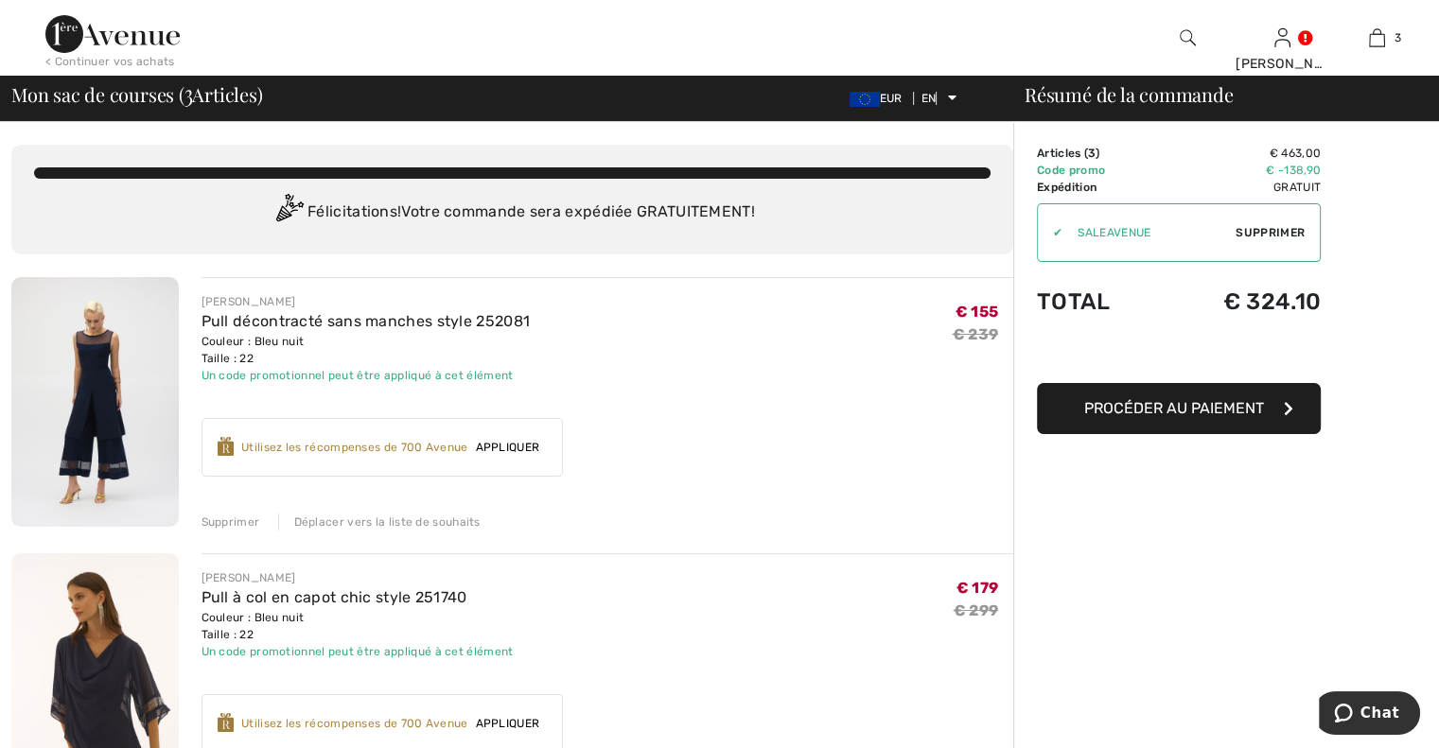
click at [219, 519] on font "Supprimer" at bounding box center [230, 522] width 59 height 13
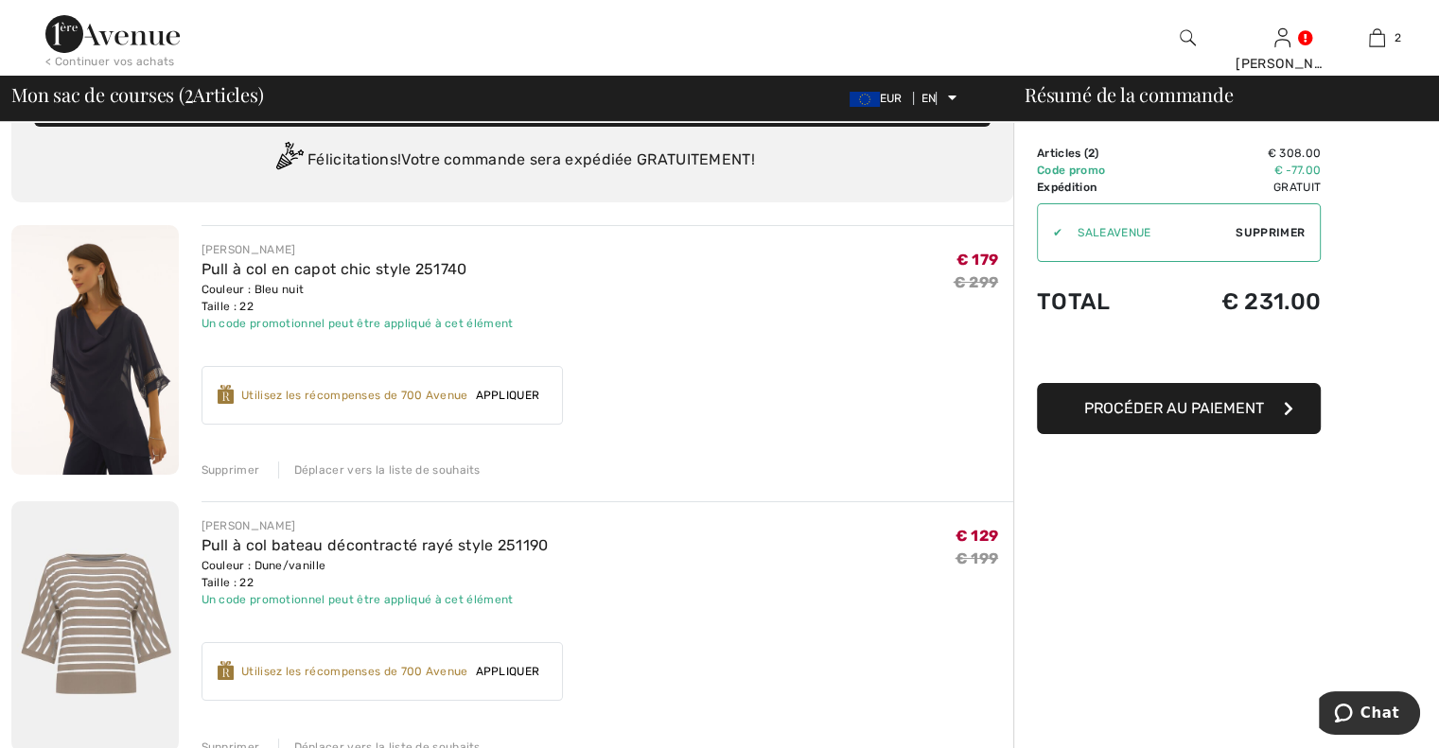
scroll to position [95, 0]
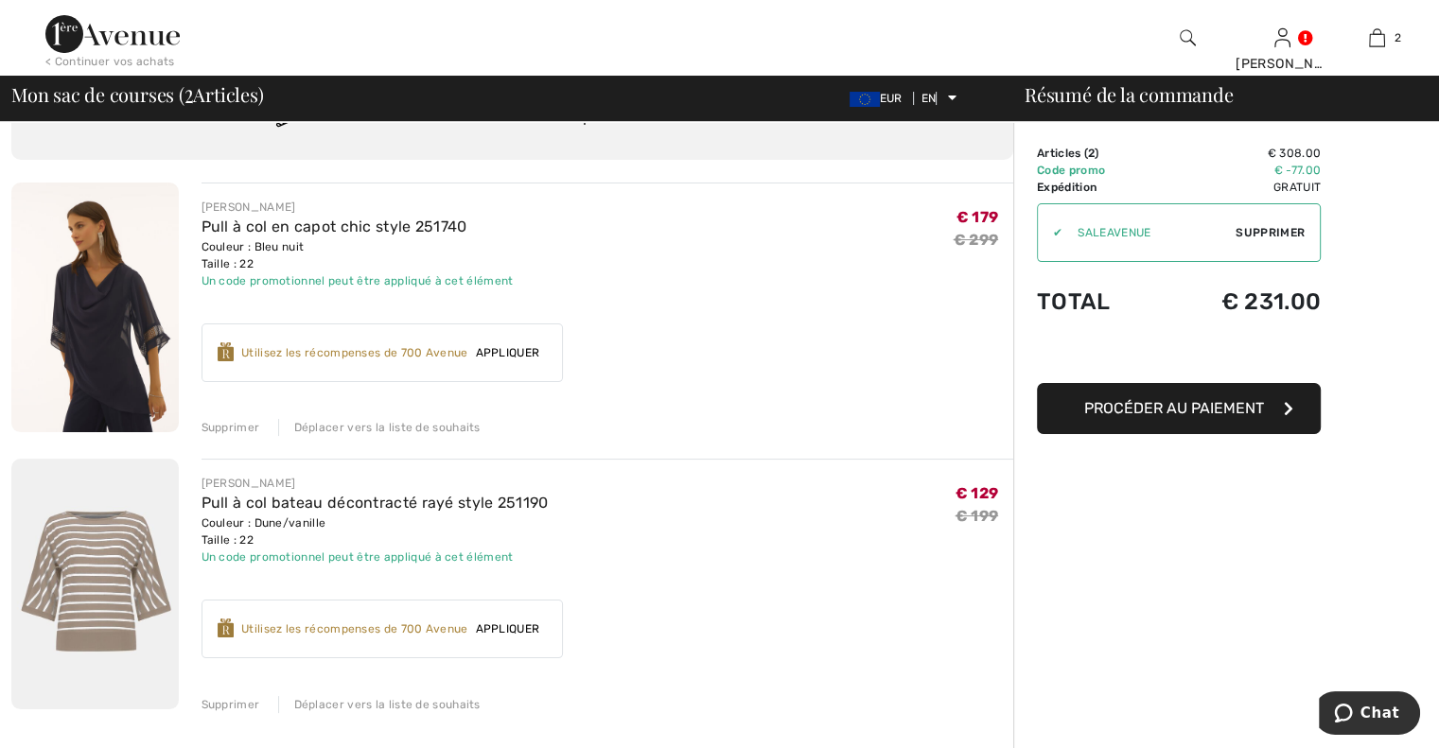
click at [356, 426] on font "Déplacer vers la liste de souhaits" at bounding box center [387, 427] width 186 height 13
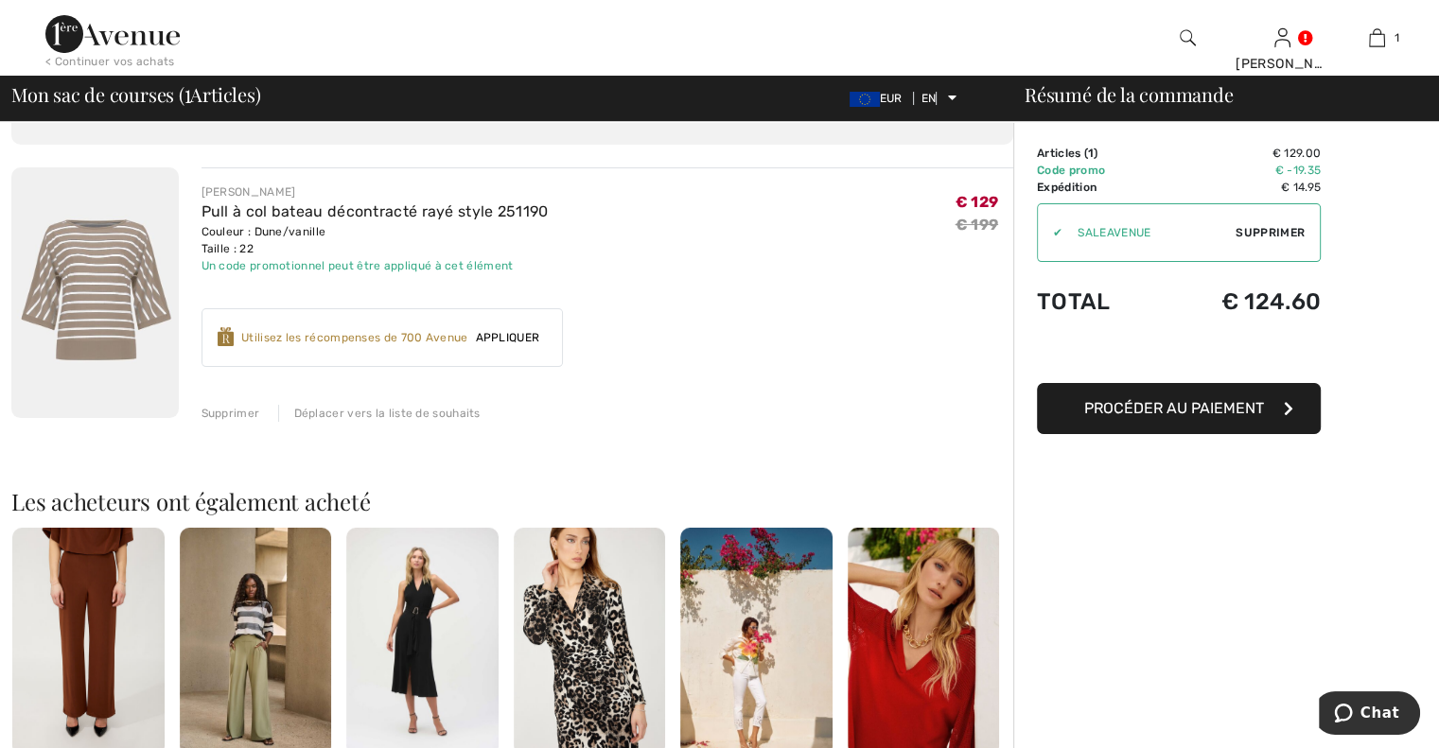
click at [499, 333] on font "Appliquer" at bounding box center [508, 337] width 64 height 13
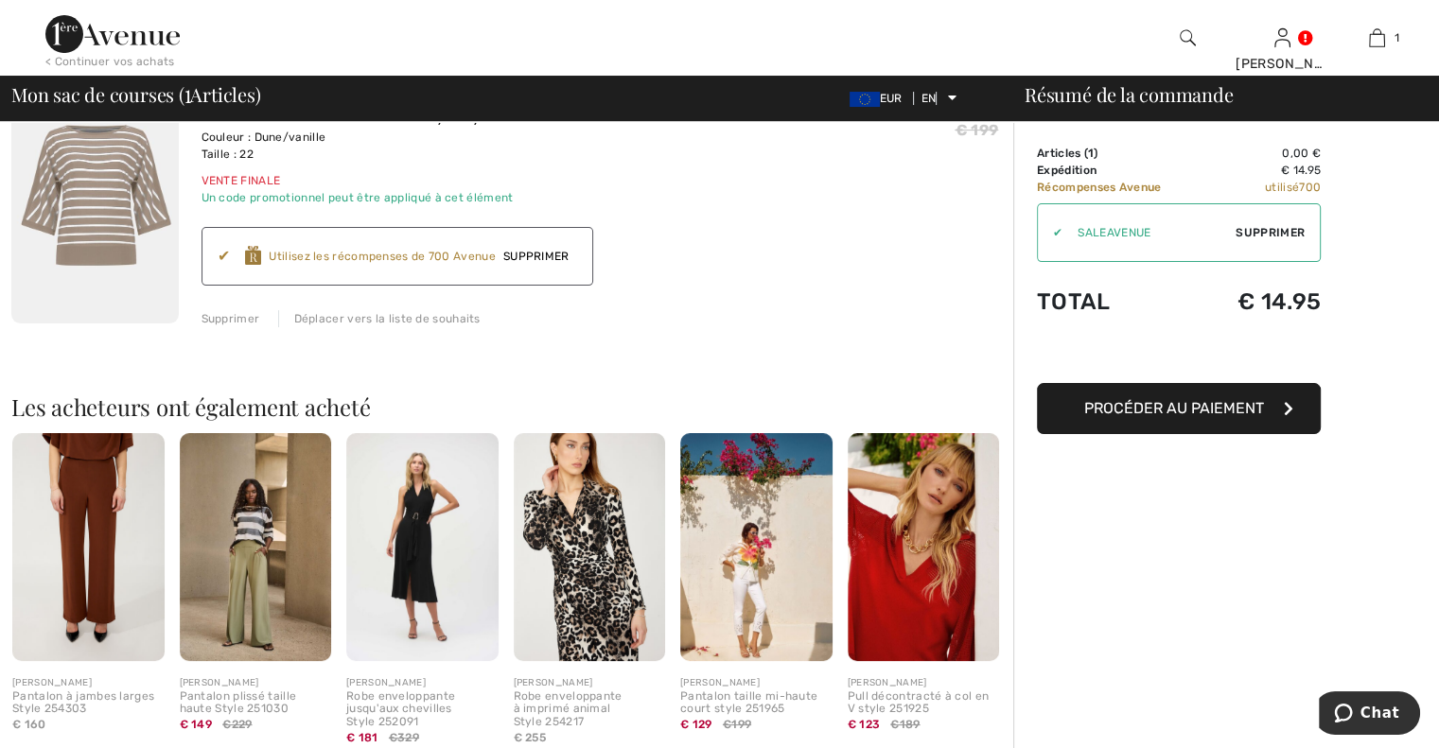
scroll to position [284, 0]
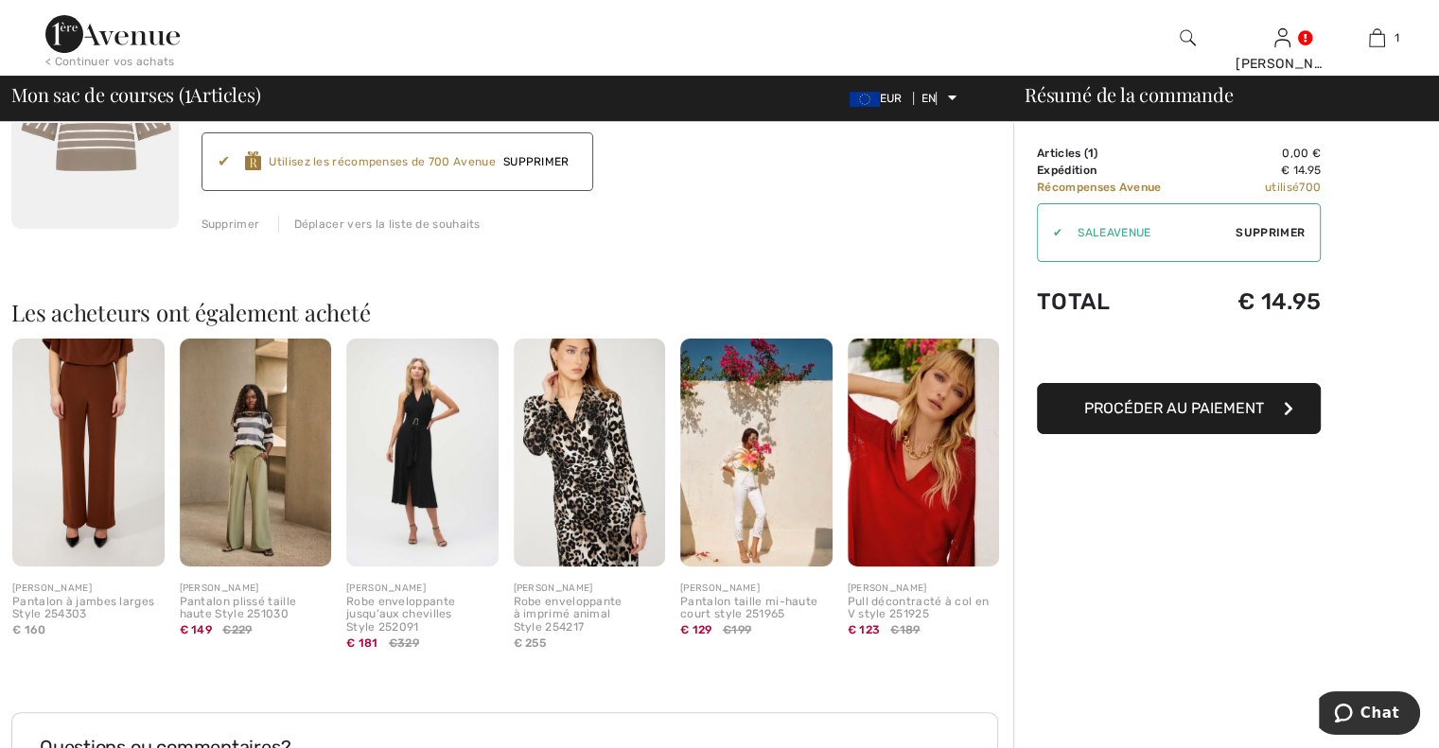
click at [890, 464] on img at bounding box center [924, 453] width 152 height 228
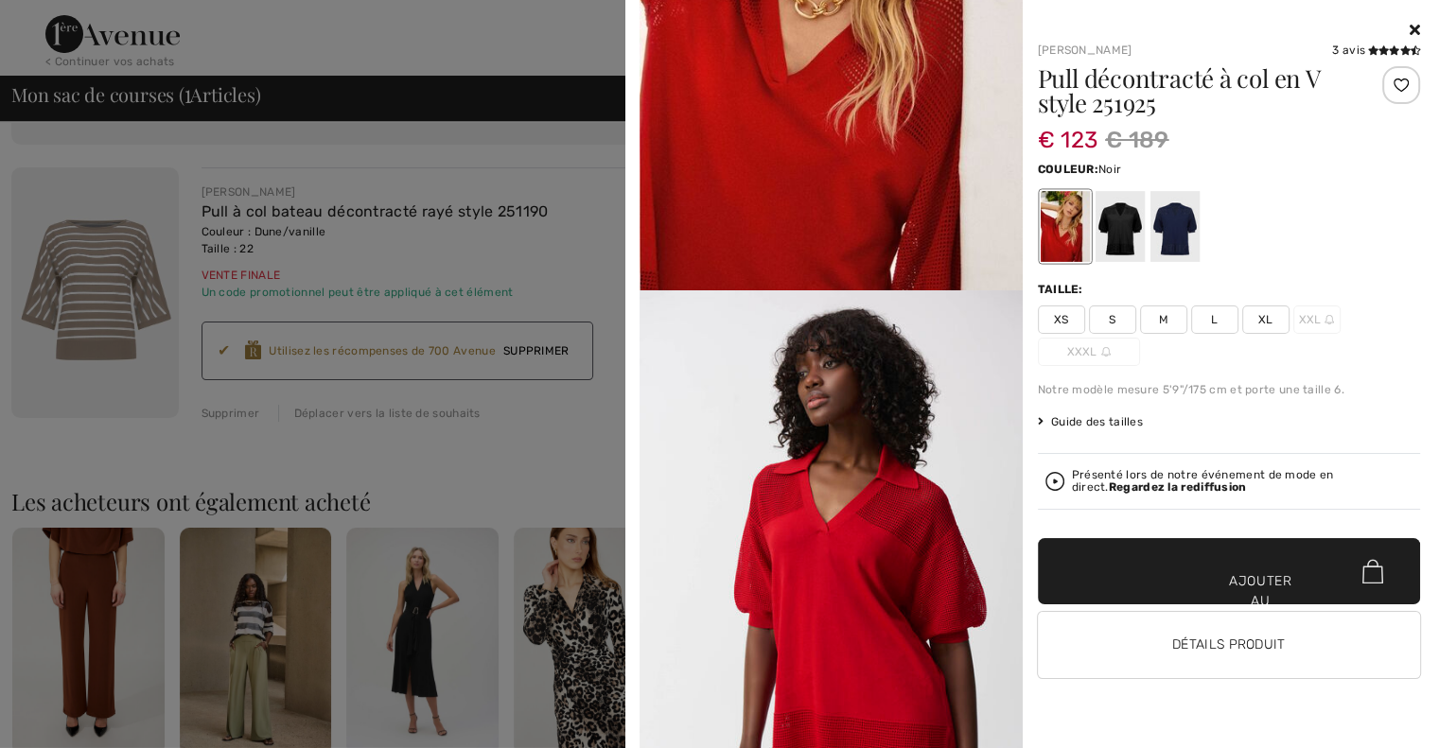
click at [1124, 215] on div at bounding box center [1118, 226] width 49 height 71
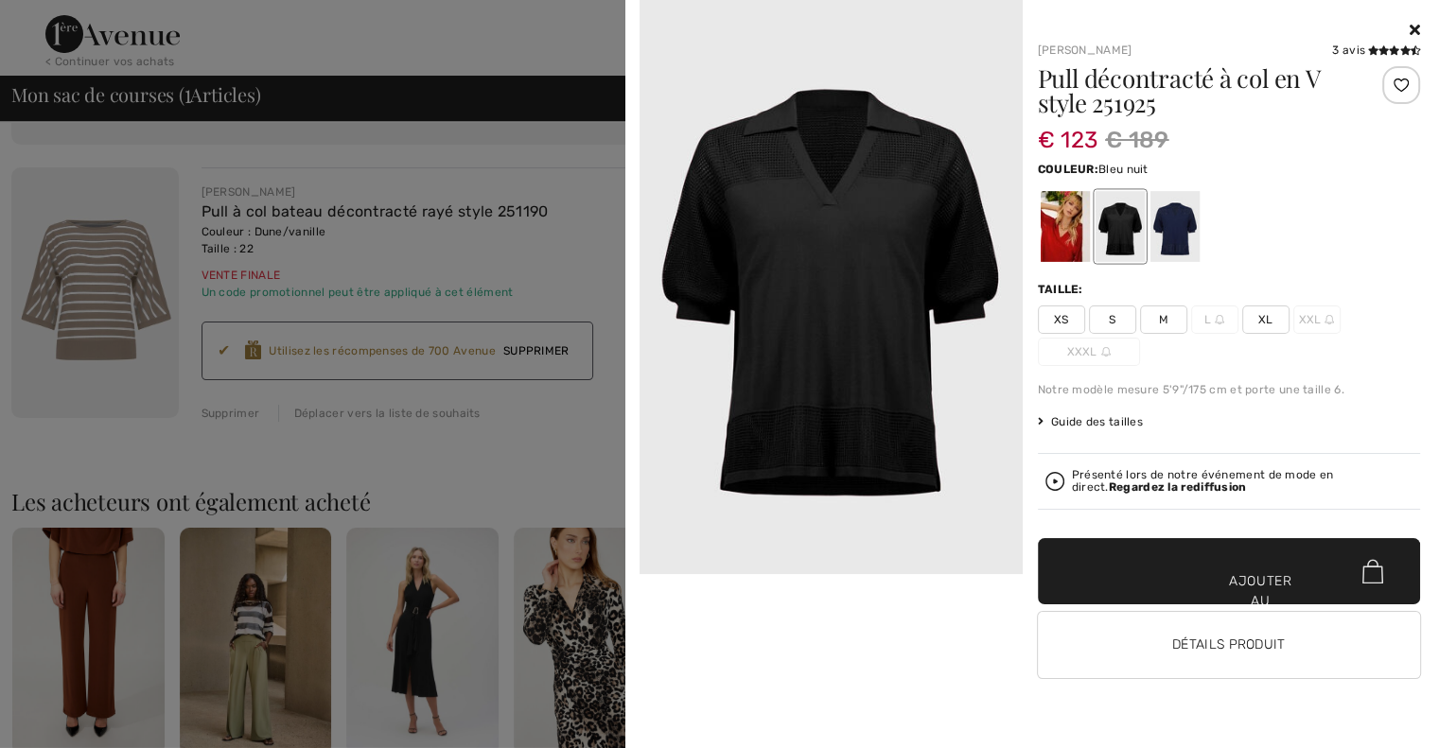
click at [1173, 226] on div at bounding box center [1173, 226] width 49 height 71
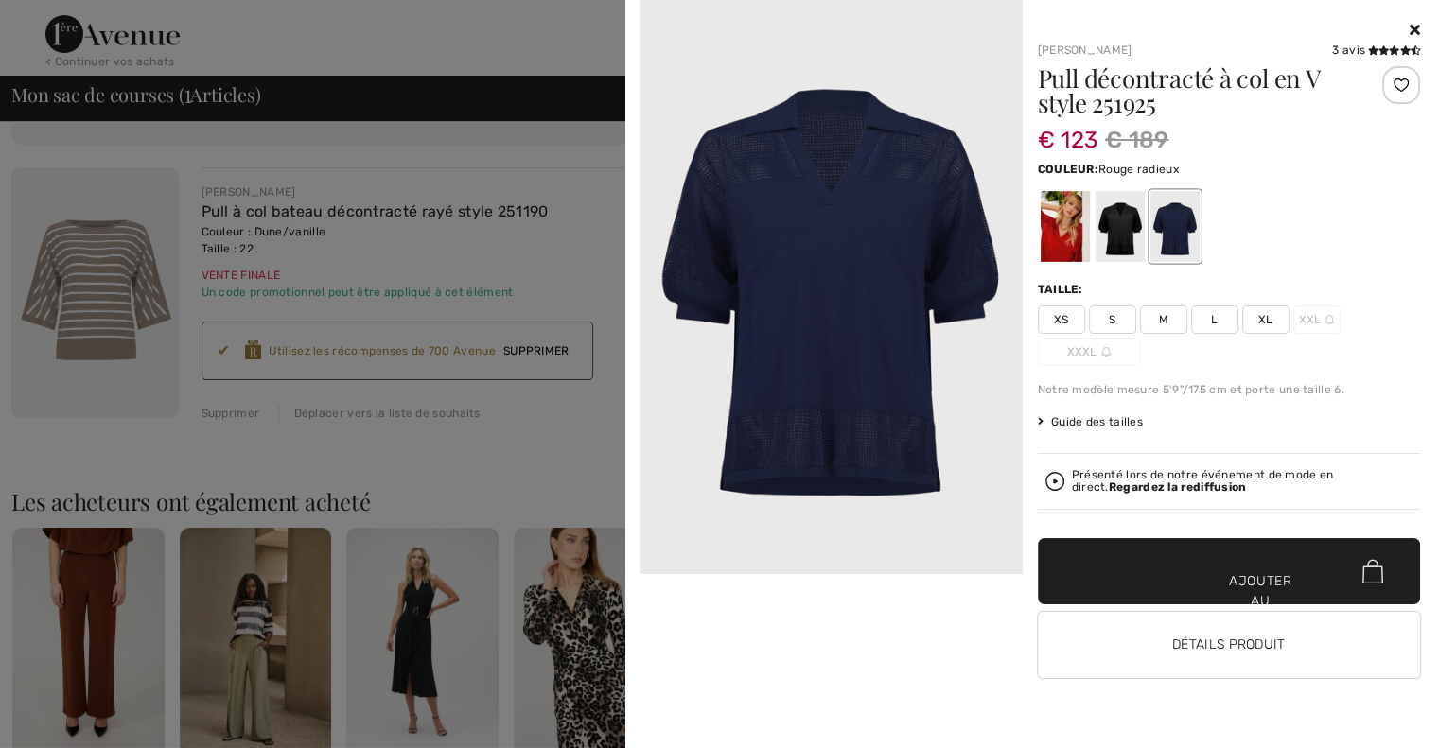
click at [1066, 204] on div at bounding box center [1064, 226] width 49 height 71
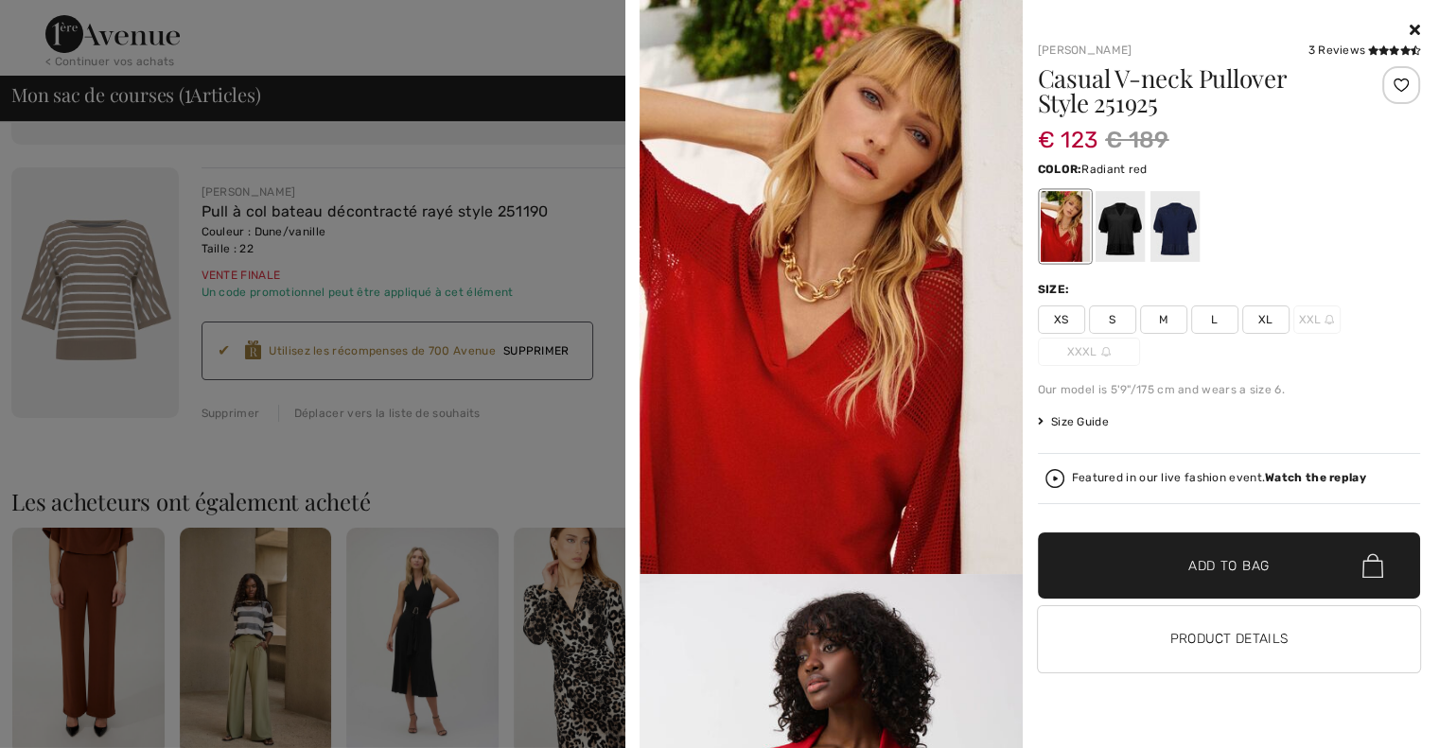
click at [1413, 31] on icon at bounding box center [1414, 29] width 10 height 15
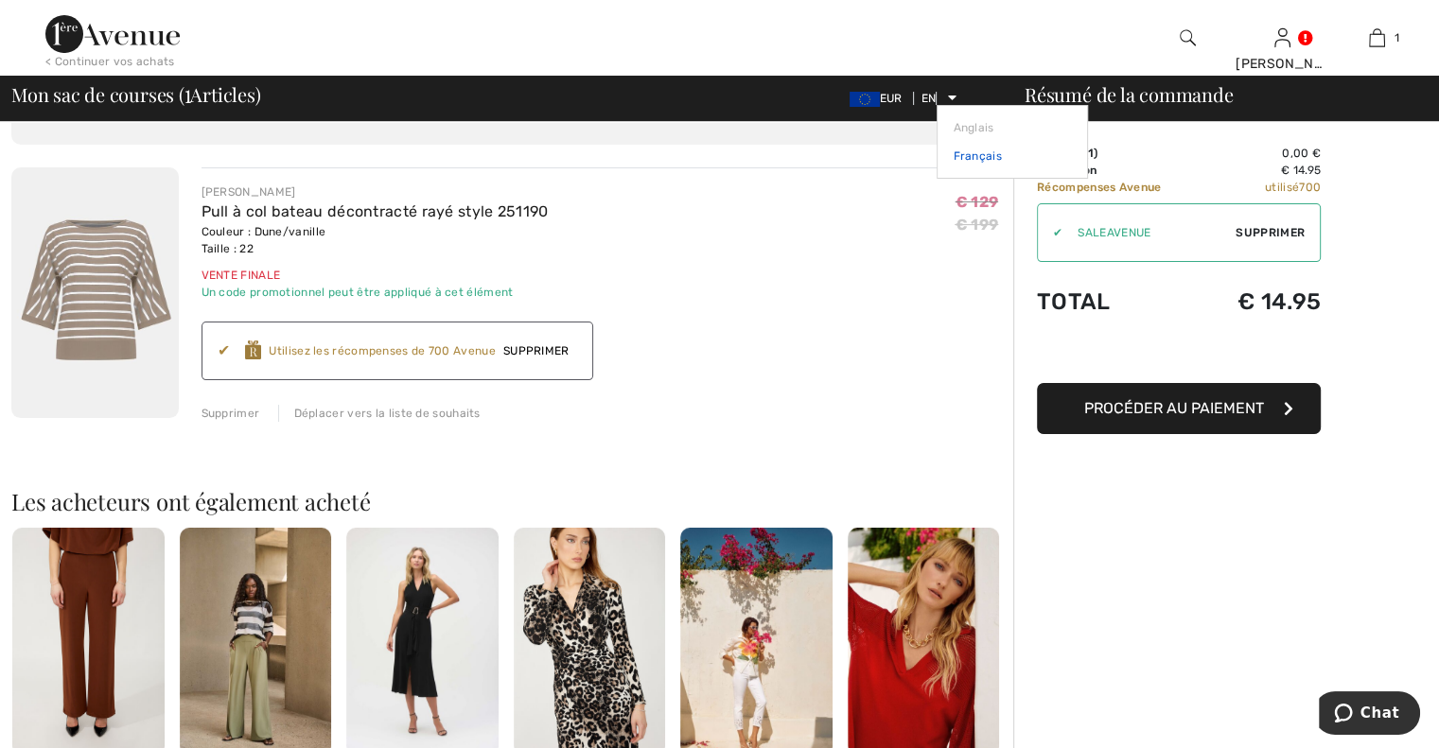
click at [969, 153] on font "Français" at bounding box center [977, 155] width 48 height 13
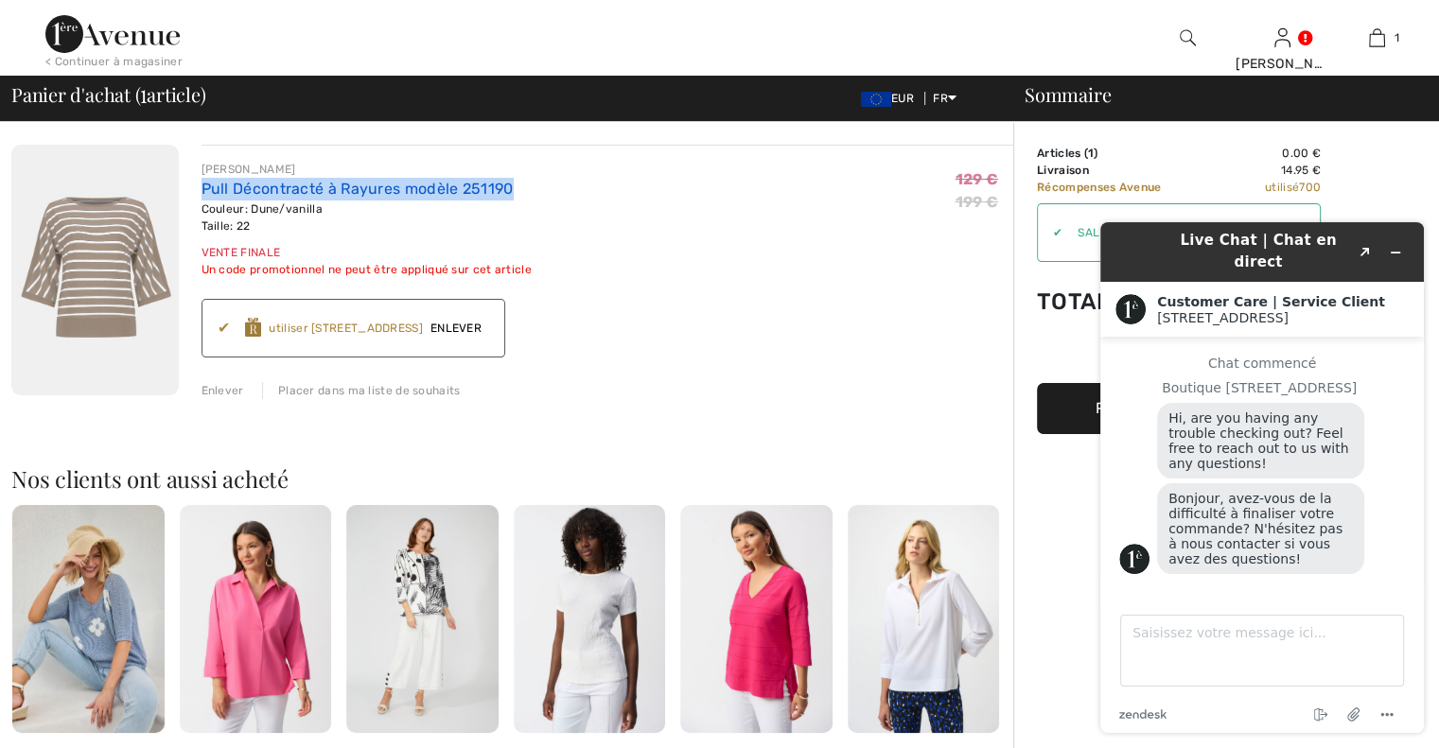
drag, startPoint x: 514, startPoint y: 189, endPoint x: 202, endPoint y: 194, distance: 311.3
click at [202, 194] on div "Pull Décontracté à Rayures modèle 251190" at bounding box center [366, 189] width 330 height 23
copy link "Pull Décontracté à Rayures modèle 251190"
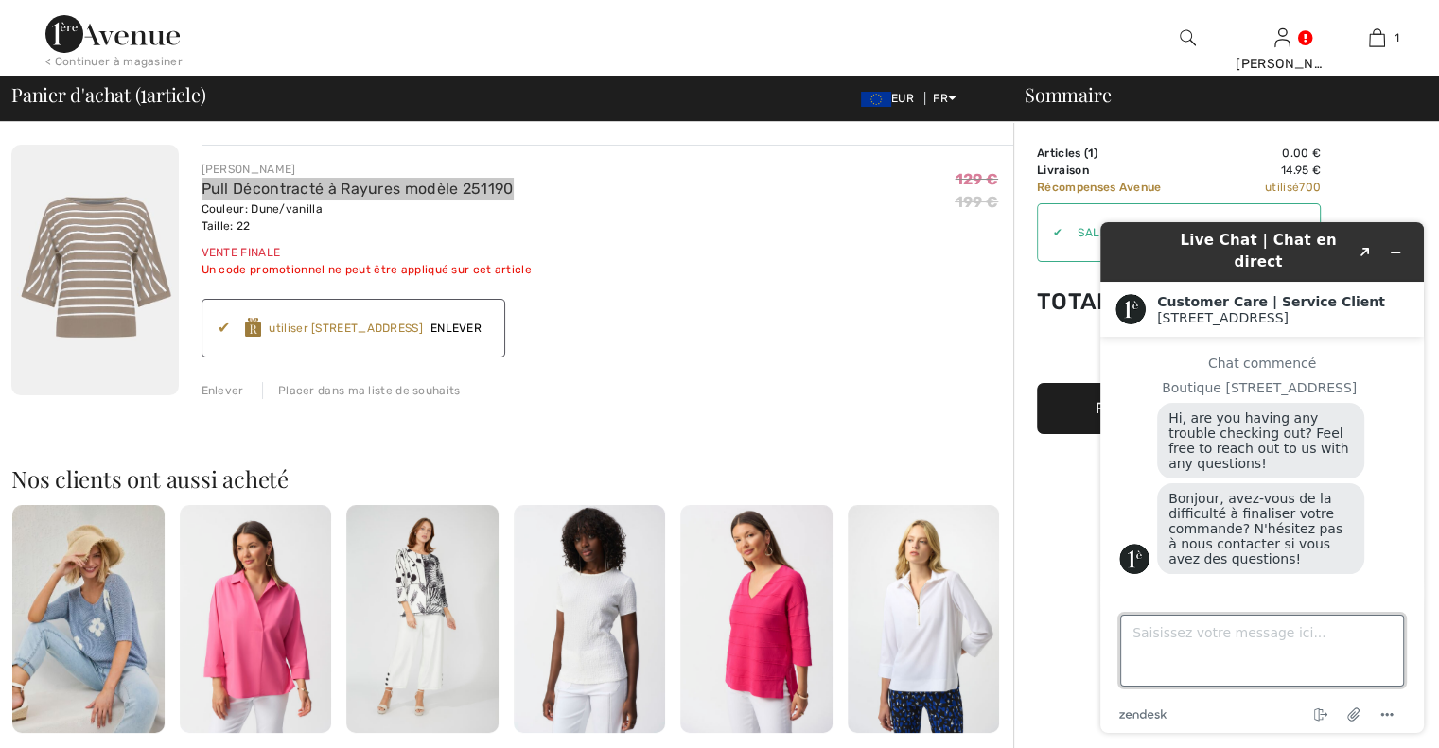
click at [1122, 632] on textarea "Saisissez votre message ici..." at bounding box center [1262, 651] width 284 height 72
type textarea "bonjour"
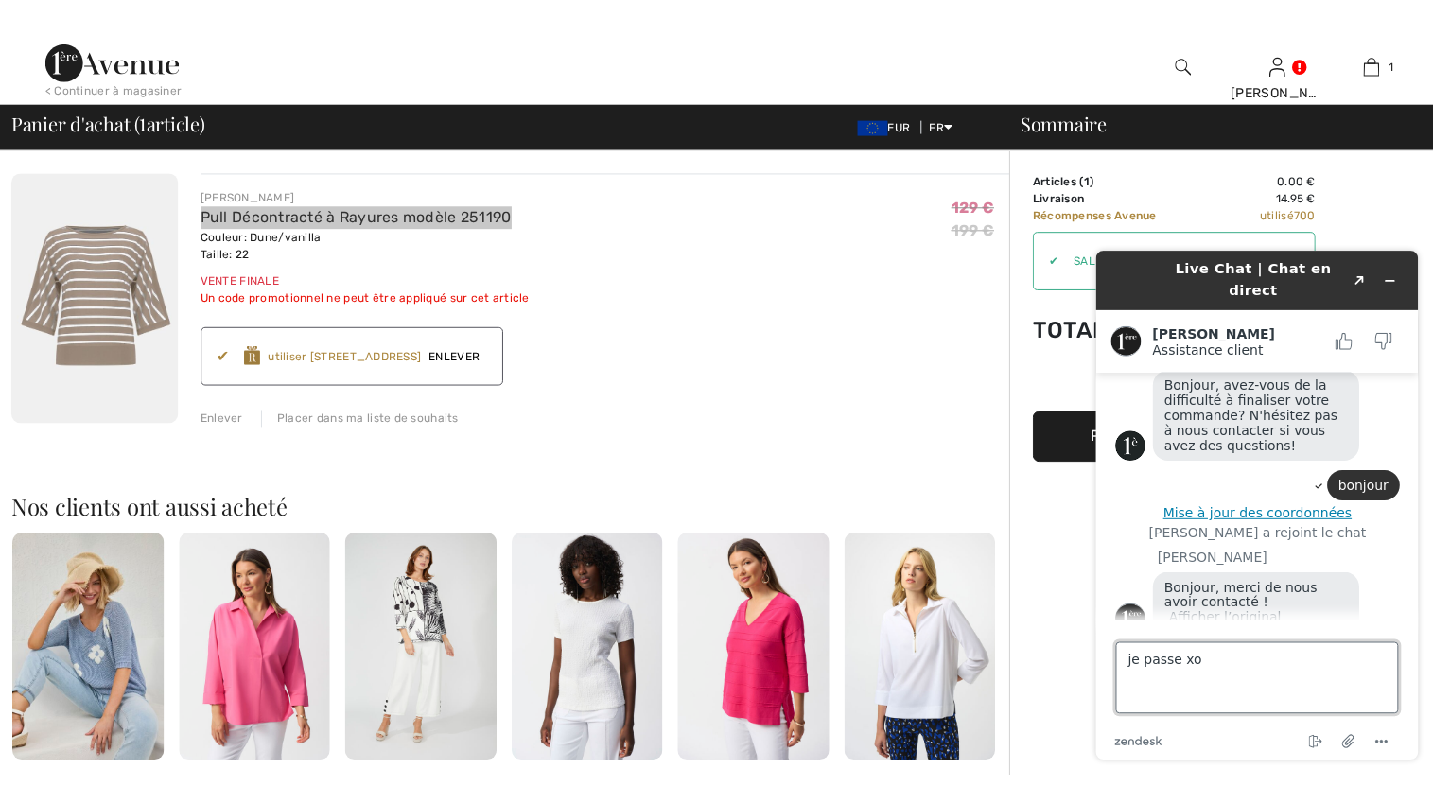
scroll to position [149, 0]
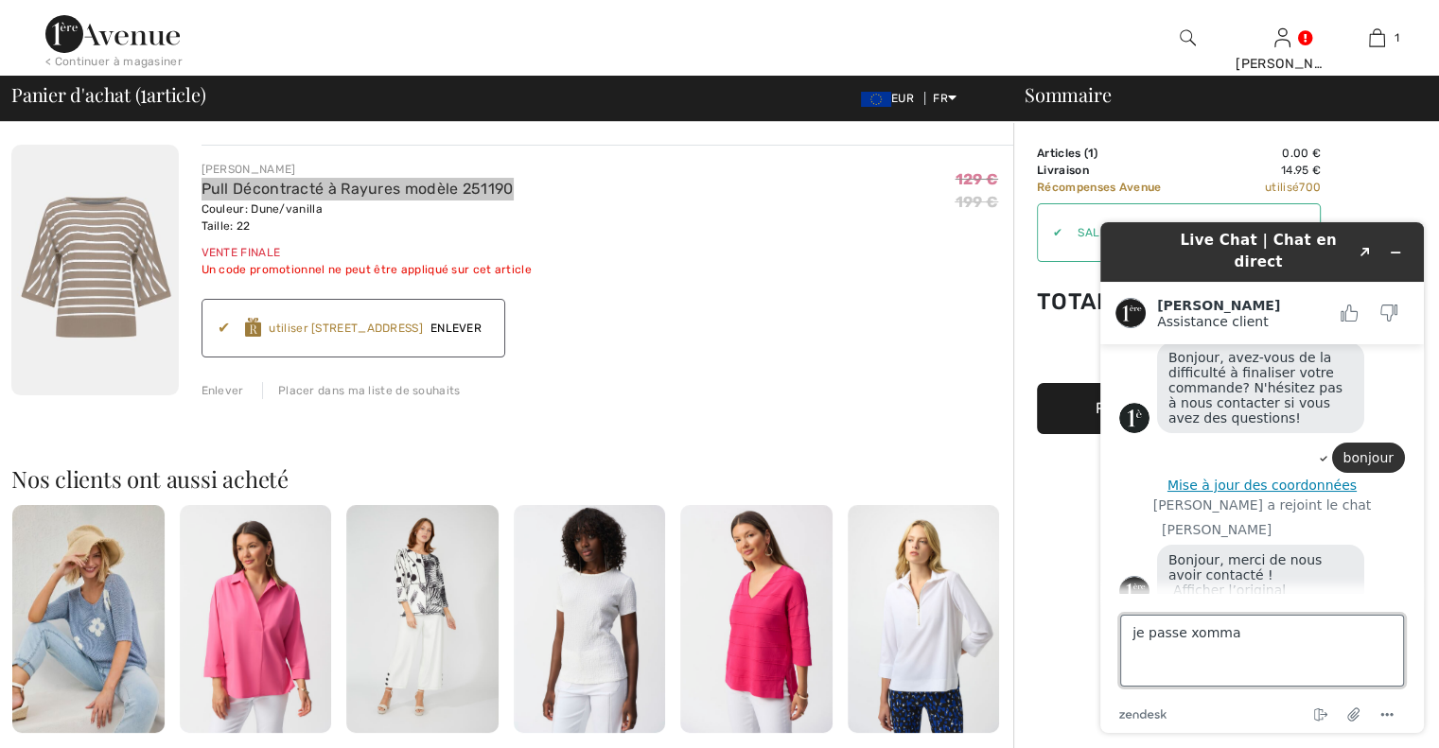
click at [1185, 634] on textarea "je passe xomma" at bounding box center [1262, 651] width 284 height 72
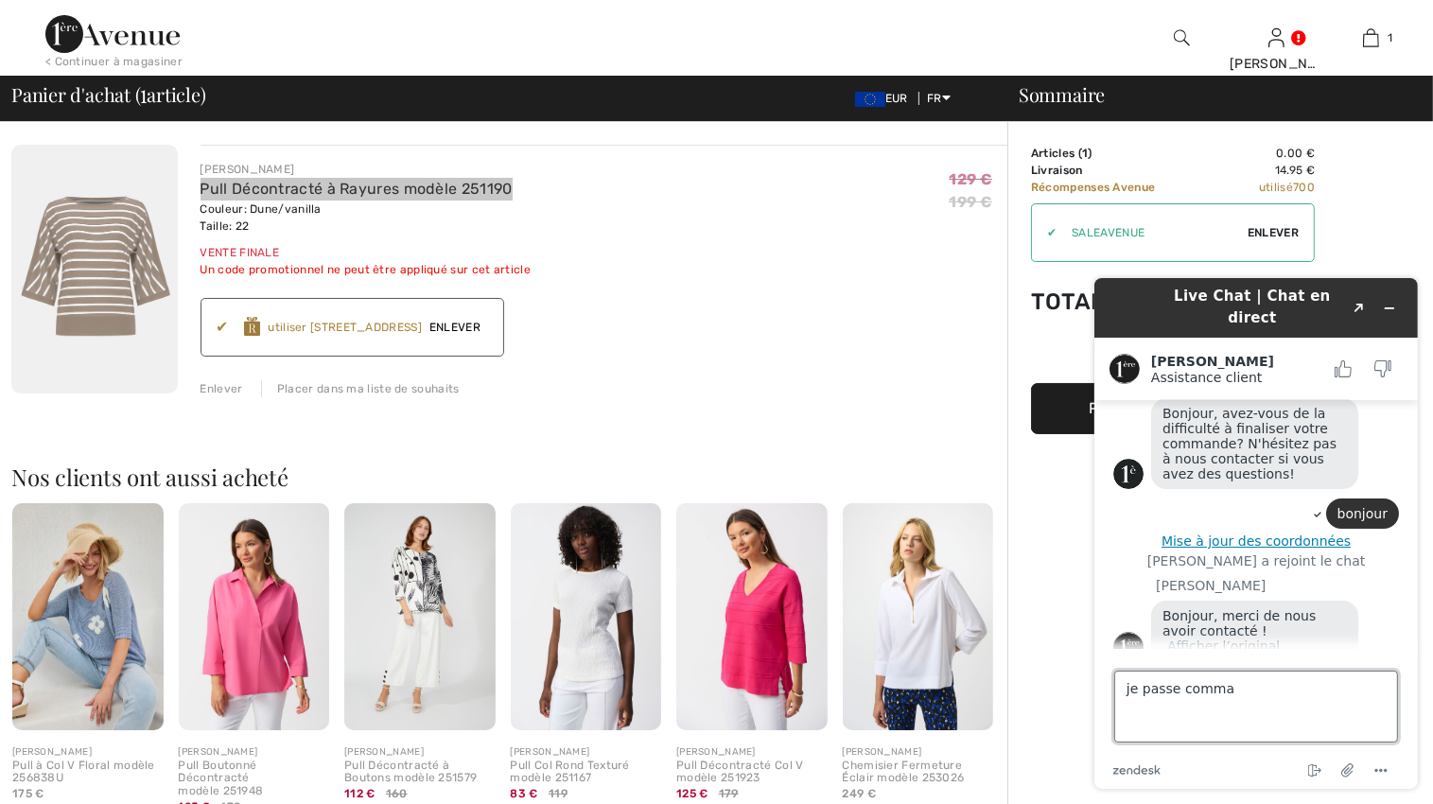
click at [1243, 692] on textarea "je passe comma" at bounding box center [1255, 706] width 284 height 72
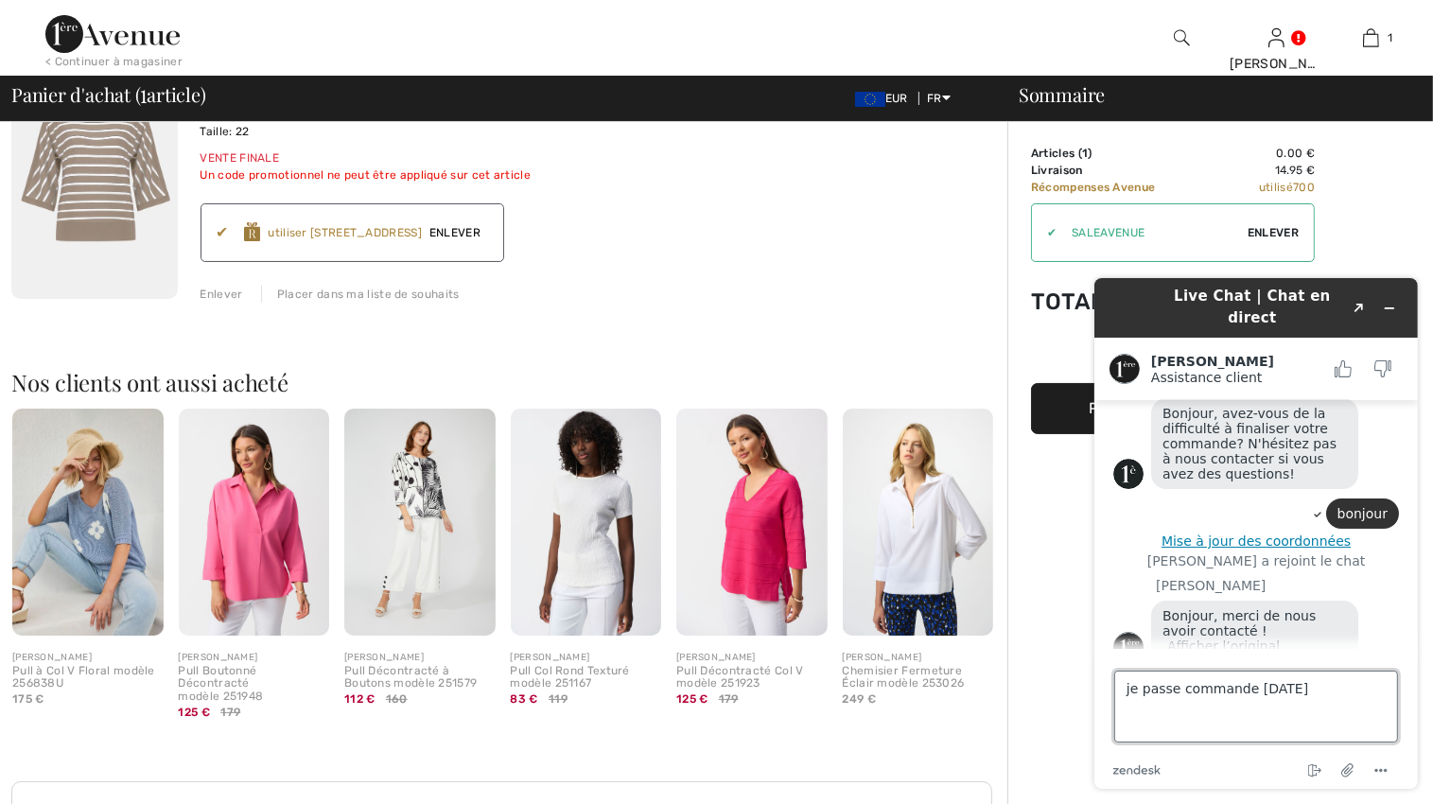
type textarea "je passe commande aujourd'hui"
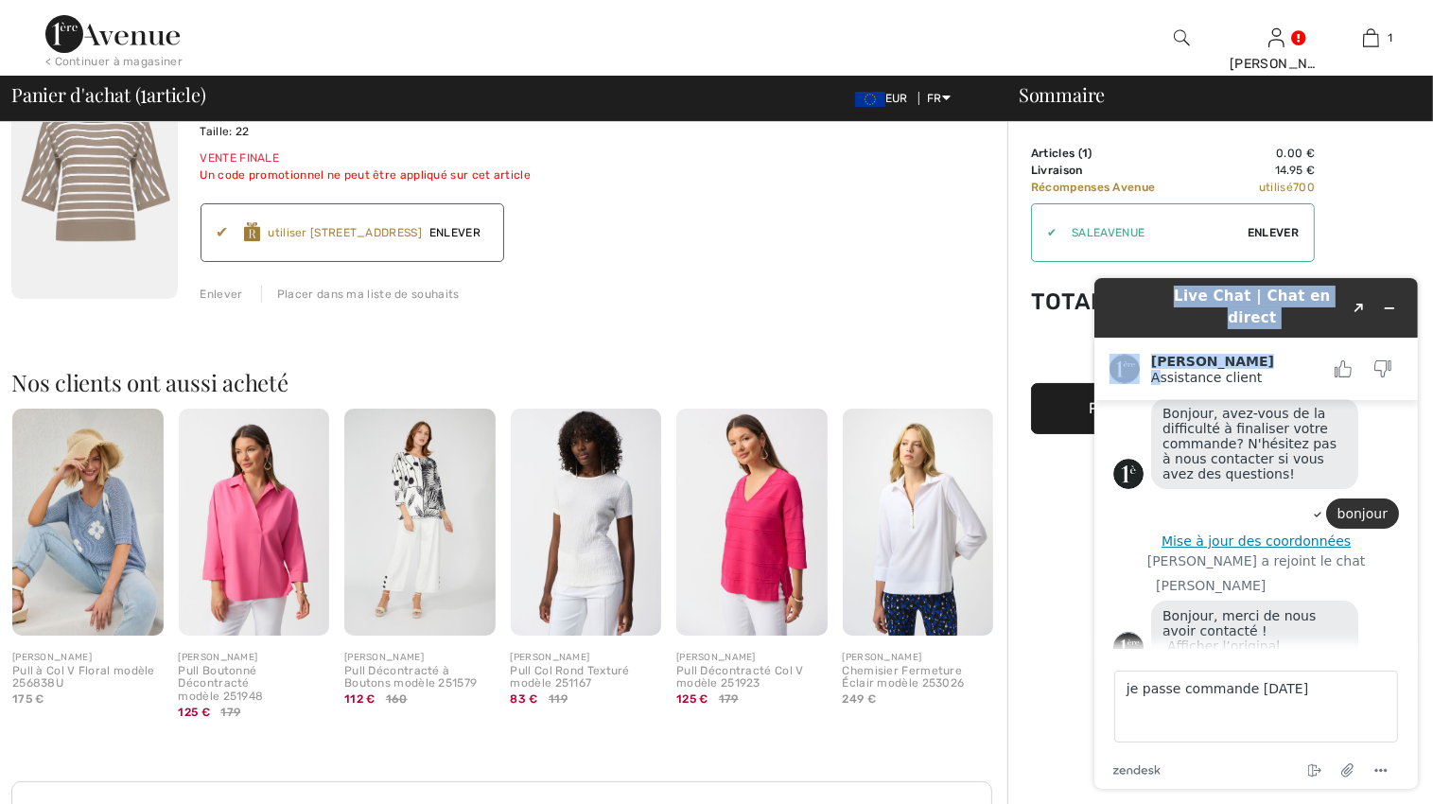
drag, startPoint x: 1129, startPoint y: 297, endPoint x: 1158, endPoint y: 357, distance: 66.0
click at [1158, 357] on div "Live Chat | Chat en direct Created with Sketch. Amanda Assistance client Assist…" at bounding box center [1256, 532] width 324 height 511
click at [1392, 301] on icon "Réduire le widget" at bounding box center [1388, 307] width 13 height 13
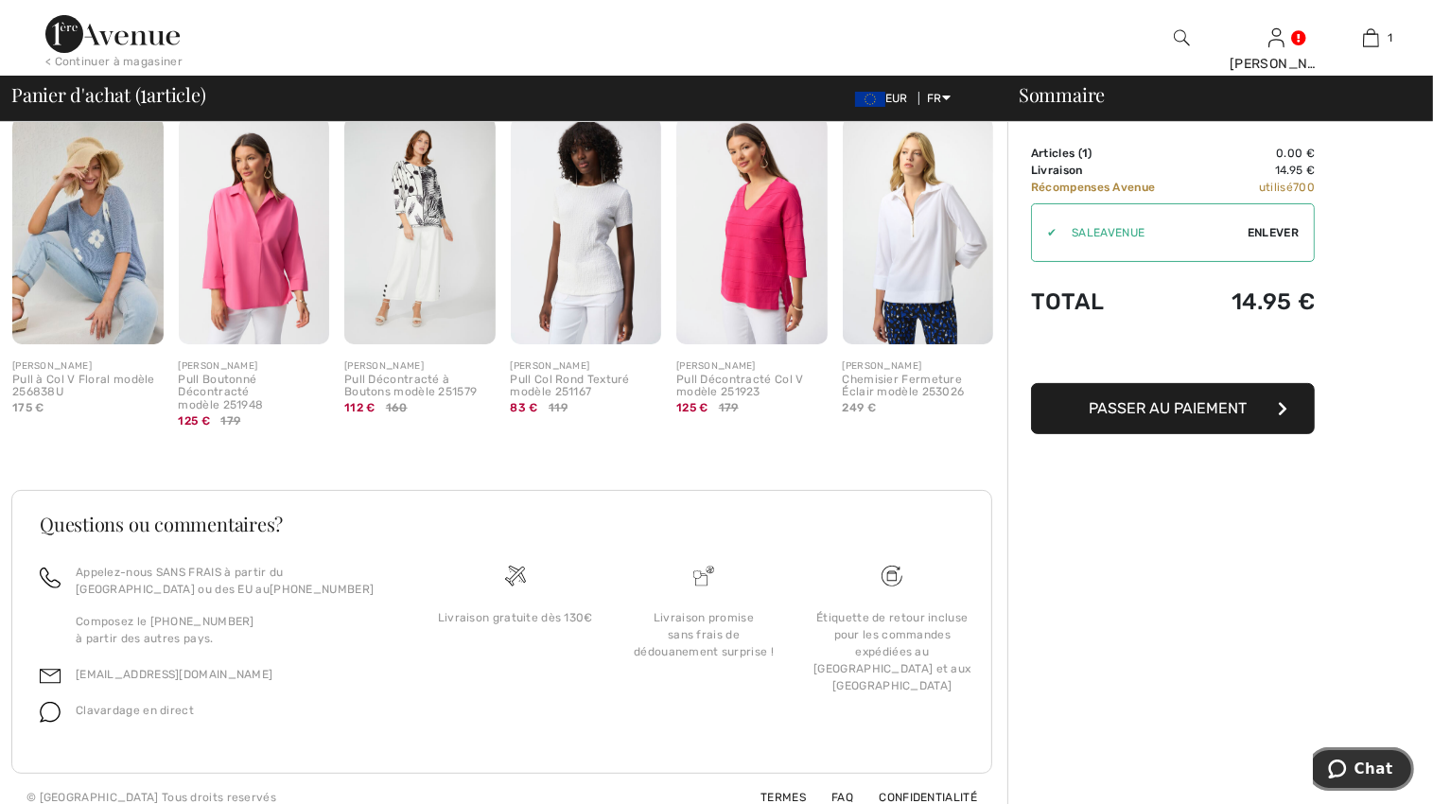
scroll to position [389, 0]
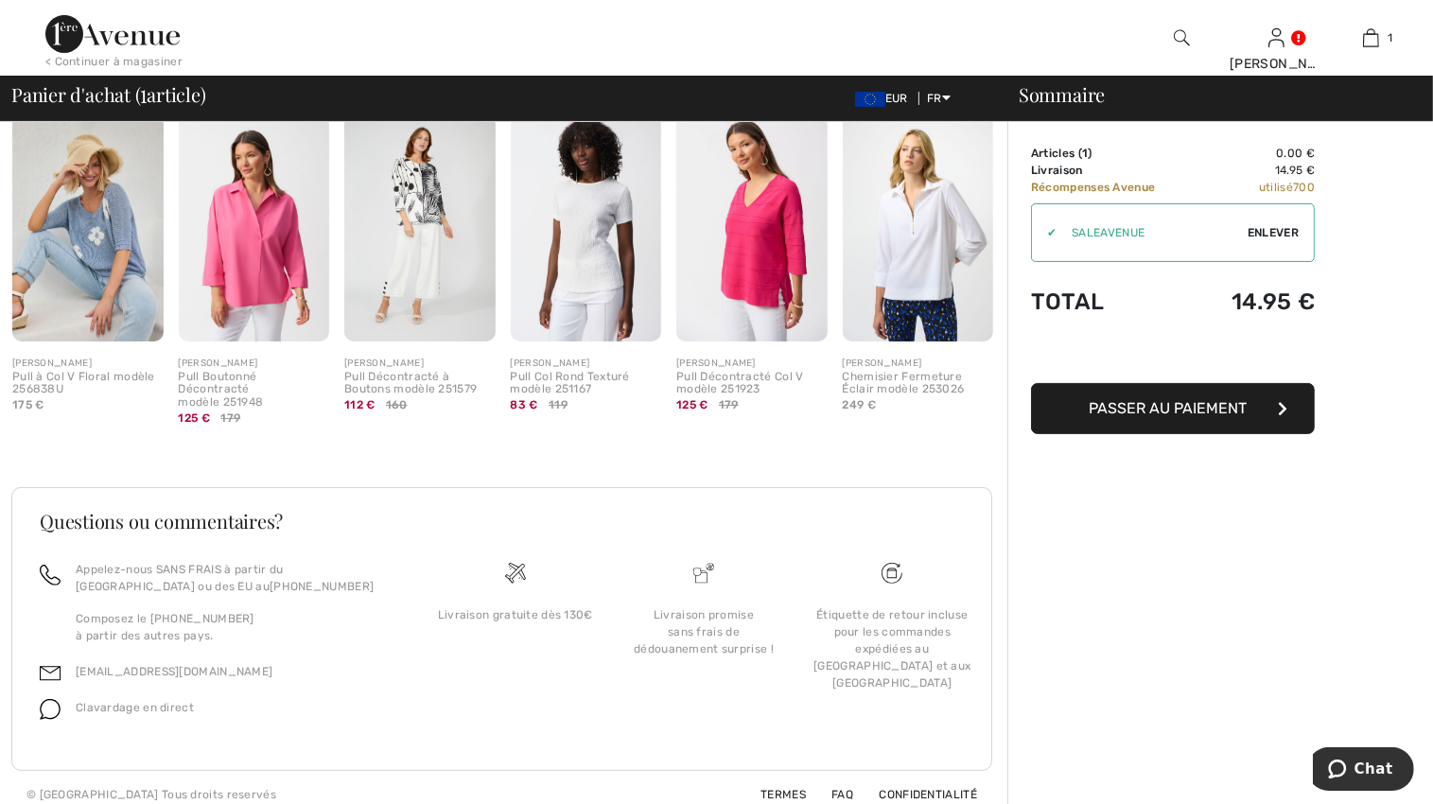
click at [147, 701] on span "Clavardage en direct" at bounding box center [135, 707] width 118 height 13
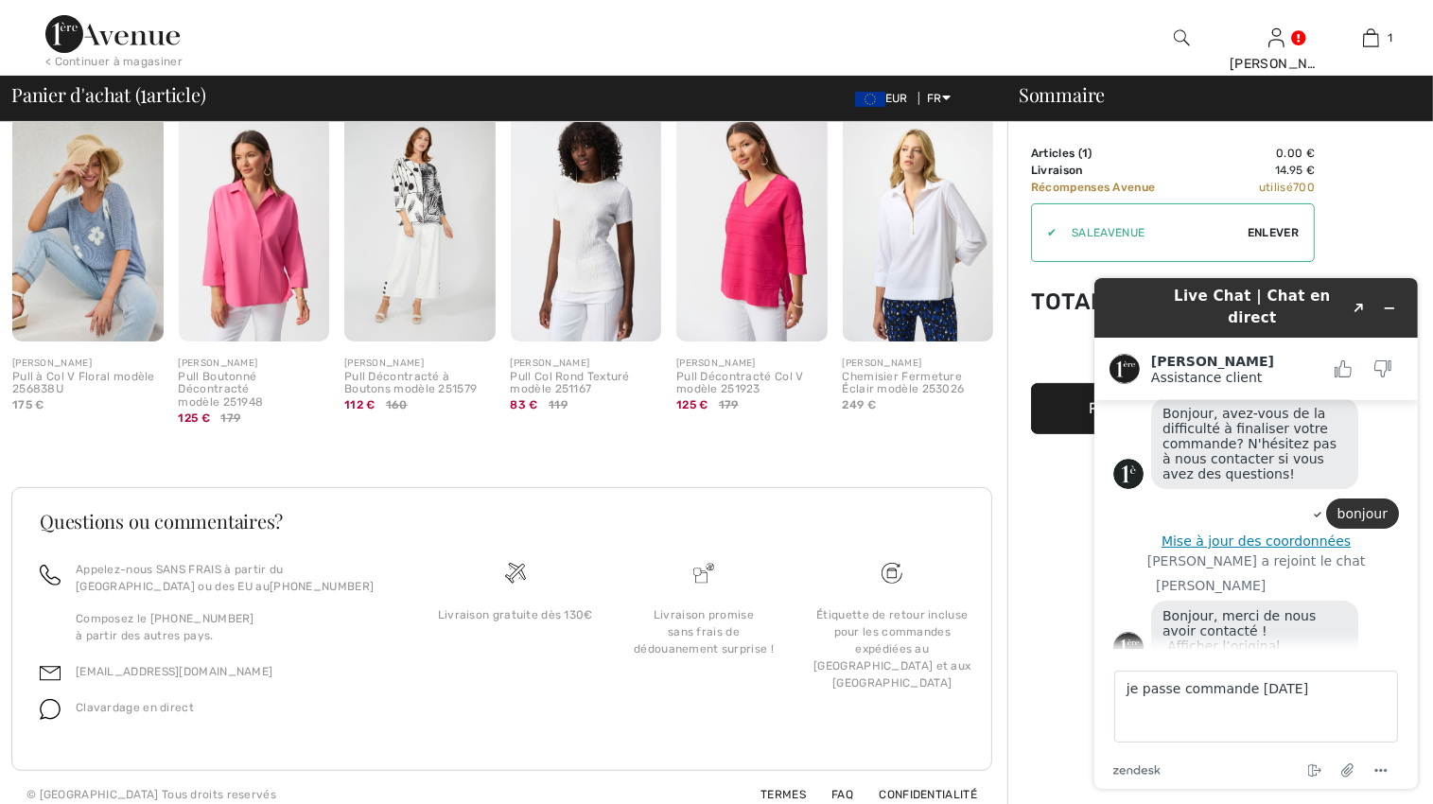
scroll to position [148, 0]
click at [1326, 687] on textarea "je passe commande aujourd'hui" at bounding box center [1255, 706] width 284 height 72
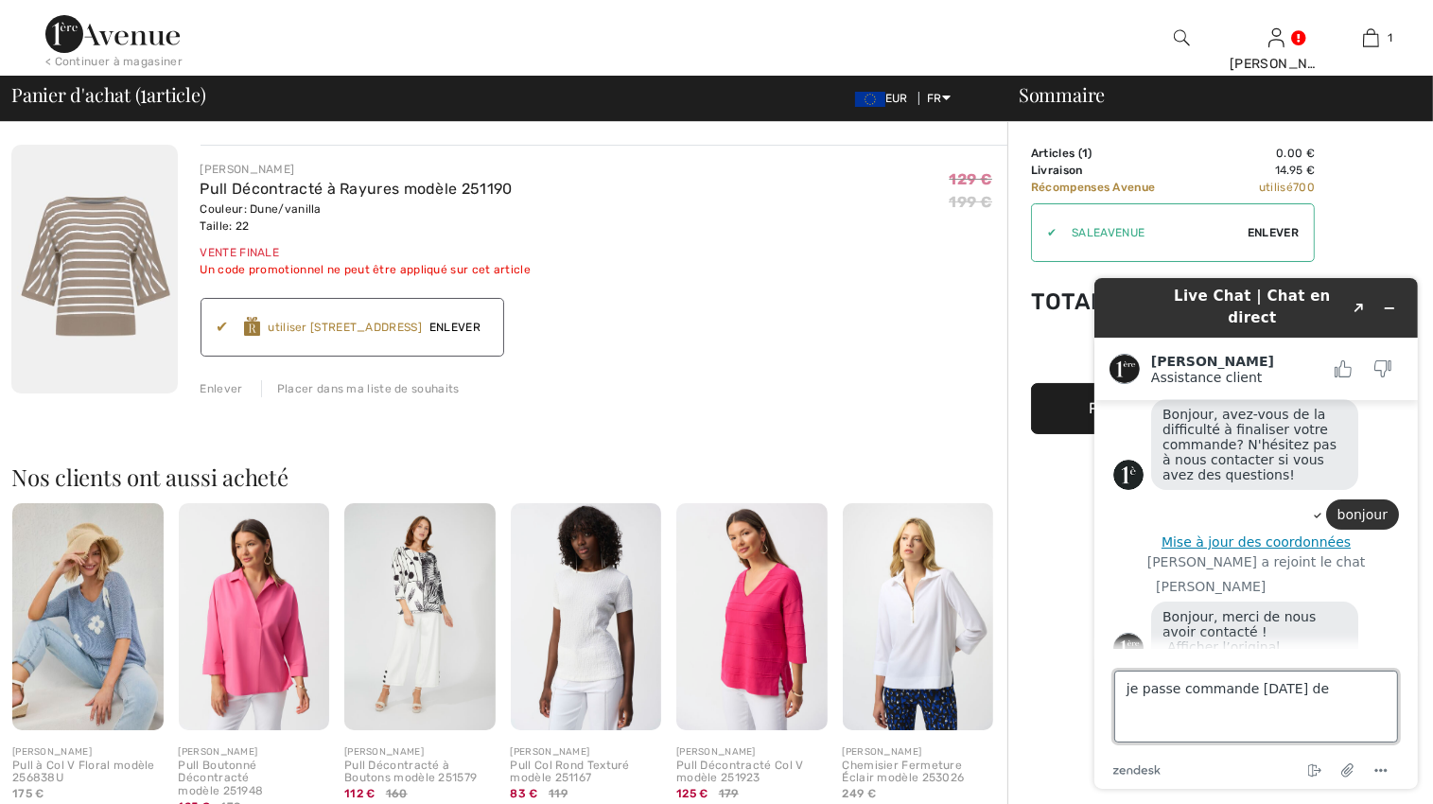
paste textarea "Pull Décontracté à Rayures modèle 251190"
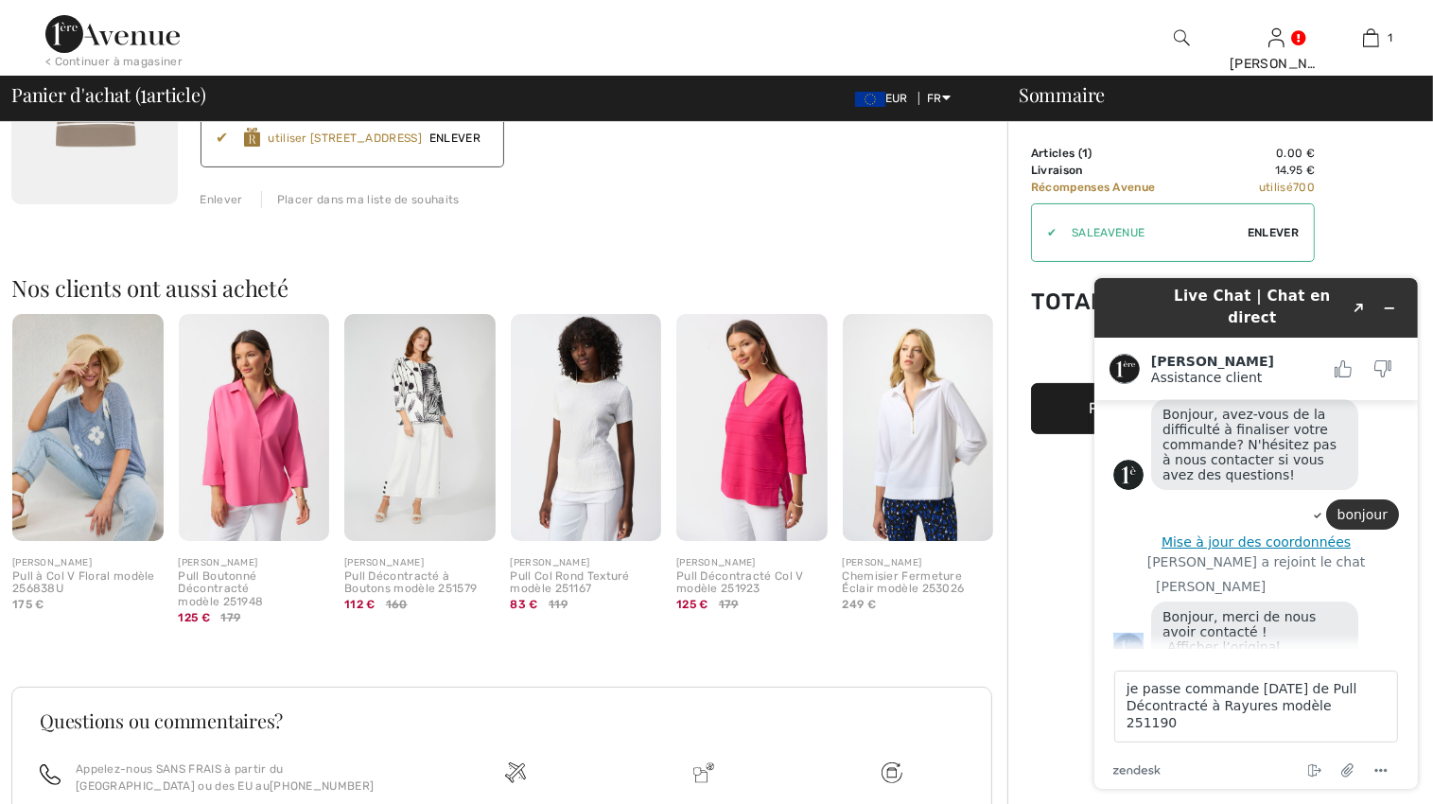
drag, startPoint x: 1413, startPoint y: 639, endPoint x: 1413, endPoint y: 677, distance: 38.8
click at [1413, 677] on div "Live Chat | Chat en direct Created with Sketch. Amanda Assistance client Assist…" at bounding box center [1256, 532] width 324 height 511
click at [1115, 658] on footer "Saisissez votre message ici... je passe commande aujourd'hui de Pull Décontract…" at bounding box center [1256, 718] width 324 height 140
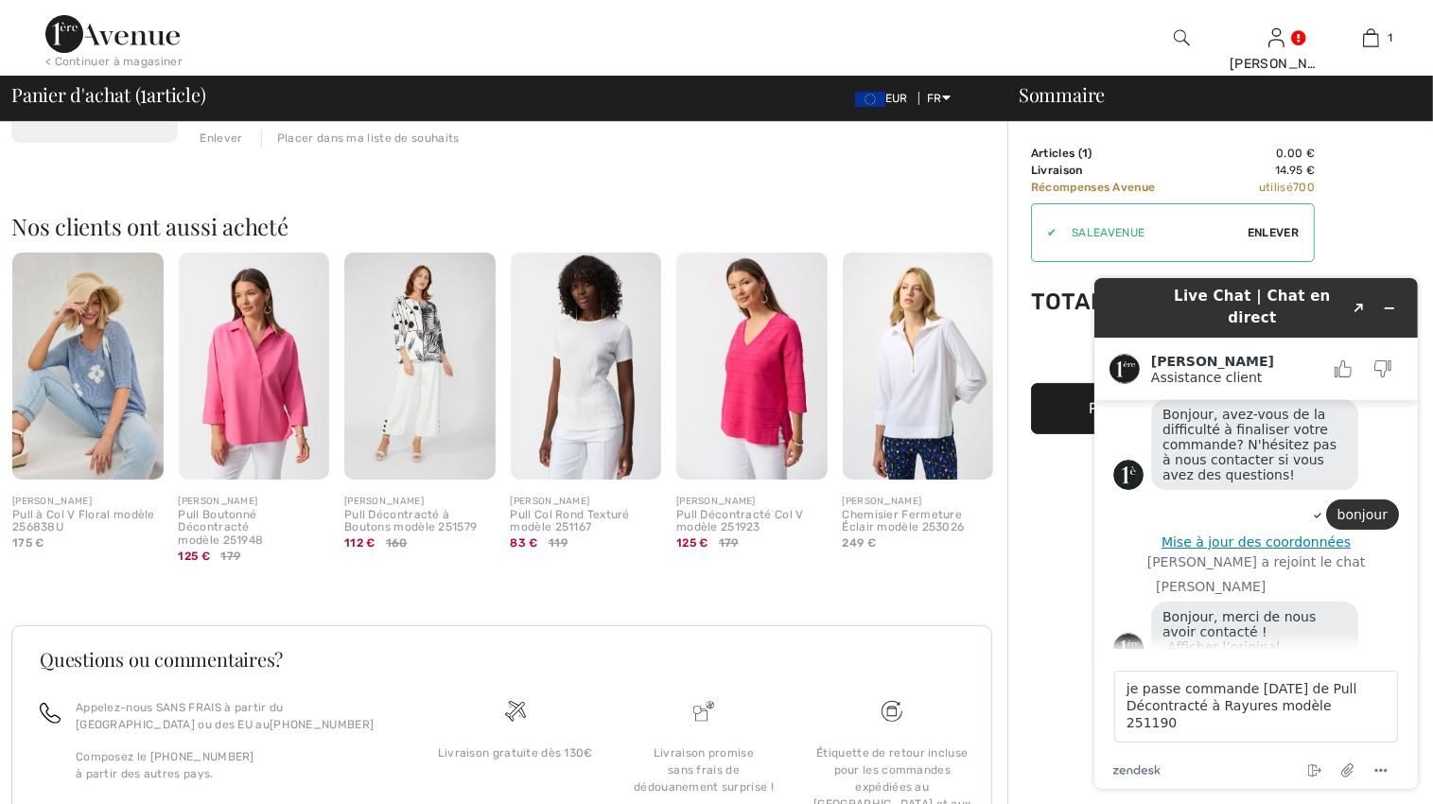
scroll to position [284, 0]
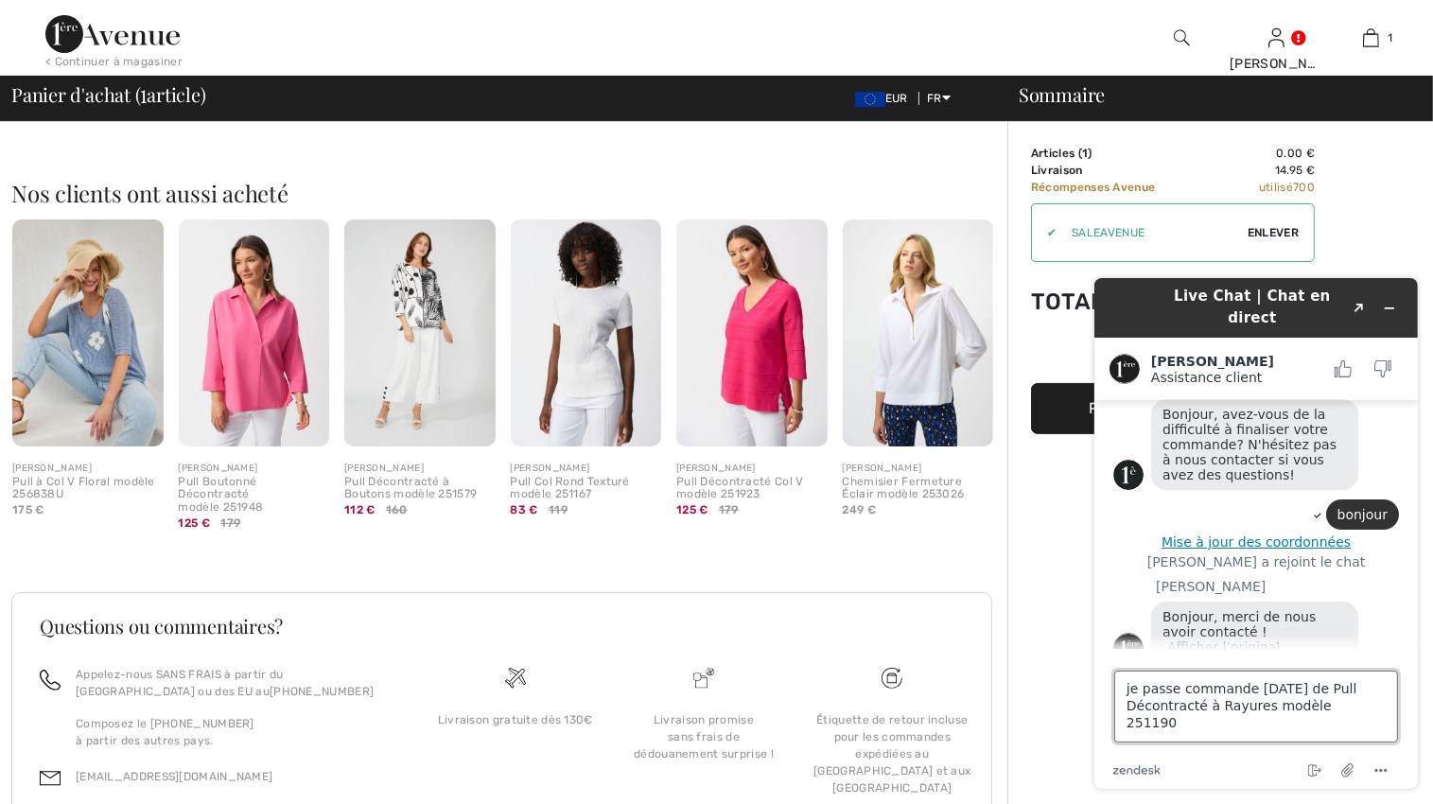
click at [1369, 699] on textarea "je passe commande aujourd'hui de Pull Décontracté à Rayures modèle 251190" at bounding box center [1255, 706] width 284 height 72
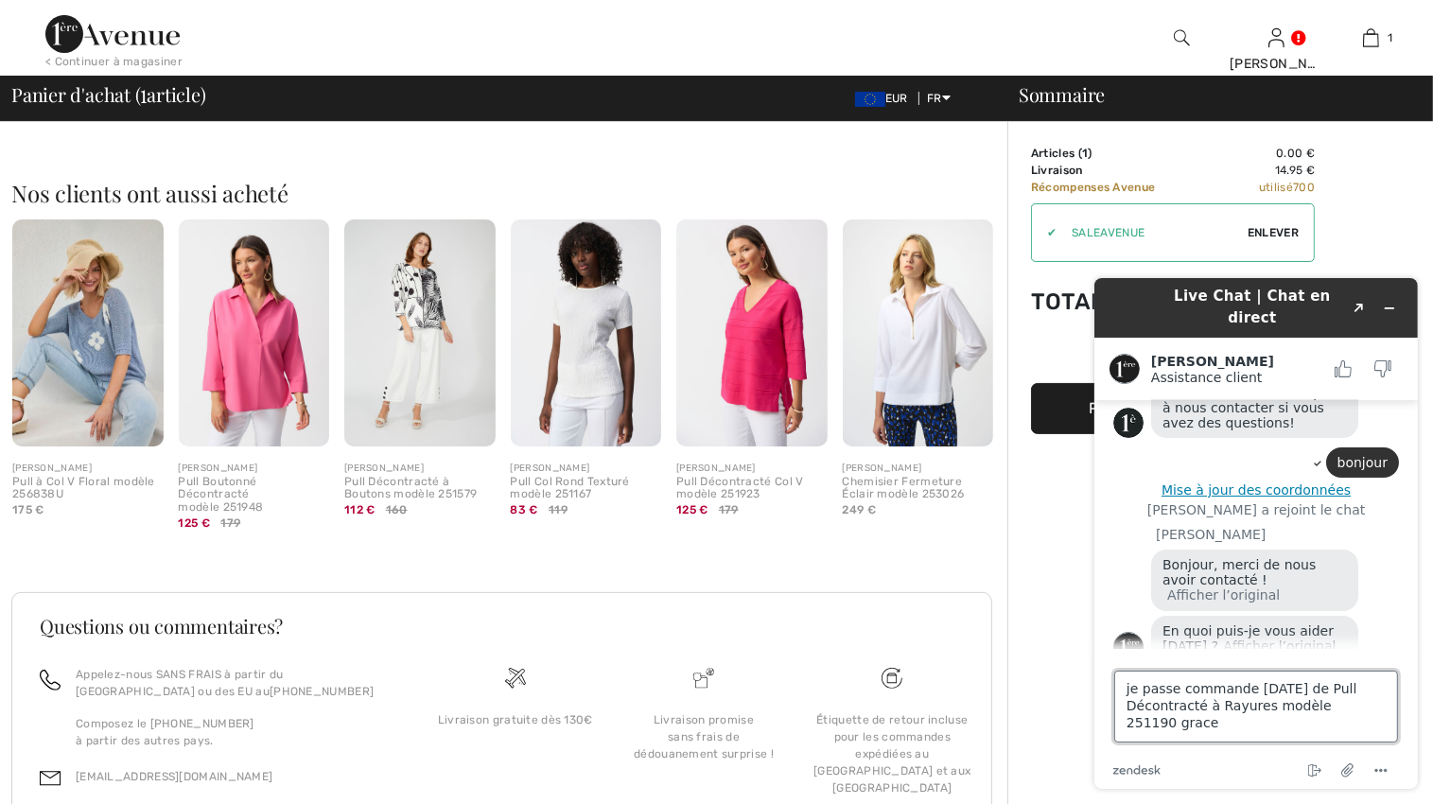
click at [1365, 700] on textarea "je passe commande aujourd'hui de Pull Décontracté à Rayures modèle 251190 grace" at bounding box center [1255, 706] width 284 height 72
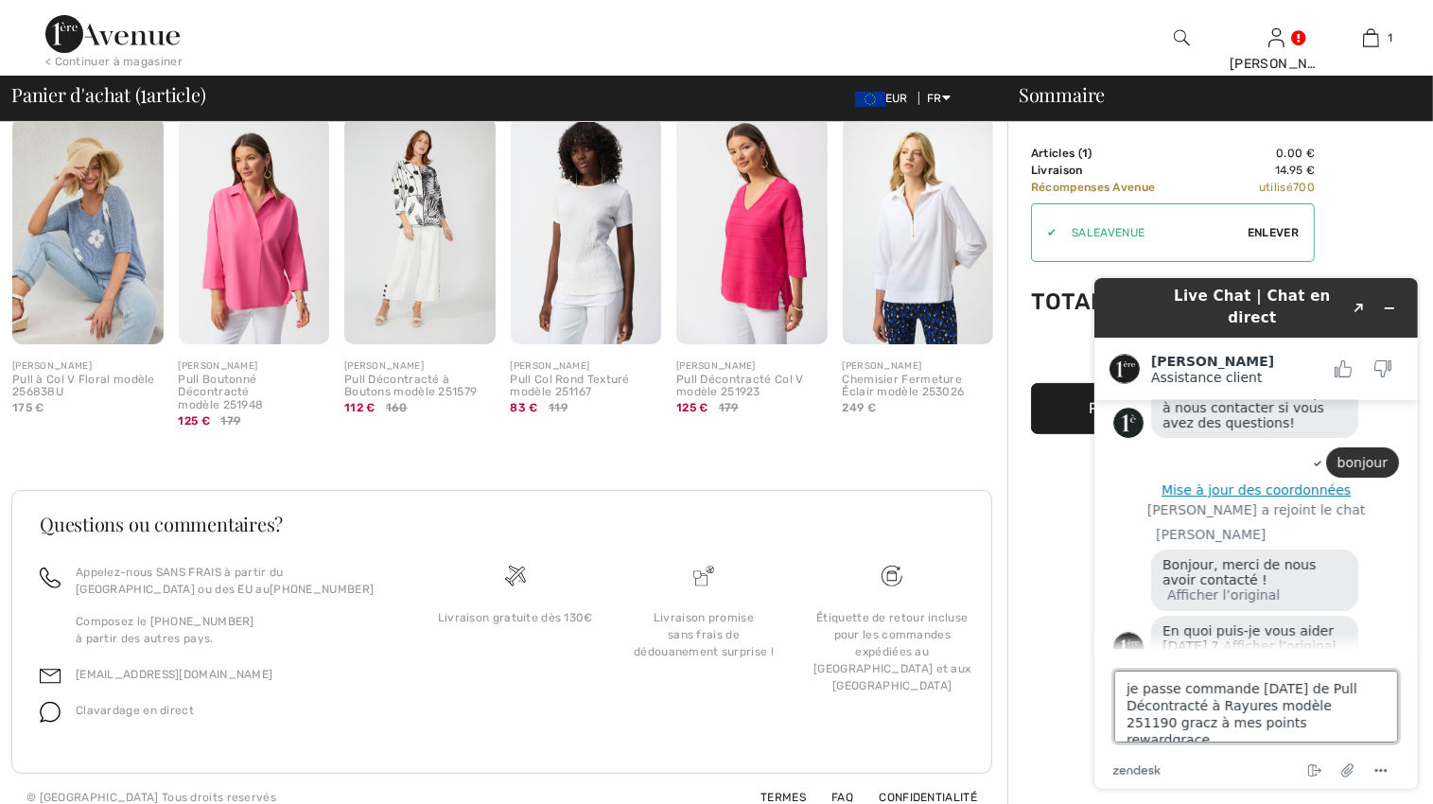
scroll to position [389, 0]
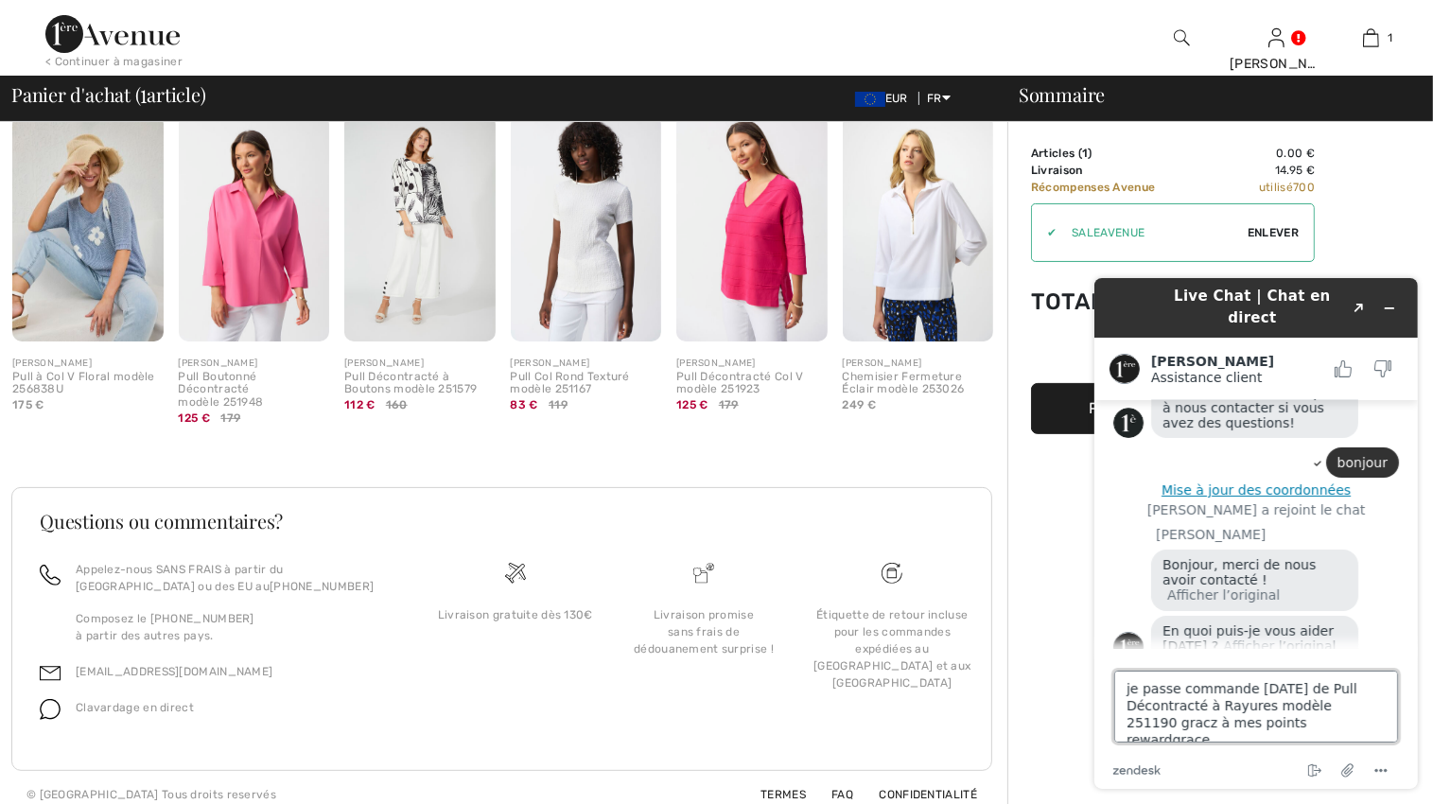
click at [1392, 701] on textarea "je passe commande aujourd'hui de Pull Décontracté à Rayures modèle 251190 gracz…" at bounding box center [1255, 706] width 284 height 72
click at [1353, 703] on textarea "je passe commande aujourd'hui de Pull Décontracté à Rayures modèle 251190 gracz…" at bounding box center [1255, 706] width 284 height 72
type textarea "je passe commande aujourd'hui de Pull Décontracté à Rayures modèle 251190 en ta…"
click at [1316, 457] on icon at bounding box center [1316, 462] width 11 height 11
click at [1402, 696] on footer "Saisissez votre message ici... je passe commande aujourd'hui de Pull Décontract…" at bounding box center [1256, 718] width 324 height 140
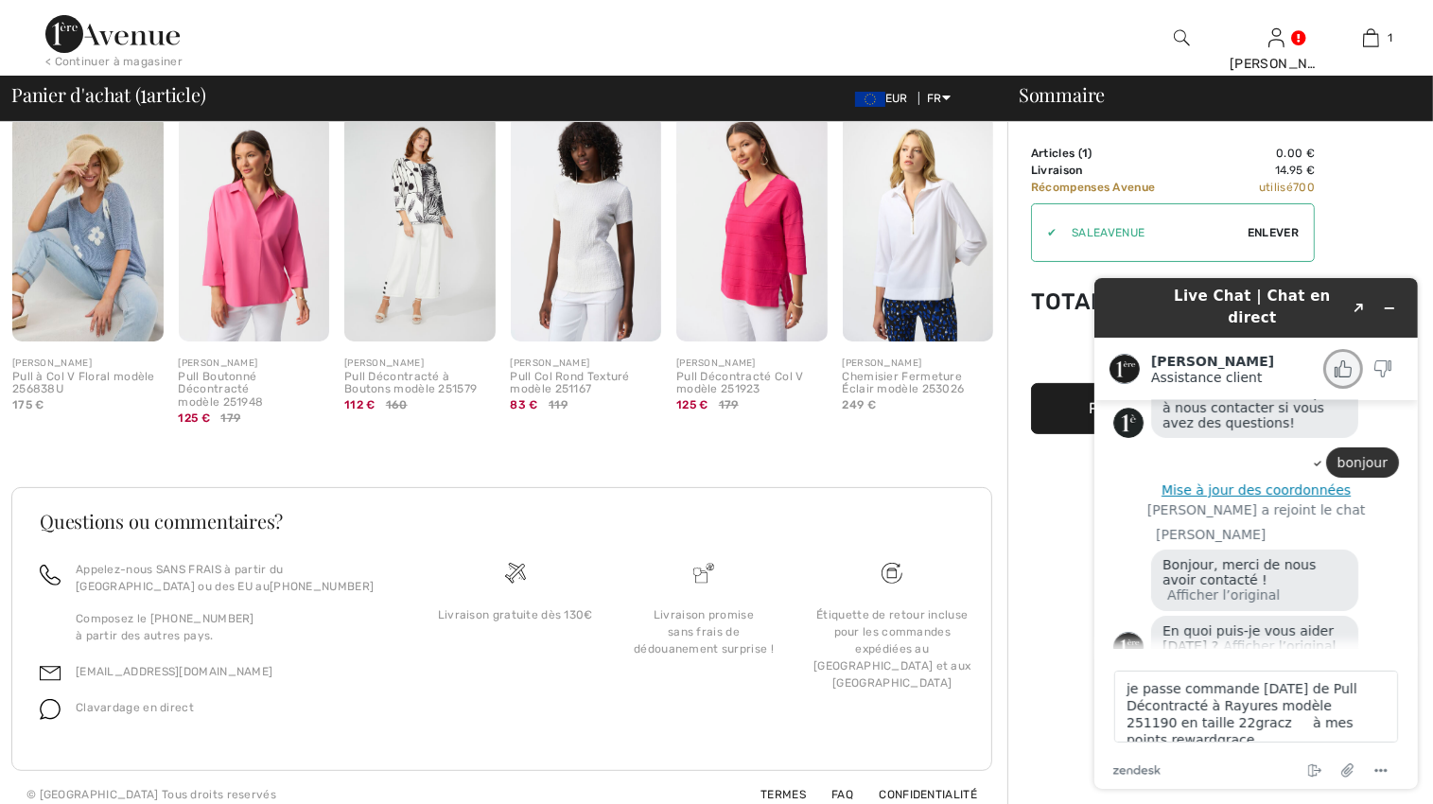
click at [1344, 360] on icon "Noter ce chat comme Bon" at bounding box center [1344, 368] width 11 height 16
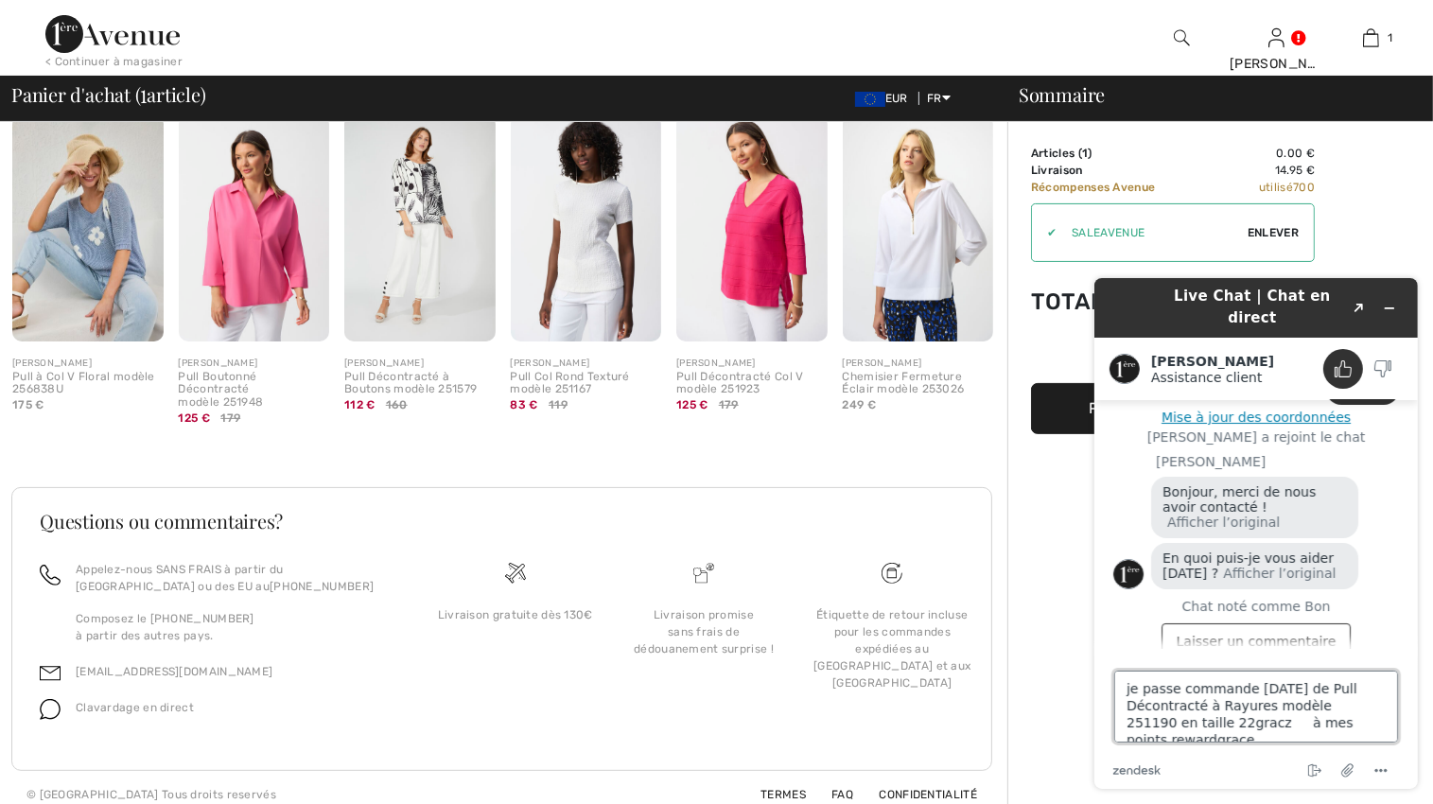
drag, startPoint x: 1127, startPoint y: 689, endPoint x: 1128, endPoint y: 704, distance: 15.2
click at [1128, 704] on textarea "je passe commande aujourd'hui de Pull Décontracté à Rayures modèle 251190 en ta…" at bounding box center [1255, 706] width 284 height 72
drag, startPoint x: 1121, startPoint y: 686, endPoint x: 1401, endPoint y: 751, distance: 287.5
click at [1401, 747] on footer "Saisissez votre message ici... je passe commande aujourd'hui de Pull Décontract…" at bounding box center [1256, 718] width 324 height 140
drag, startPoint x: 1184, startPoint y: 617, endPoint x: 1196, endPoint y: 654, distance: 38.6
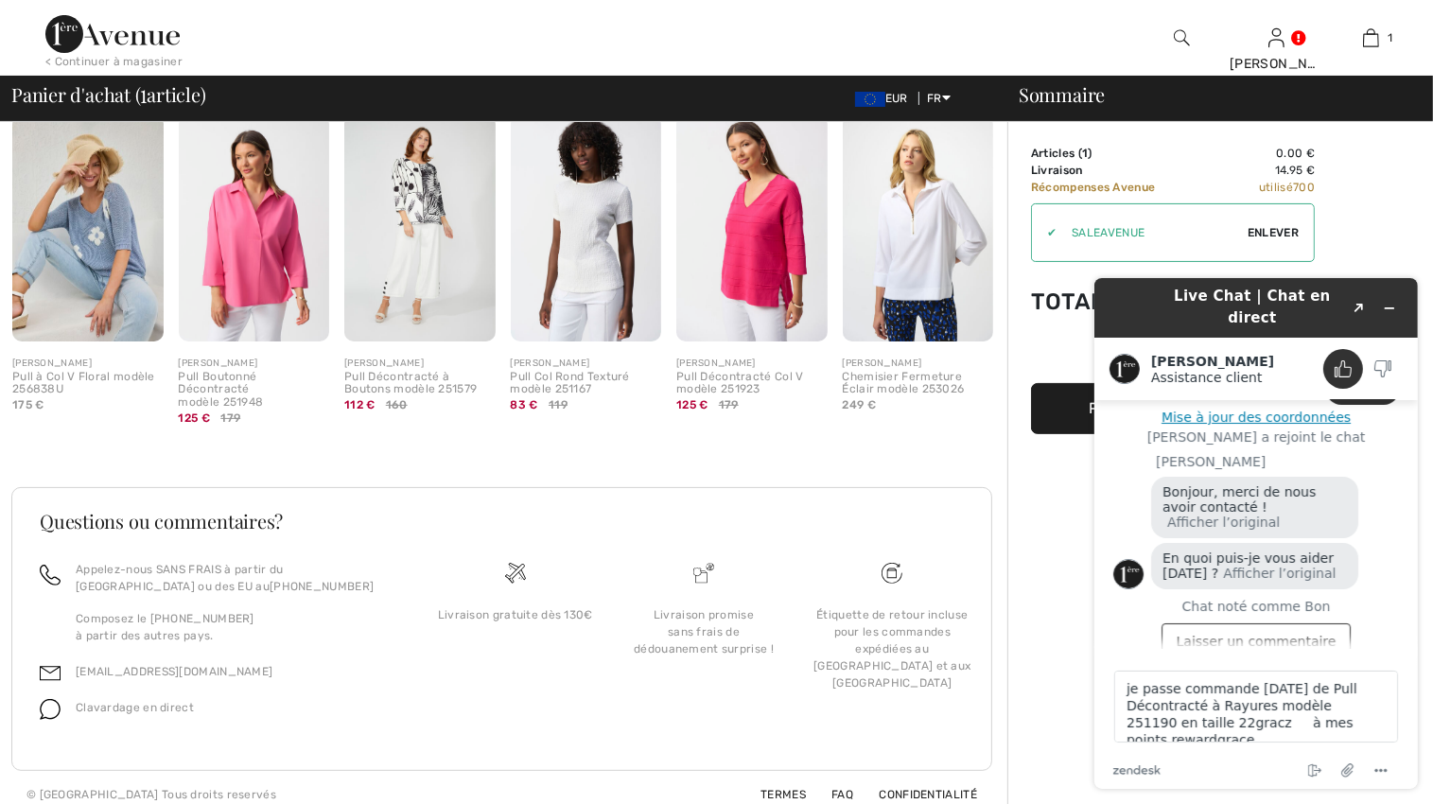
click at [1196, 654] on footer "Saisissez votre message ici... je passe commande aujourd'hui de Pull Décontract…" at bounding box center [1256, 718] width 324 height 140
click at [1332, 632] on button "Laisser un commentaire" at bounding box center [1256, 640] width 190 height 36
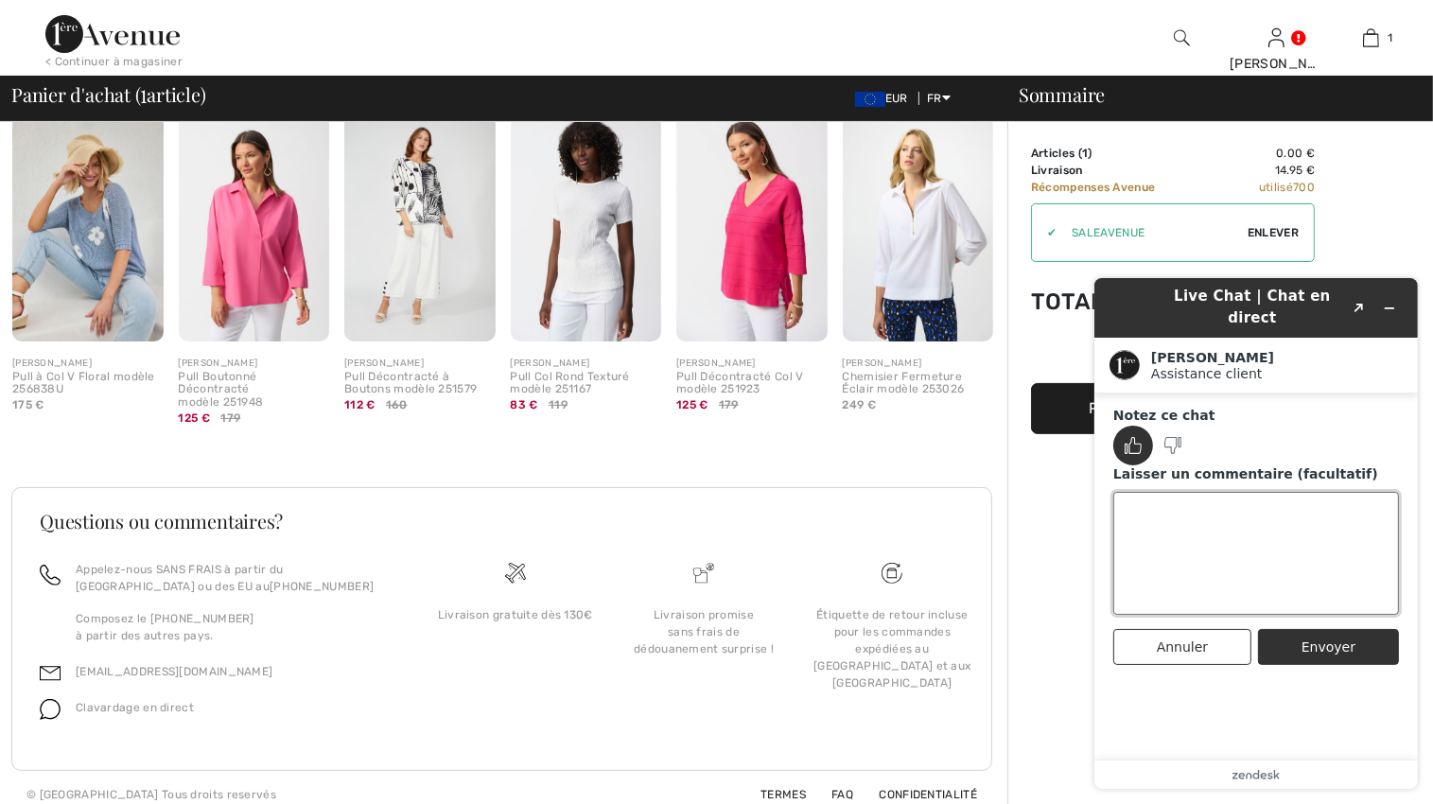
paste textarea "je passe commande aujourd'hui de Pull Décontracté à Rayures modèle 251190 en ta…"
click at [1172, 525] on textarea "je passe commande aujourd'hui de Pull Décontracté à Rayures modèle 251190 en ta…" at bounding box center [1255, 552] width 286 height 123
click at [1186, 523] on textarea "je passe commande aujourd'hui de Pull Décontracté à Rayures modèle 251190 en ta…" at bounding box center [1255, 552] width 286 height 123
click at [1208, 525] on textarea "je passe commande aujourd'hui de Pull Décontracté à Rayures modèle 251190 en ta…" at bounding box center [1255, 552] width 286 height 123
drag, startPoint x: 1368, startPoint y: 530, endPoint x: 1331, endPoint y: 532, distance: 36.9
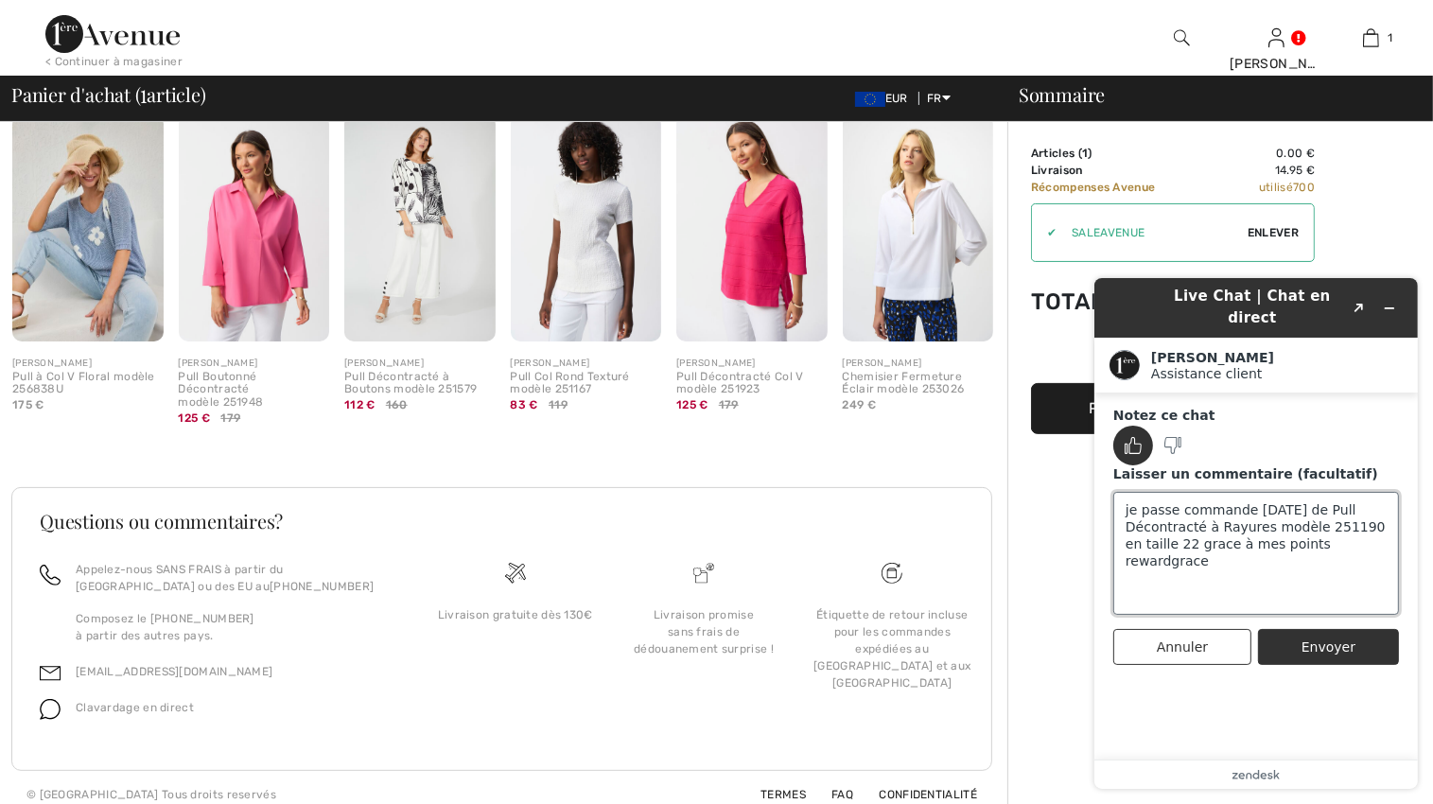
click at [1331, 532] on textarea "je passe commande aujourd'hui de Pull Décontracté à Rayures modèle 251190 en ta…" at bounding box center [1255, 552] width 286 height 123
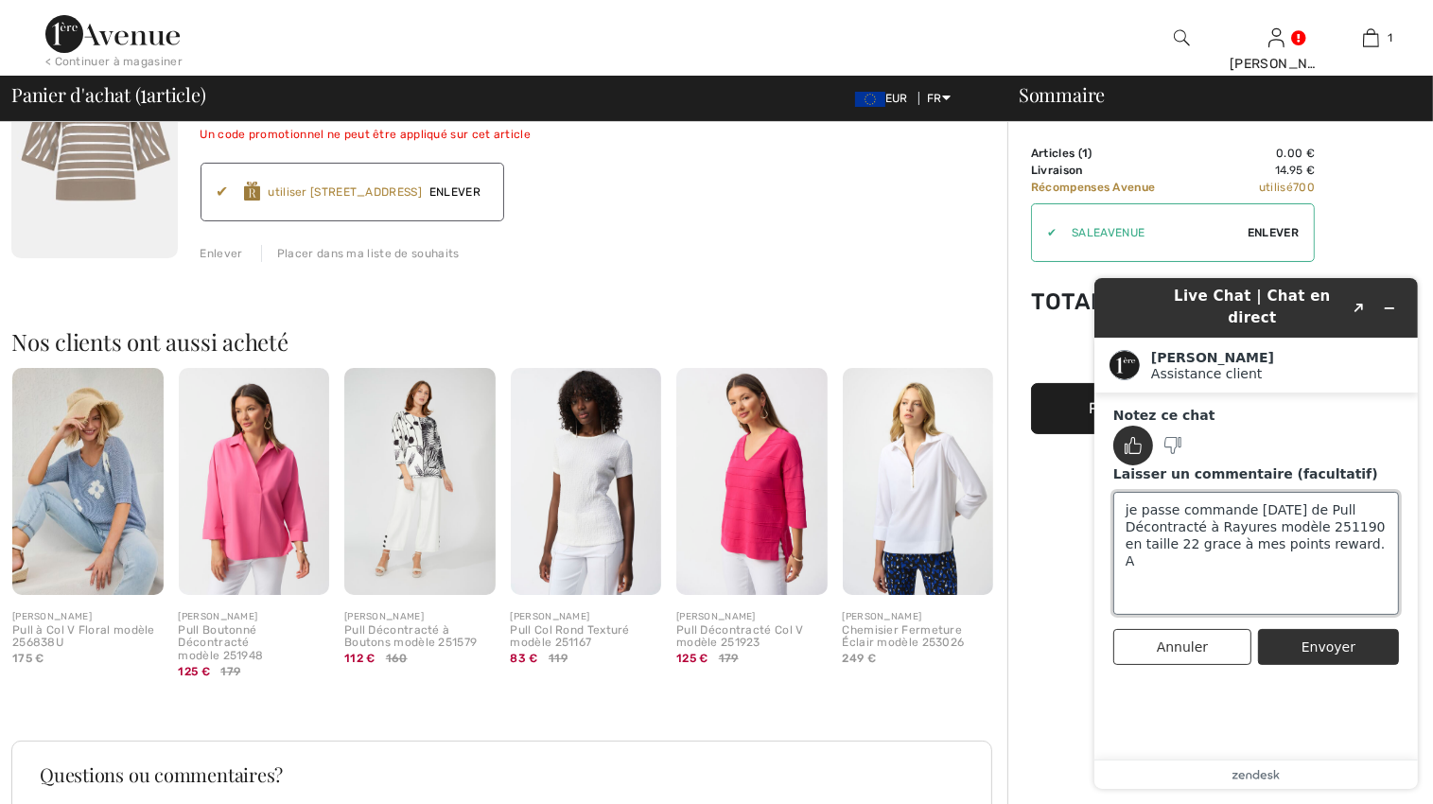
scroll to position [0, 0]
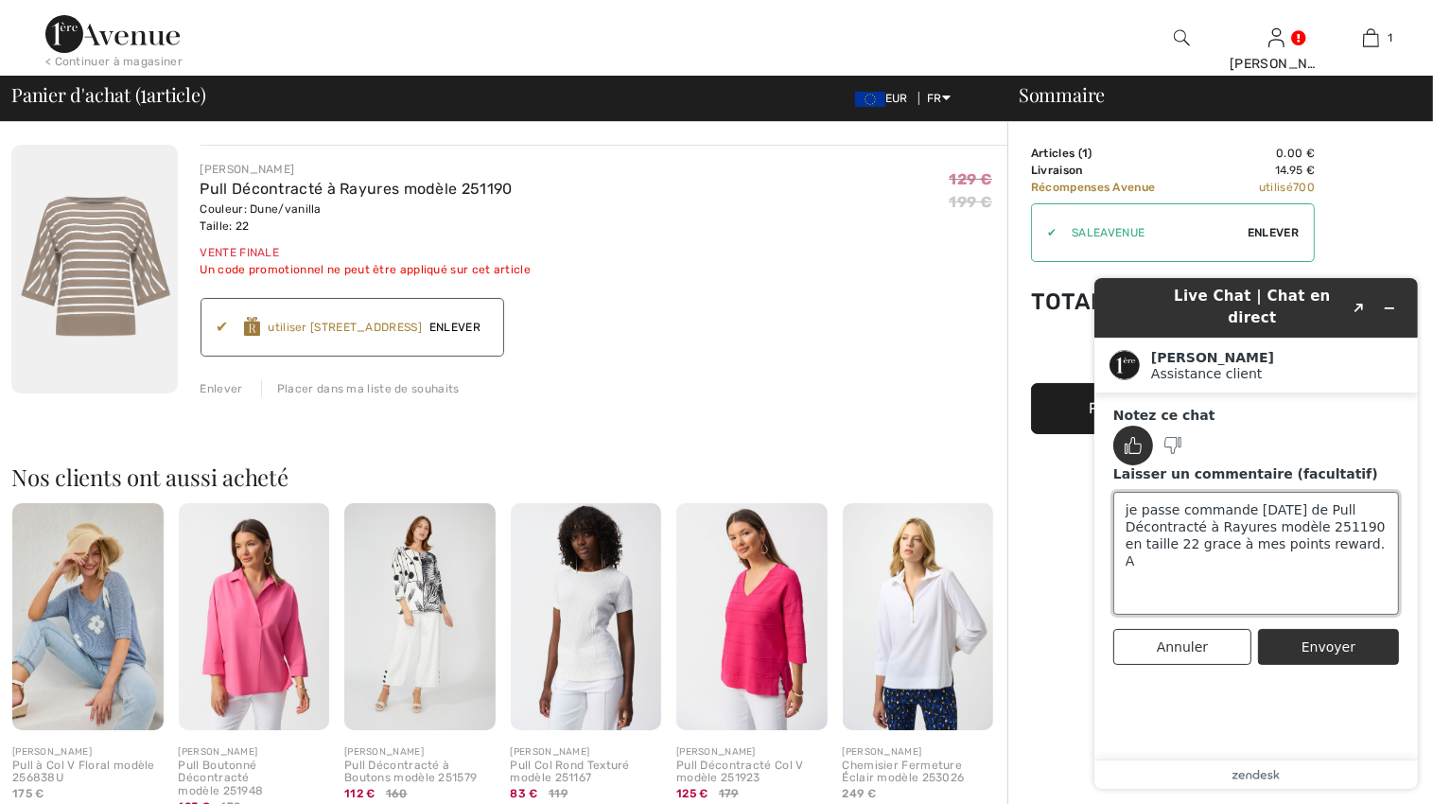
click at [1328, 528] on textarea "je passe commande aujourd'hui de Pull Décontracté à Rayures modèle 251190 en ta…" at bounding box center [1255, 552] width 286 height 123
click at [1172, 528] on textarea "je passe commande aujourd'hui de Pull Décontracté à Rayures modèle 251190 en ta…" at bounding box center [1255, 552] width 286 height 123
click at [1341, 523] on textarea "je passe commande aujourd'hui de Pull Décontracté à Rayures modèle 251190 en ta…" at bounding box center [1255, 552] width 286 height 123
click at [1253, 545] on textarea "je passe commande aujourd'hui de Pull Décontracté à Rayures modèle 251190 en ta…" at bounding box center [1255, 552] width 286 height 123
click at [1186, 565] on textarea "je passe commande aujourd'hui de Pull Décontracté à Rayures modèle 251190 en ta…" at bounding box center [1255, 552] width 286 height 123
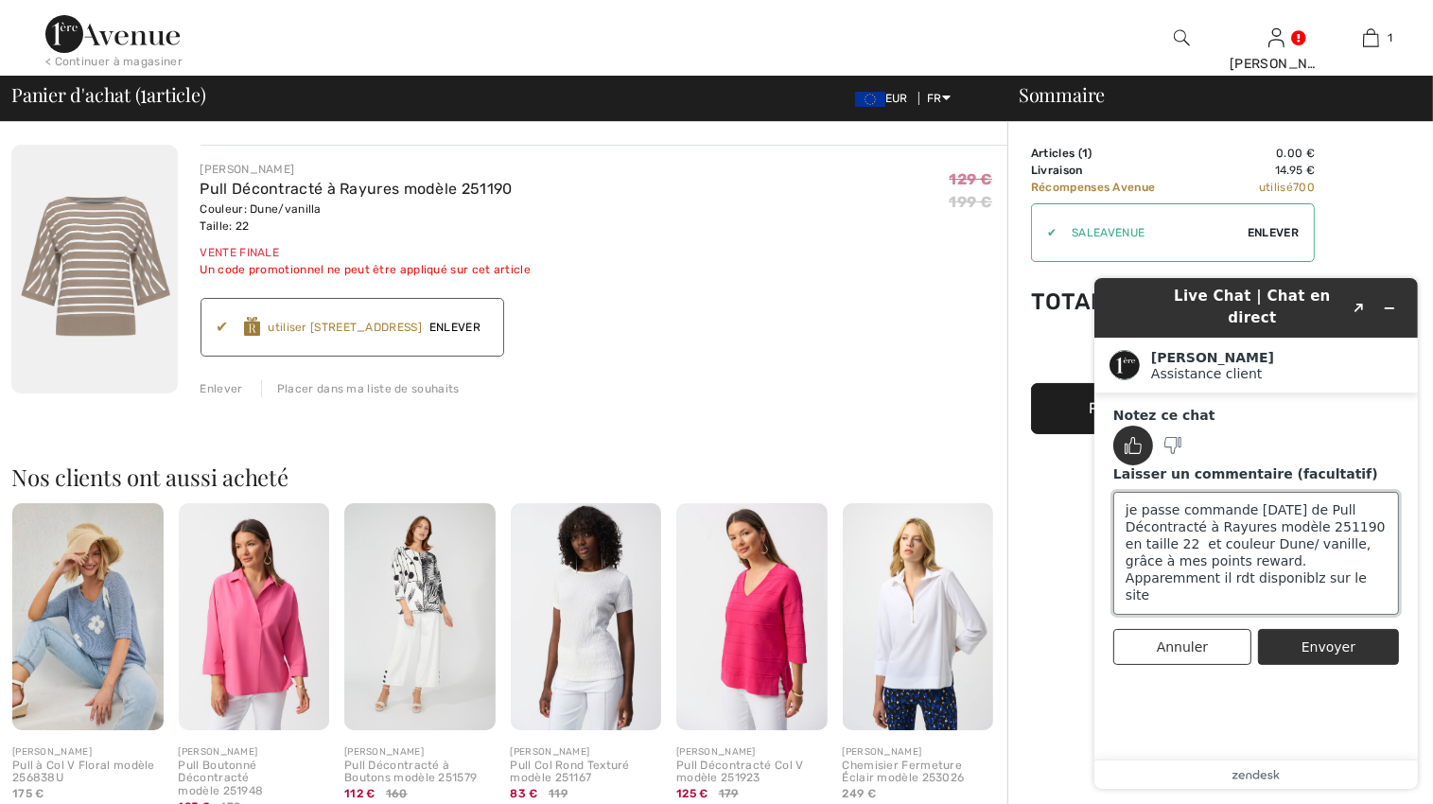
click at [1182, 562] on textarea "je passe commande aujourd'hui de Pull Décontracté à Rayures modèle 251190 en ta…" at bounding box center [1255, 552] width 286 height 123
drag, startPoint x: 1355, startPoint y: 544, endPoint x: 1338, endPoint y: 545, distance: 17.1
click at [1338, 545] on textarea "je passe commande aujourd'hui de Pull Décontracté à Rayures modèle 251190 en ta…" at bounding box center [1255, 552] width 286 height 123
click at [1339, 548] on textarea "je passe commande aujourd'hui de Pull Décontracté à Rayures modèle 251190 en ta…" at bounding box center [1255, 552] width 286 height 123
click at [1252, 560] on textarea "je passe commande aujourd'hui de Pull Décontracté à Rayures modèle 251190 en ta…" at bounding box center [1255, 552] width 286 height 123
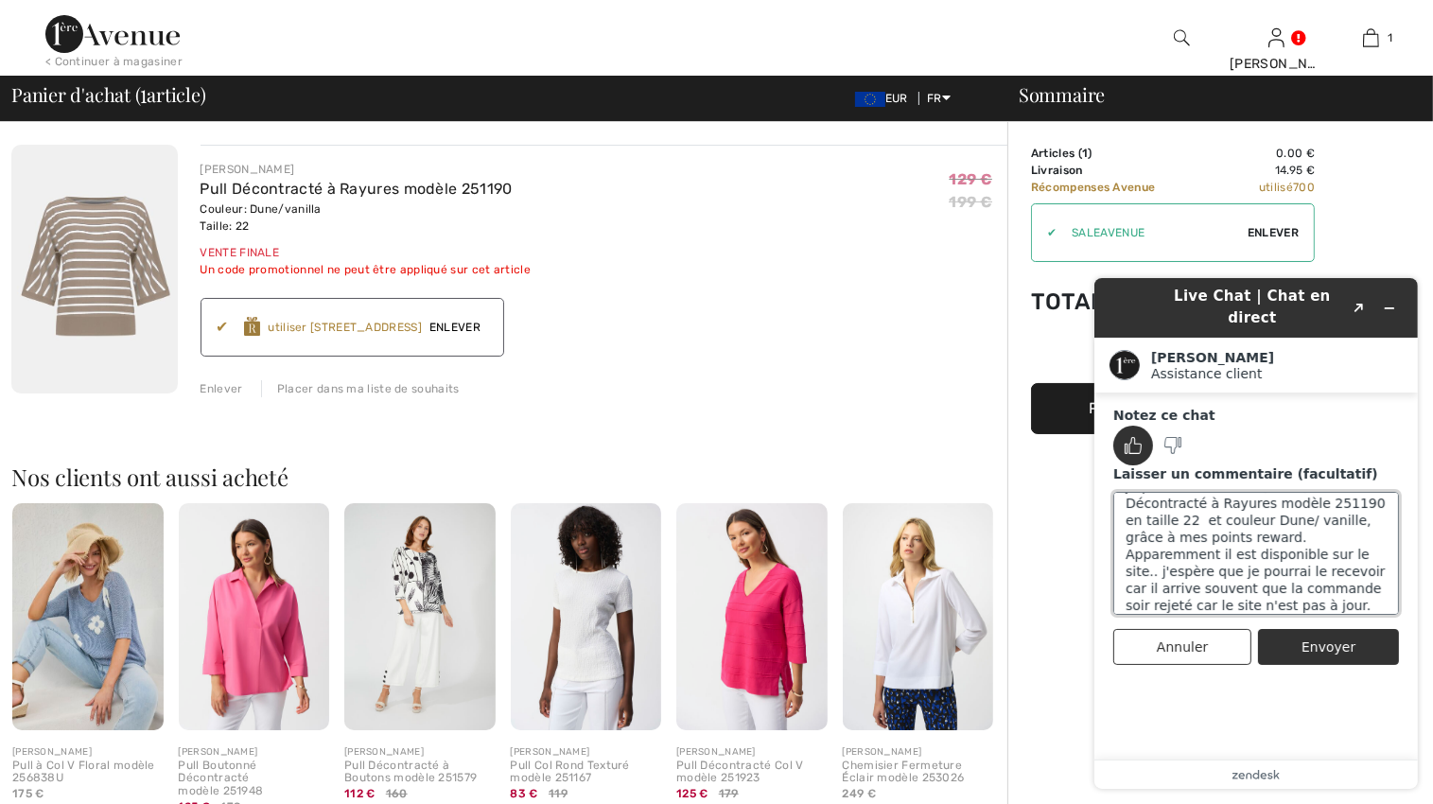
scroll to position [42, 0]
click at [1159, 582] on textarea "je passe commande aujourd'hui de Pull Décontracté à Rayures modèle 251190 en ta…" at bounding box center [1255, 552] width 286 height 123
click at [1212, 586] on textarea "je passe commande aujourd'hui de Pull Décontracté à Rayures modèle 251190 en ta…" at bounding box center [1255, 552] width 286 height 123
type textarea "je passe commande aujourd'hui de Pull Décontracté à Rayures modèle 251190 en ta…"
click at [1345, 628] on button "Envoyer" at bounding box center [1327, 646] width 141 height 36
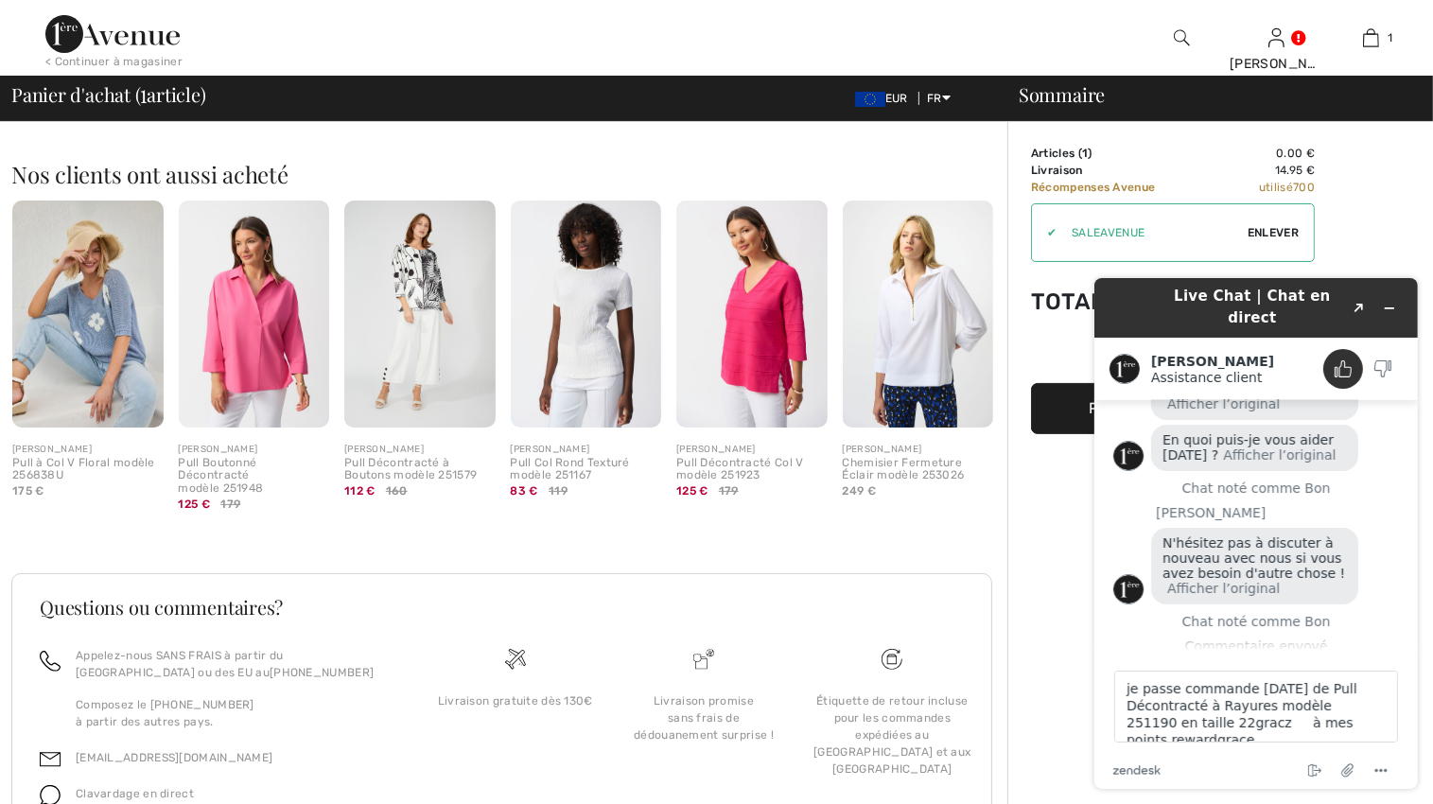
scroll to position [284, 0]
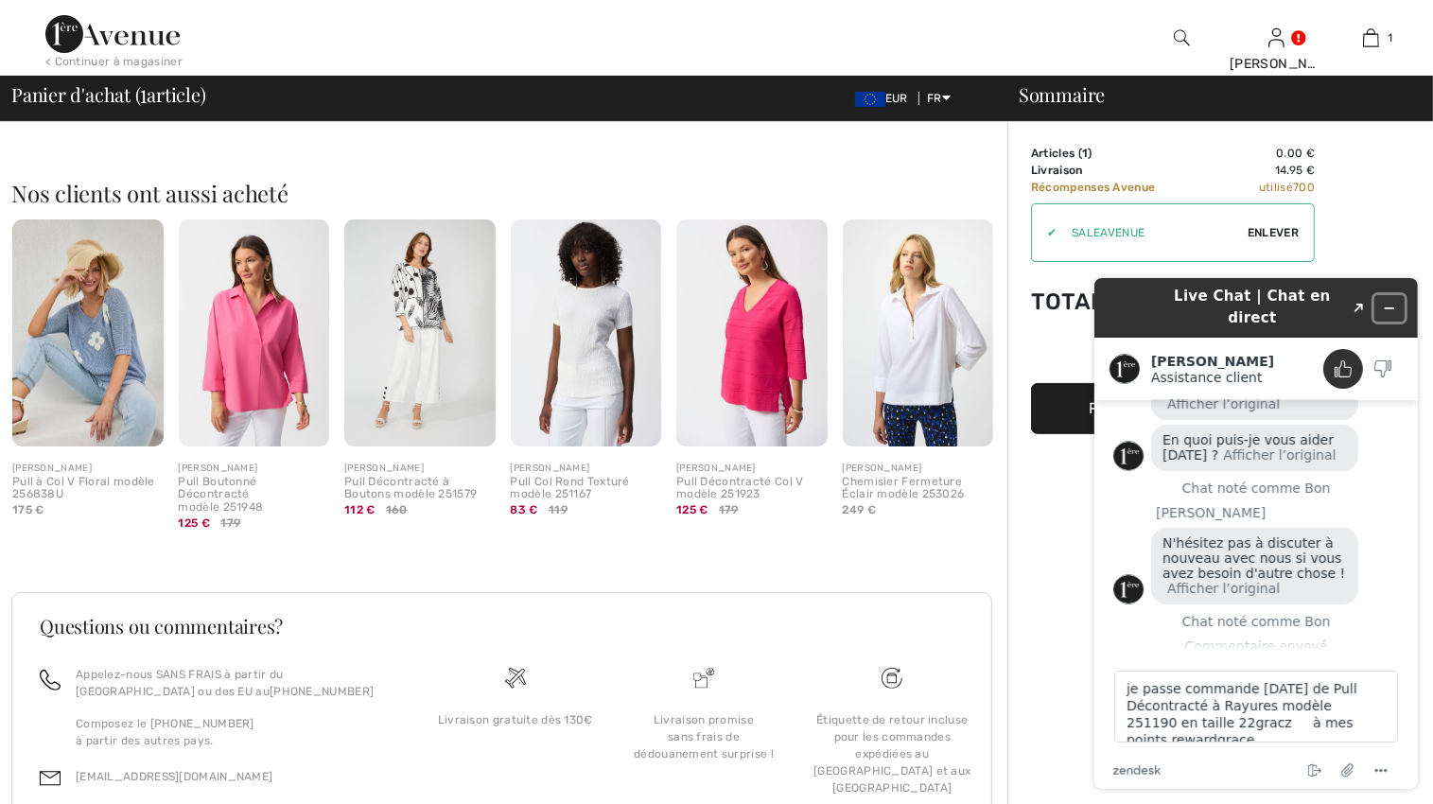
click at [1391, 301] on icon "Réduire le widget" at bounding box center [1388, 307] width 13 height 13
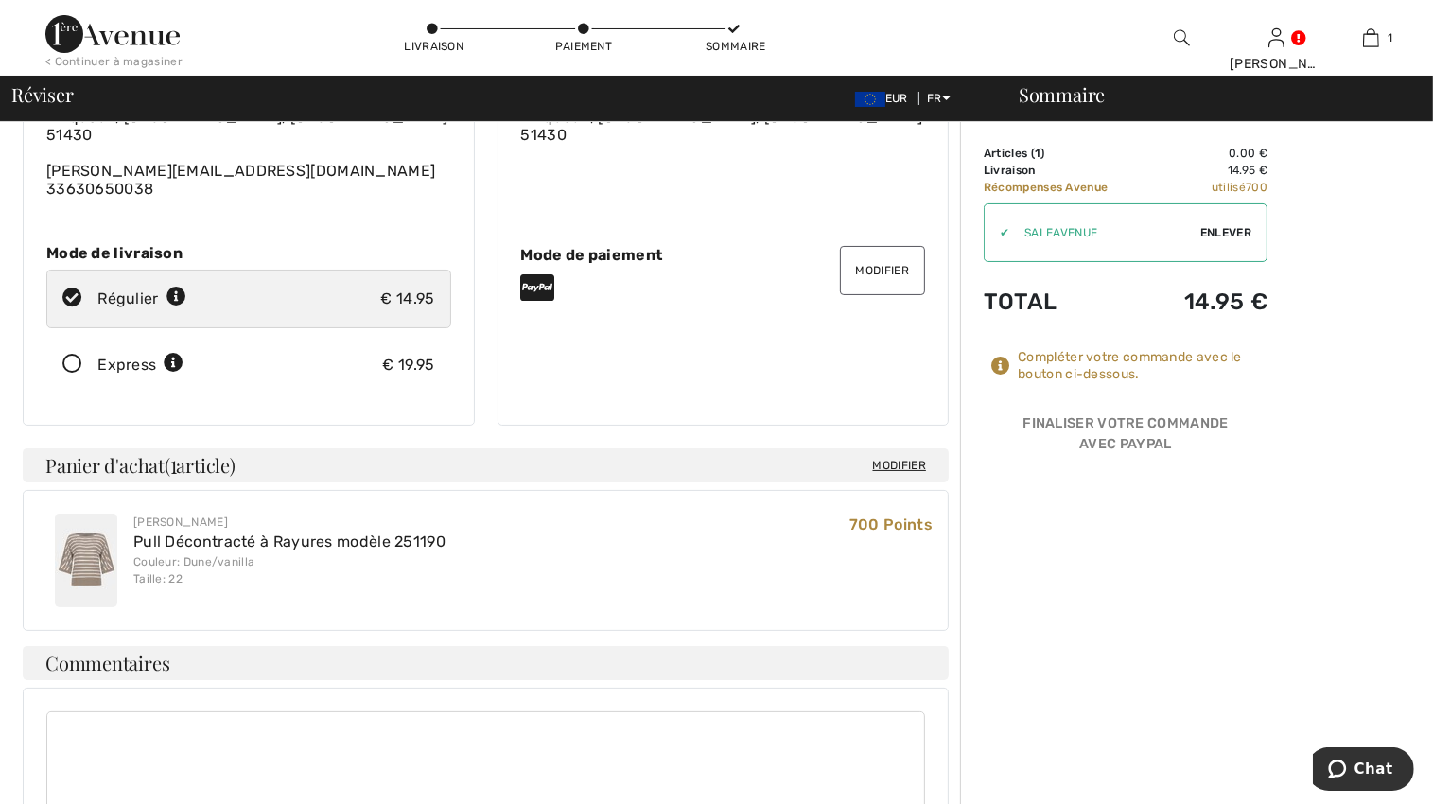
scroll to position [189, 0]
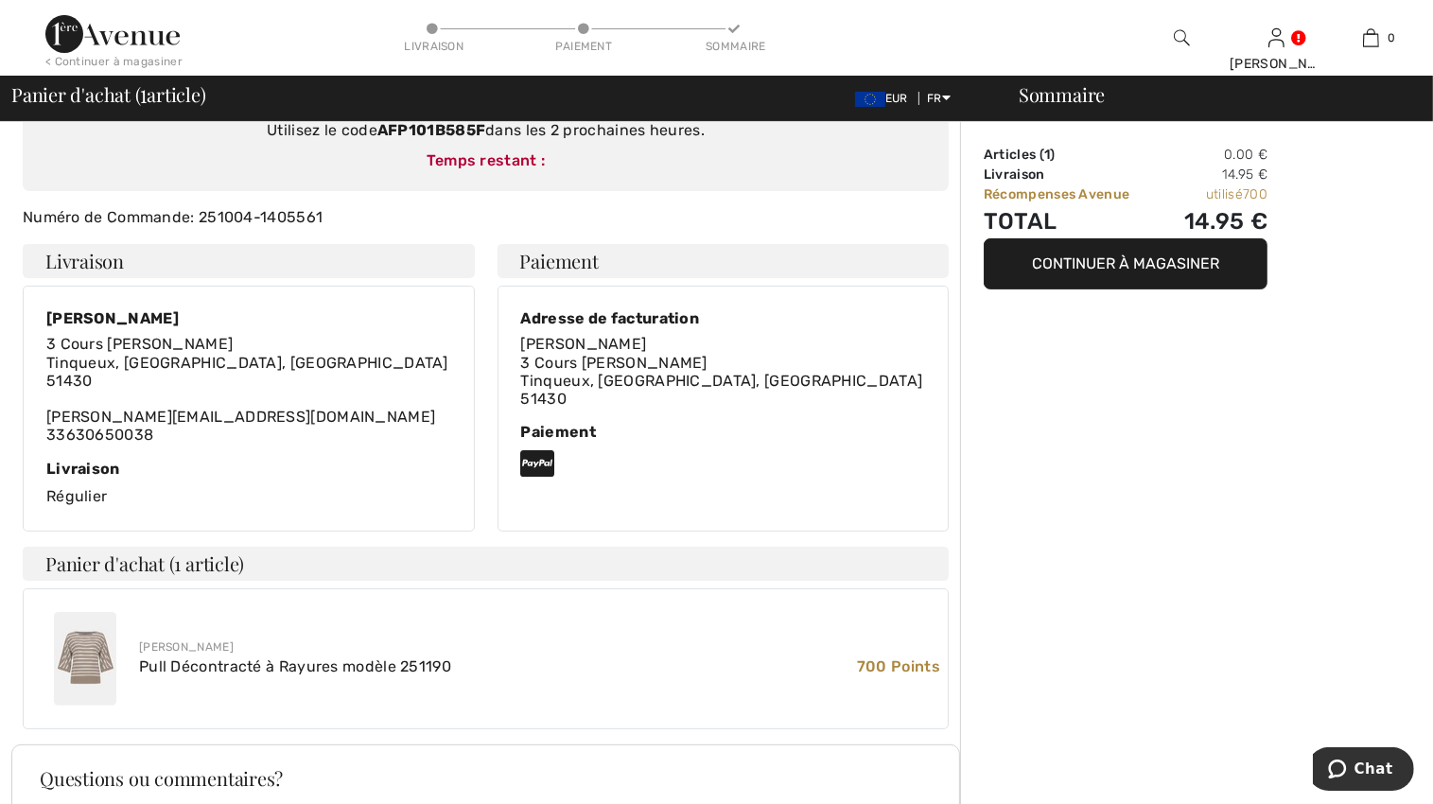
scroll to position [284, 0]
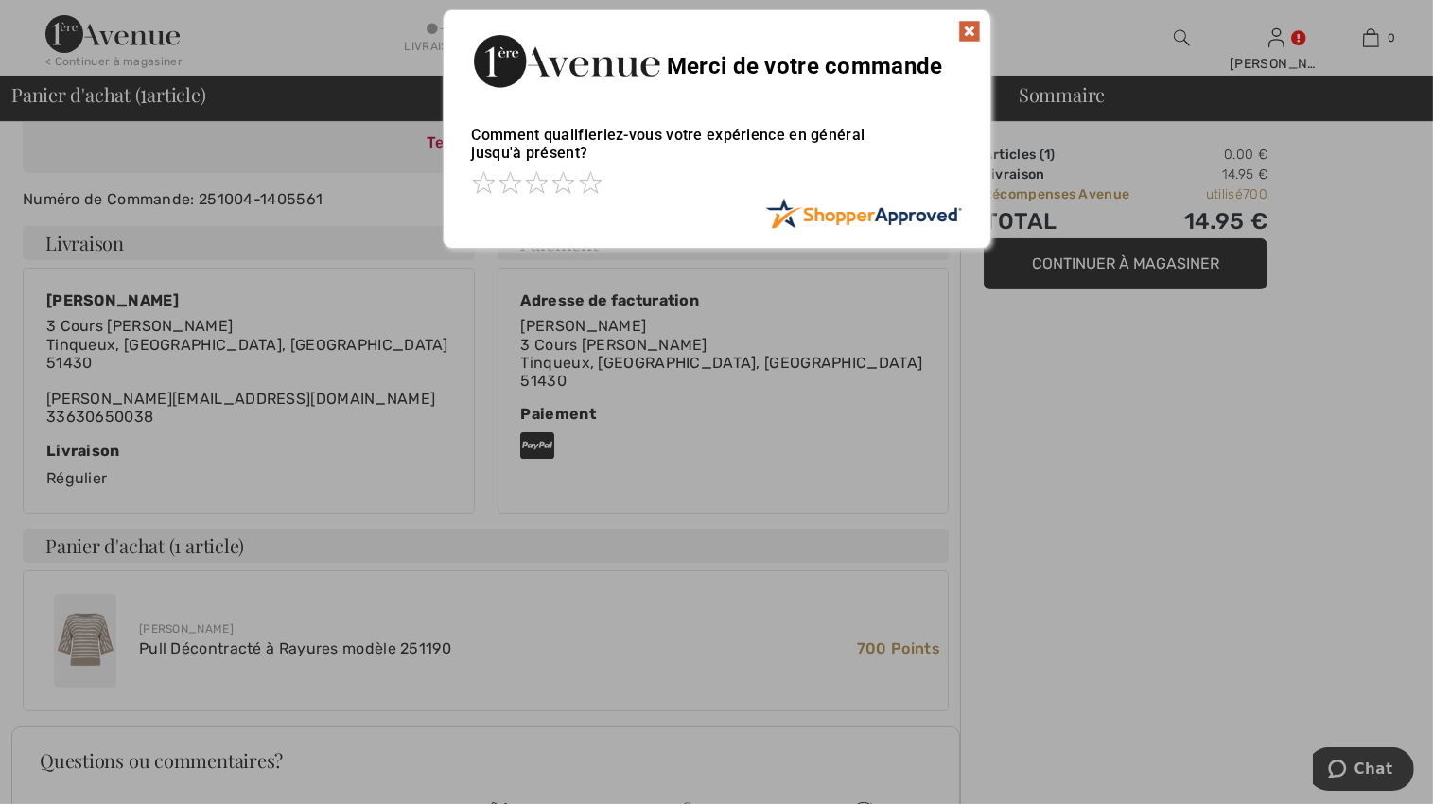
click at [972, 25] on img at bounding box center [969, 31] width 23 height 23
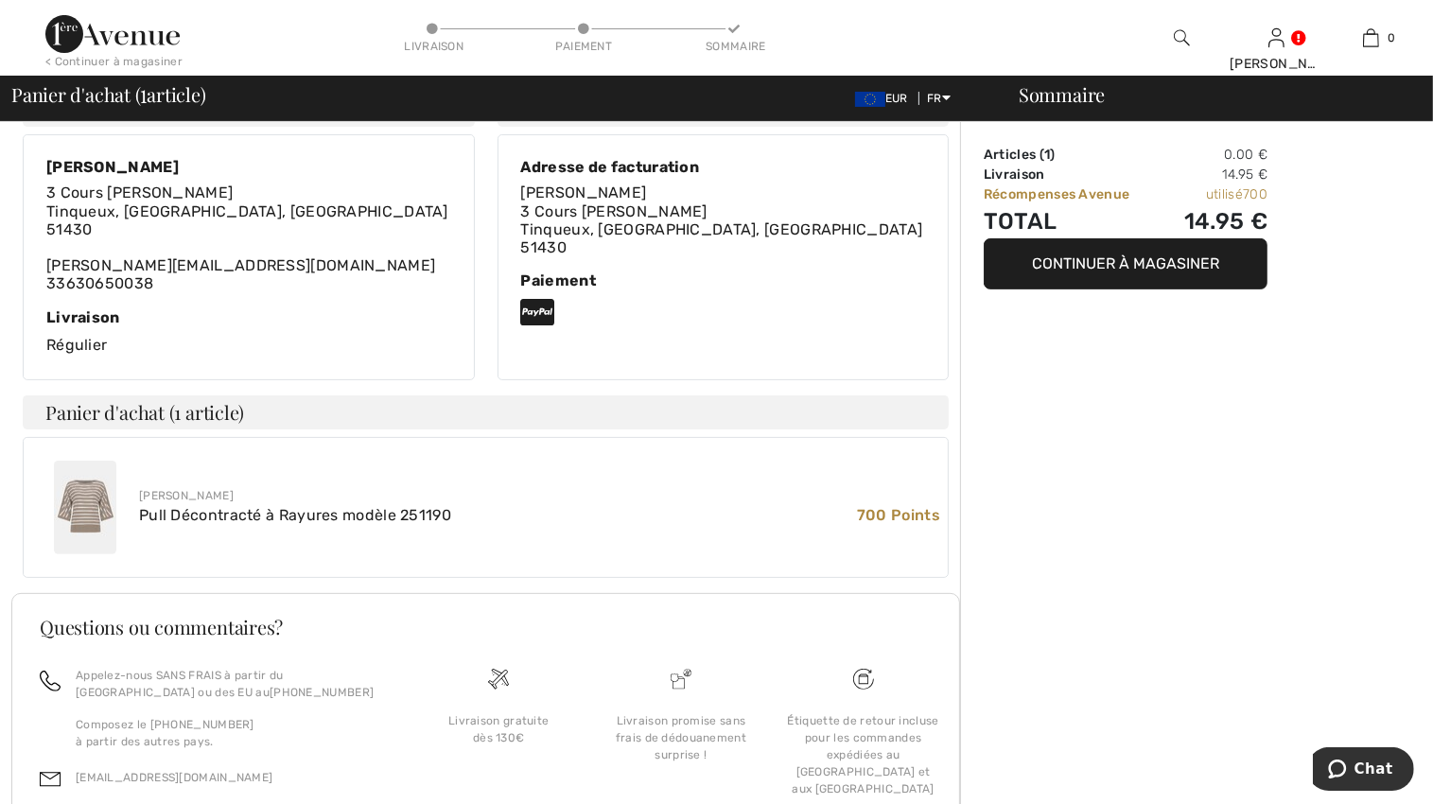
scroll to position [418, 0]
click at [462, 491] on div "[PERSON_NAME] Pull Décontracté à Rayures modèle 251190 700 Points" at bounding box center [539, 506] width 801 height 40
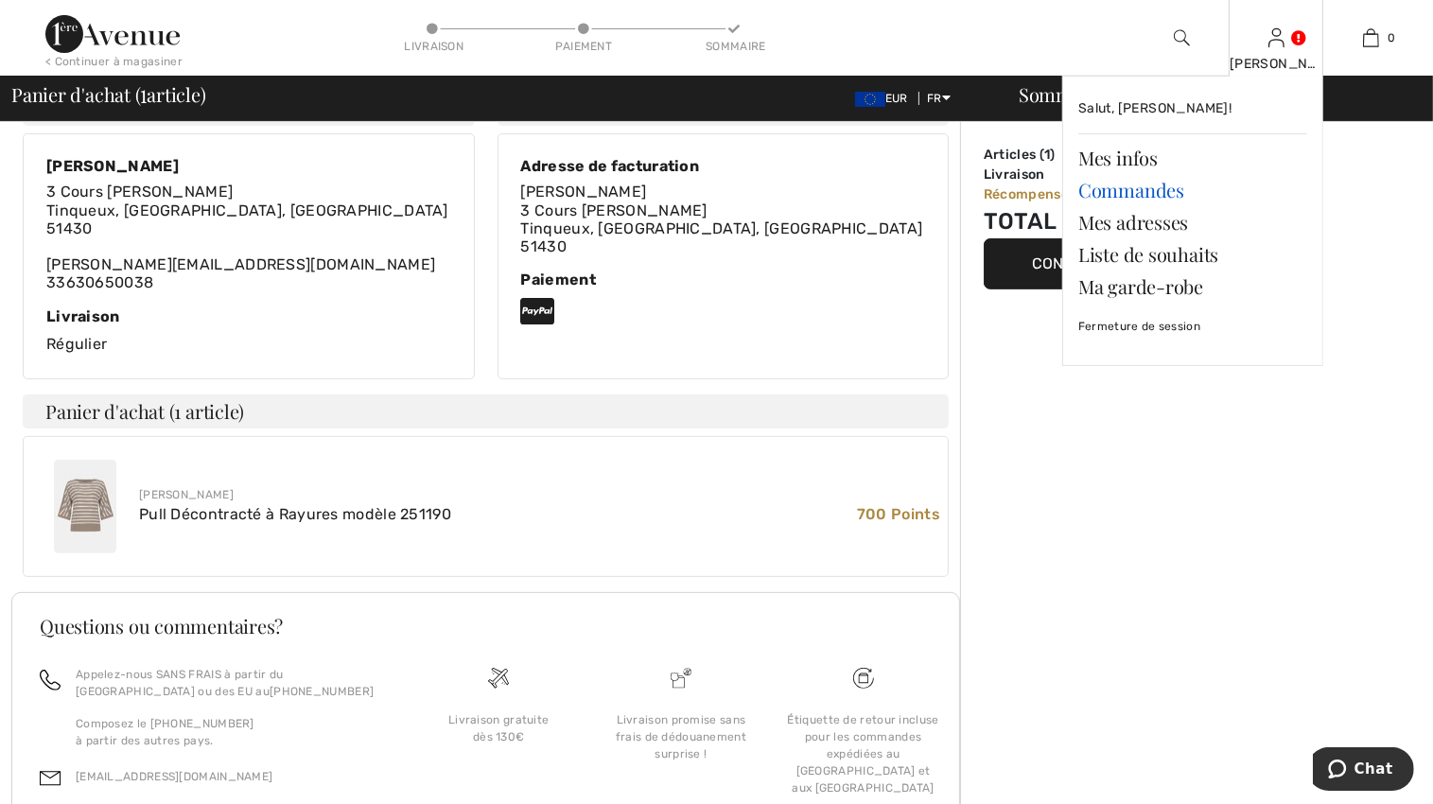
click at [1139, 191] on link "Commandes" at bounding box center [1192, 190] width 229 height 32
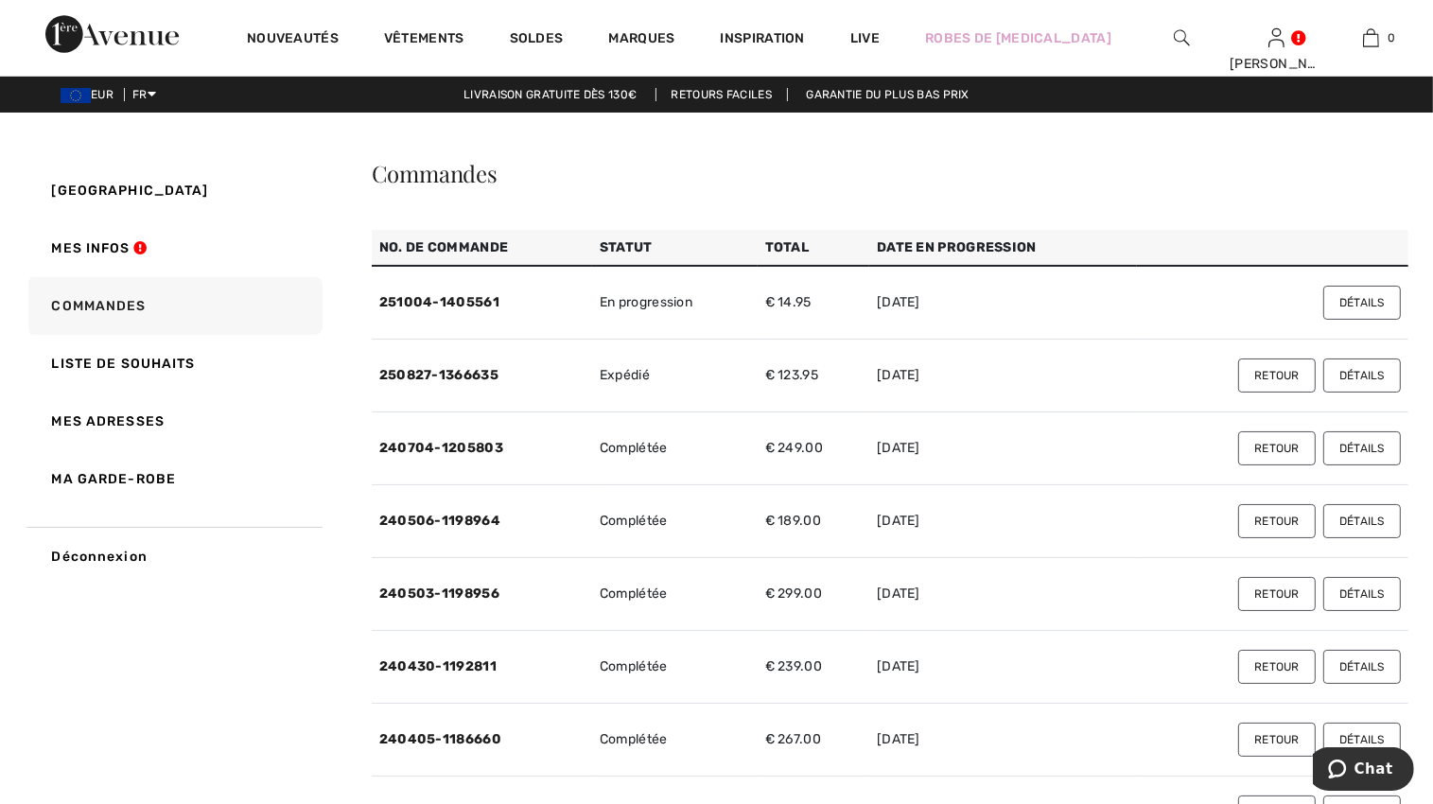
click at [1360, 298] on button "Détails" at bounding box center [1362, 303] width 78 height 34
